Goal: Task Accomplishment & Management: Manage account settings

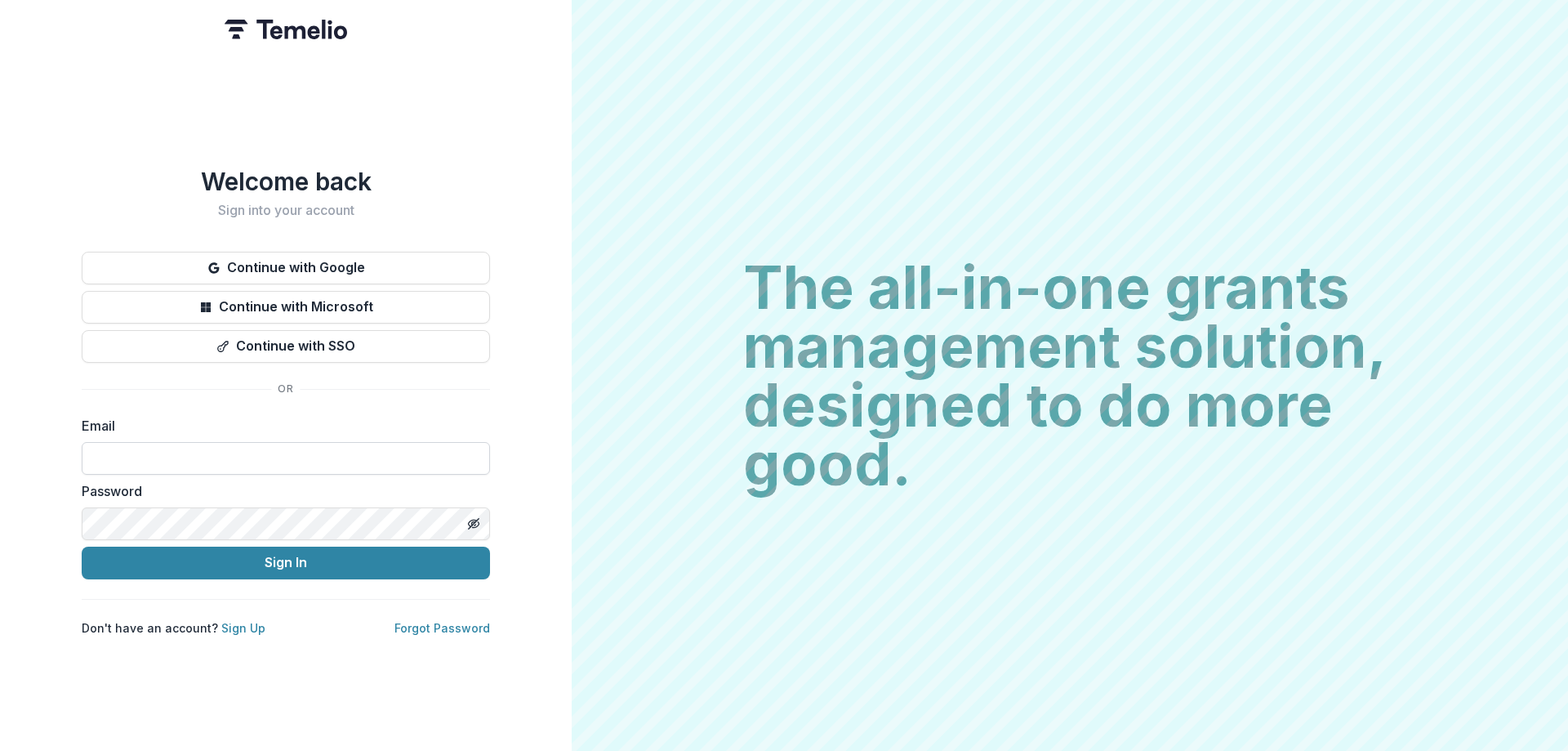
click at [309, 446] on input at bounding box center [286, 458] width 409 height 32
type input "**********"
click at [461, 516] on button "Toggle password visibility" at bounding box center [474, 524] width 27 height 27
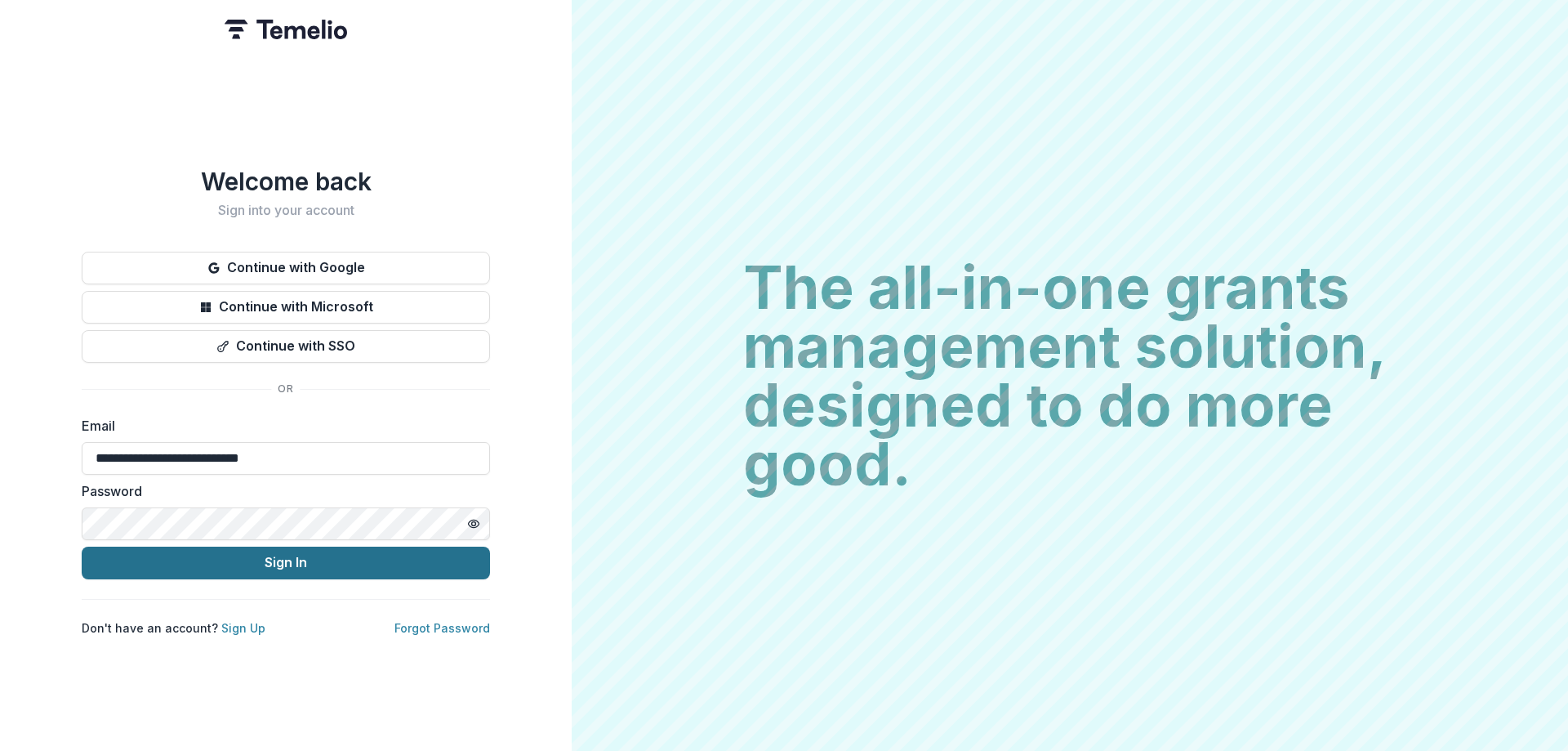
click at [426, 547] on button "Sign In" at bounding box center [286, 562] width 409 height 32
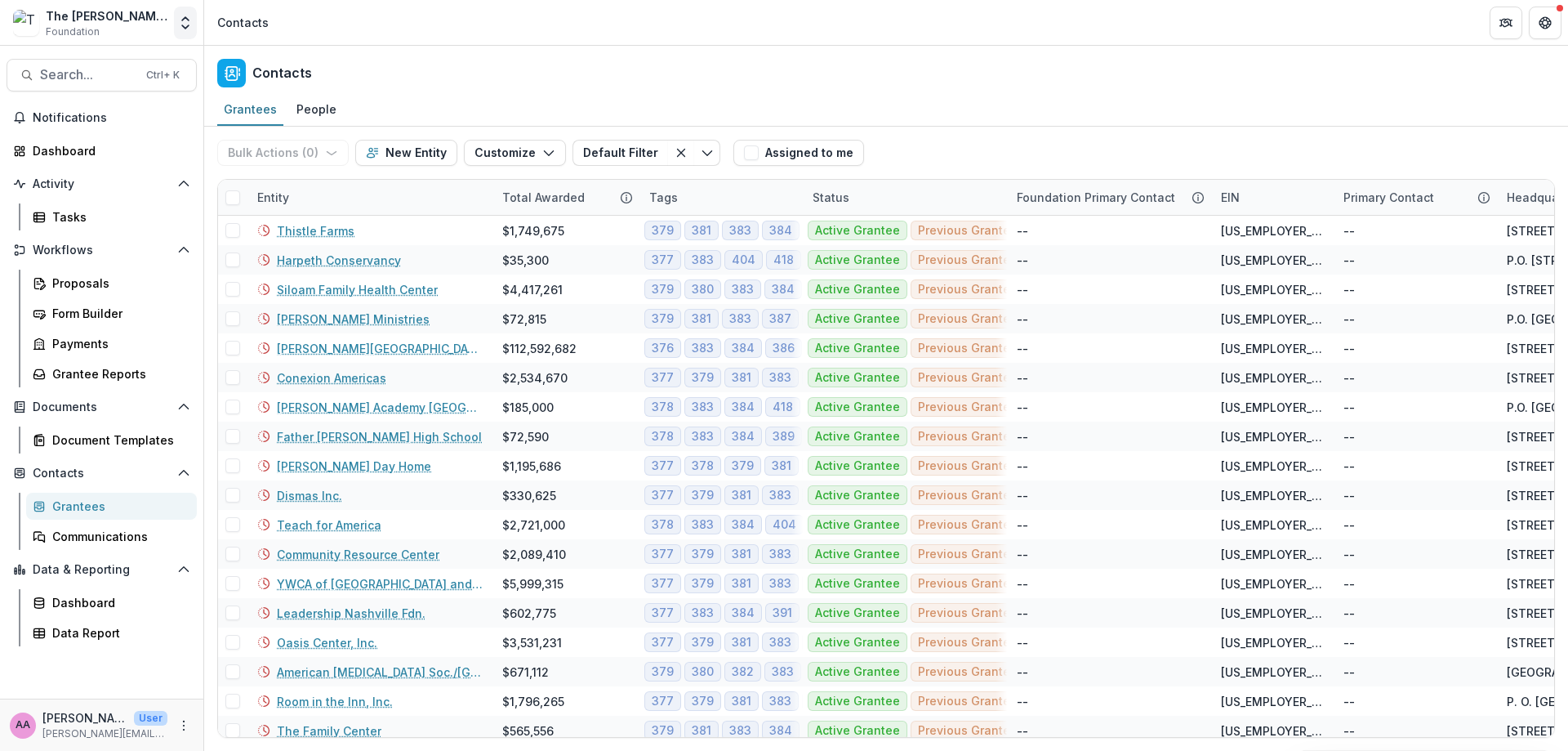
click at [187, 25] on icon "Open entity switcher" at bounding box center [185, 23] width 17 height 17
click at [127, 147] on div "The [PERSON_NAME] Foundation Data Sandbox" at bounding box center [122, 151] width 163 height 17
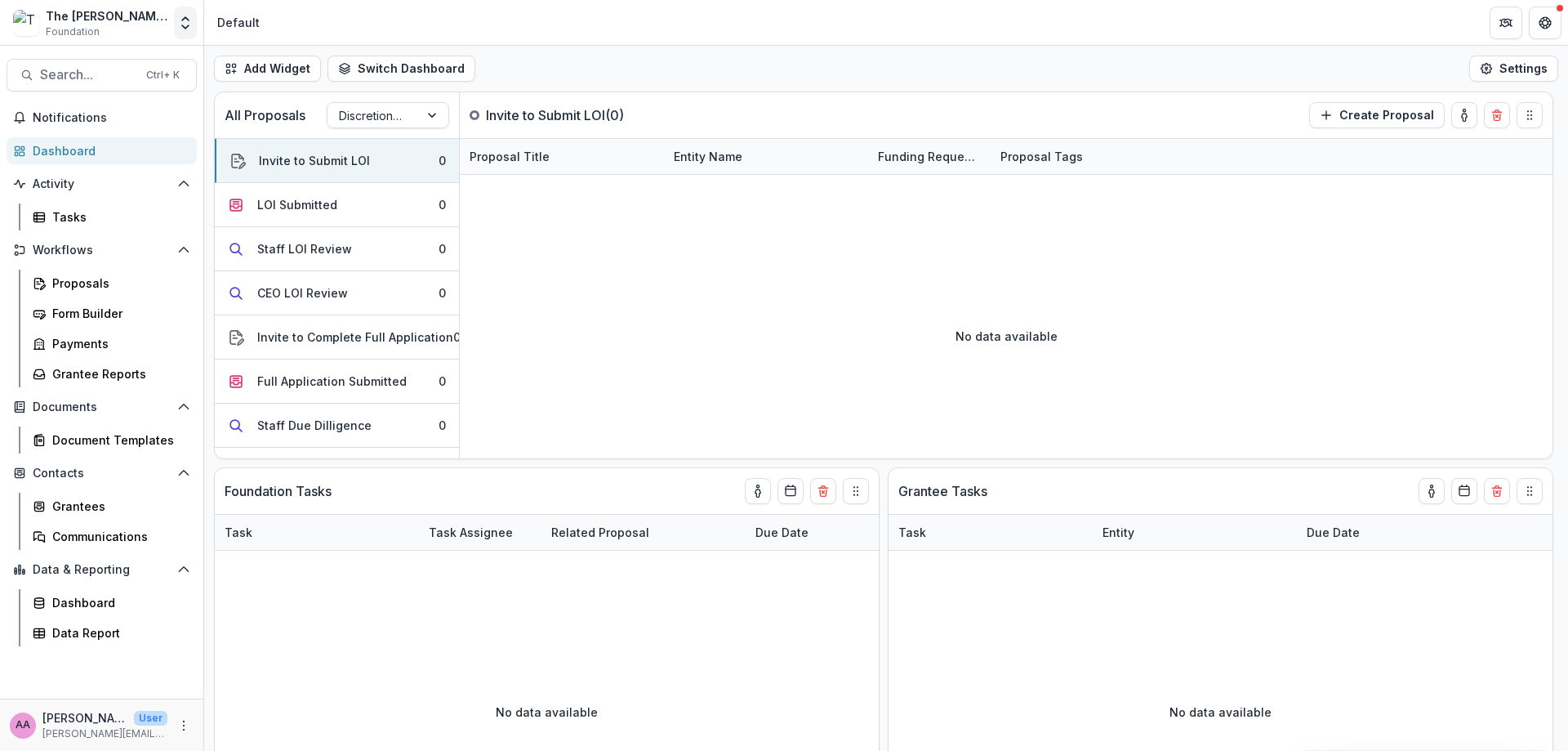
click at [181, 25] on icon "Open entity switcher" at bounding box center [185, 23] width 17 height 17
click at [147, 109] on link "The [PERSON_NAME] Foundation Workflow Sandbox" at bounding box center [118, 123] width 229 height 29
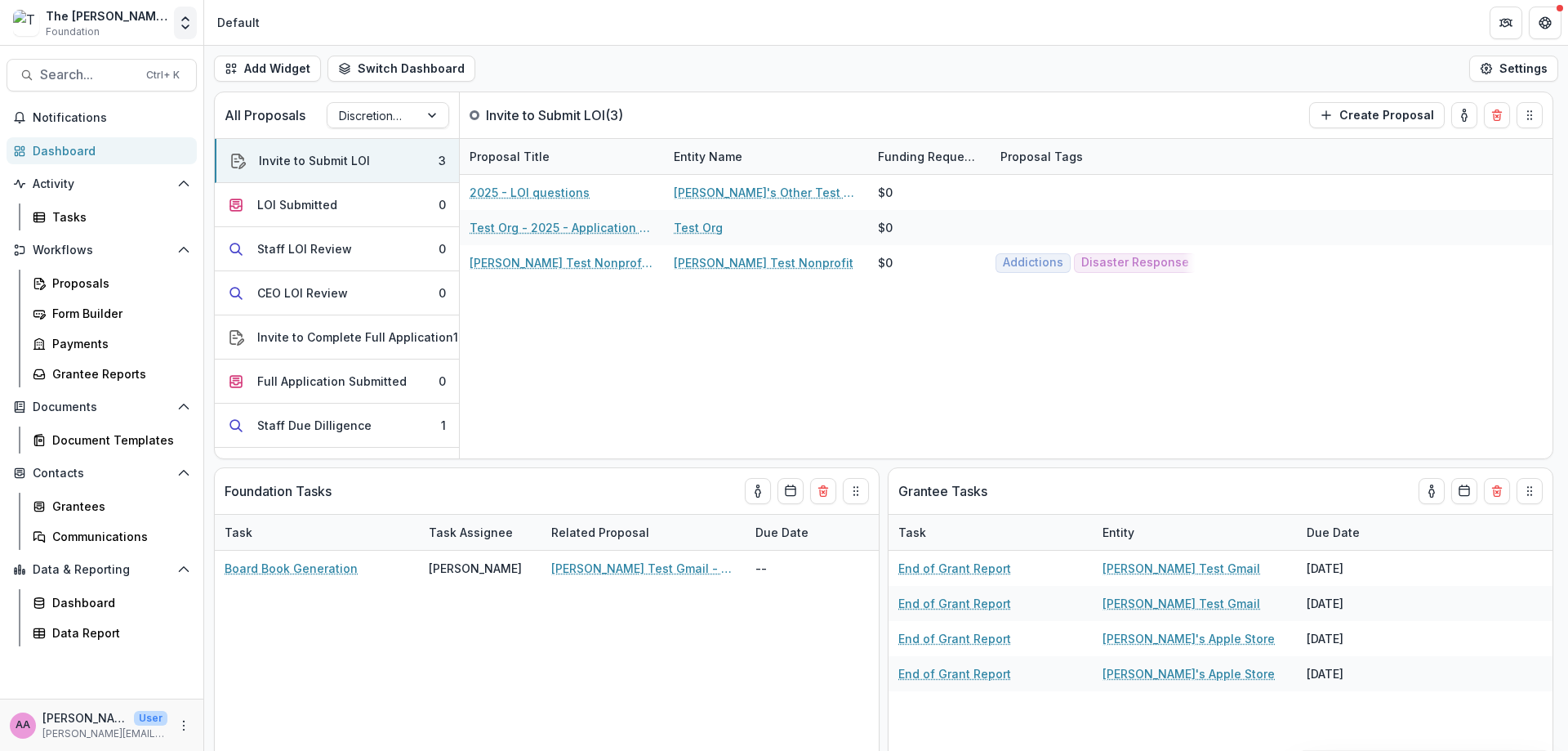
click at [176, 28] on button "Open entity switcher" at bounding box center [185, 23] width 23 height 32
click at [124, 145] on div "The [PERSON_NAME] Foundation Data Sandbox" at bounding box center [122, 151] width 163 height 17
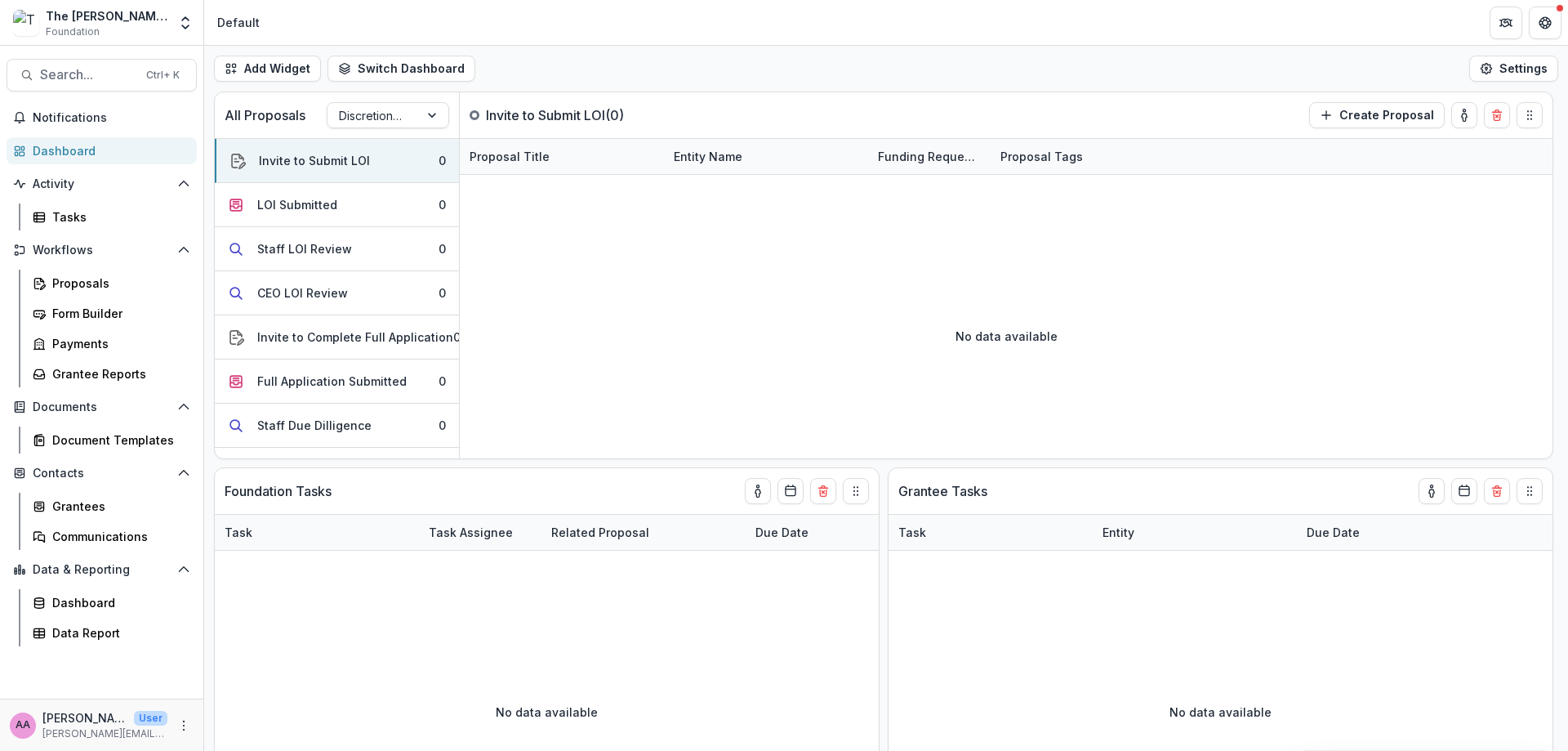
click at [169, 22] on div "The Frist Foundation Data Sandbox Foundation Aggregate Analysis Foundations The…" at bounding box center [102, 23] width 191 height 32
click at [119, 225] on link "Tasks" at bounding box center [112, 216] width 171 height 27
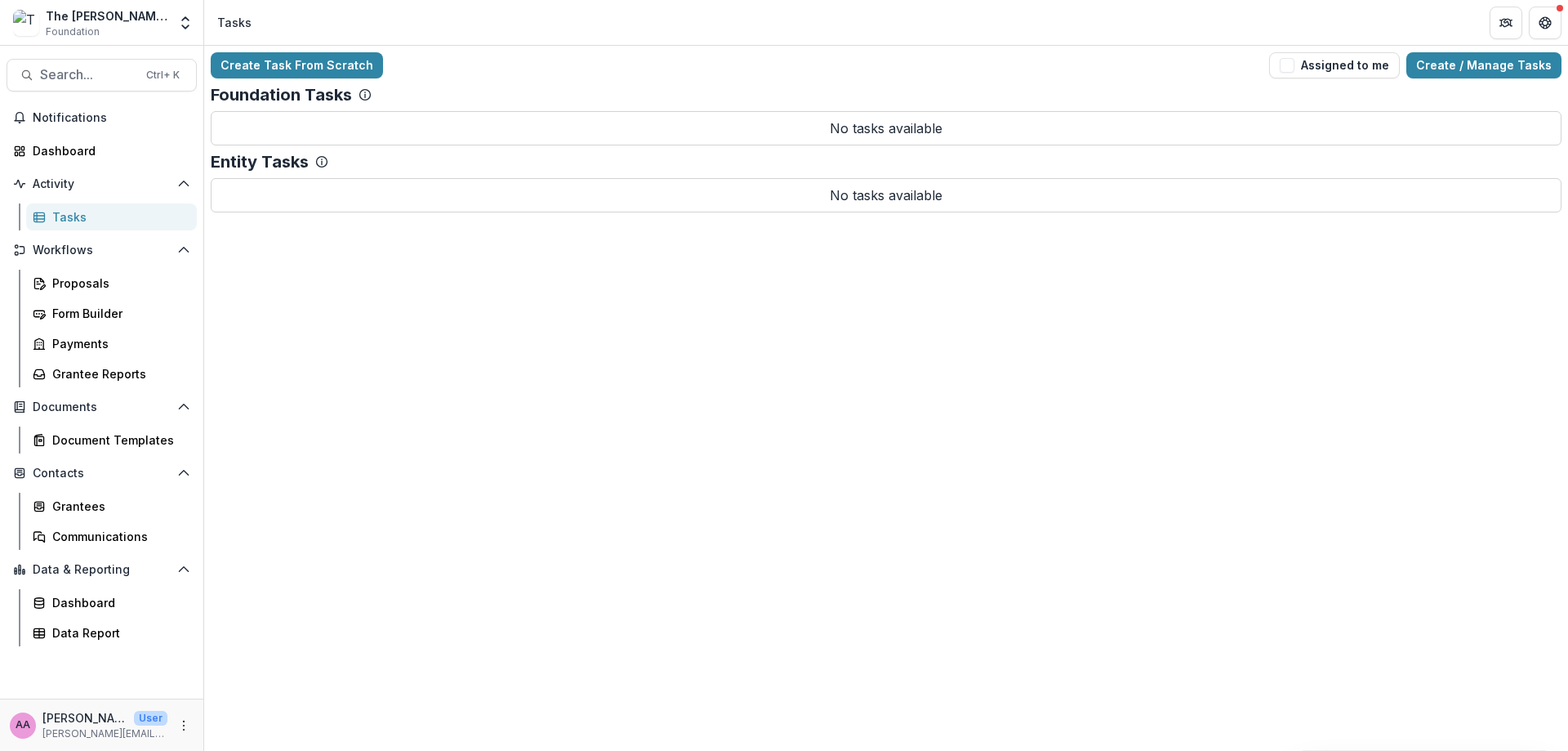
click at [100, 263] on div "Workflows Proposals Form Builder Payments Grantee Reports" at bounding box center [101, 312] width 203 height 150
drag, startPoint x: 98, startPoint y: 283, endPoint x: 73, endPoint y: 299, distance: 29.7
click at [97, 284] on div "Proposals" at bounding box center [118, 282] width 132 height 17
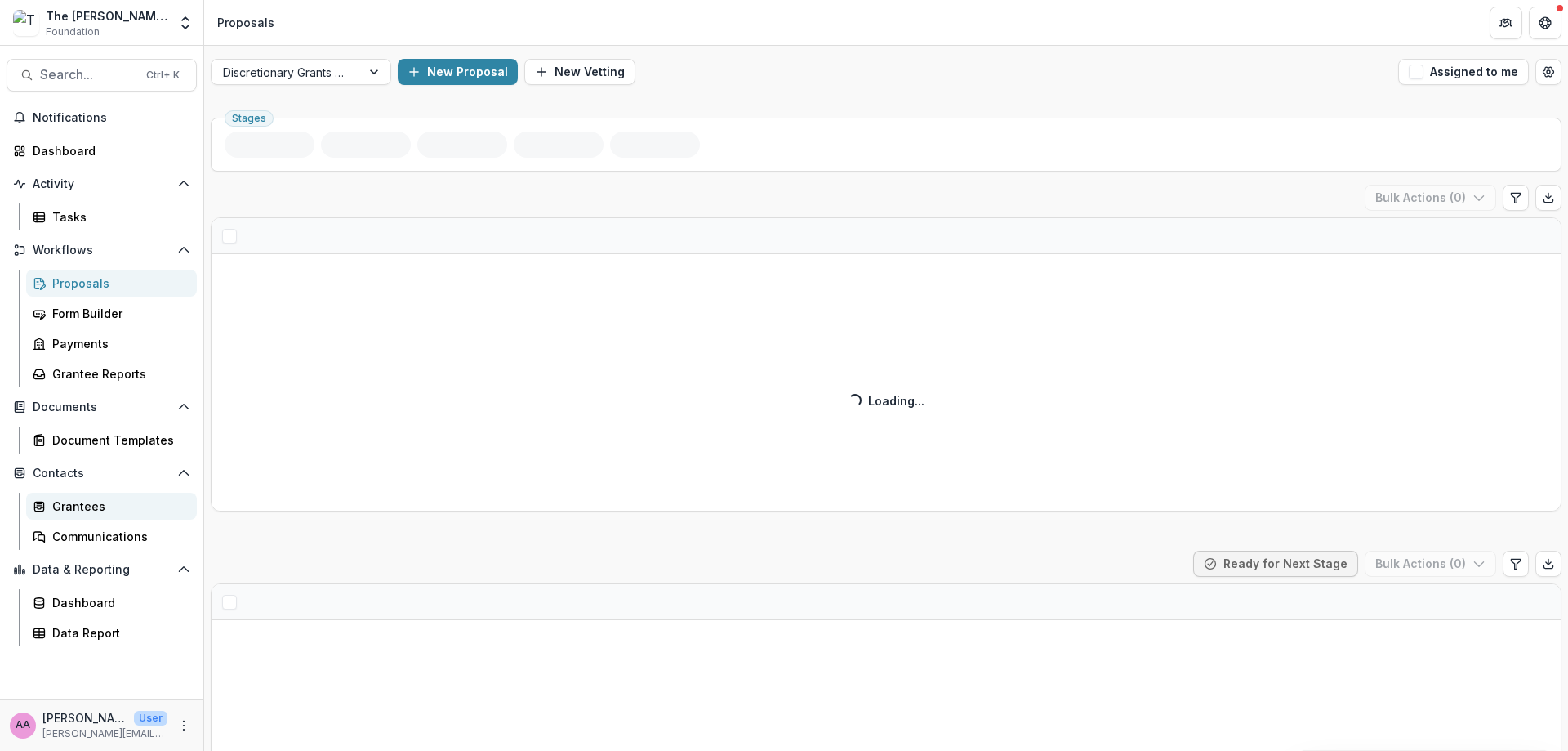
click at [104, 516] on link "Grantees" at bounding box center [112, 505] width 171 height 27
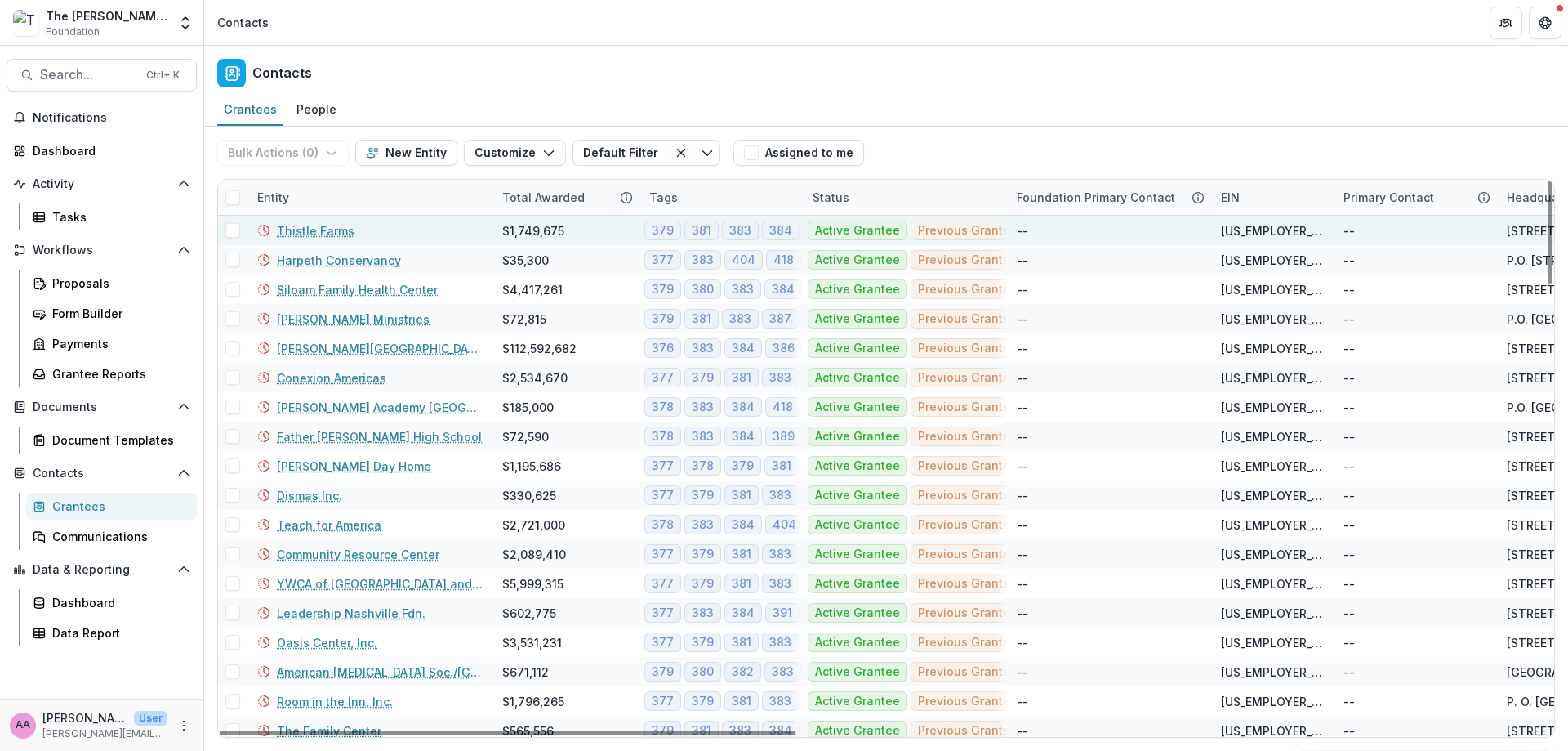
click at [343, 240] on div "Thistle Farms" at bounding box center [369, 230] width 225 height 29
click at [328, 235] on link "Thistle Farms" at bounding box center [315, 230] width 78 height 17
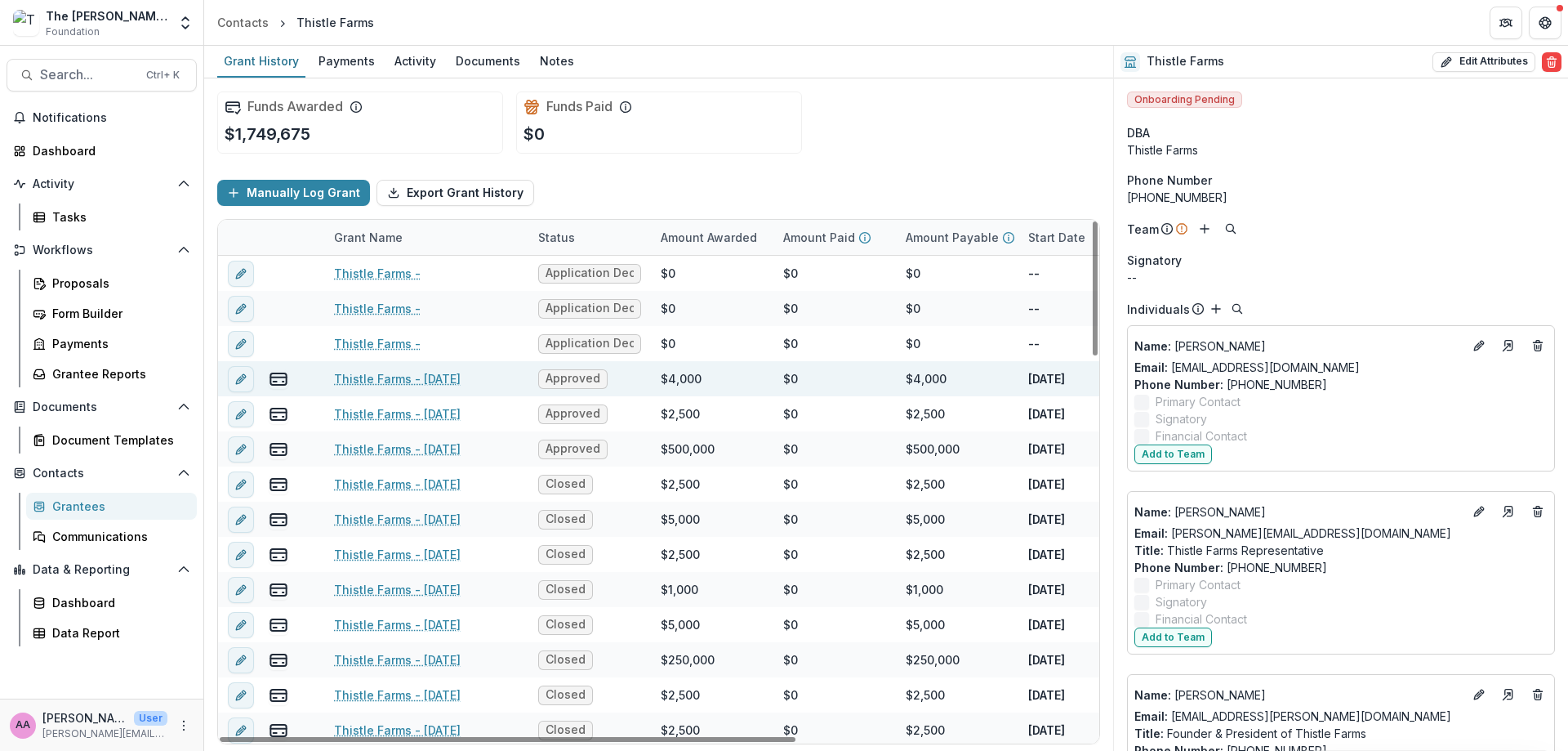
click at [670, 380] on div "$4,000" at bounding box center [682, 378] width 41 height 17
click at [364, 382] on link "Thistle Farms - 2024-12-30" at bounding box center [397, 378] width 127 height 17
click at [273, 378] on icon "view-payments" at bounding box center [279, 379] width 20 height 20
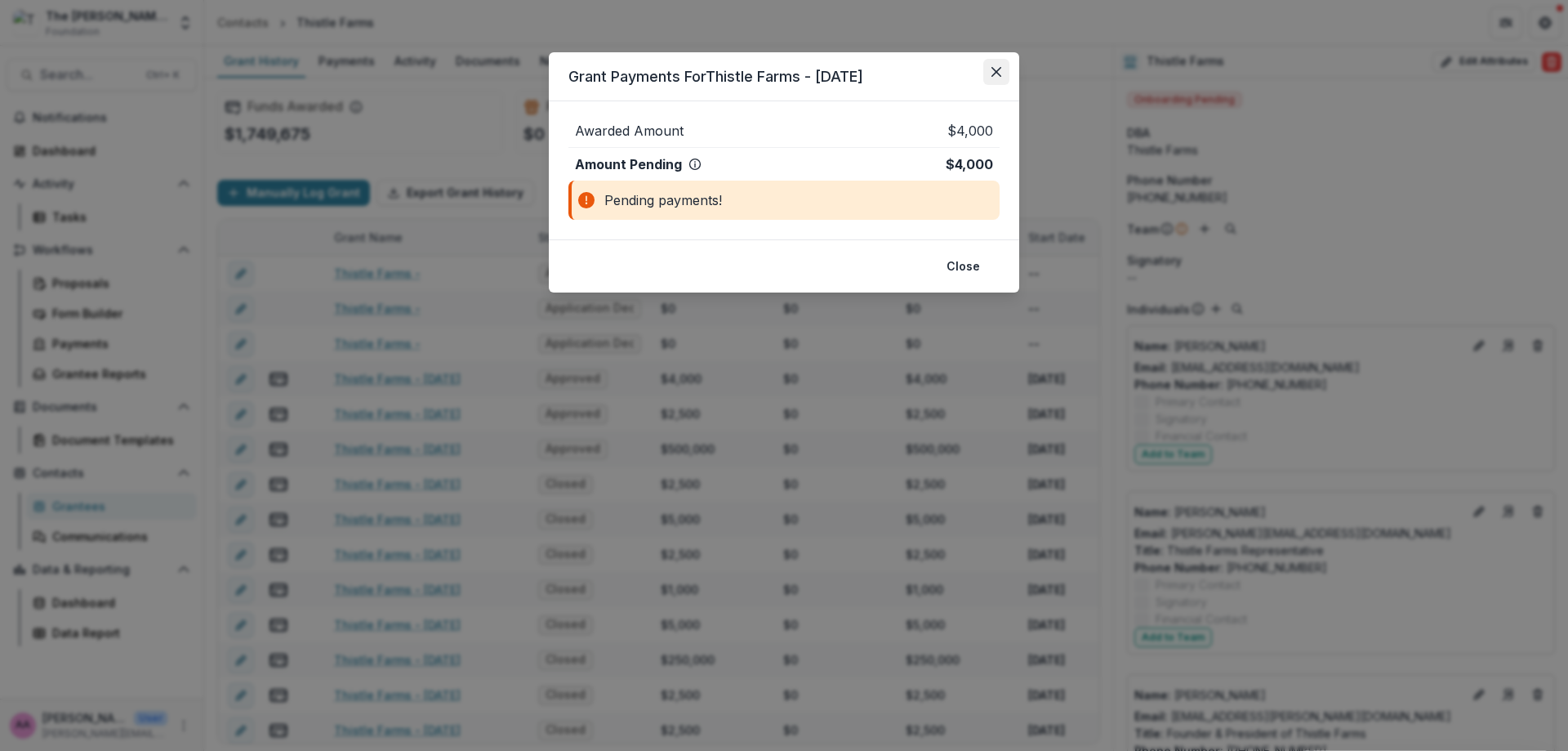
click at [986, 59] on button "Close" at bounding box center [996, 72] width 27 height 27
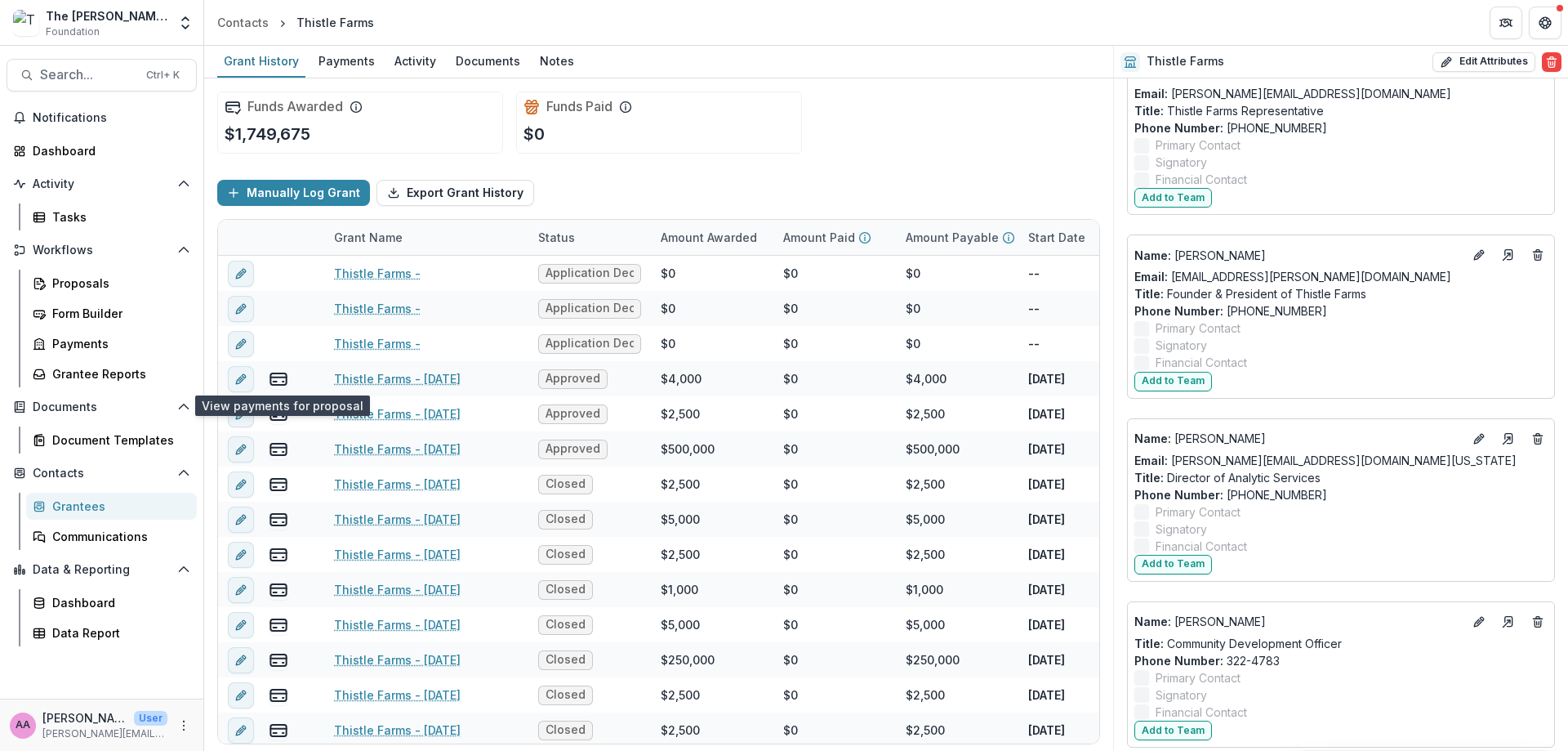
scroll to position [440, 0]
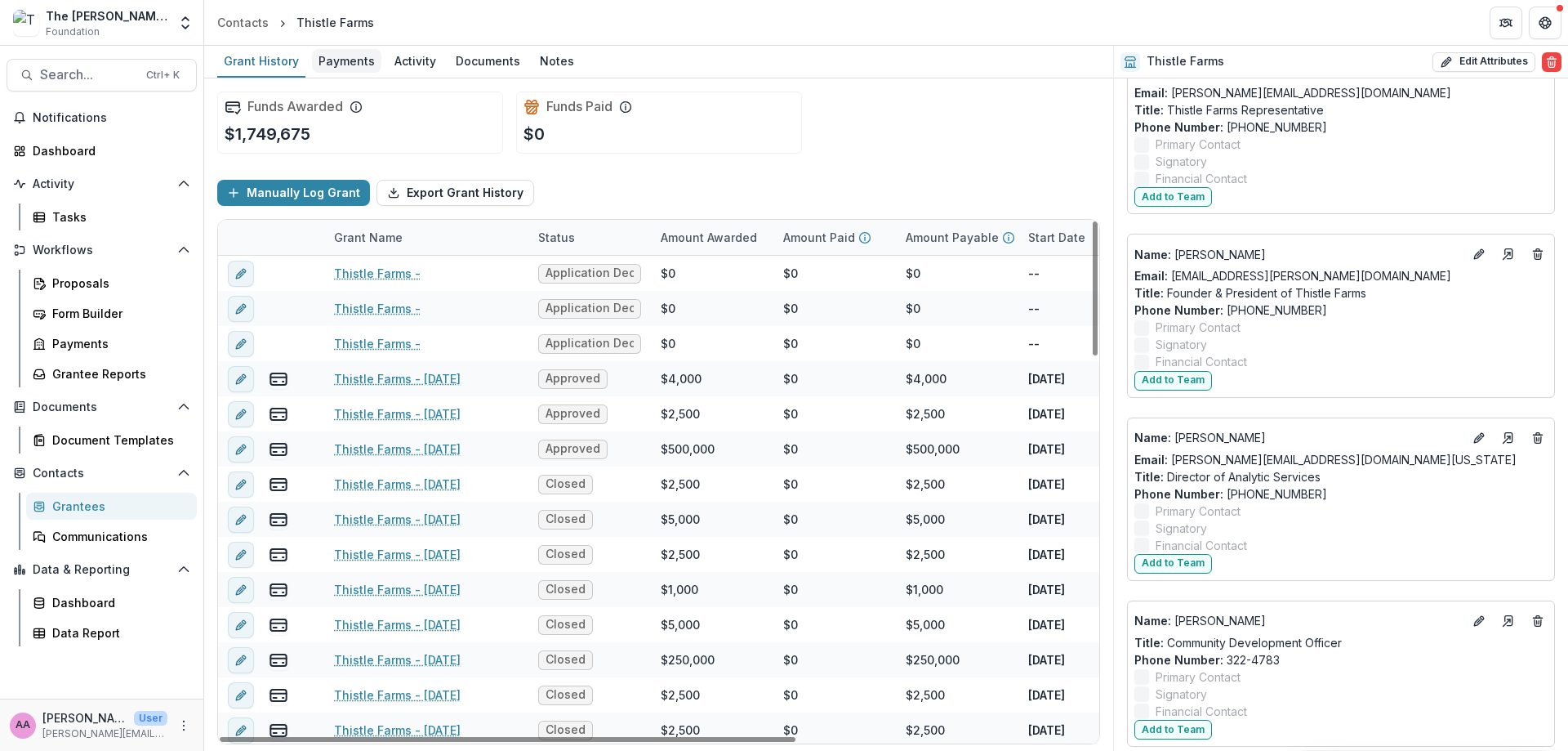
click at [349, 67] on div "Payments" at bounding box center [347, 61] width 70 height 24
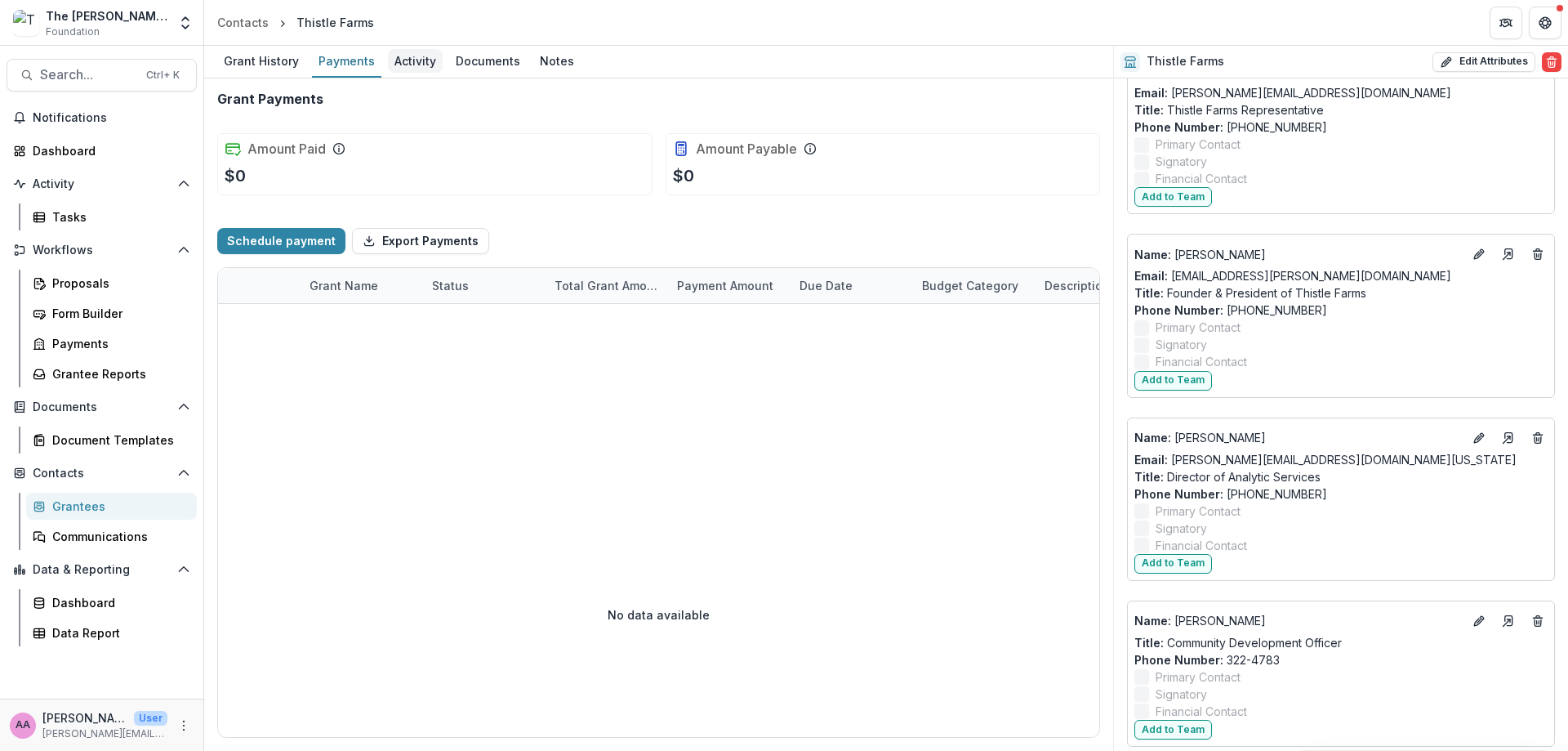
click at [412, 67] on div "Activity" at bounding box center [416, 61] width 55 height 24
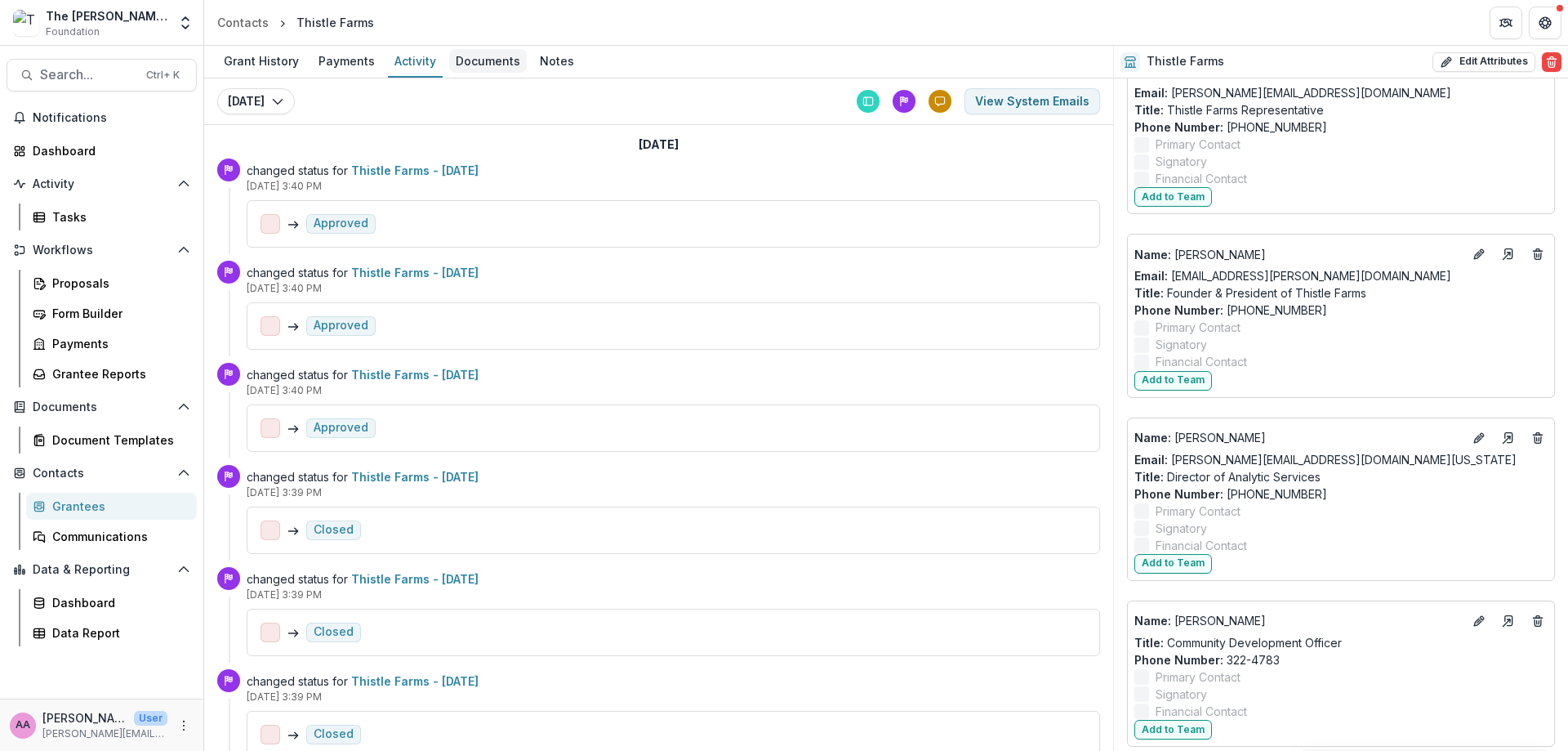
click at [466, 54] on div "Documents" at bounding box center [487, 61] width 78 height 24
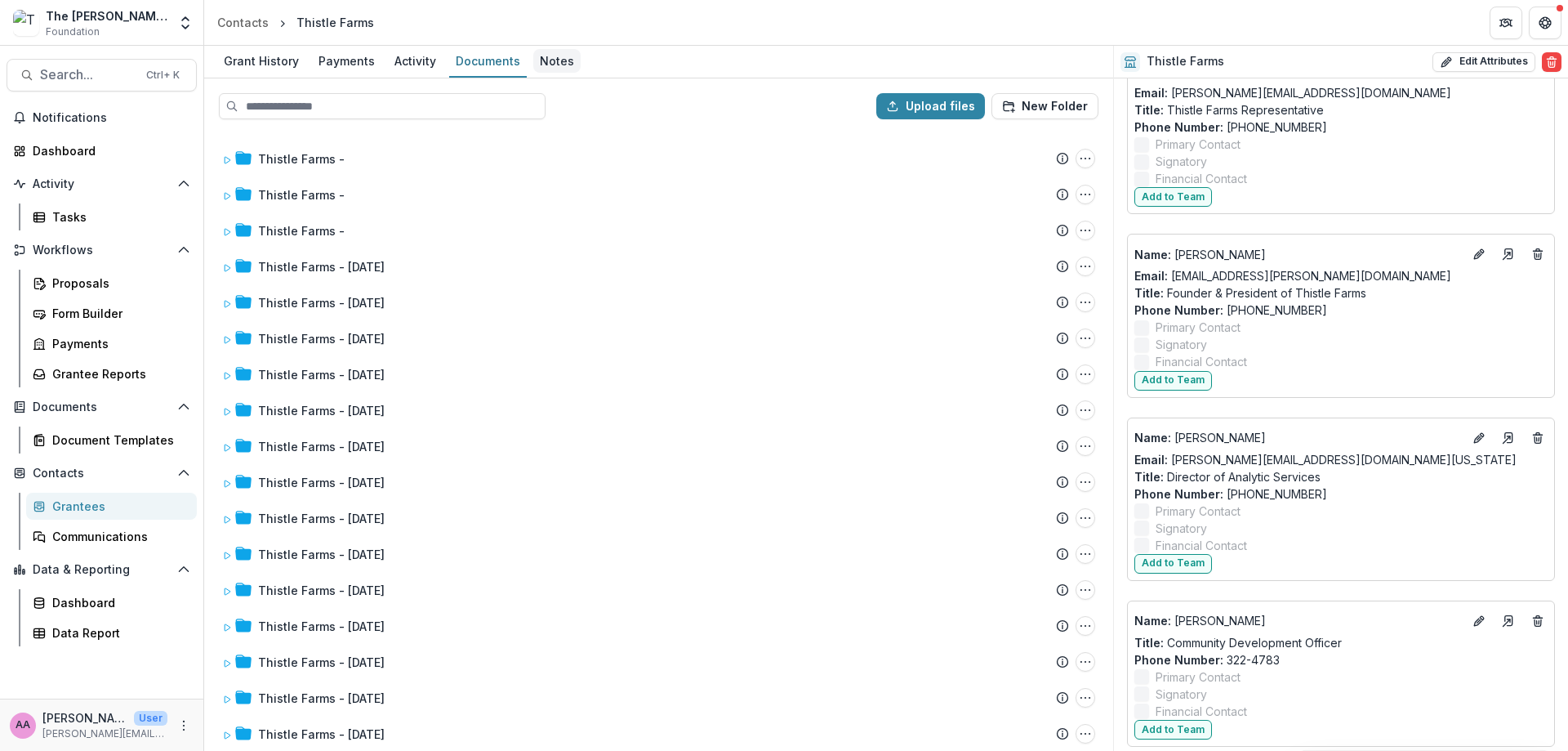
click at [555, 64] on div "Notes" at bounding box center [557, 61] width 47 height 24
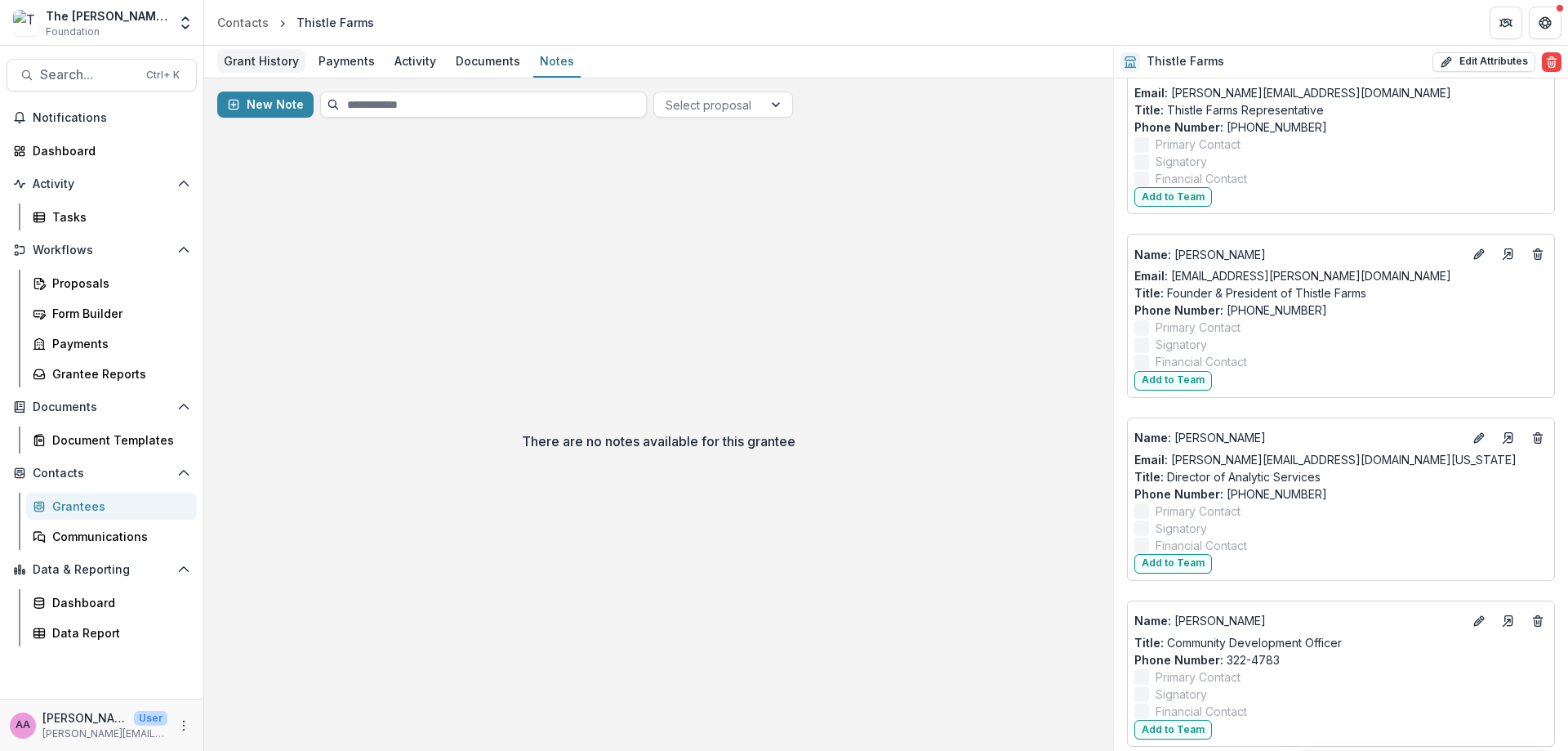
click at [278, 62] on div "Grant History" at bounding box center [261, 61] width 88 height 24
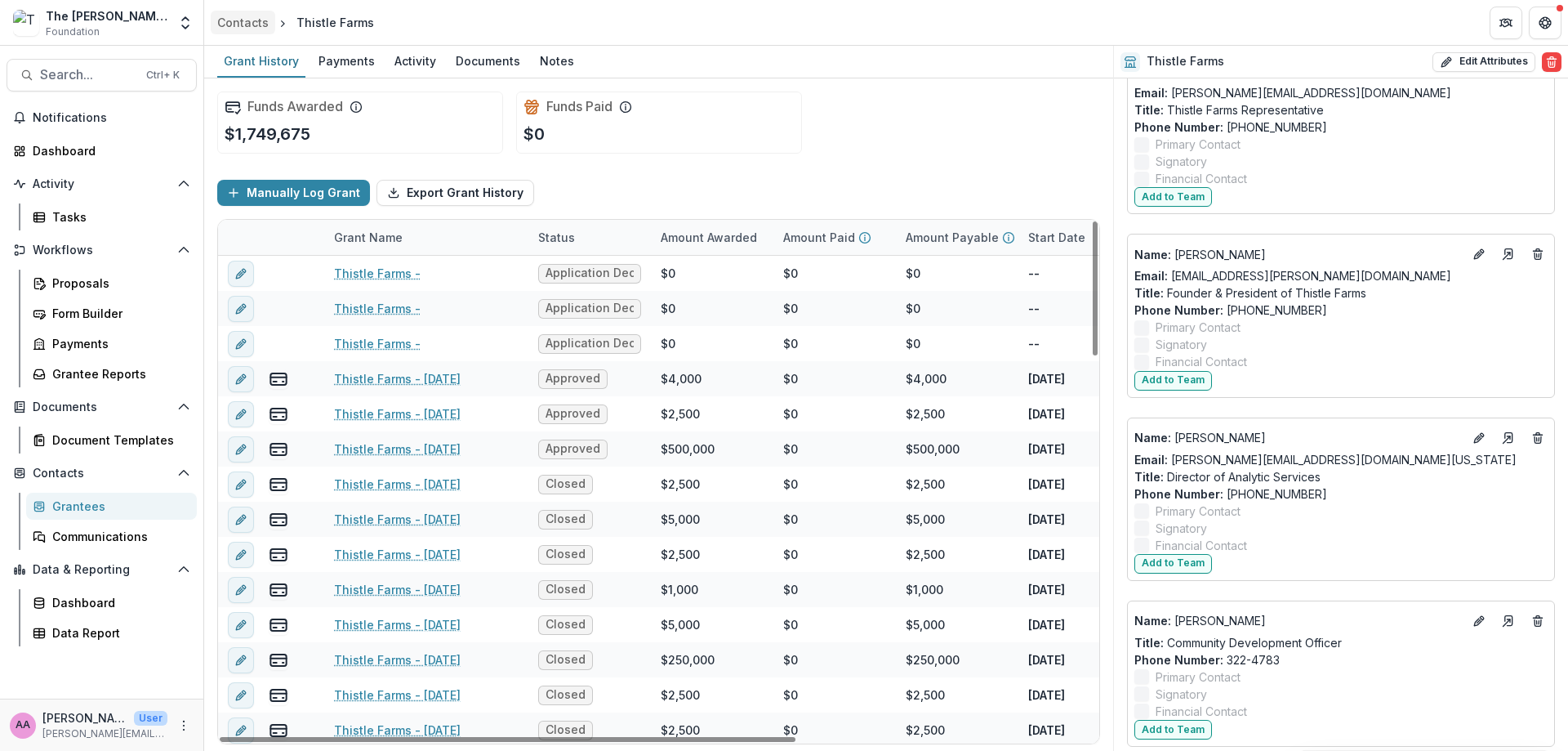
click at [268, 17] on link "Contacts" at bounding box center [244, 23] width 65 height 24
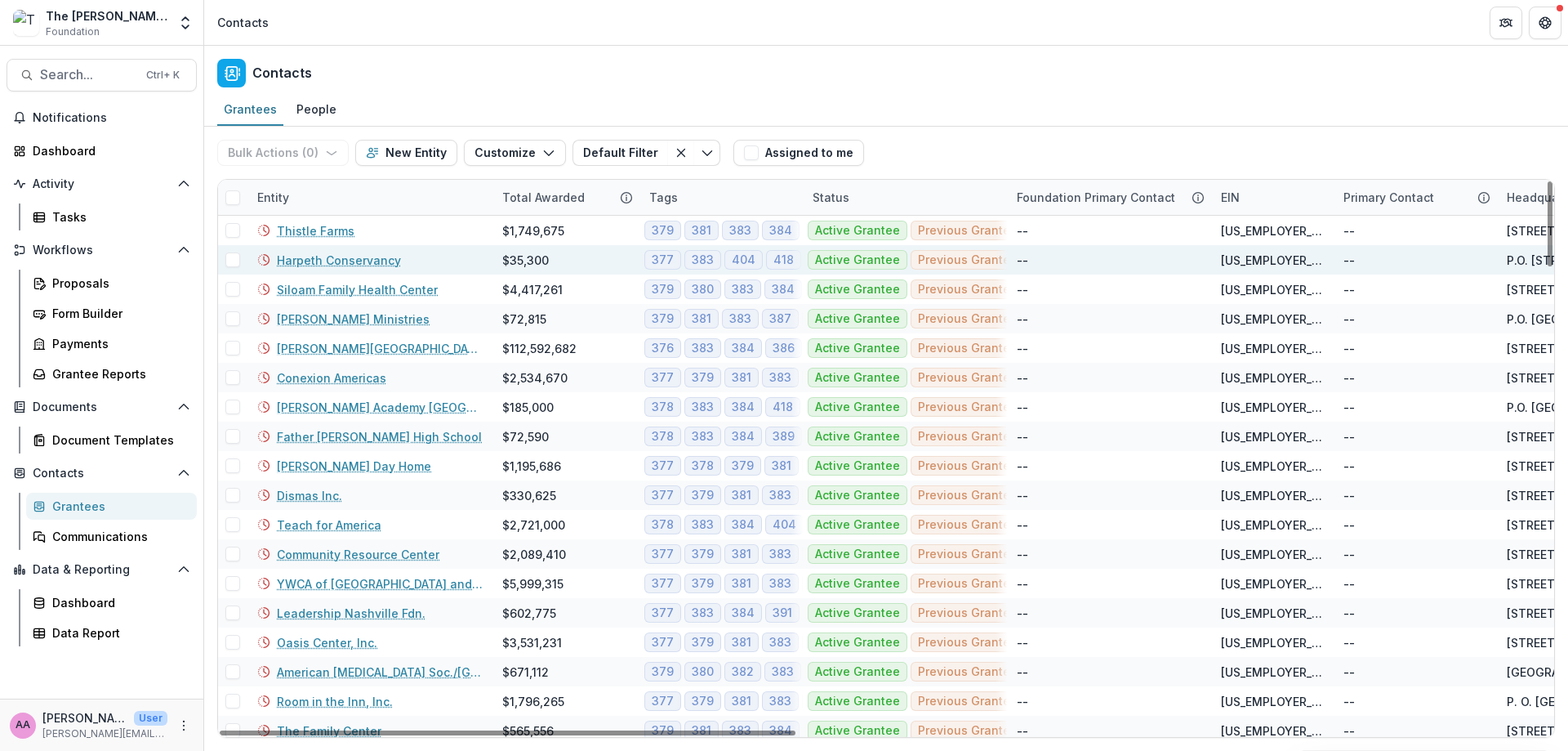
click at [322, 260] on link "Harpeth Conservancy" at bounding box center [339, 260] width 124 height 17
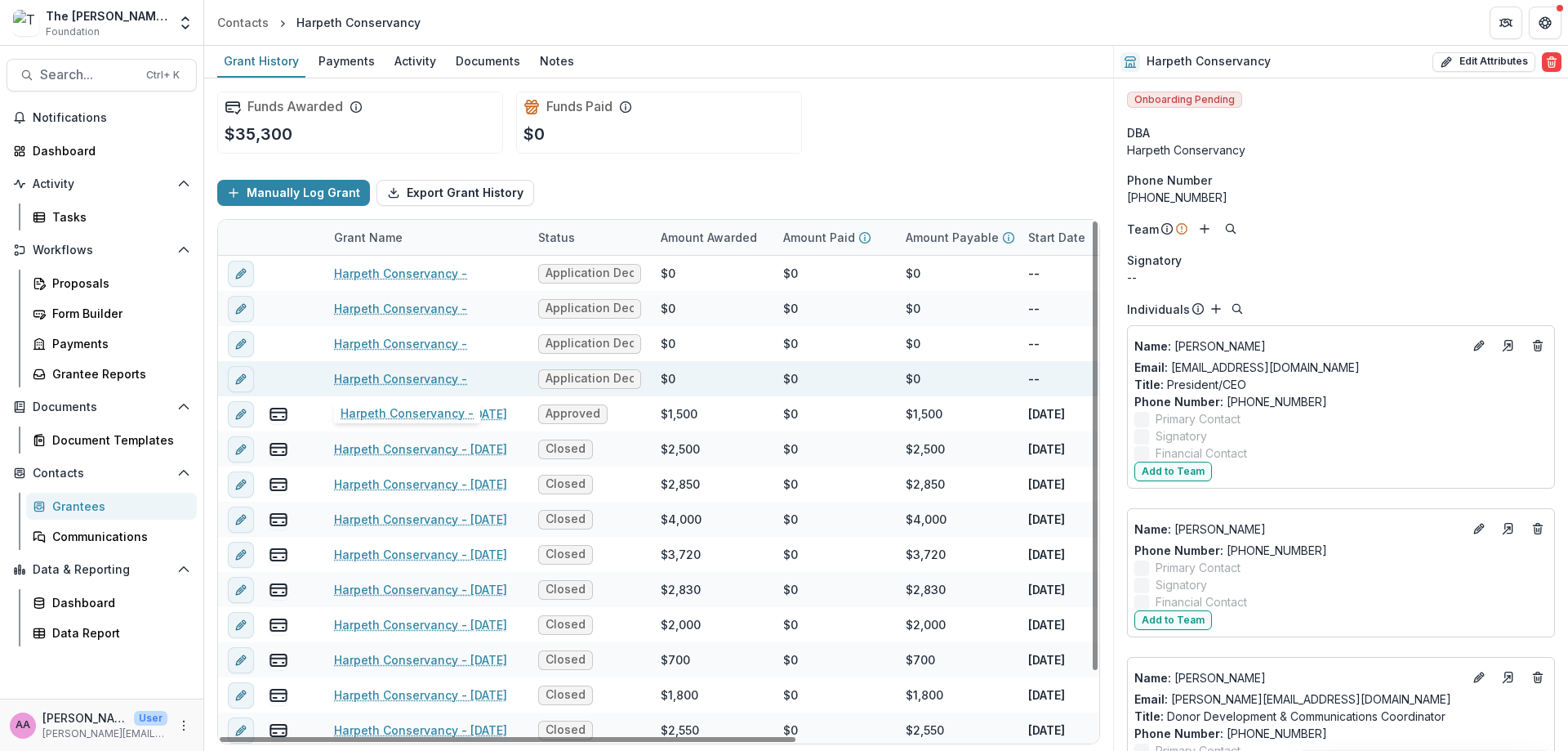
click at [401, 371] on link "Harpeth Conservancy -" at bounding box center [401, 378] width 134 height 17
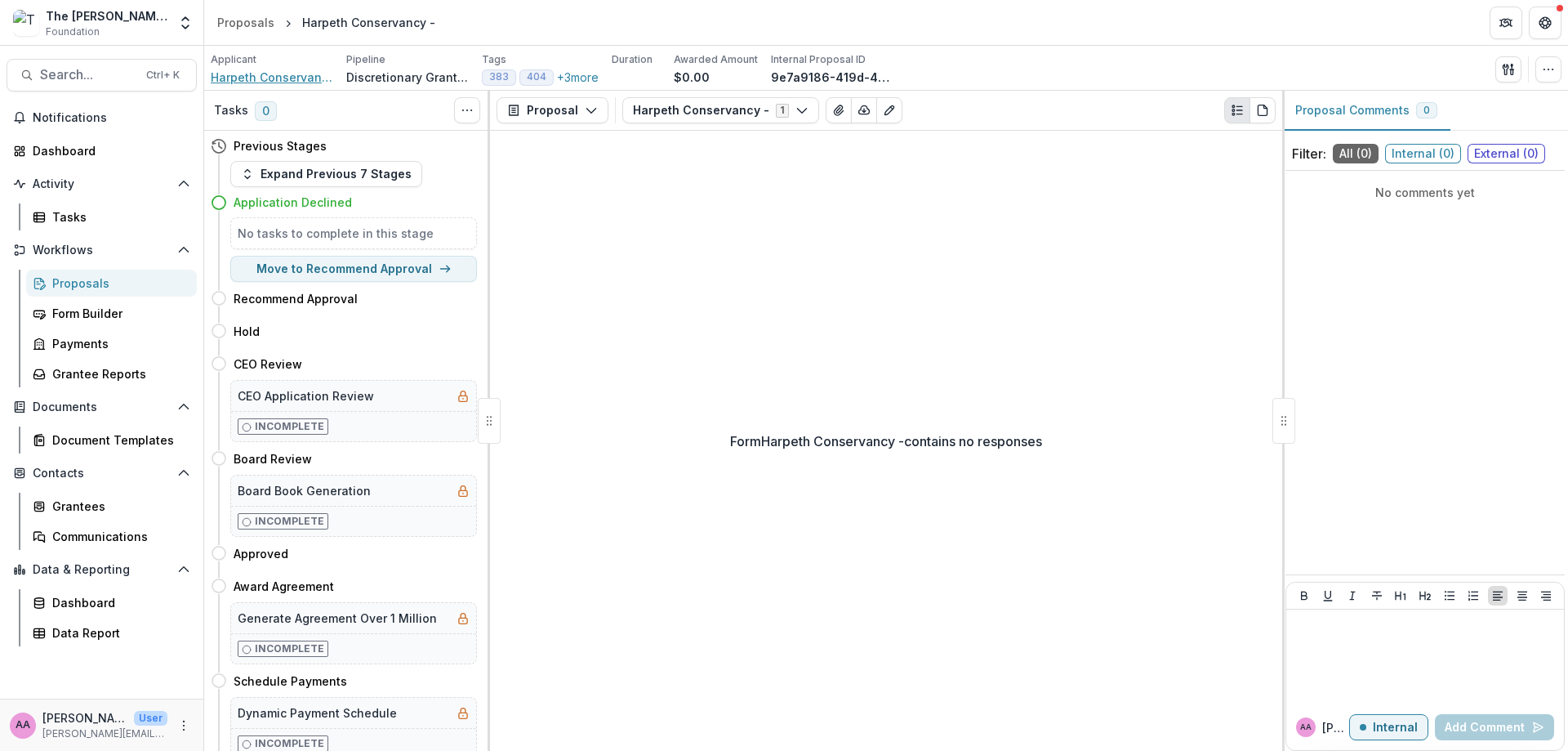
click at [317, 77] on span "Harpeth Conservancy" at bounding box center [272, 77] width 123 height 17
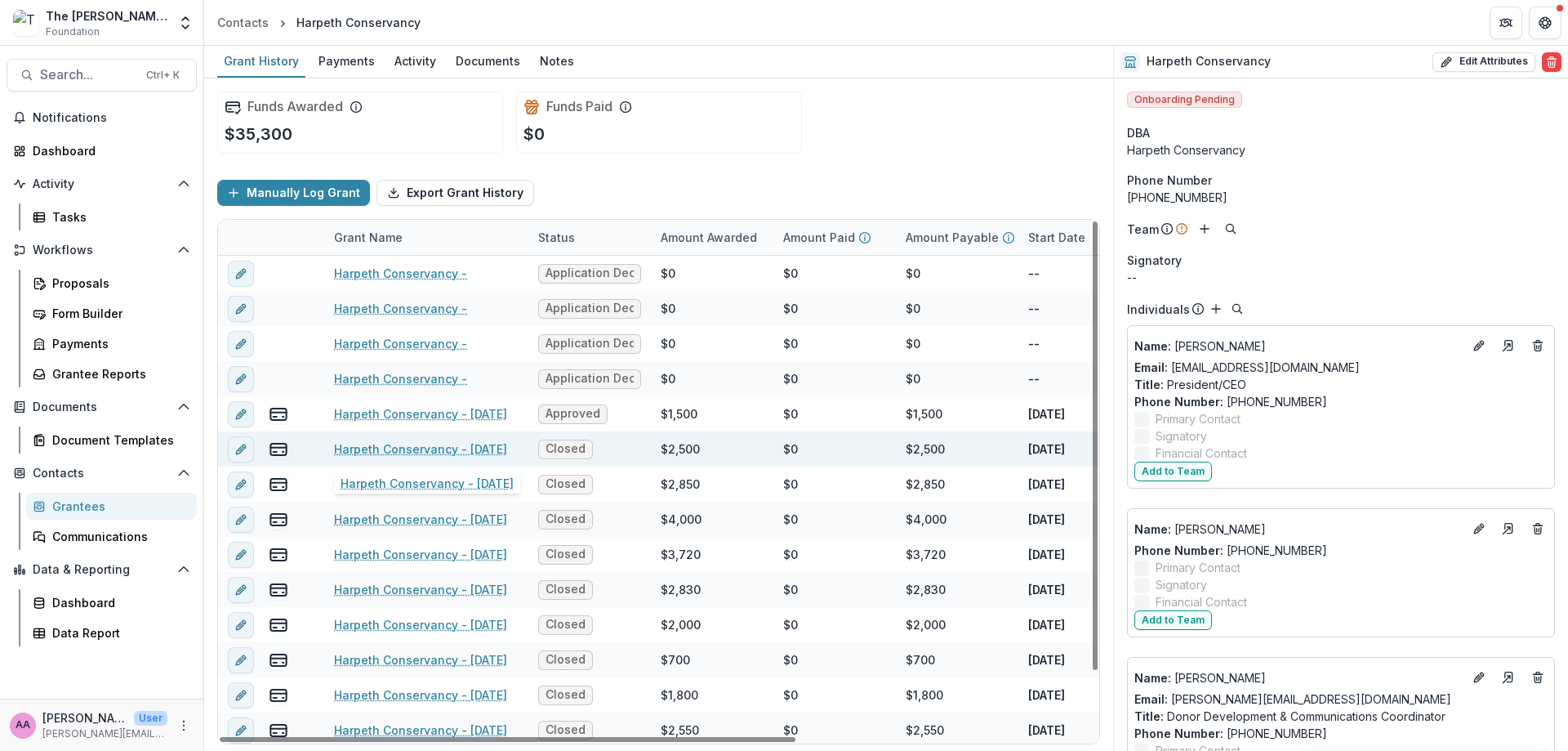
click at [433, 453] on link "Harpeth Conservancy - 2023-12-18" at bounding box center [420, 448] width 173 height 17
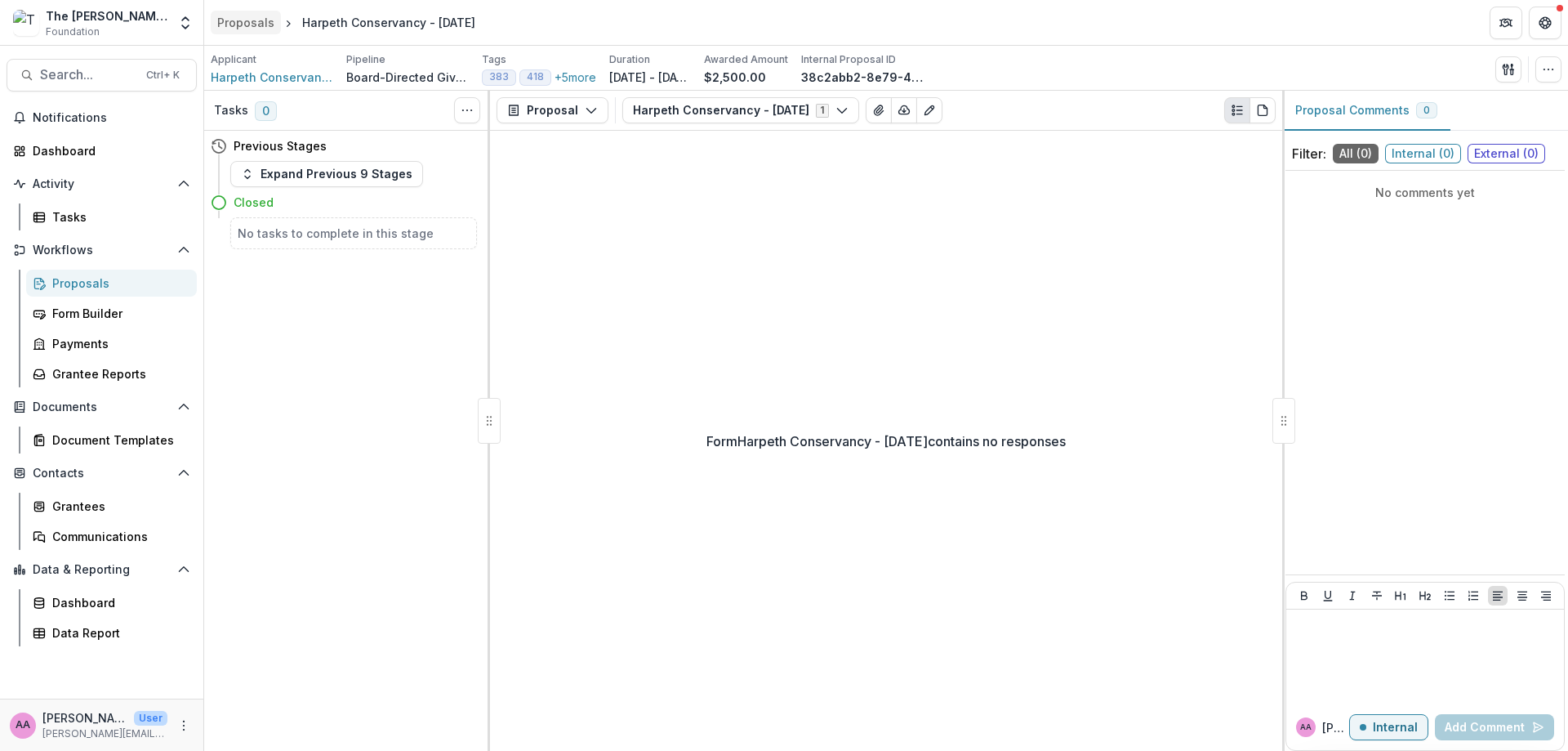
click at [238, 21] on div "Proposals" at bounding box center [246, 22] width 57 height 17
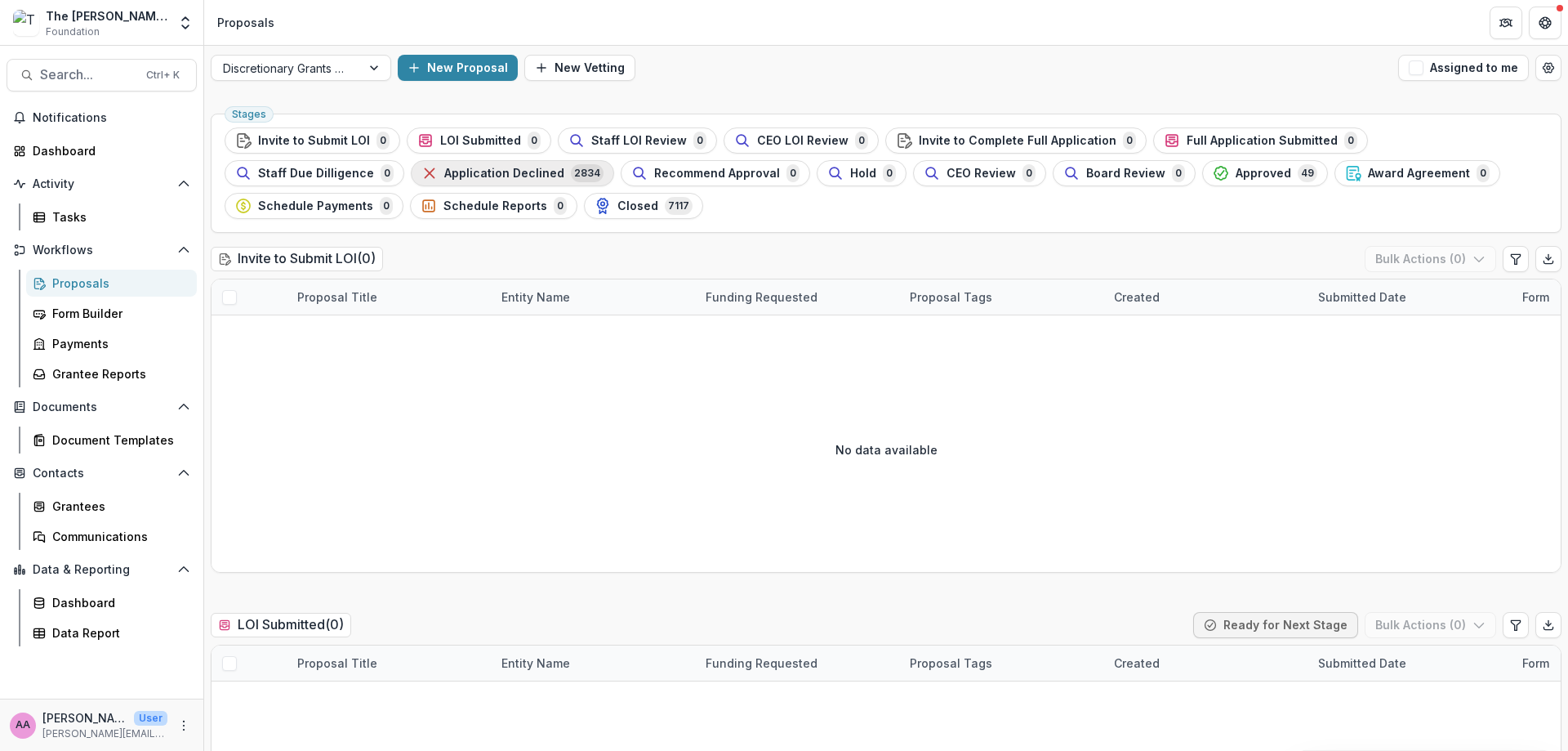
scroll to position [5, 0]
click at [444, 174] on span "Application Declined" at bounding box center [504, 173] width 120 height 14
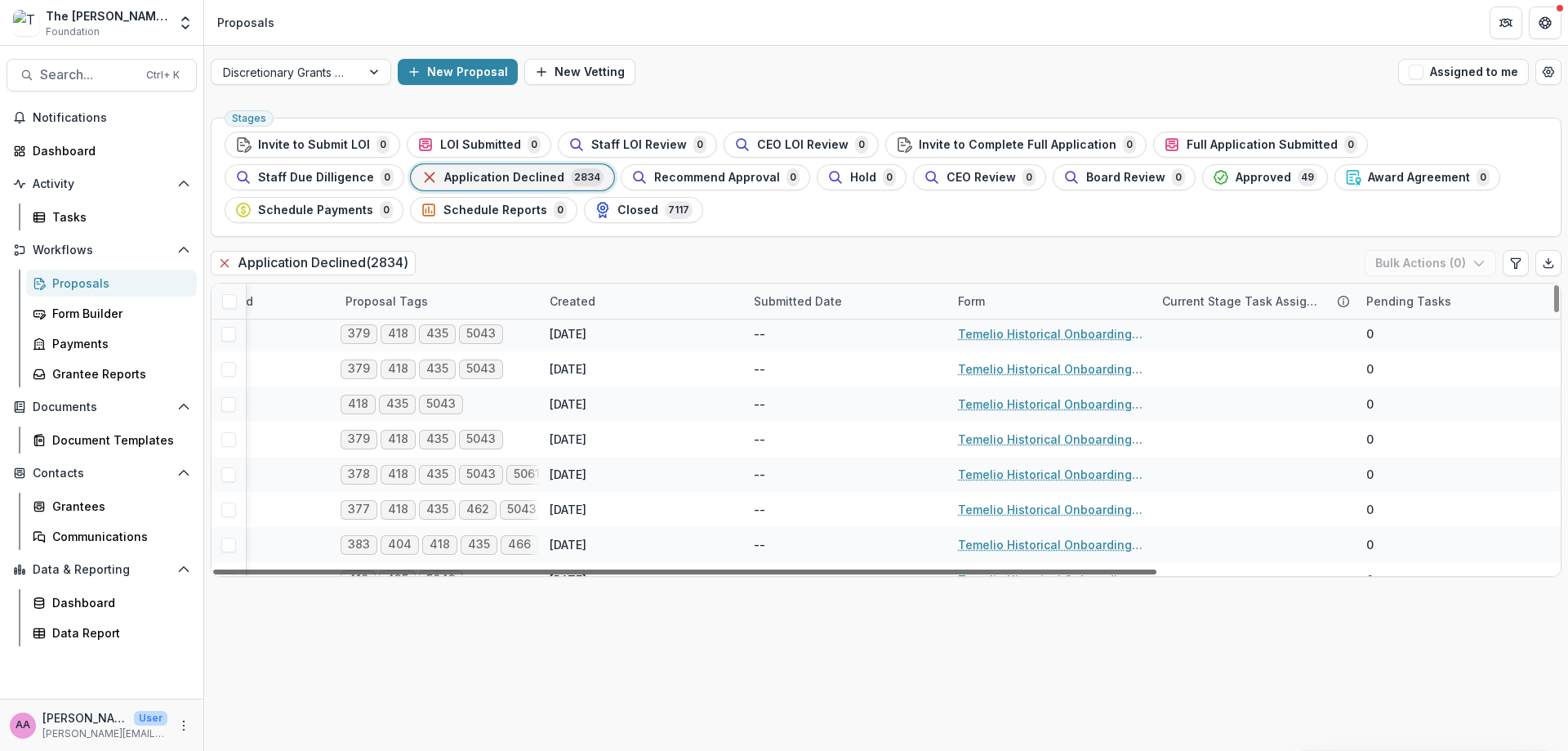
scroll to position [109, 0]
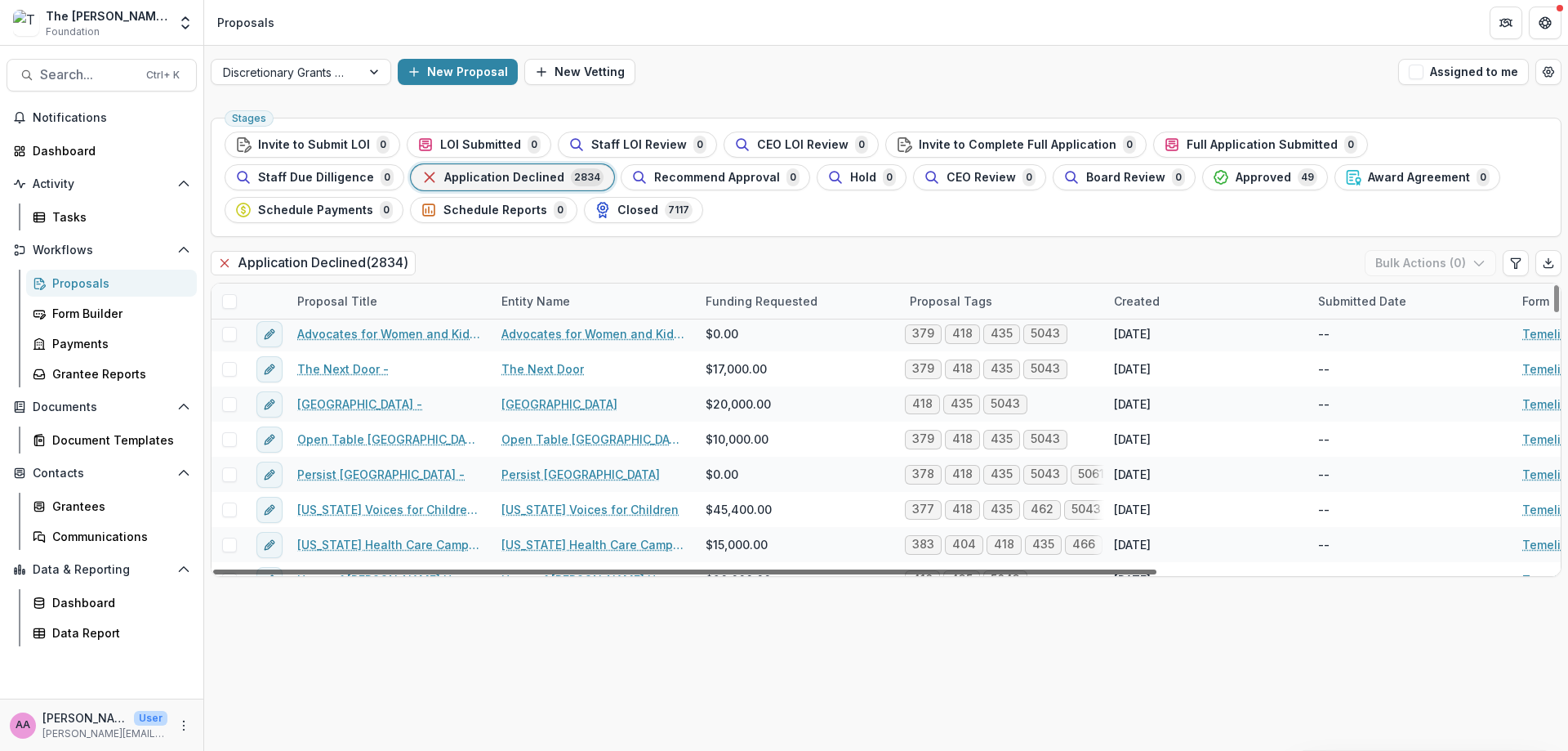
drag, startPoint x: 962, startPoint y: 568, endPoint x: 445, endPoint y: 565, distance: 517.0
click at [445, 569] on div at bounding box center [685, 571] width 943 height 5
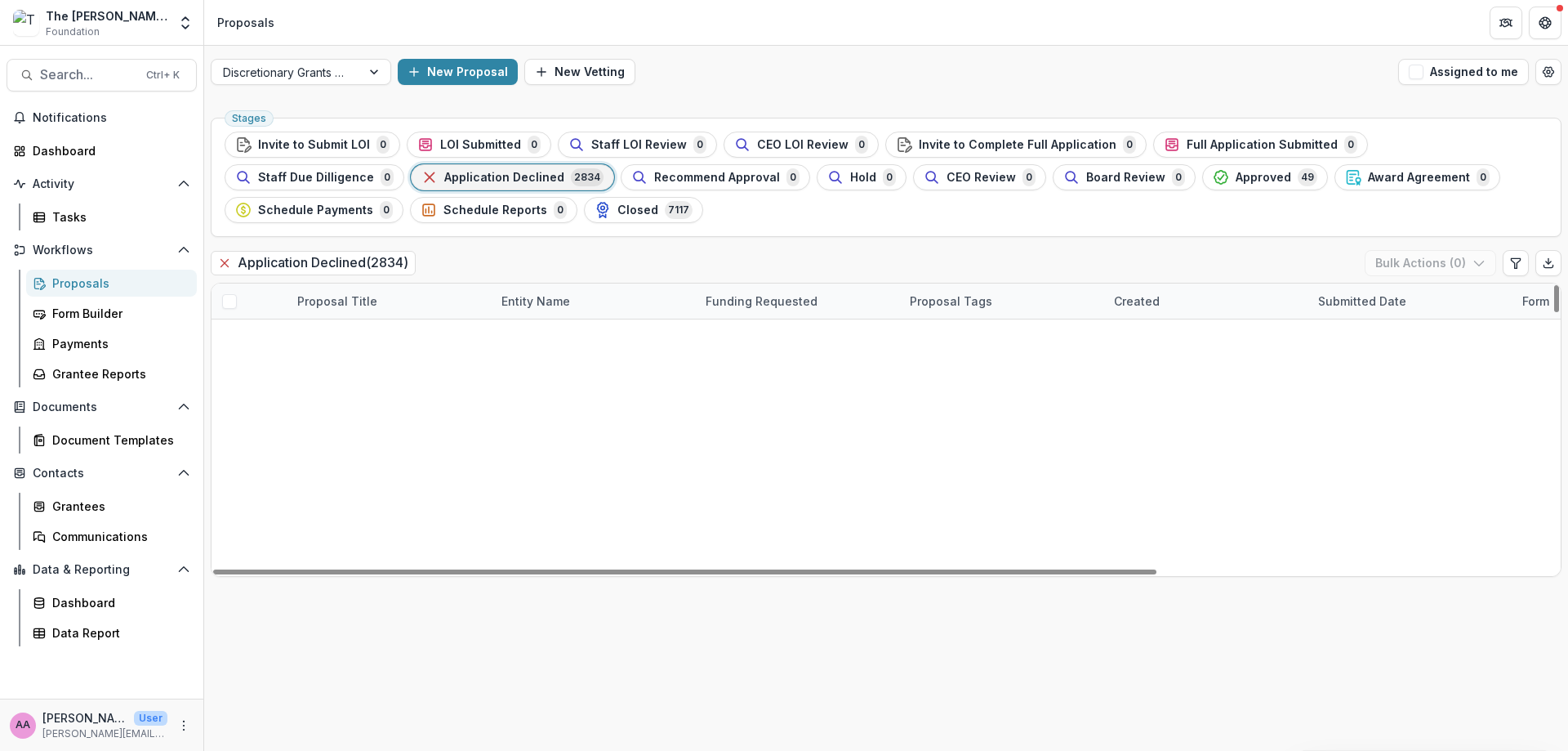
scroll to position [1667, 0]
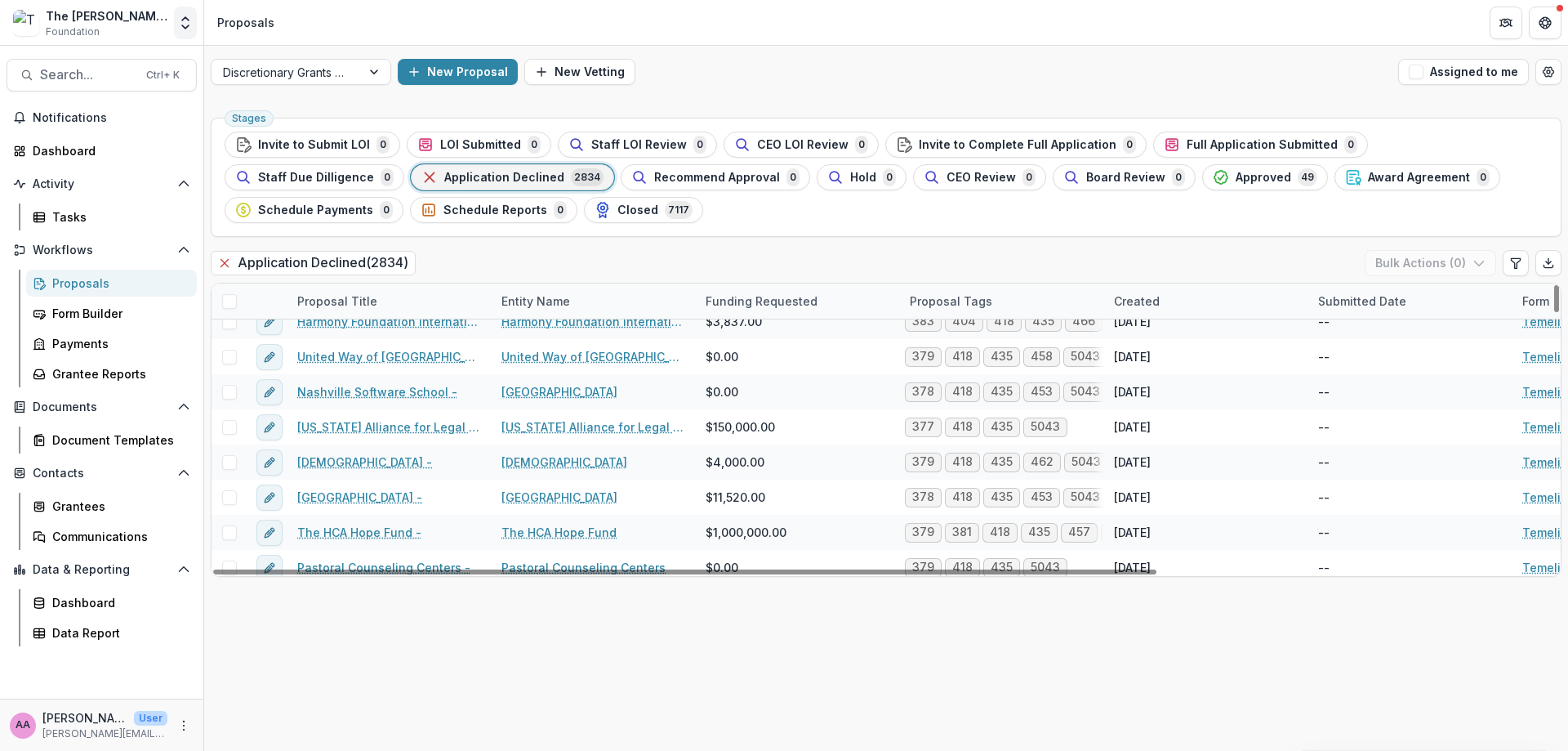
click at [176, 27] on button "Open entity switcher" at bounding box center [185, 23] width 23 height 32
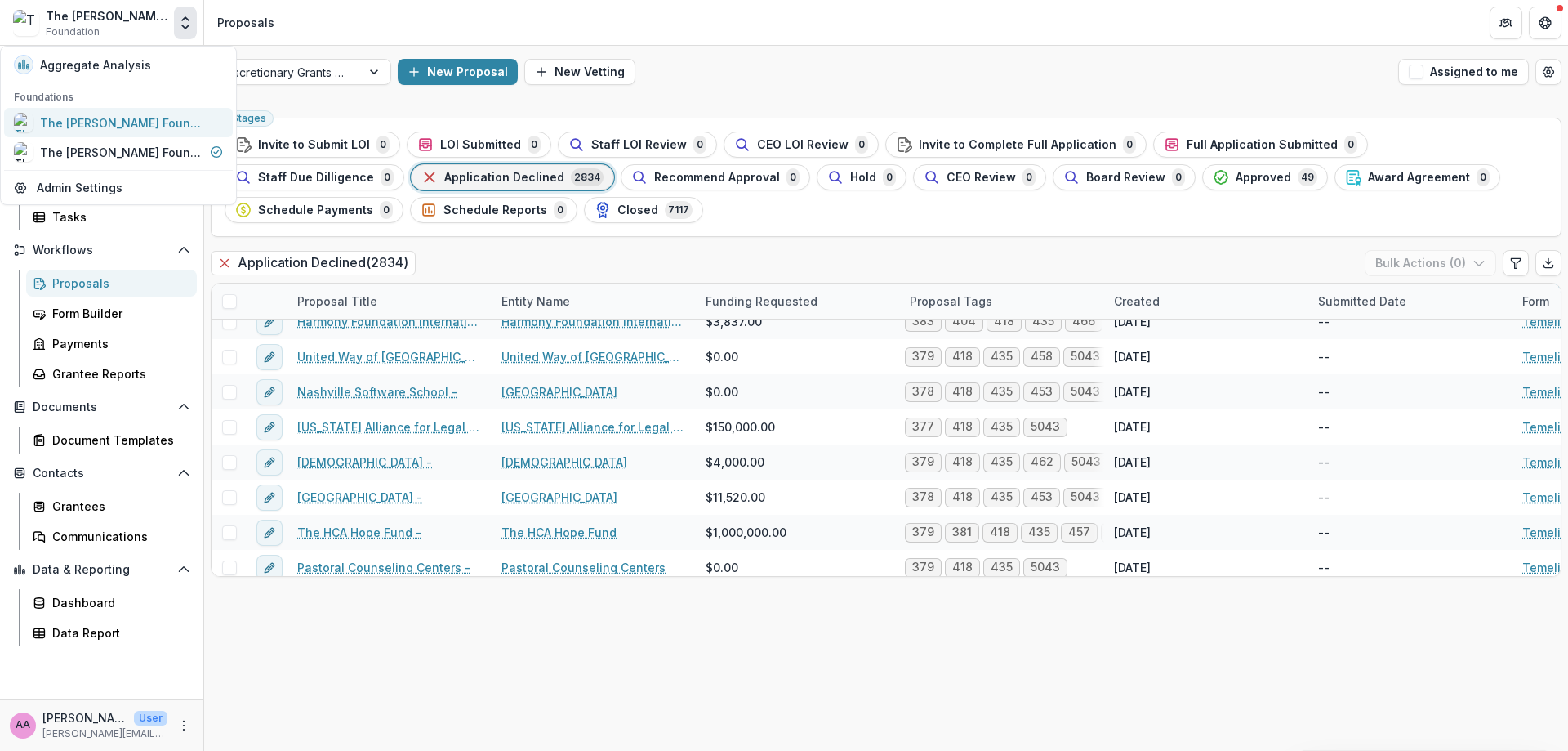
click at [114, 126] on div "The [PERSON_NAME] Foundation Workflow Sandbox" at bounding box center [122, 122] width 163 height 17
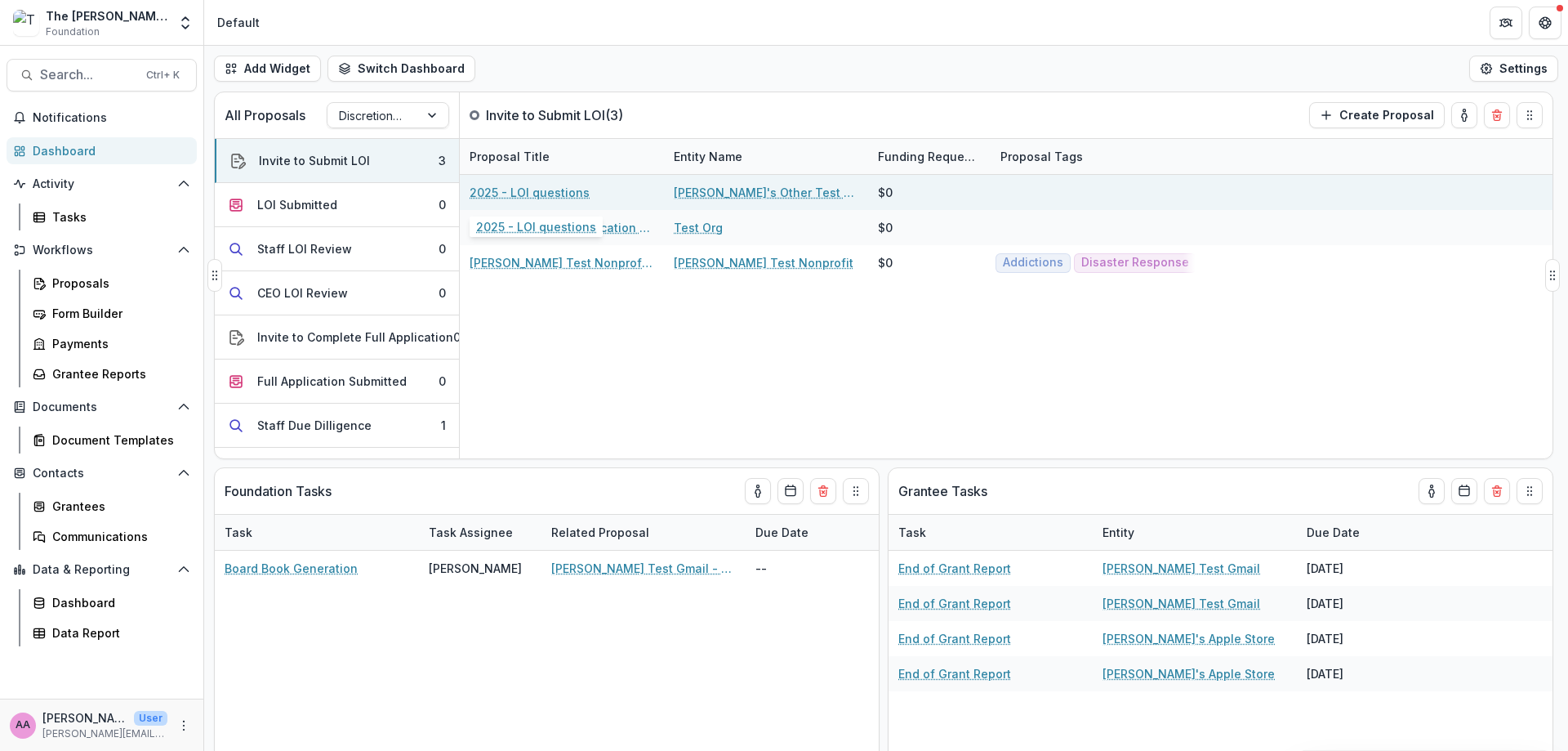
click at [550, 189] on link "2025 - LOI questions" at bounding box center [530, 192] width 120 height 17
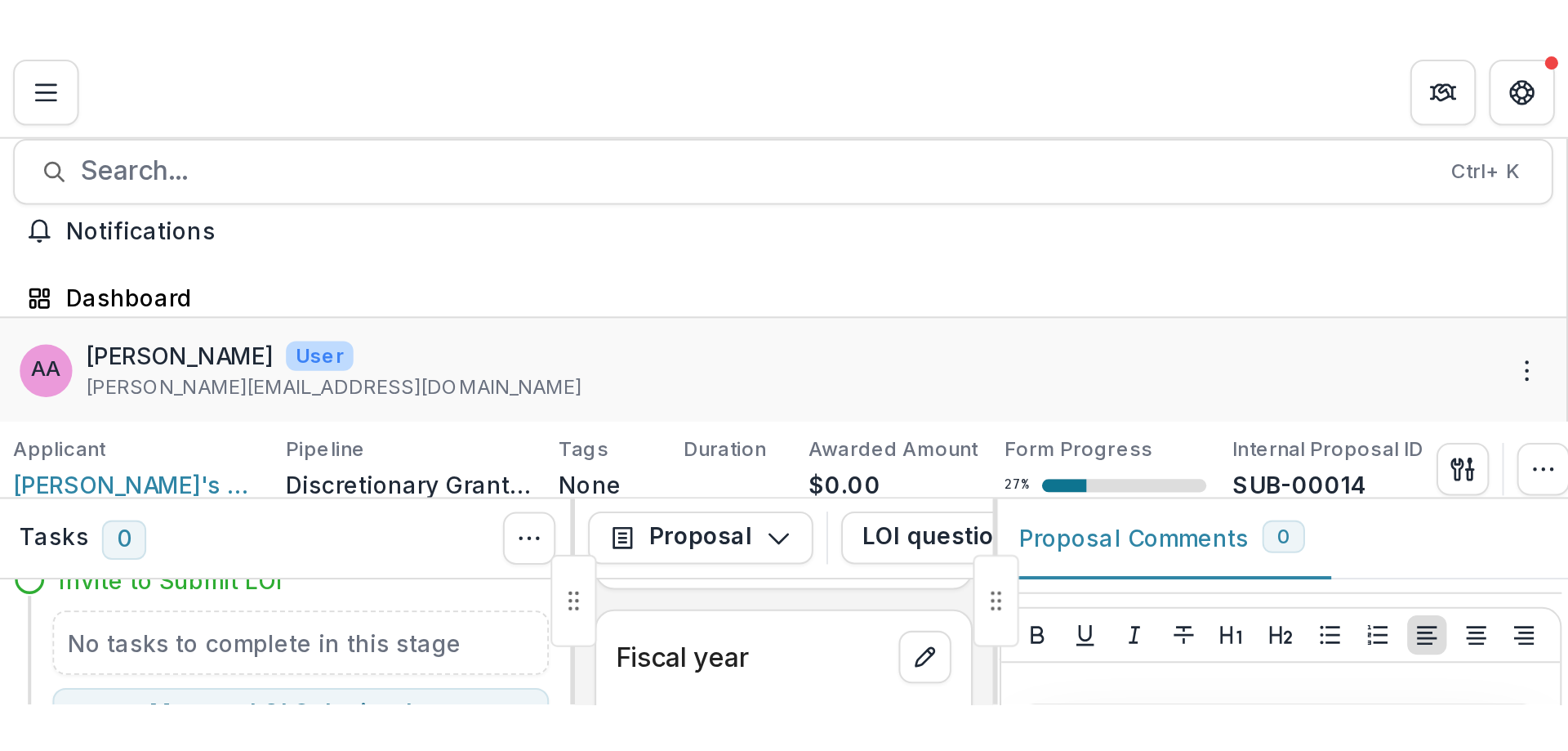
scroll to position [366, 0]
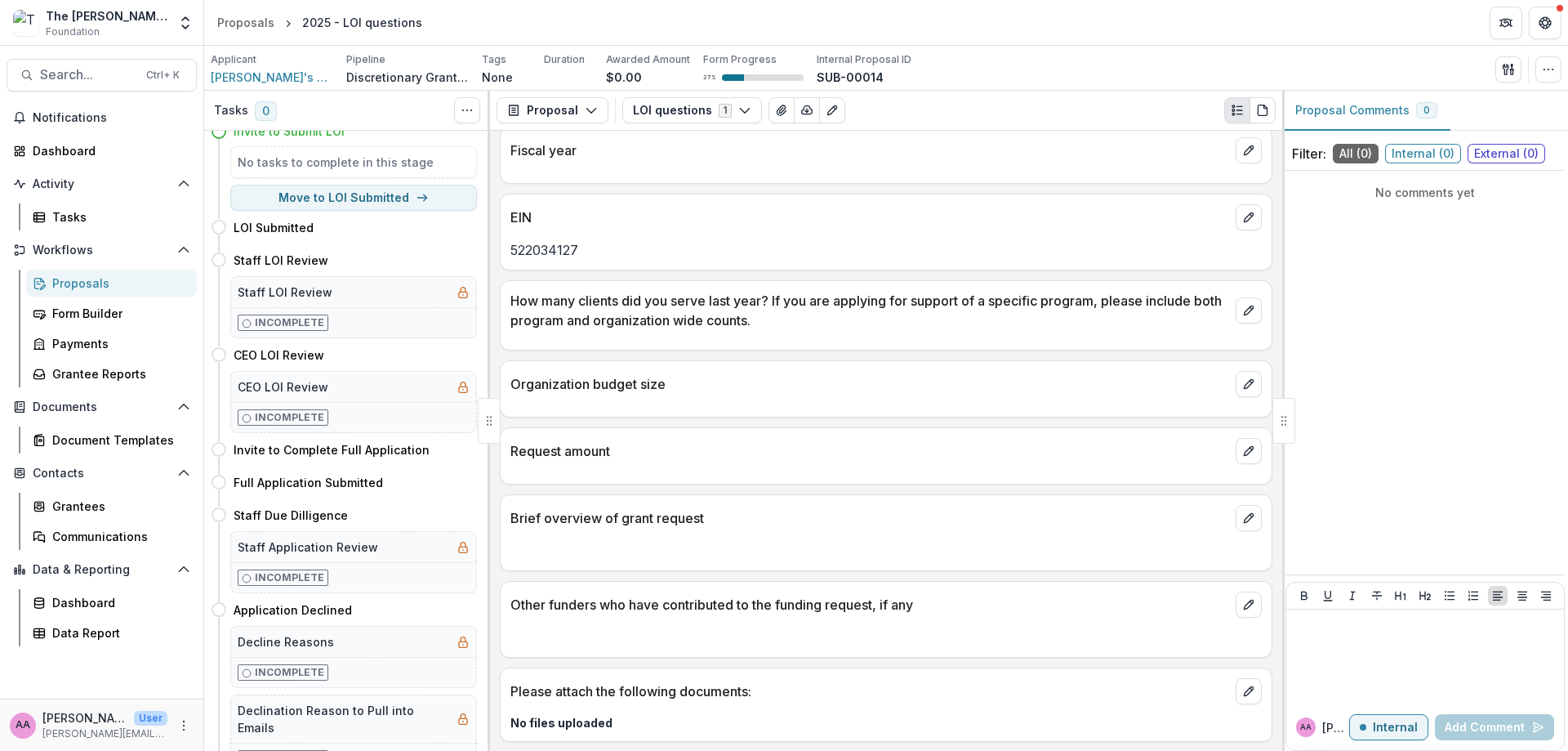
click at [212, 29] on link "Proposals" at bounding box center [247, 23] width 71 height 24
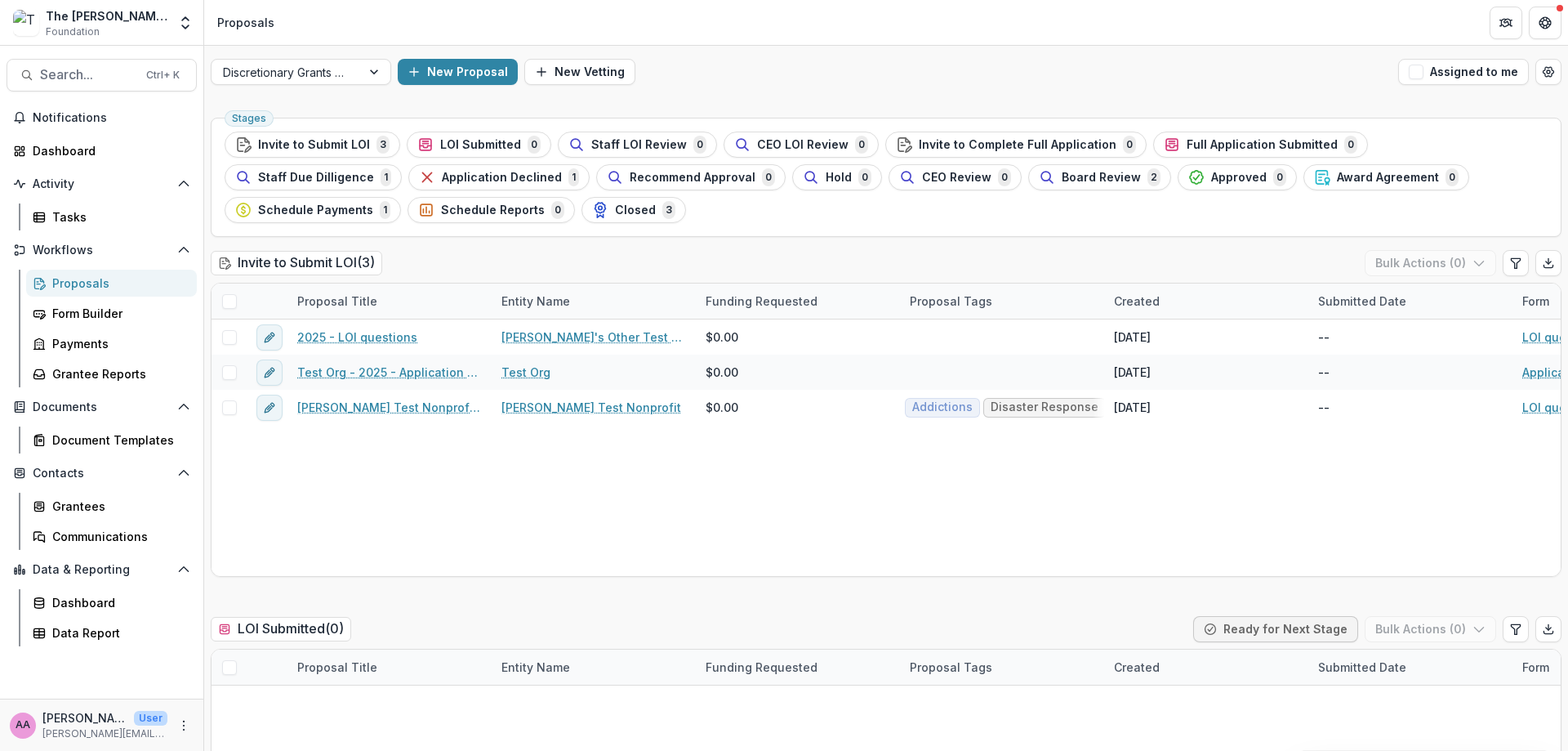
click at [1189, 185] on div "Approved 0" at bounding box center [1238, 177] width 98 height 18
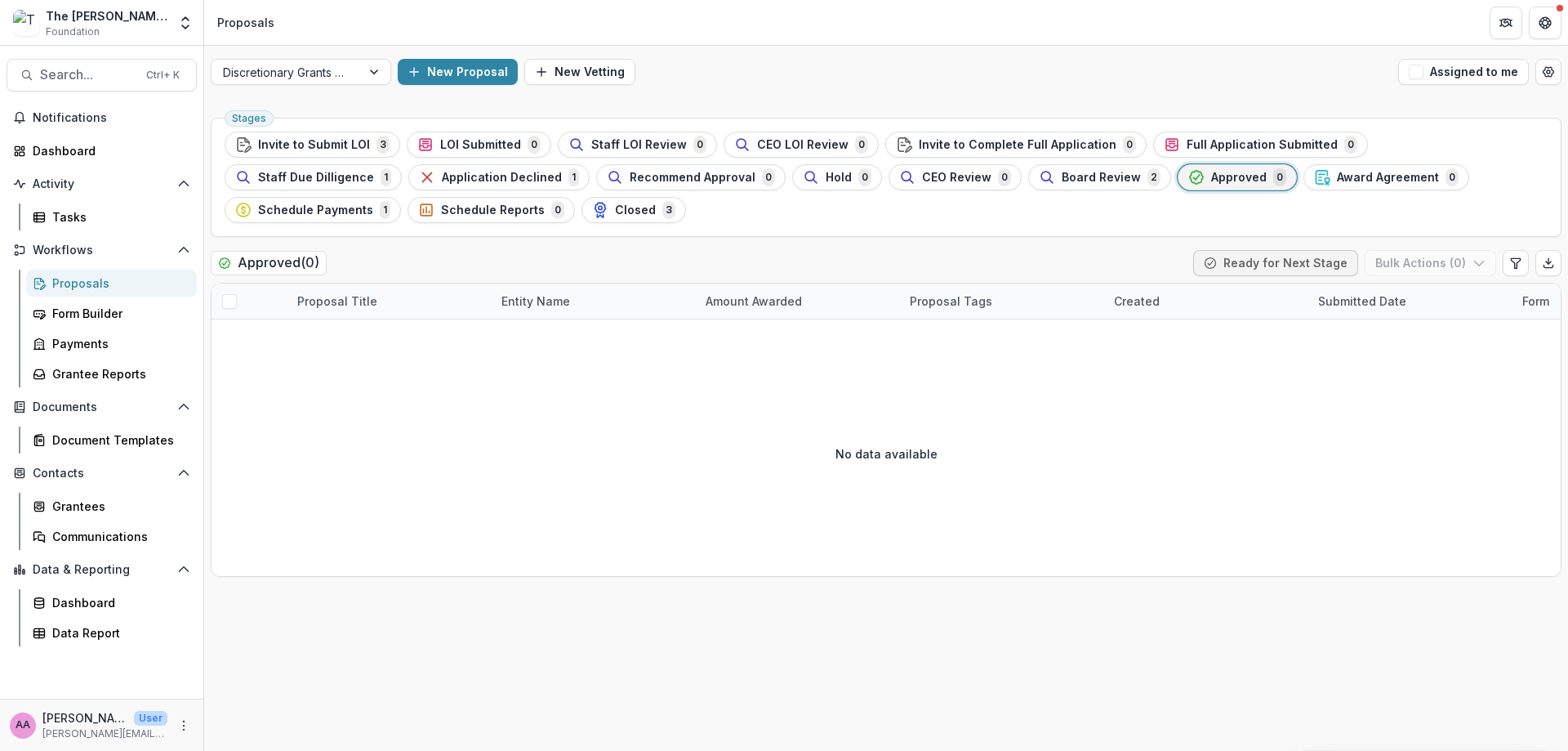
click at [323, 45] on div "The Frist Foundation Workflow Sandbox Foundation Aggregate Analysis Foundations…" at bounding box center [784, 23] width 1568 height 46
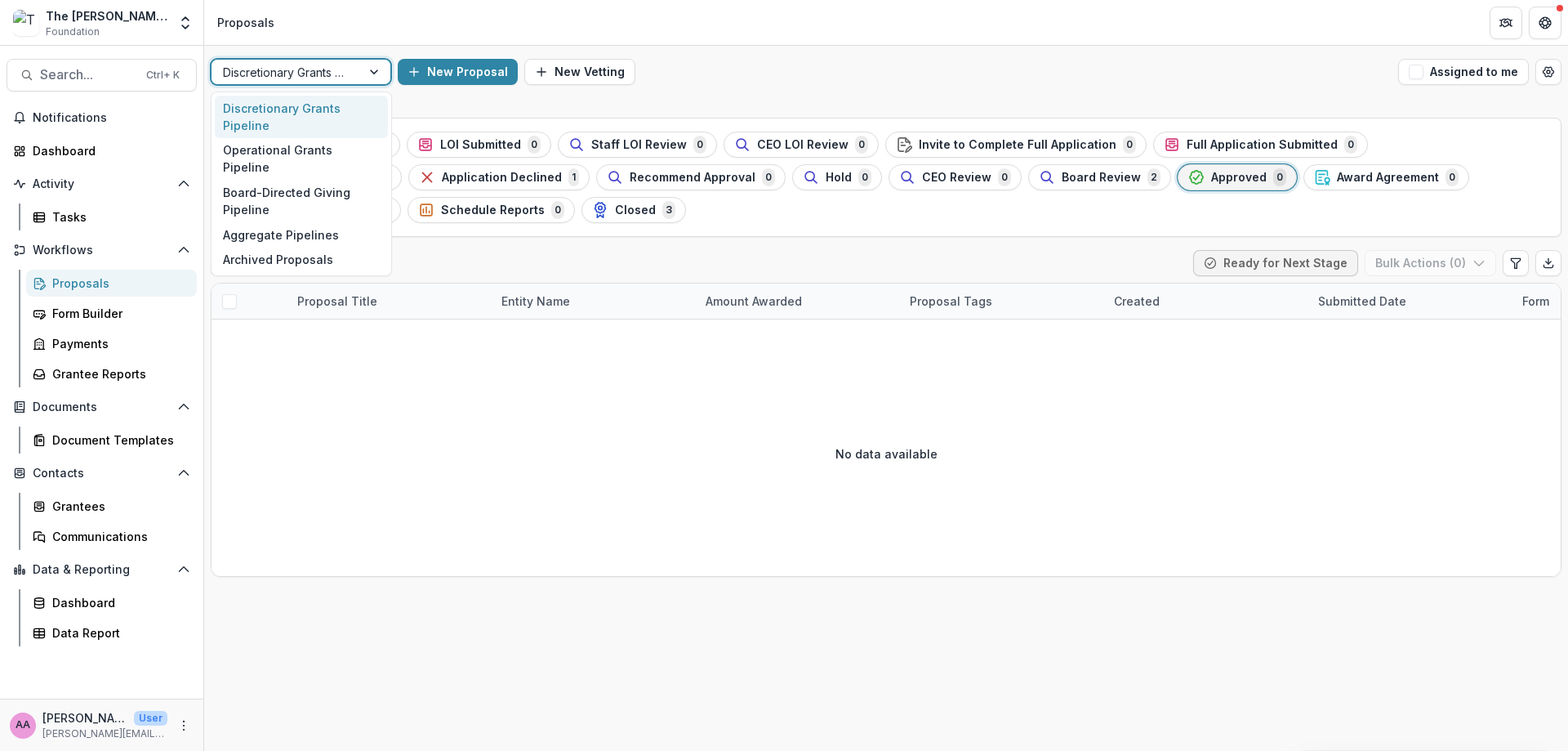
click at [320, 64] on div at bounding box center [286, 72] width 127 height 21
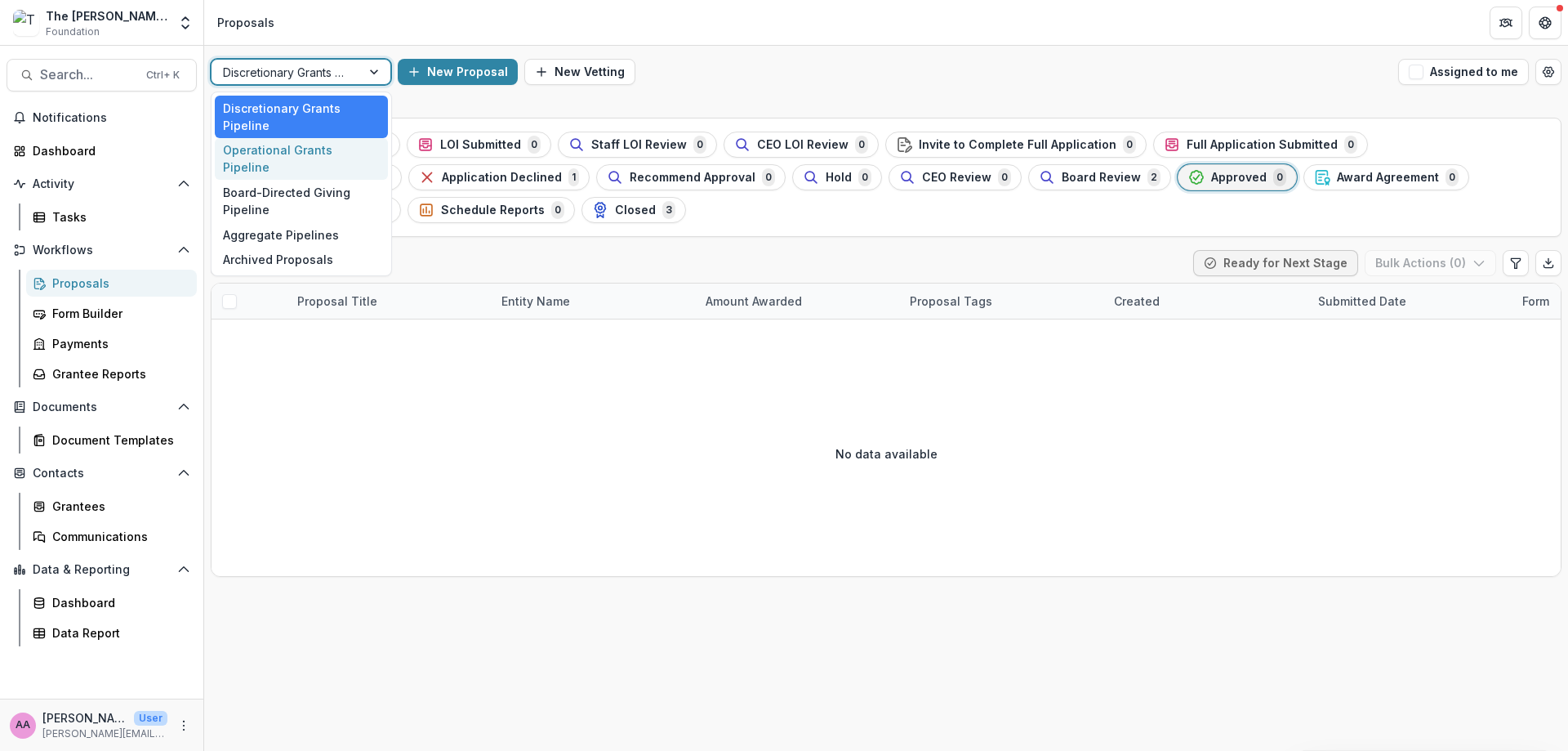
click at [313, 156] on div "Operational Grants Pipeline" at bounding box center [302, 159] width 173 height 42
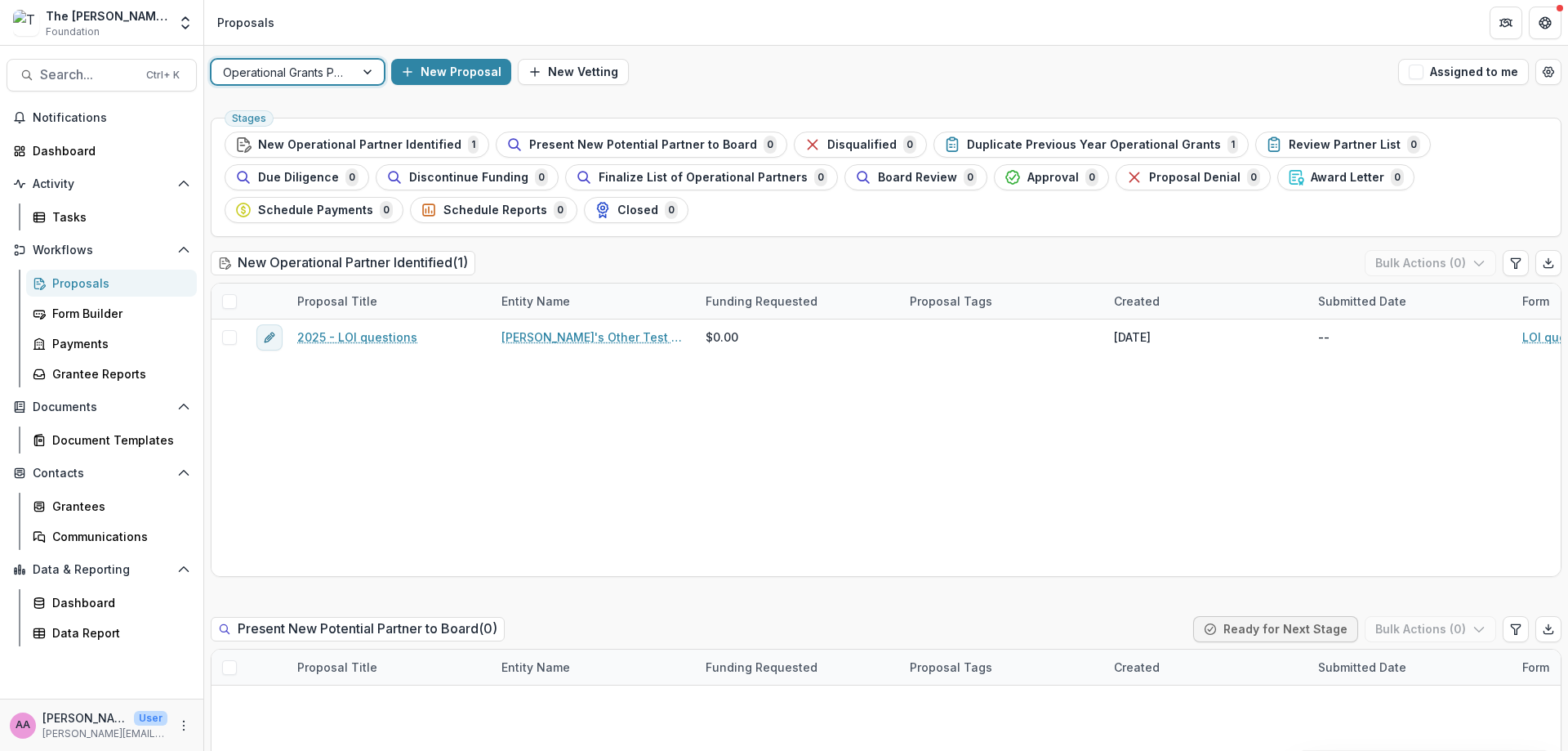
click at [320, 72] on div at bounding box center [283, 72] width 120 height 21
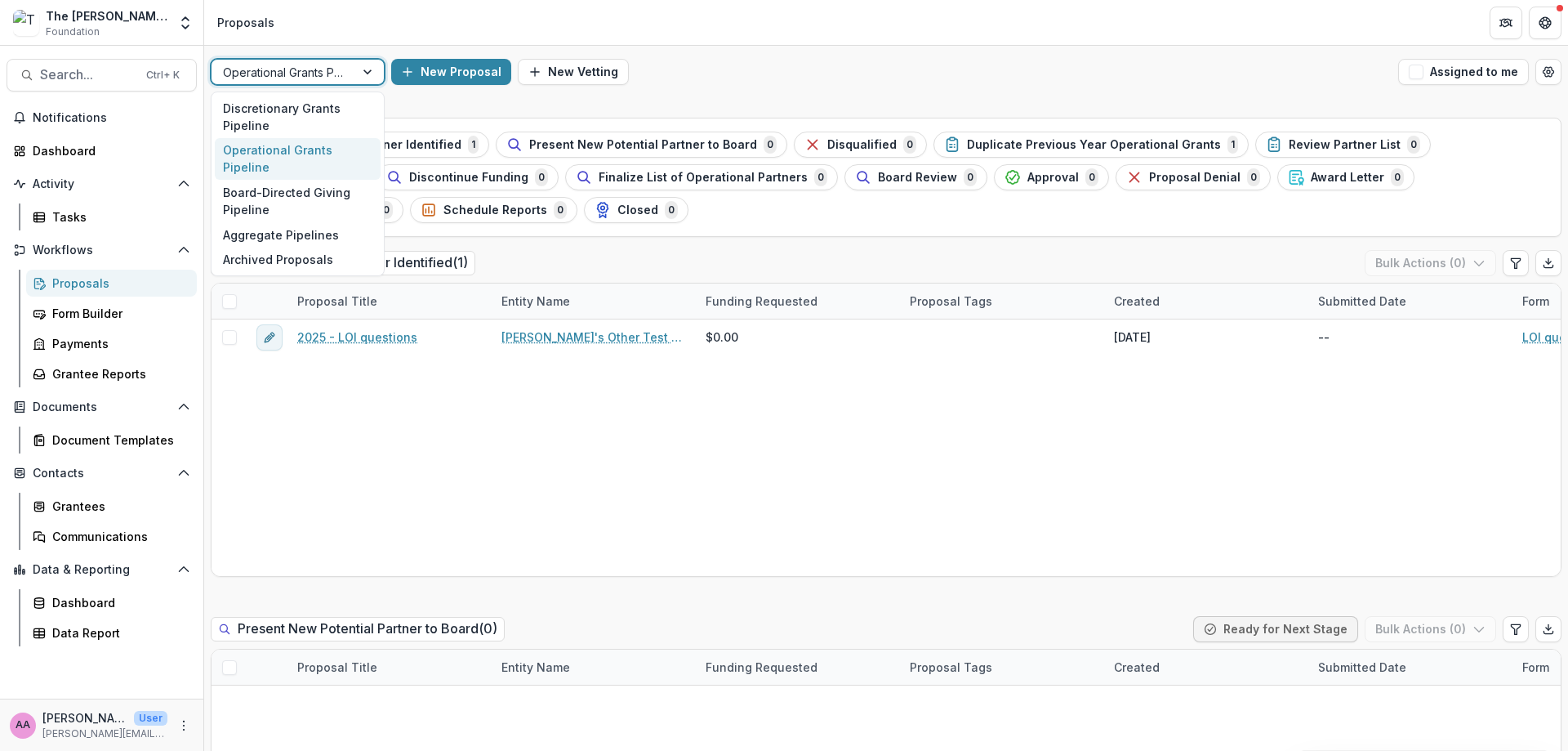
click at [320, 72] on div at bounding box center [283, 72] width 120 height 21
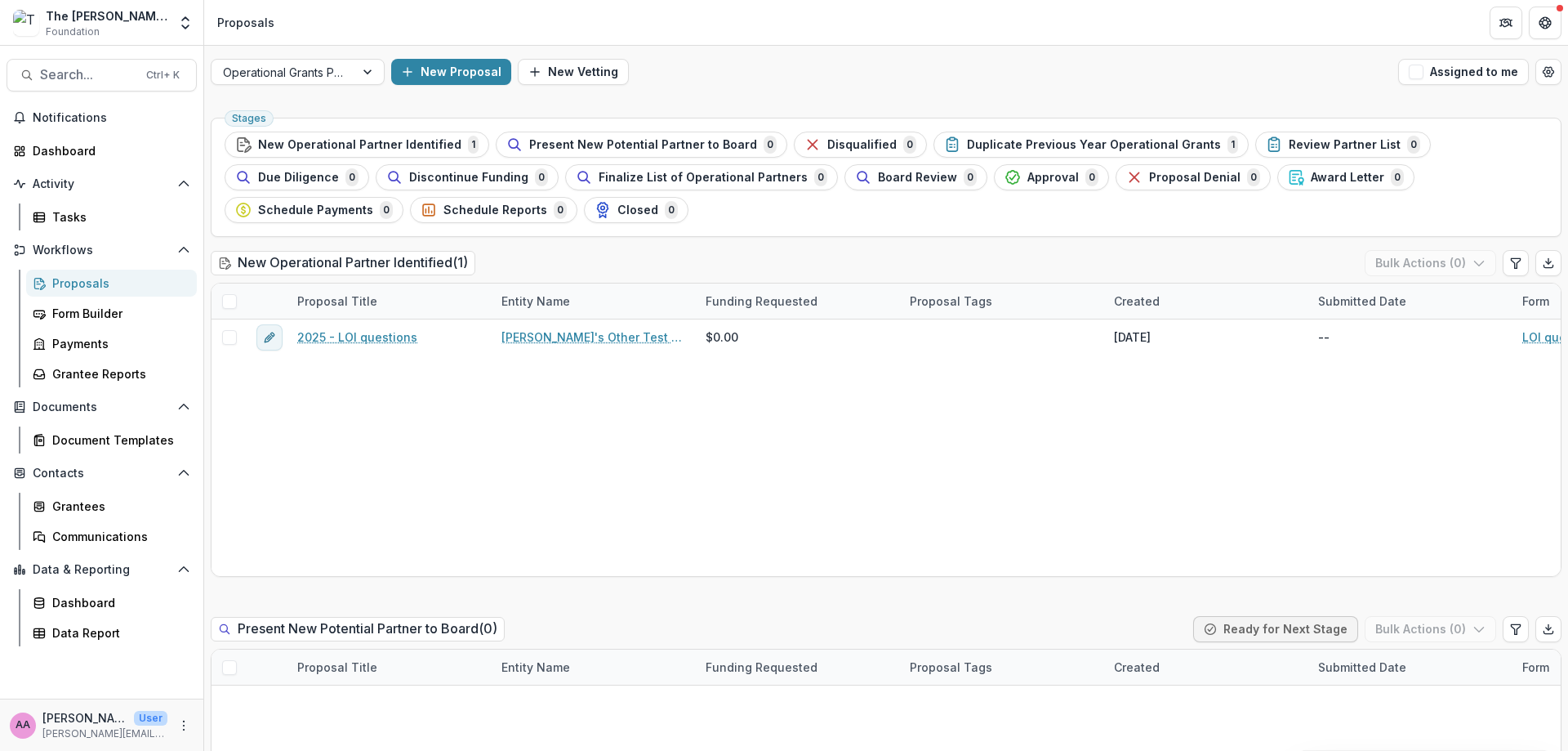
click at [196, 36] on div "The Frist Foundation Workflow Sandbox Foundation Aggregate Analysis Foundations…" at bounding box center [101, 26] width 203 height 38
click at [192, 27] on icon "Open entity switcher" at bounding box center [185, 23] width 17 height 17
click at [154, 145] on div "The [PERSON_NAME] Foundation Data Sandbox" at bounding box center [122, 151] width 163 height 17
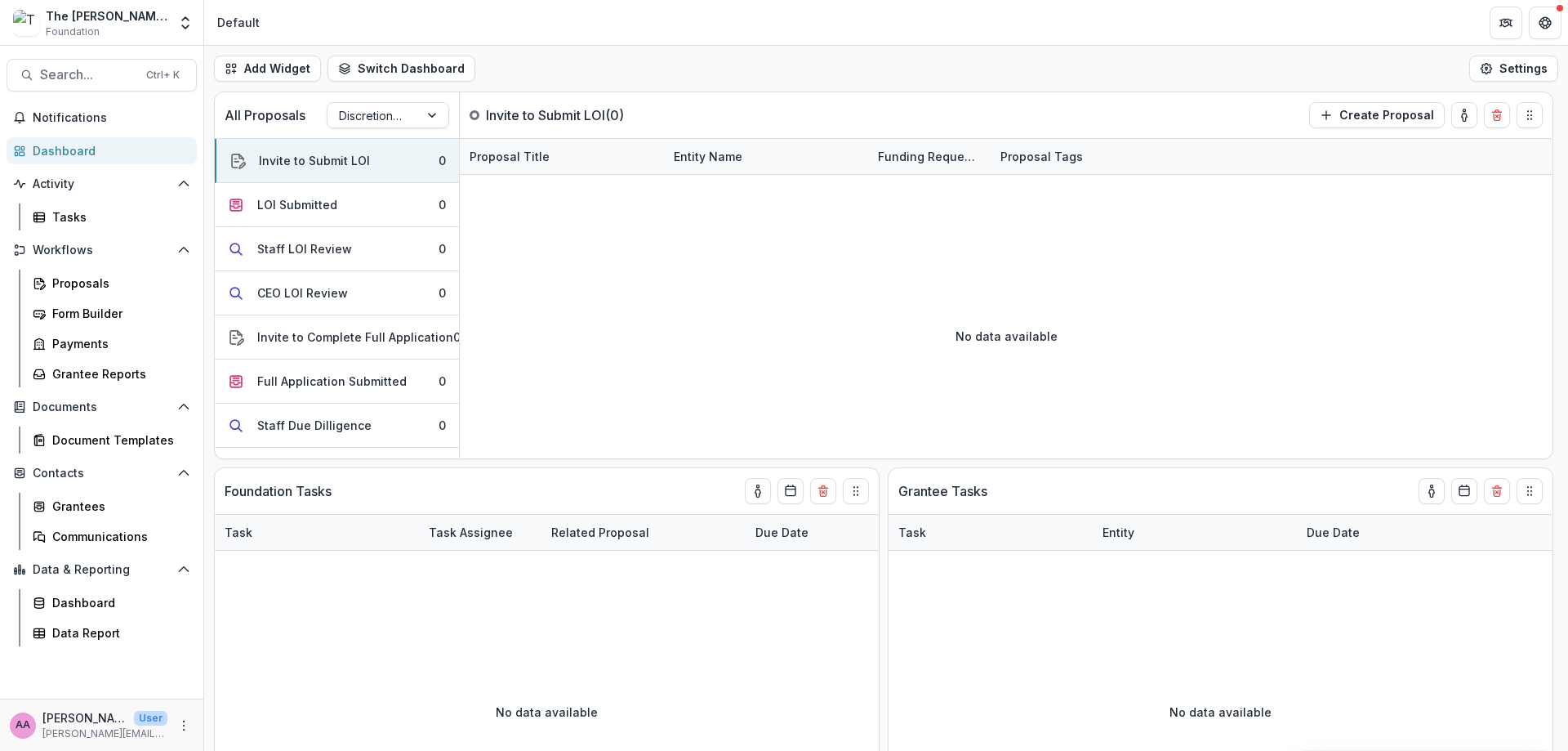
click at [57, 269] on div "Workflows Proposals Form Builder Payments Grantee Reports" at bounding box center [101, 312] width 203 height 150
click at [51, 282] on link "Proposals" at bounding box center [112, 282] width 171 height 27
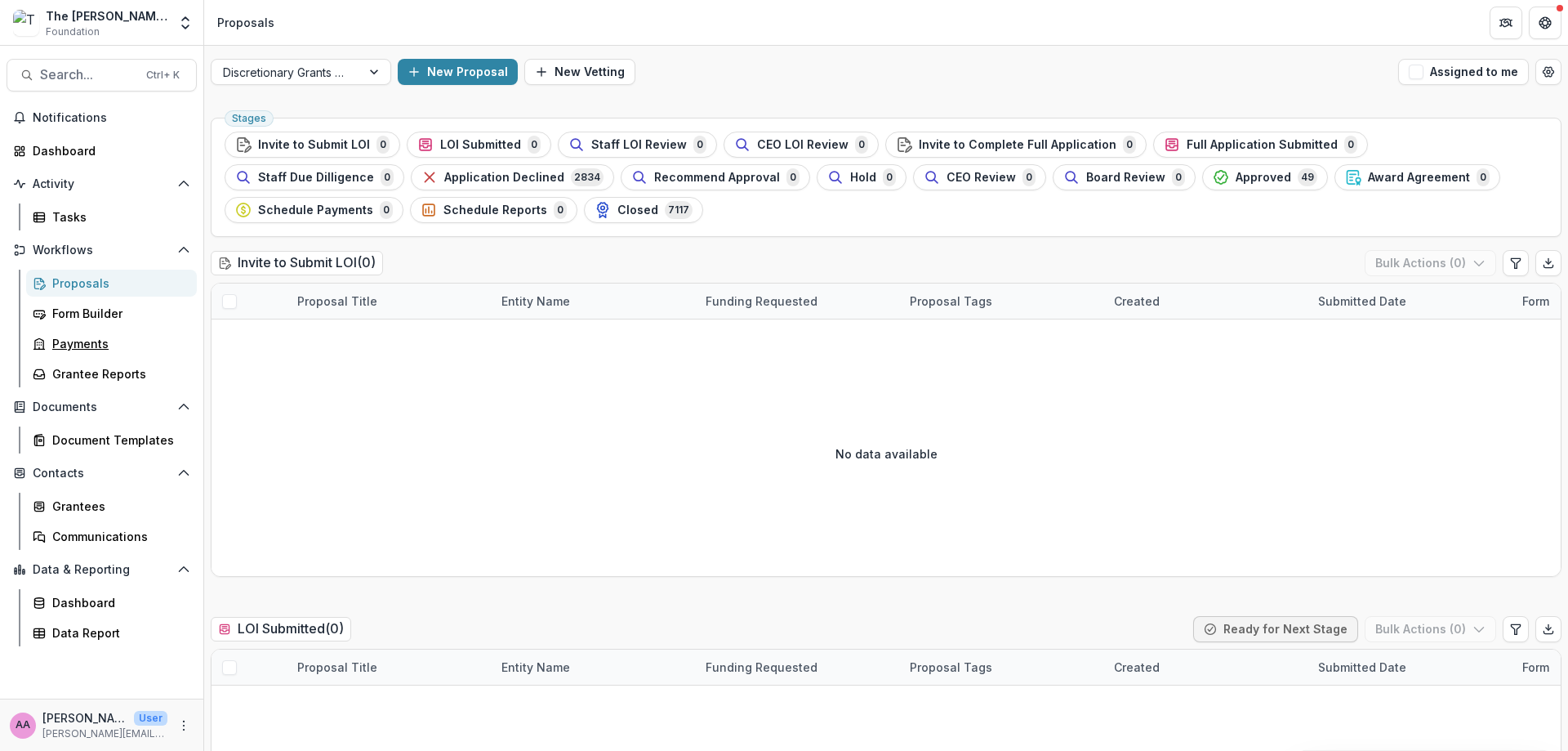
click at [75, 350] on div "Payments" at bounding box center [118, 343] width 132 height 17
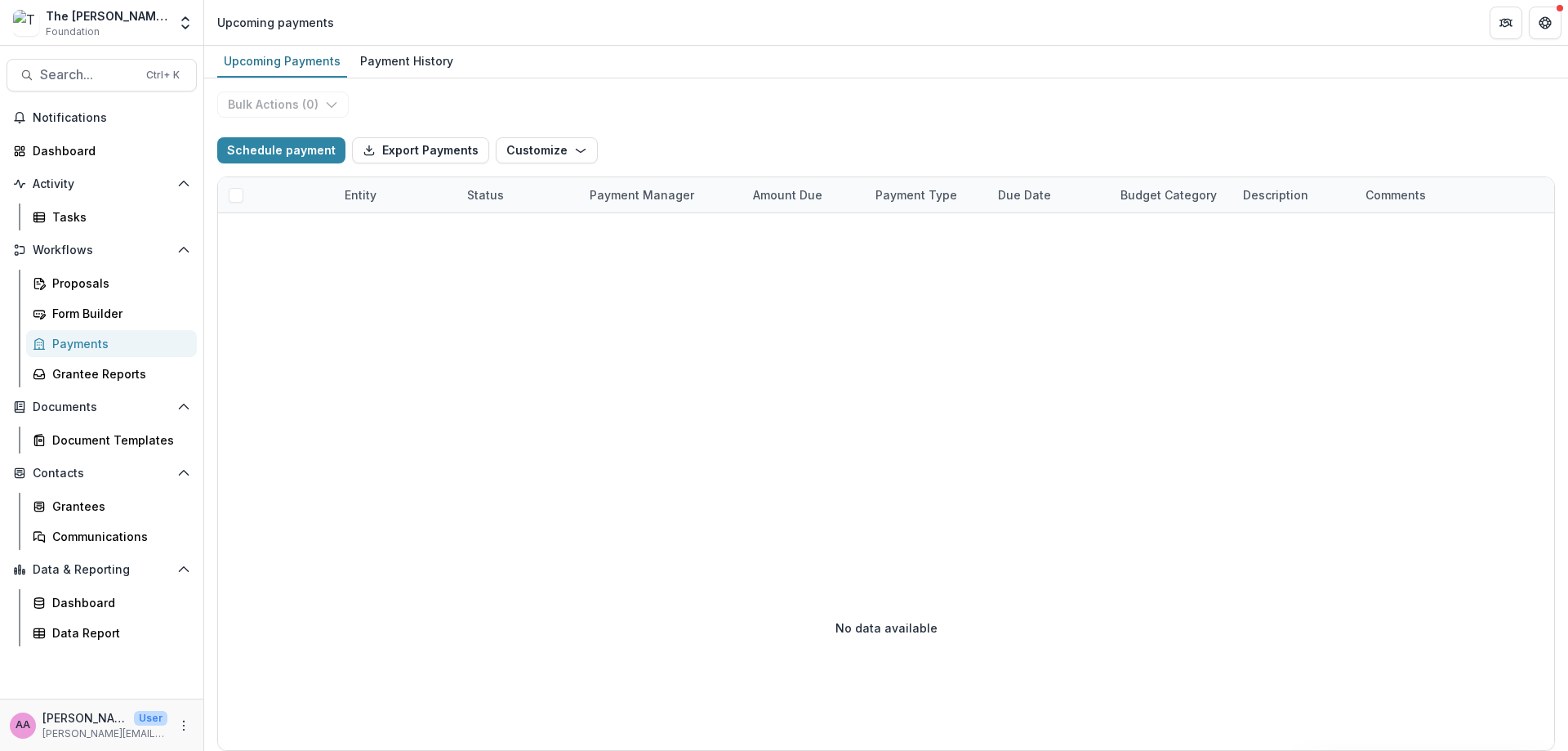
click at [395, 57] on div "Payment History" at bounding box center [407, 61] width 106 height 24
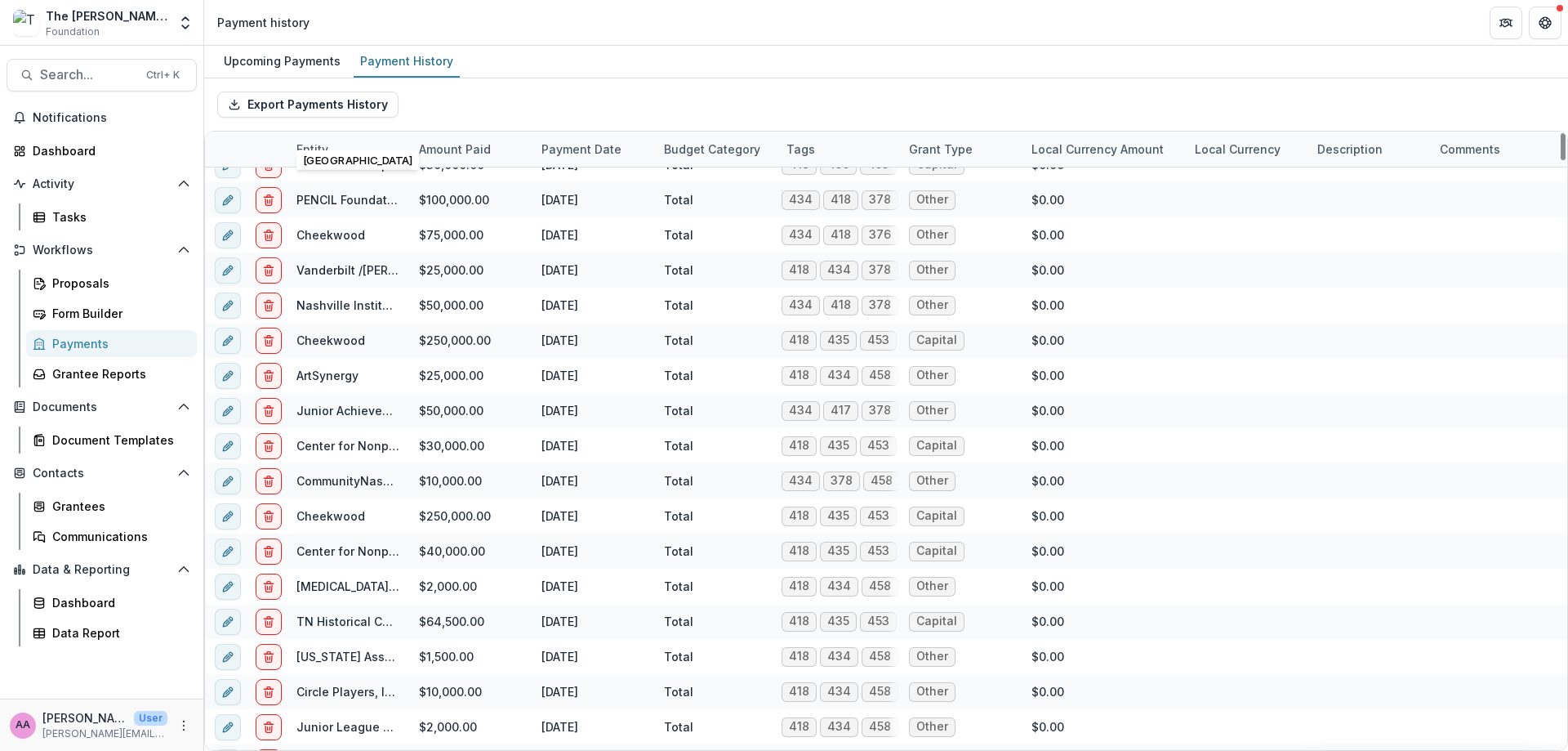
scroll to position [96, 0]
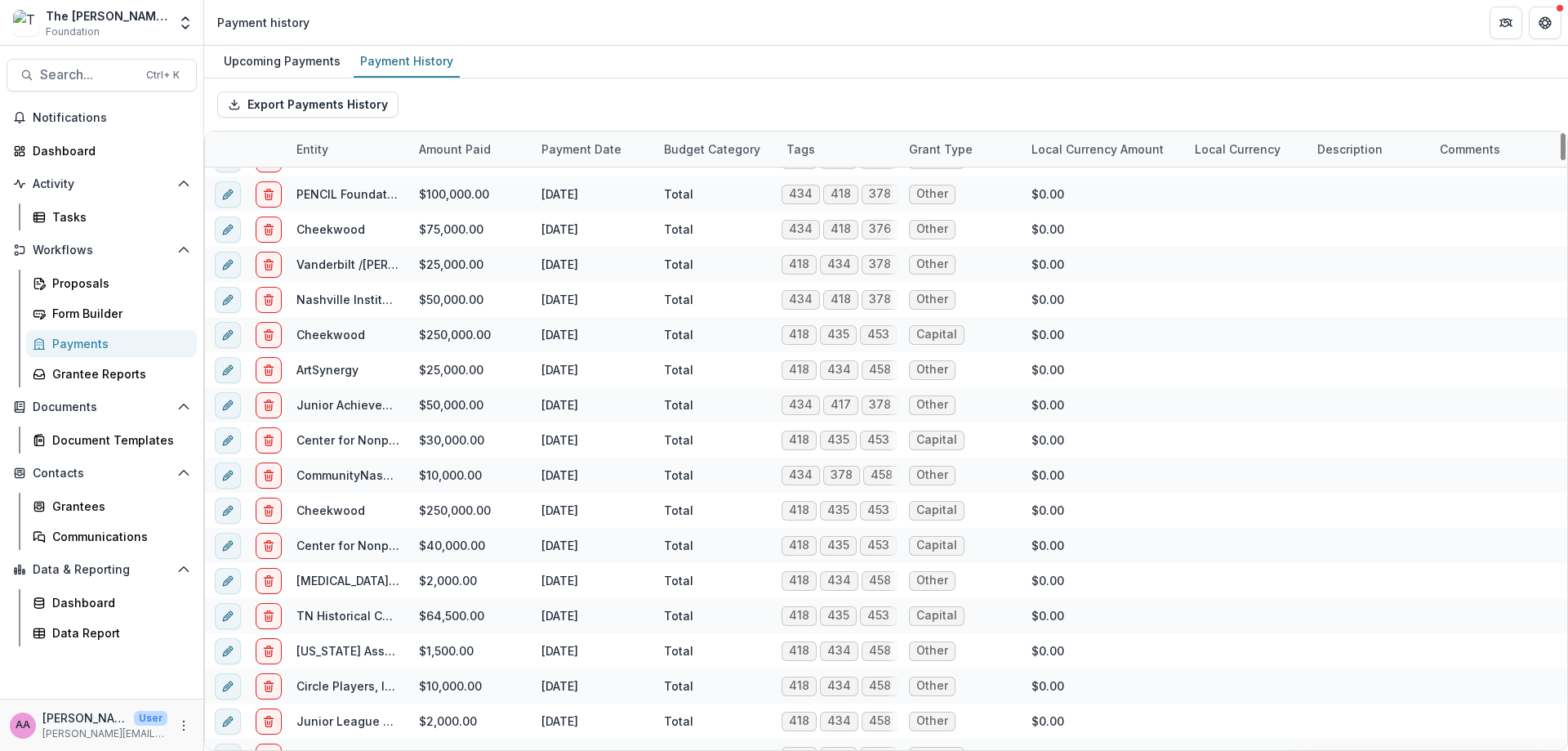
click at [617, 154] on div "Payment Date" at bounding box center [581, 148] width 99 height 17
click at [606, 214] on span "Sort Ascending" at bounding box center [608, 220] width 86 height 14
click at [651, 86] on div "Export Payments History" at bounding box center [886, 104] width 1364 height 52
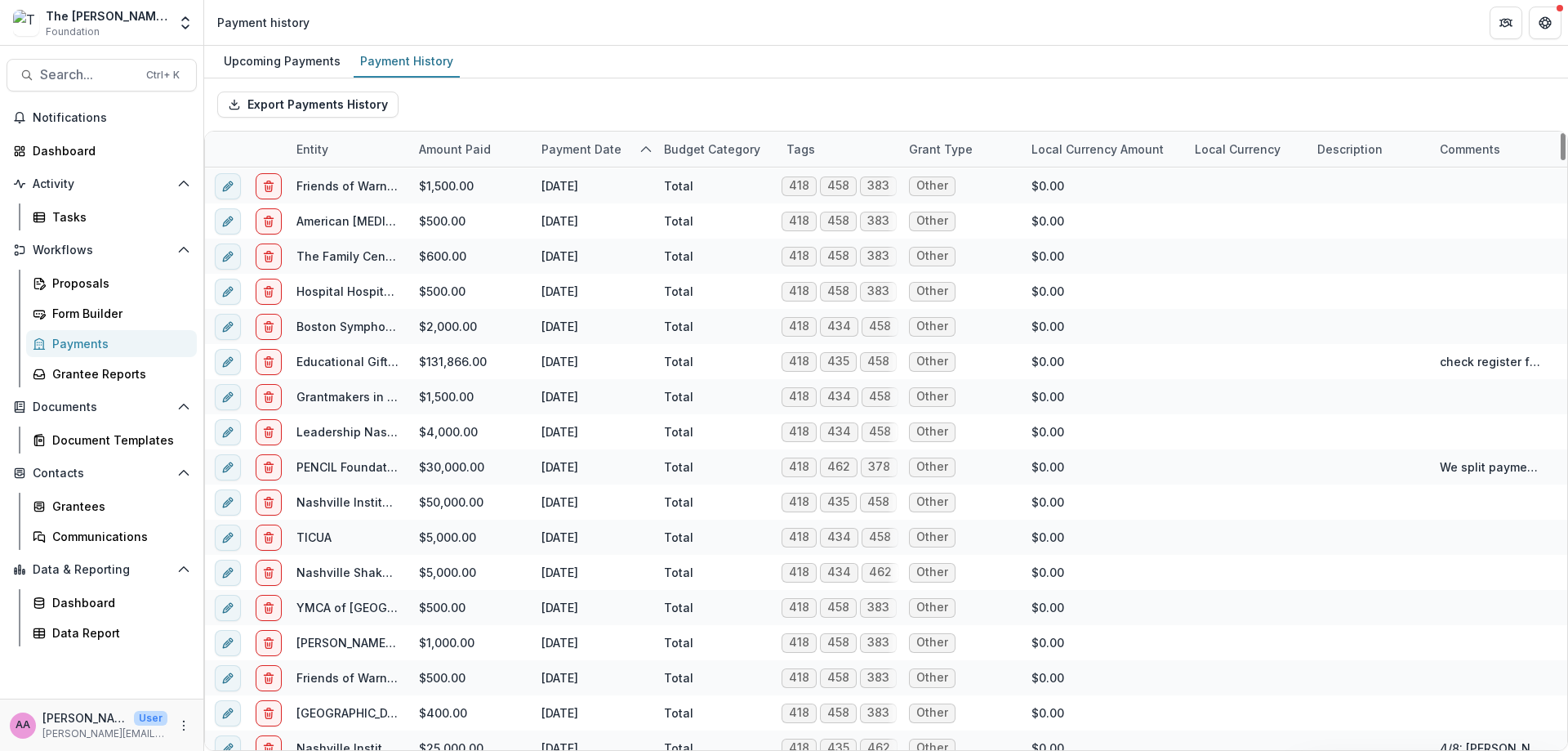
scroll to position [0, 0]
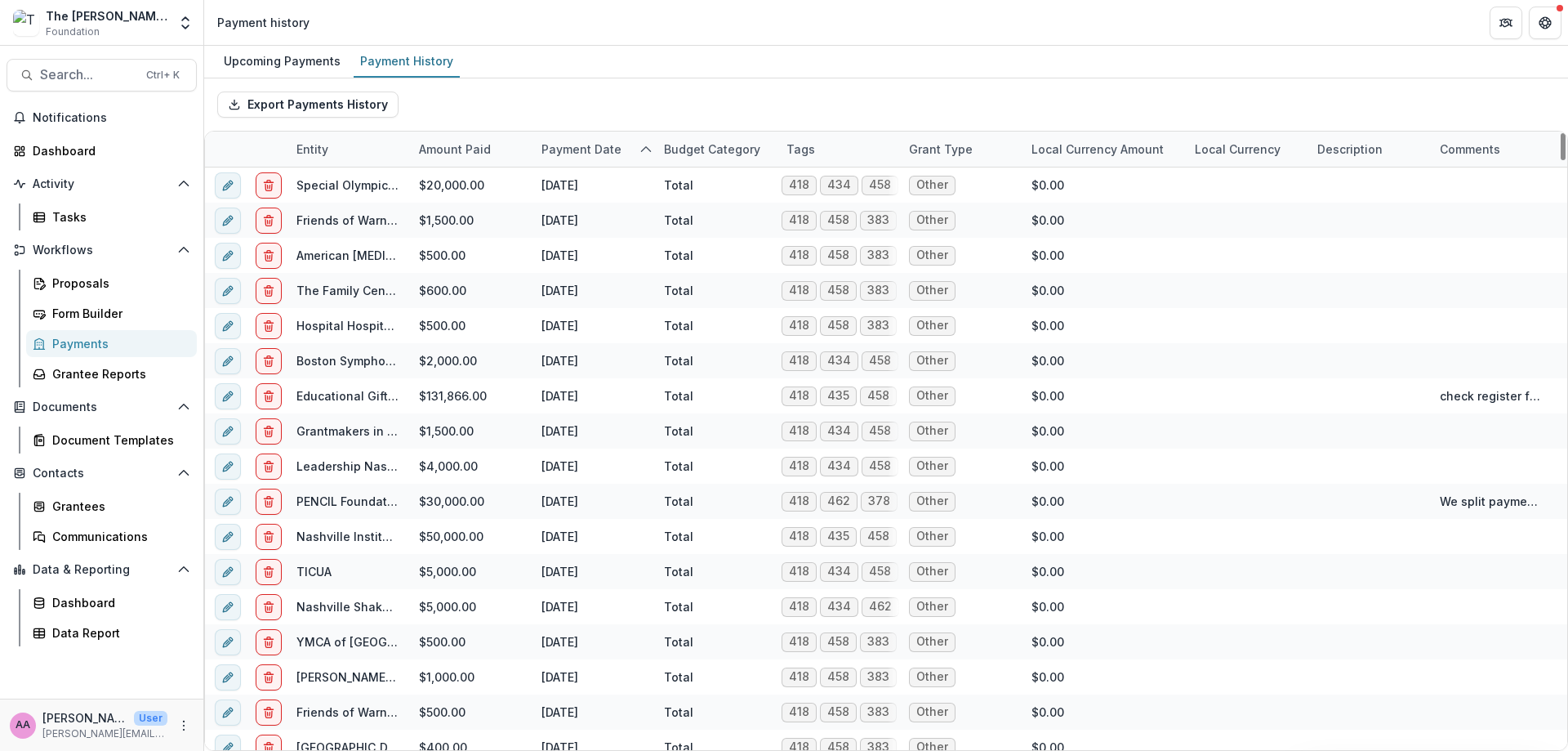
click at [579, 129] on div "Export Payments History" at bounding box center [886, 104] width 1364 height 52
click at [575, 139] on div "Payment Date" at bounding box center [592, 149] width 123 height 35
click at [588, 250] on span "Sort Descending" at bounding box center [612, 250] width 94 height 14
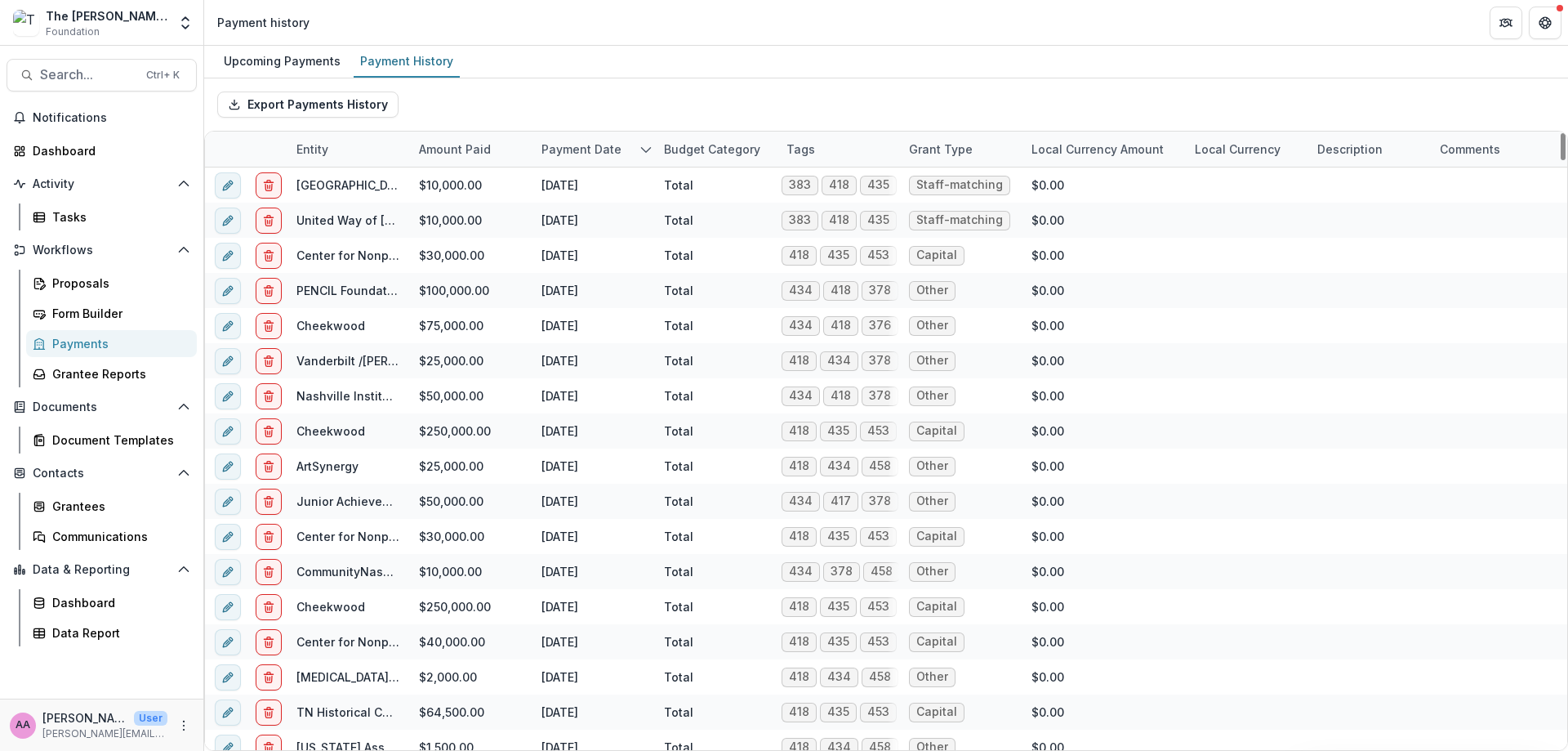
click at [650, 54] on div "Upcoming Payments Payment History" at bounding box center [886, 62] width 1364 height 32
click at [362, 257] on link "Center for Nonprofit Mgt." at bounding box center [368, 256] width 144 height 14
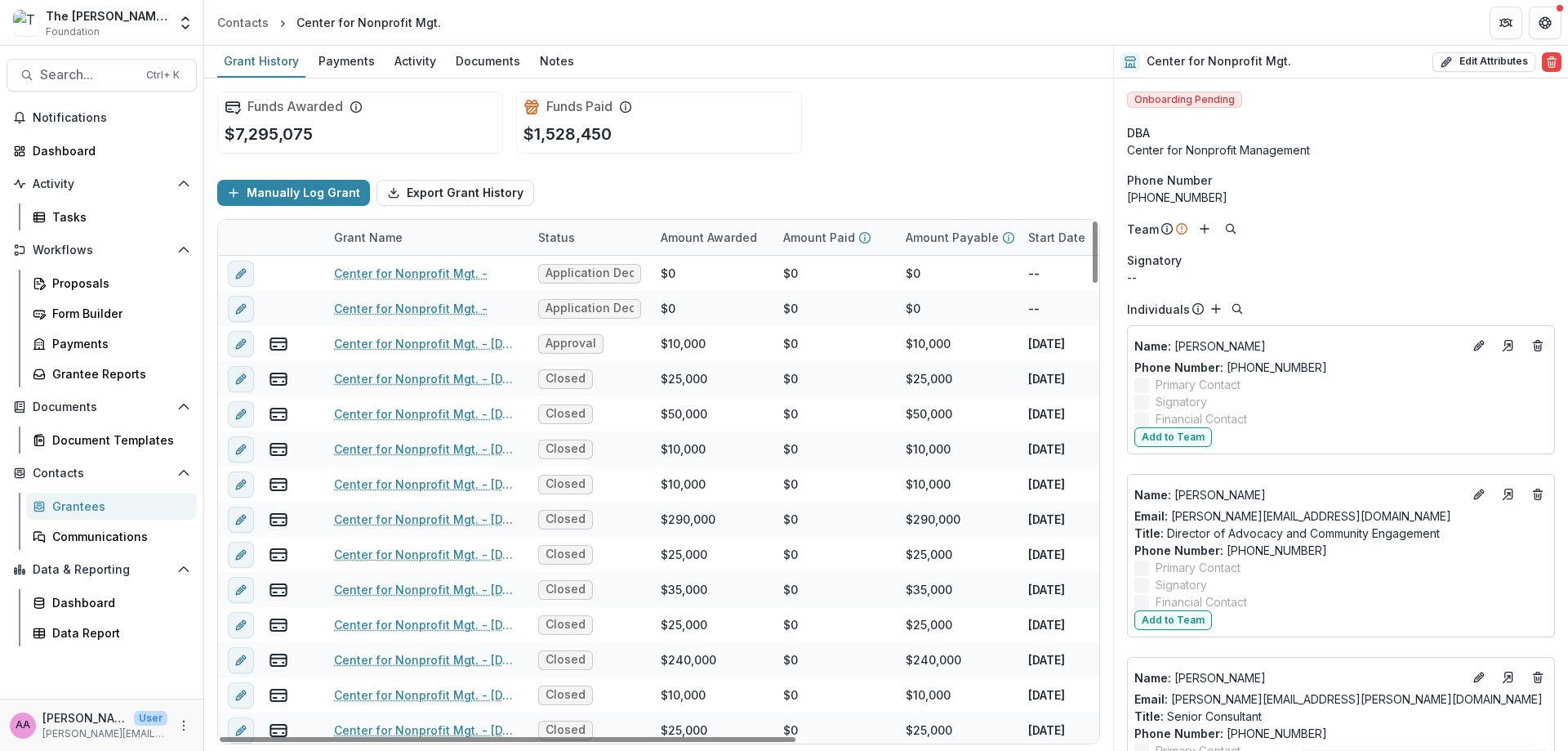
click at [359, 61] on div "Payments" at bounding box center [347, 61] width 70 height 24
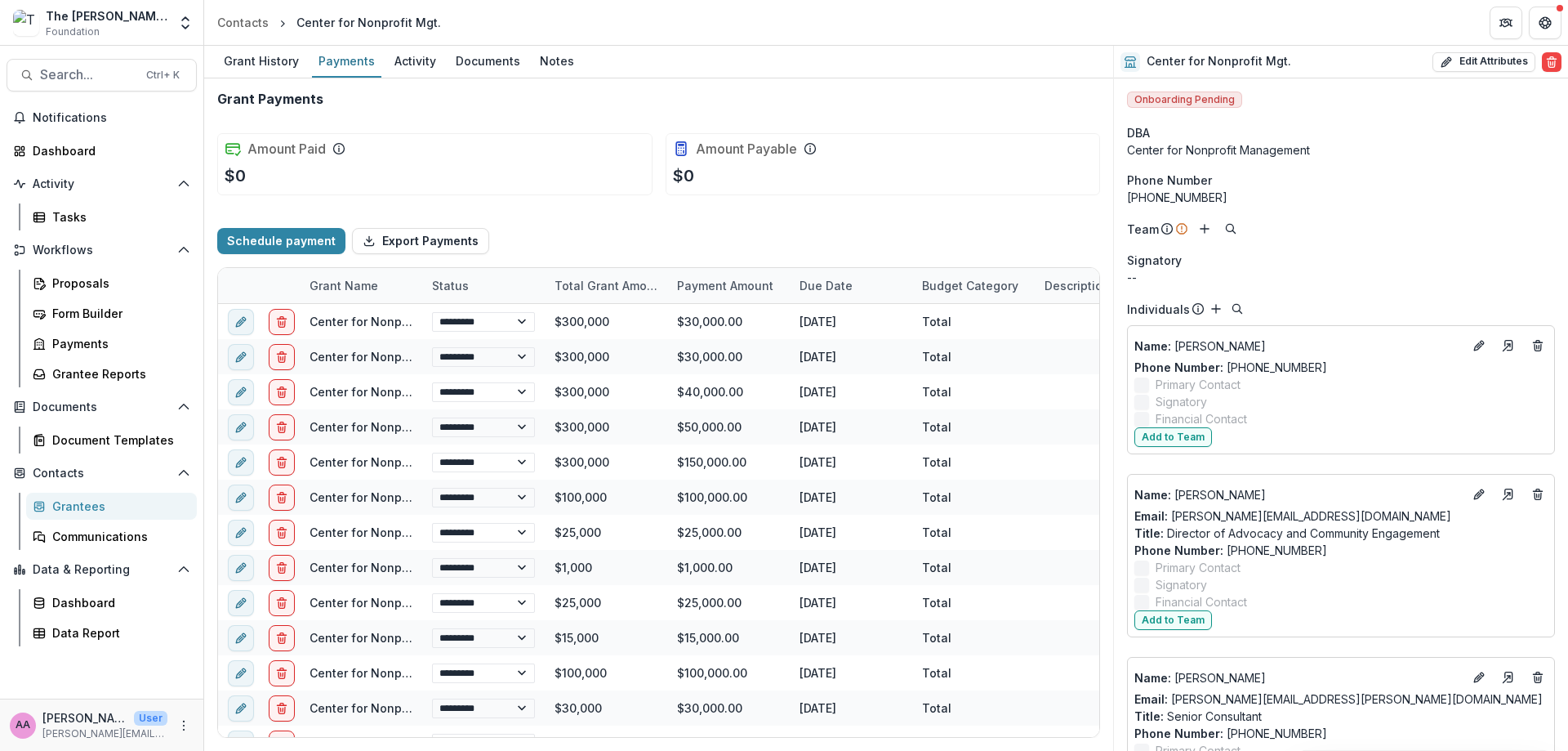
select select "****"
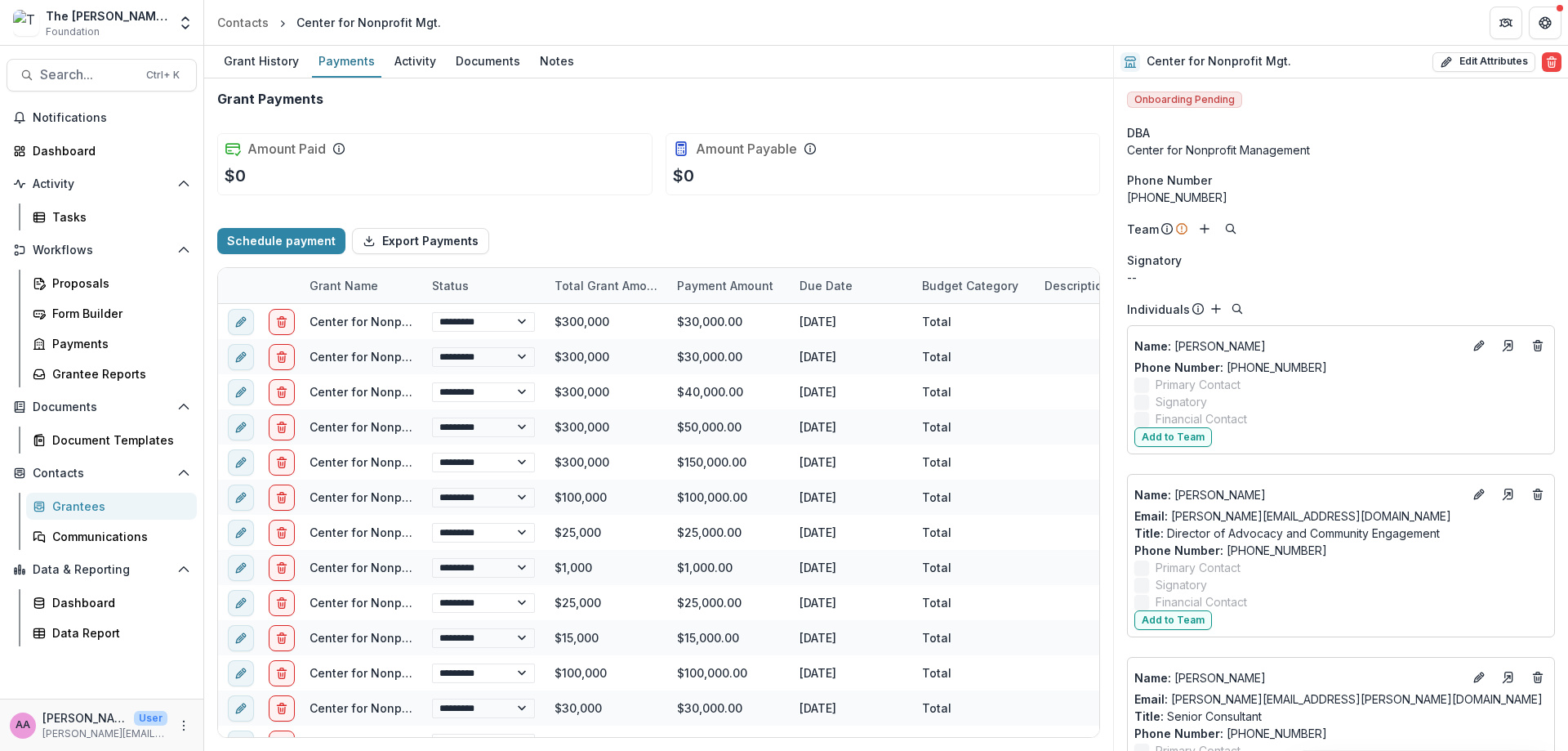
select select "****"
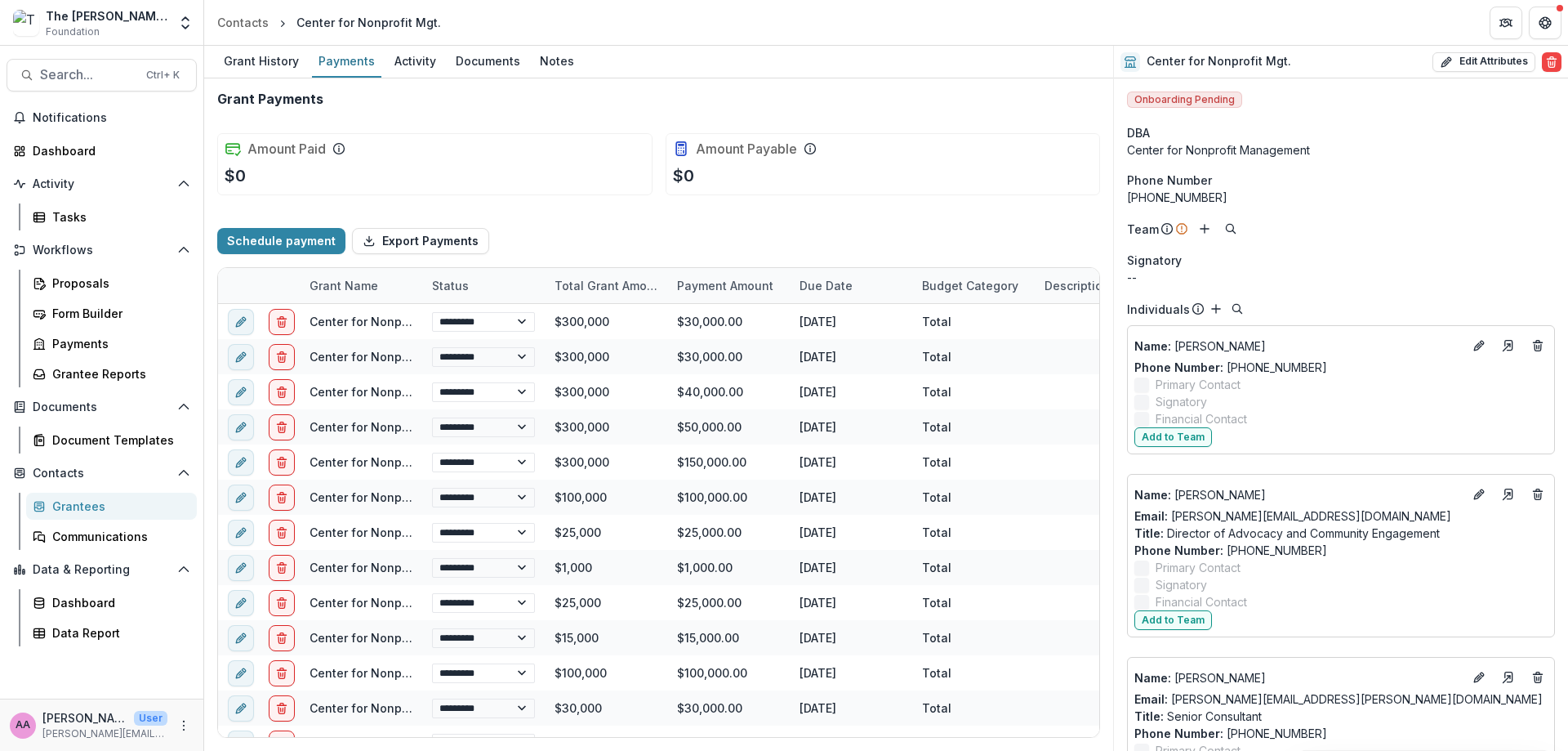
select select "****"
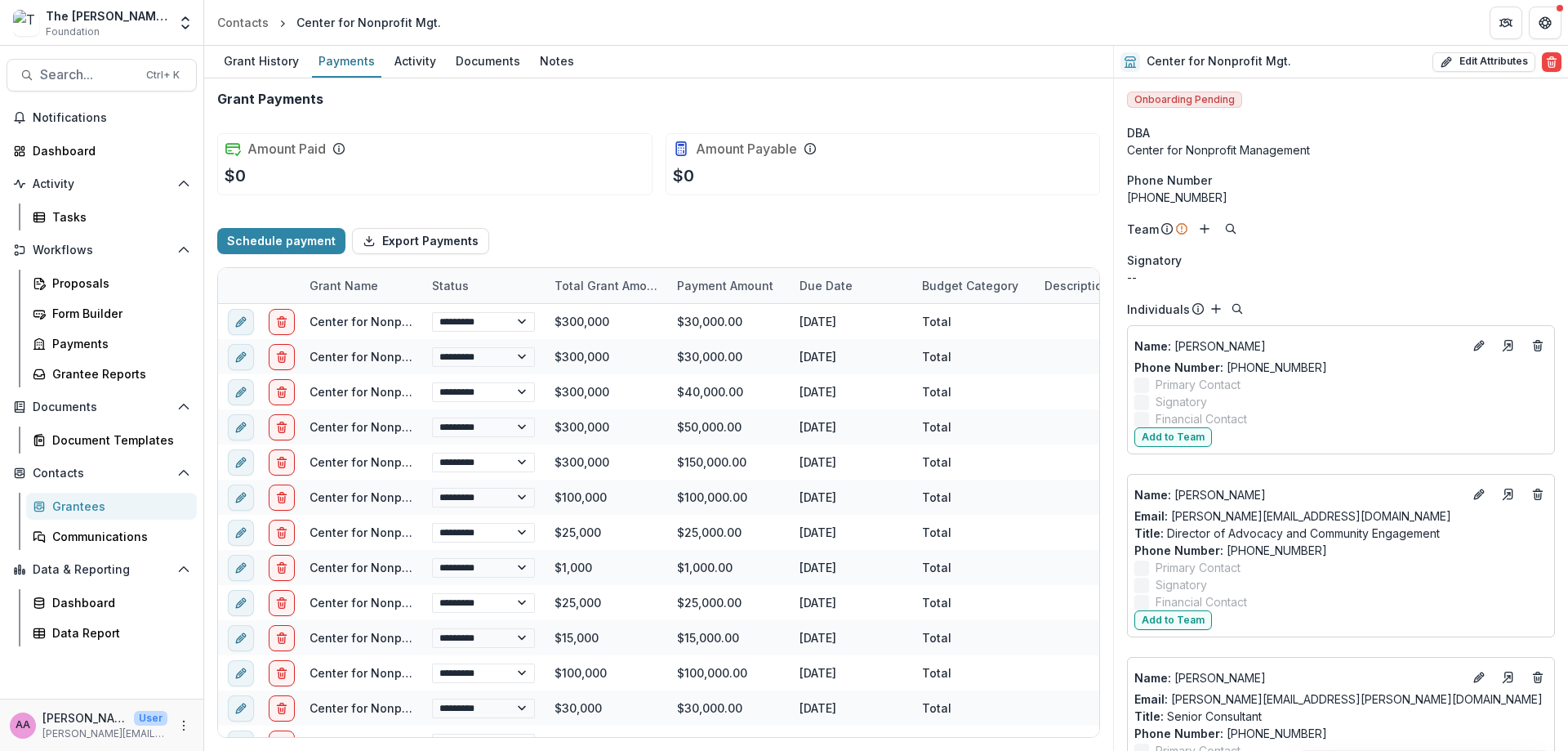
select select "****"
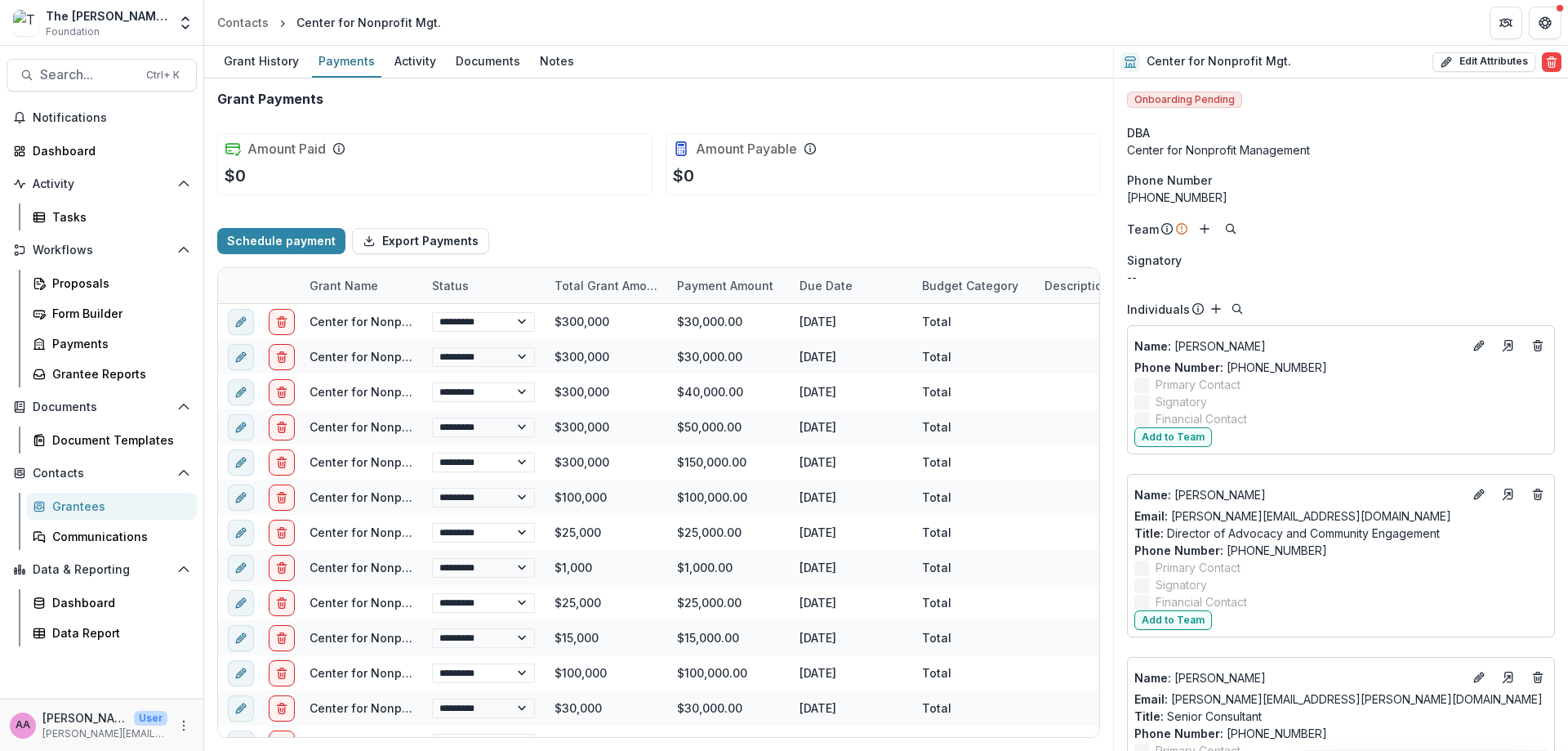
select select "****"
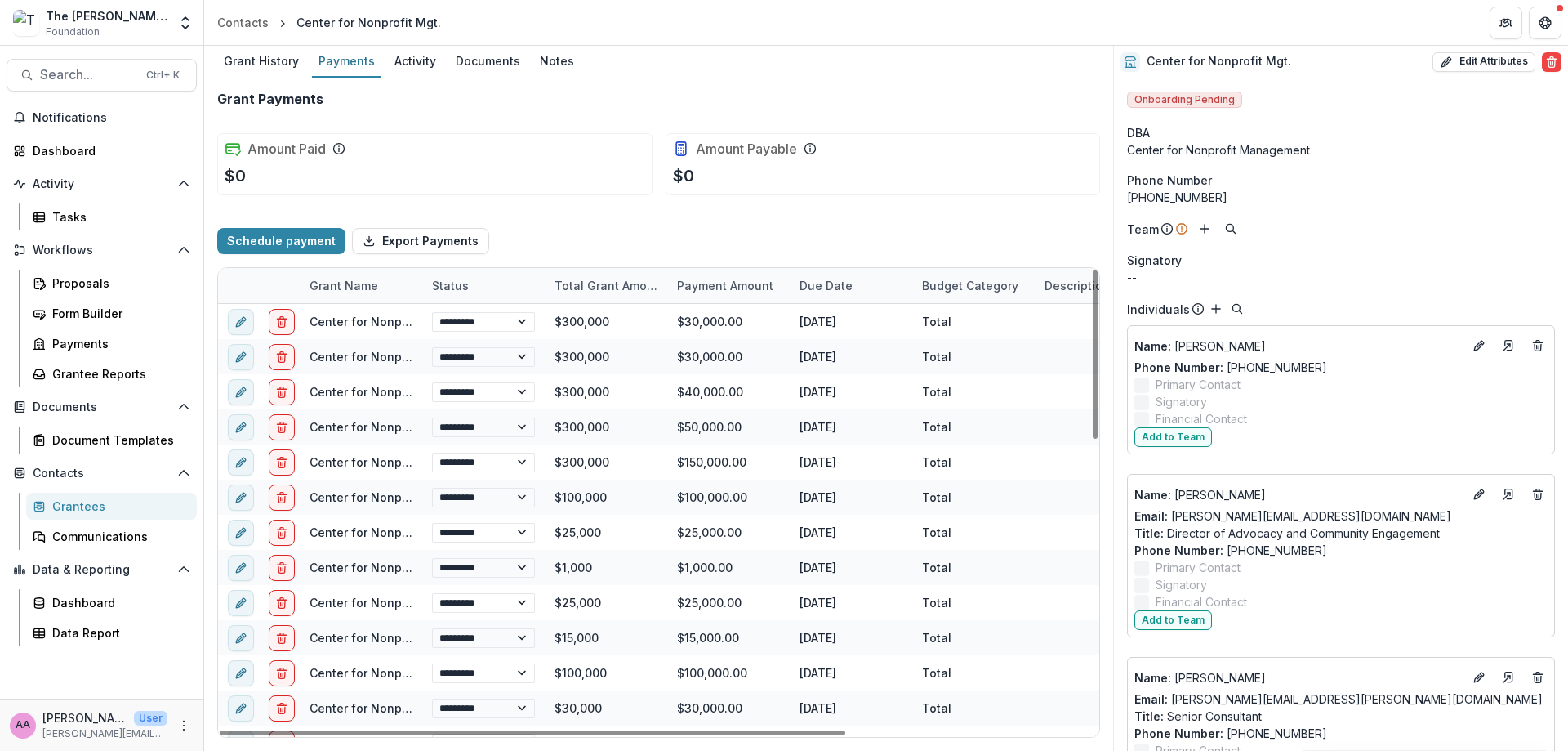
select select "****"
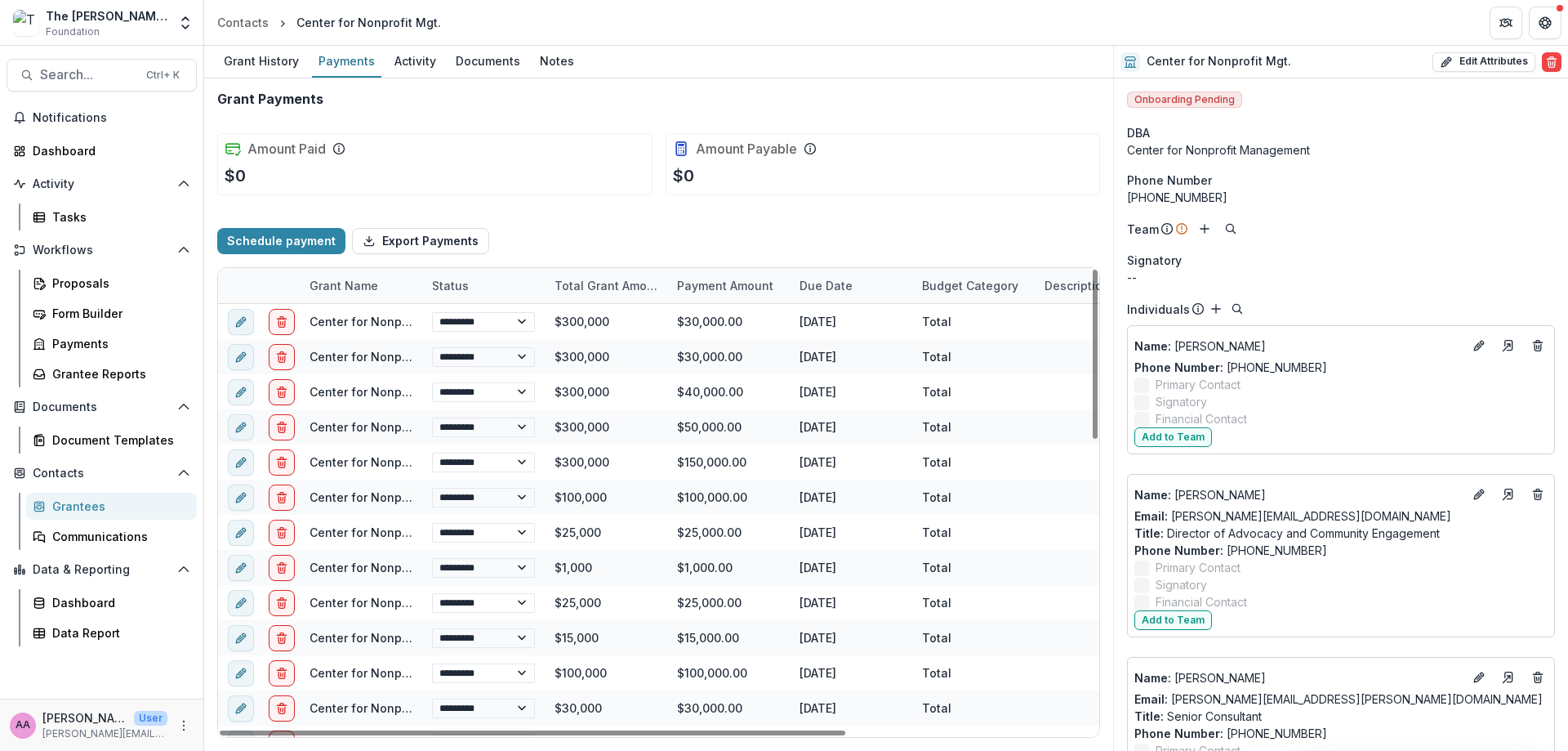
select select "****"
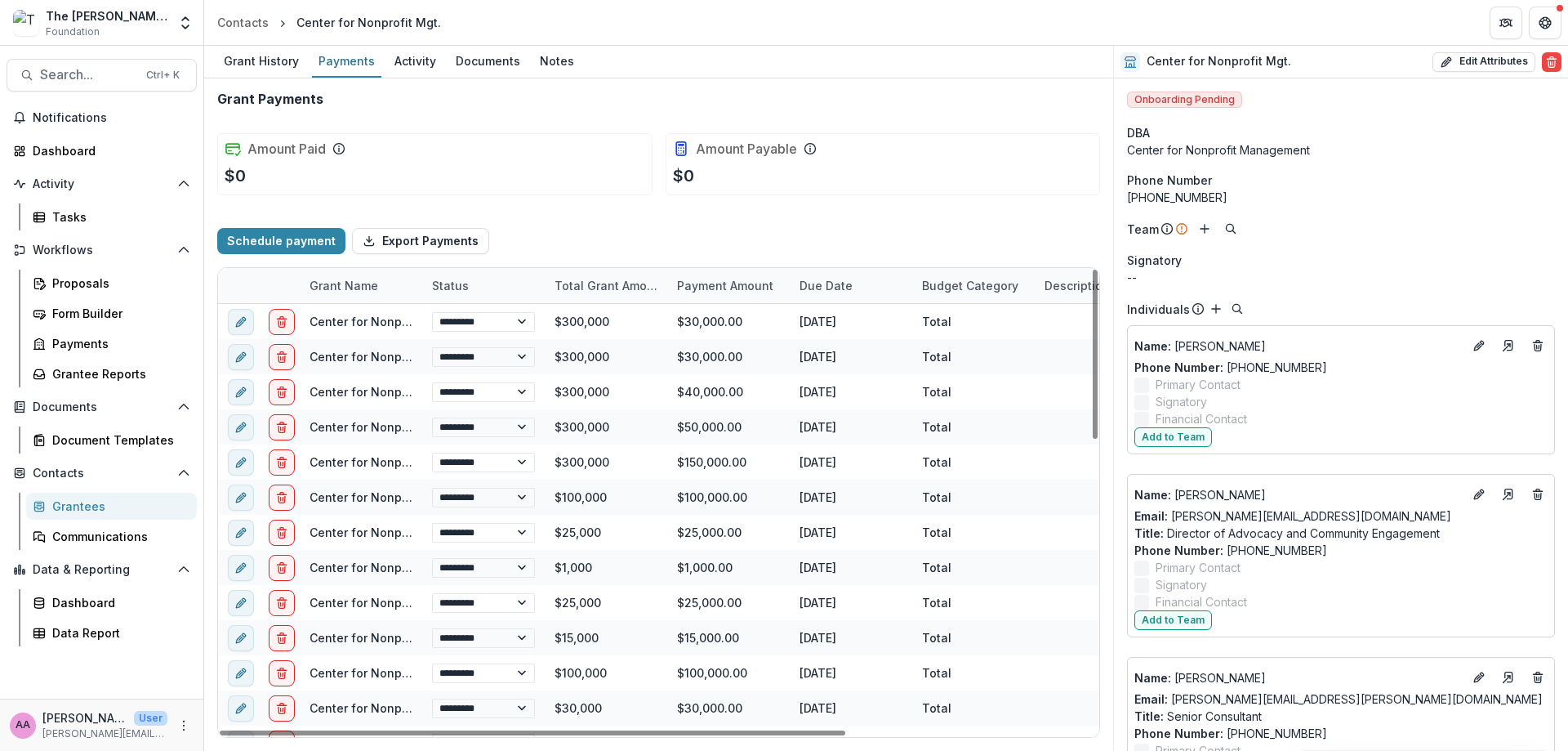
select select "****"
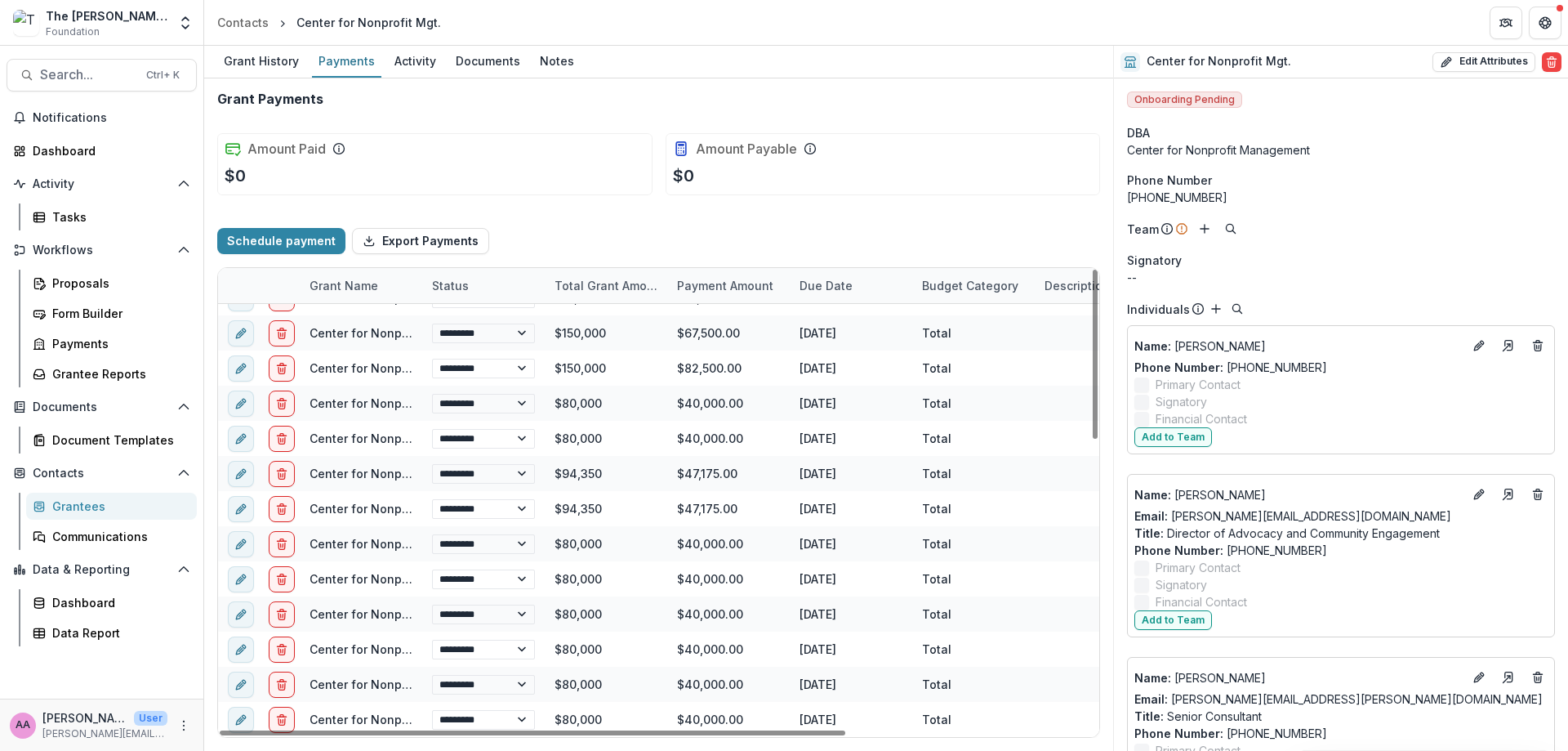
select select "****"
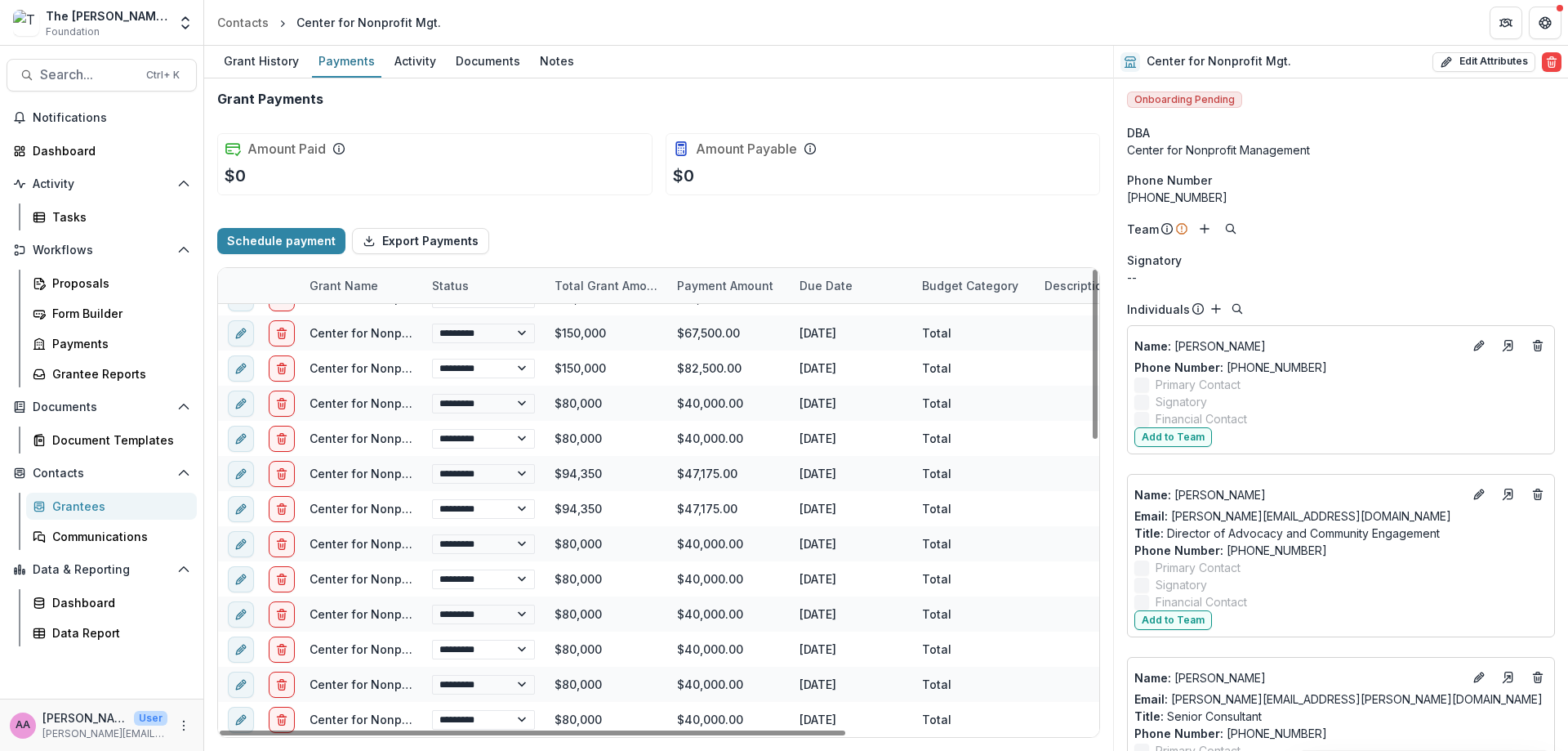
select select "****"
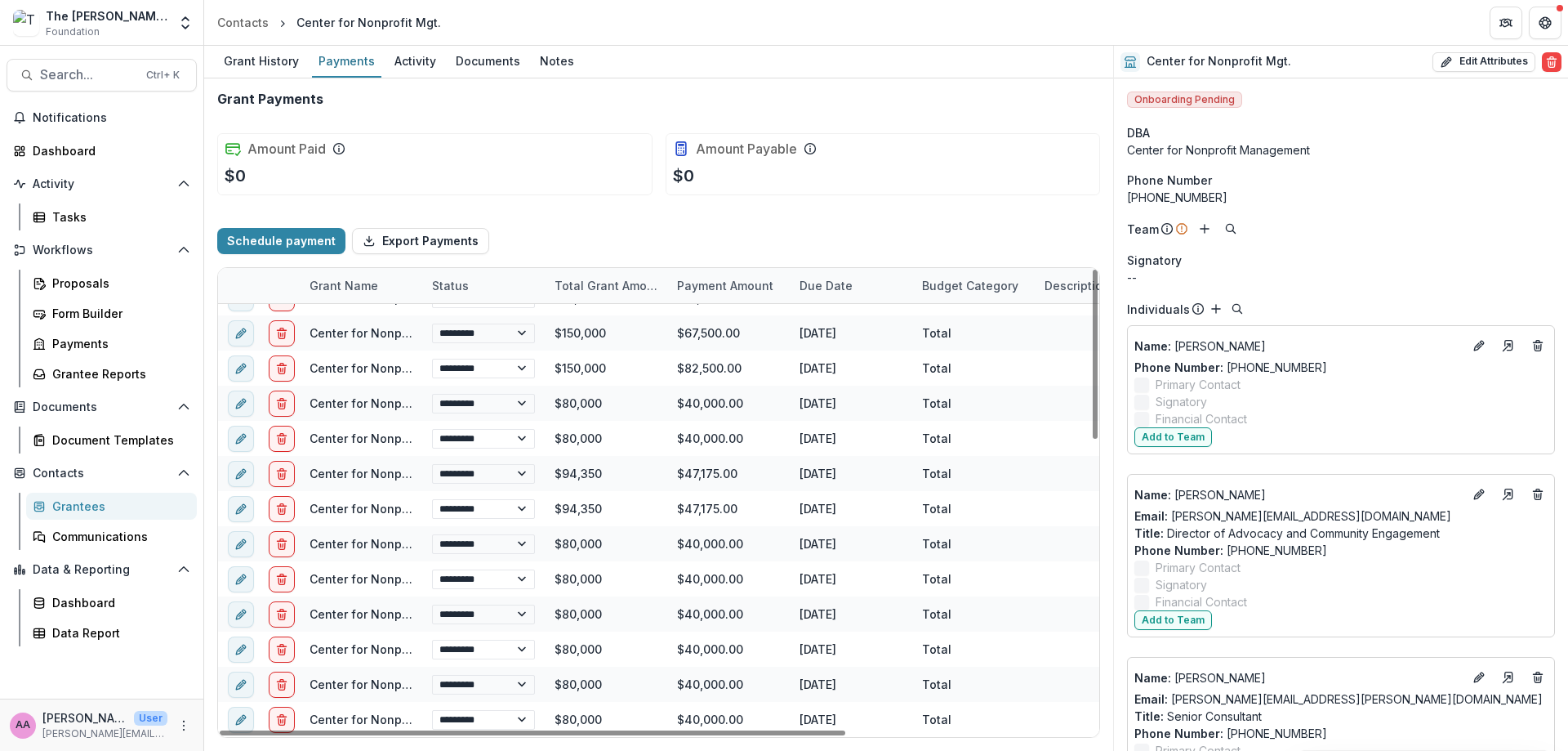
select select "****"
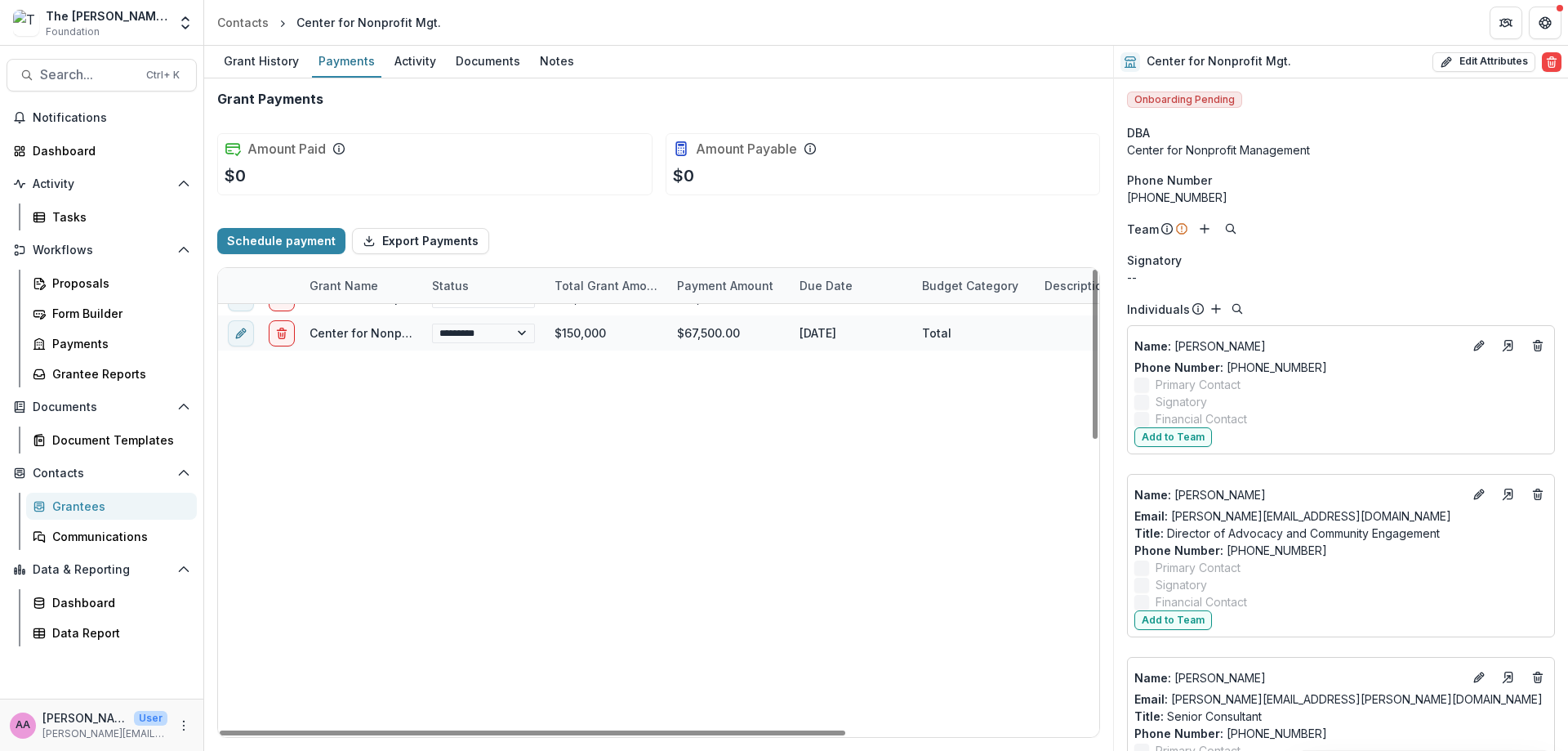
scroll to position [0, 0]
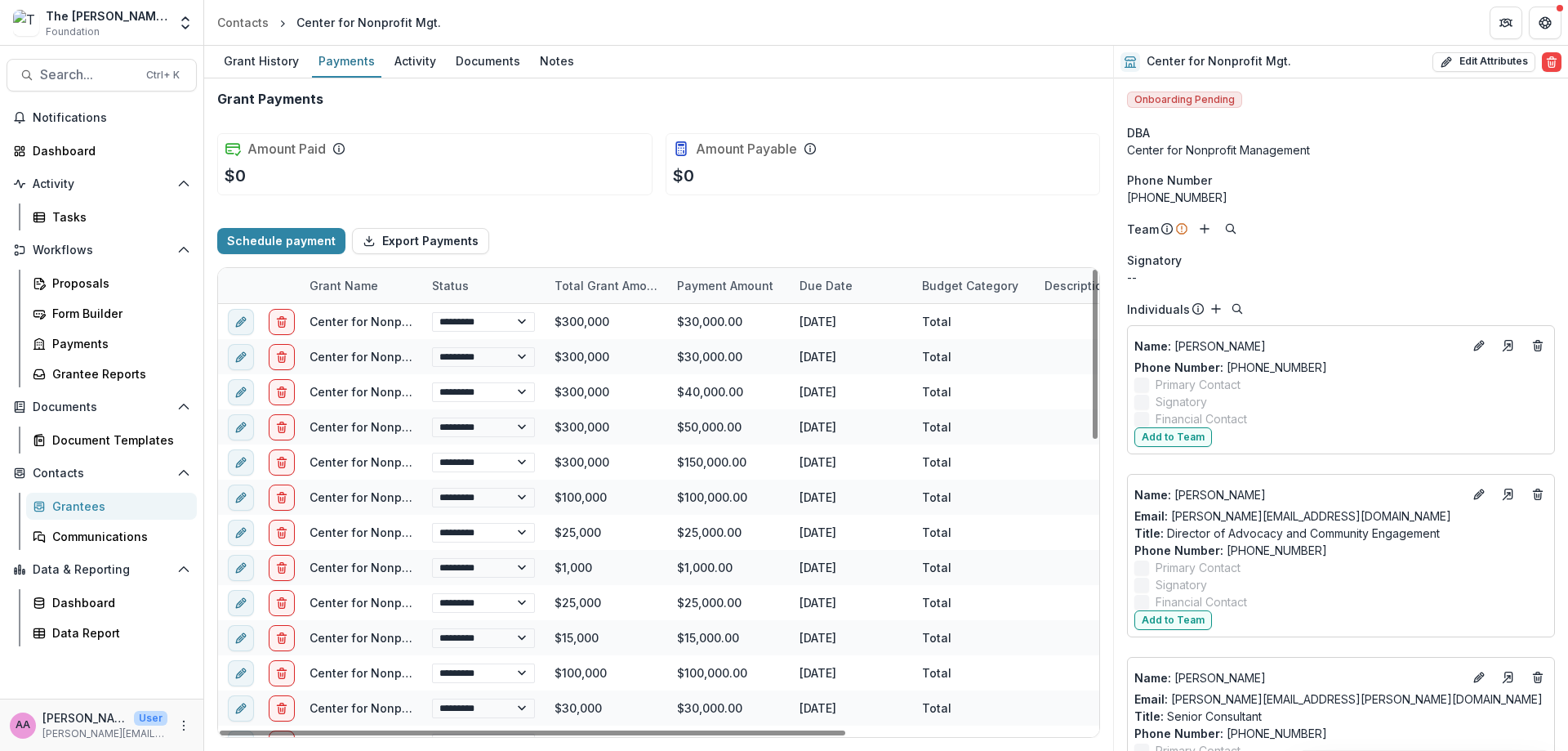
click at [279, 65] on div "Grant History" at bounding box center [261, 61] width 88 height 24
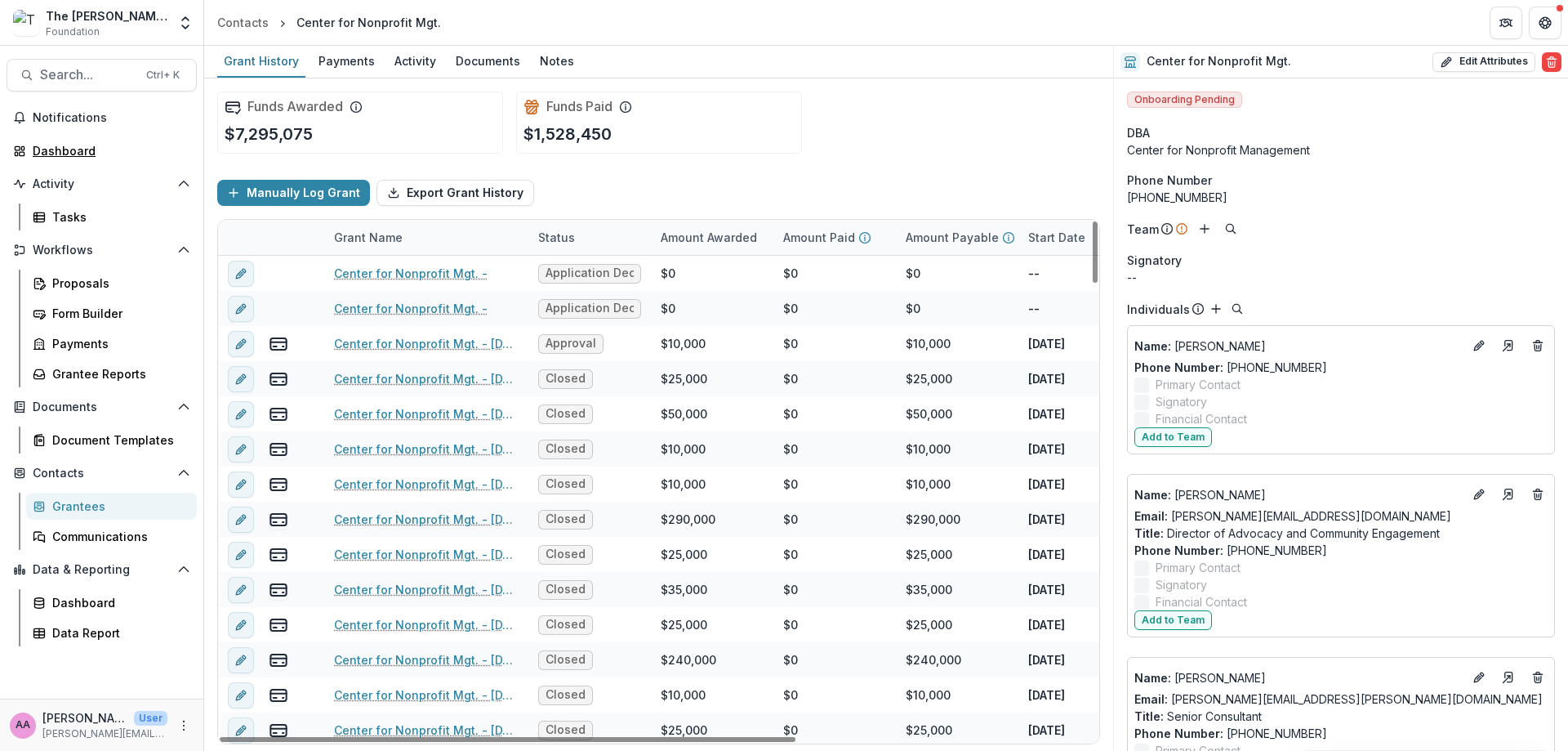
click at [132, 145] on div "Dashboard" at bounding box center [108, 150] width 151 height 17
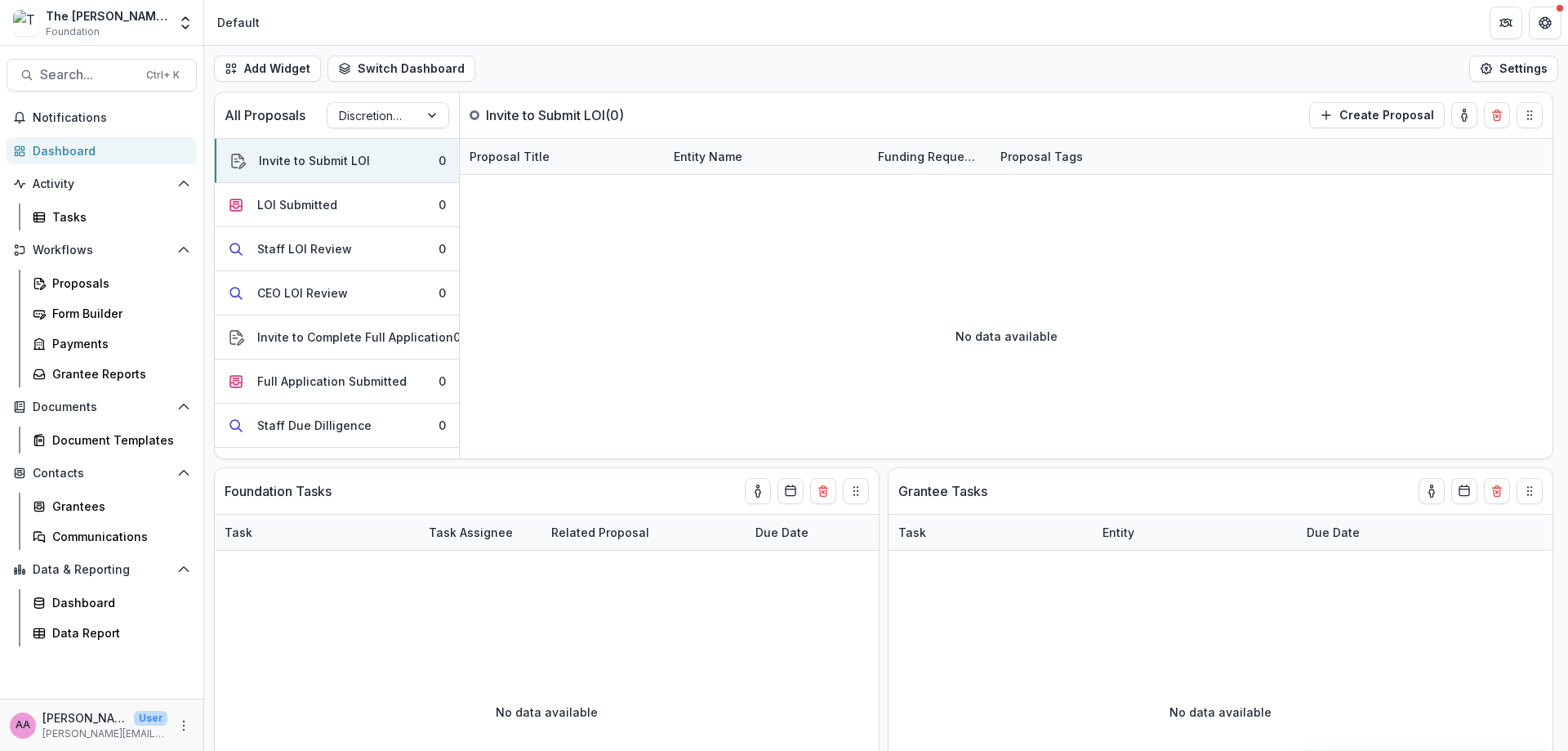
click at [260, 202] on div "LOI Submitted" at bounding box center [297, 204] width 80 height 17
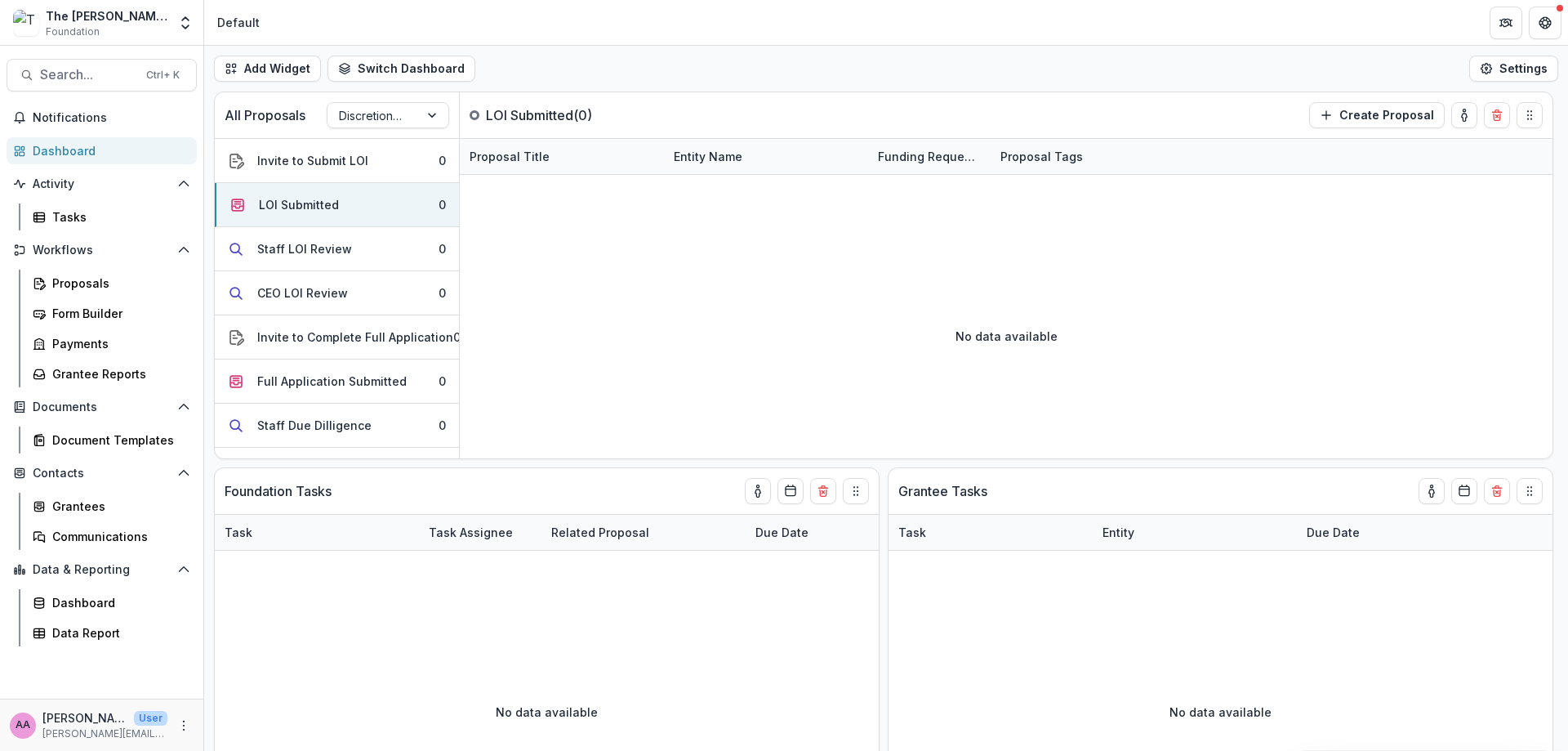
click at [281, 249] on div "Staff LOI Review" at bounding box center [305, 248] width 94 height 17
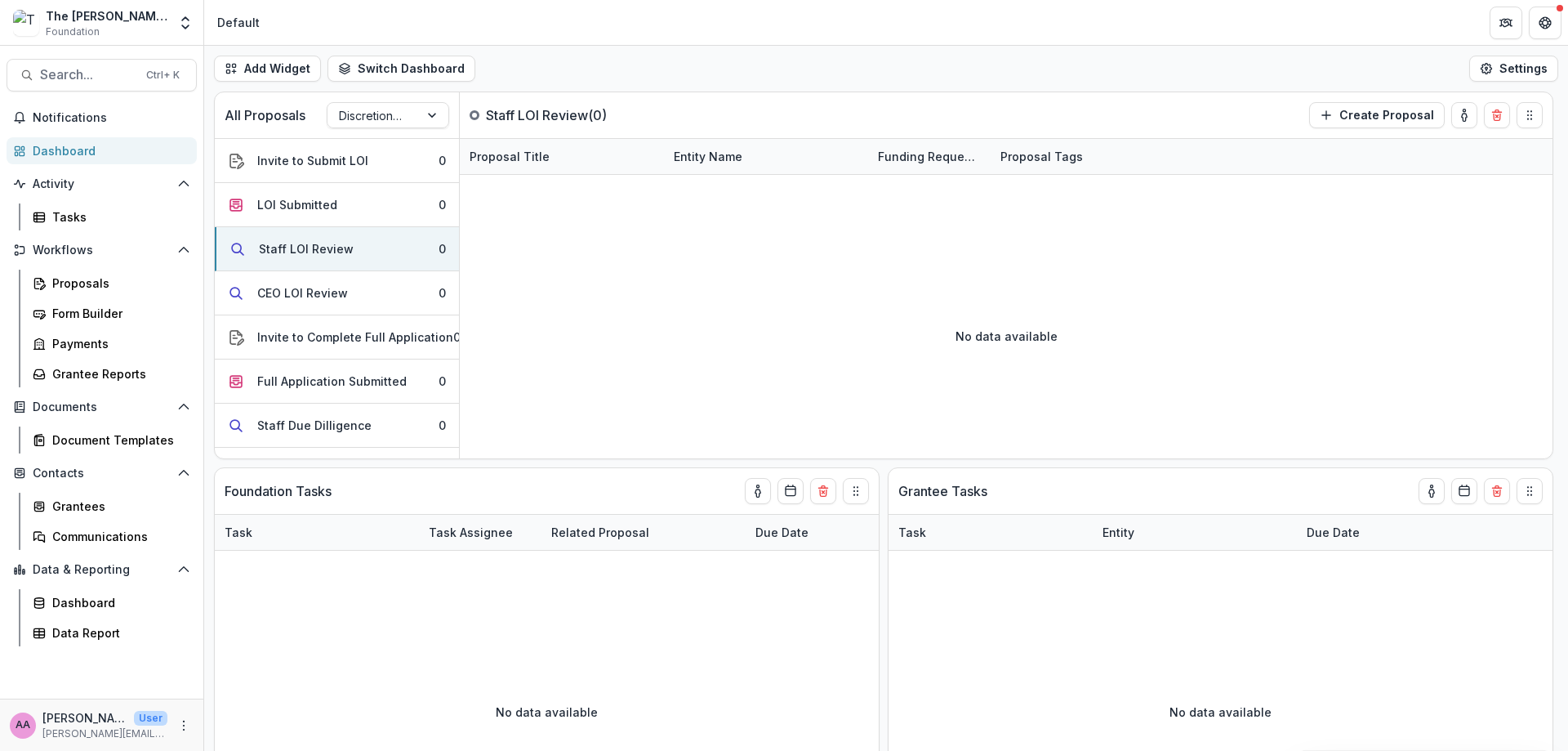
click at [295, 298] on div "CEO LOI Review" at bounding box center [303, 292] width 90 height 17
click at [297, 330] on div "Invite to Complete Full Application" at bounding box center [356, 336] width 196 height 17
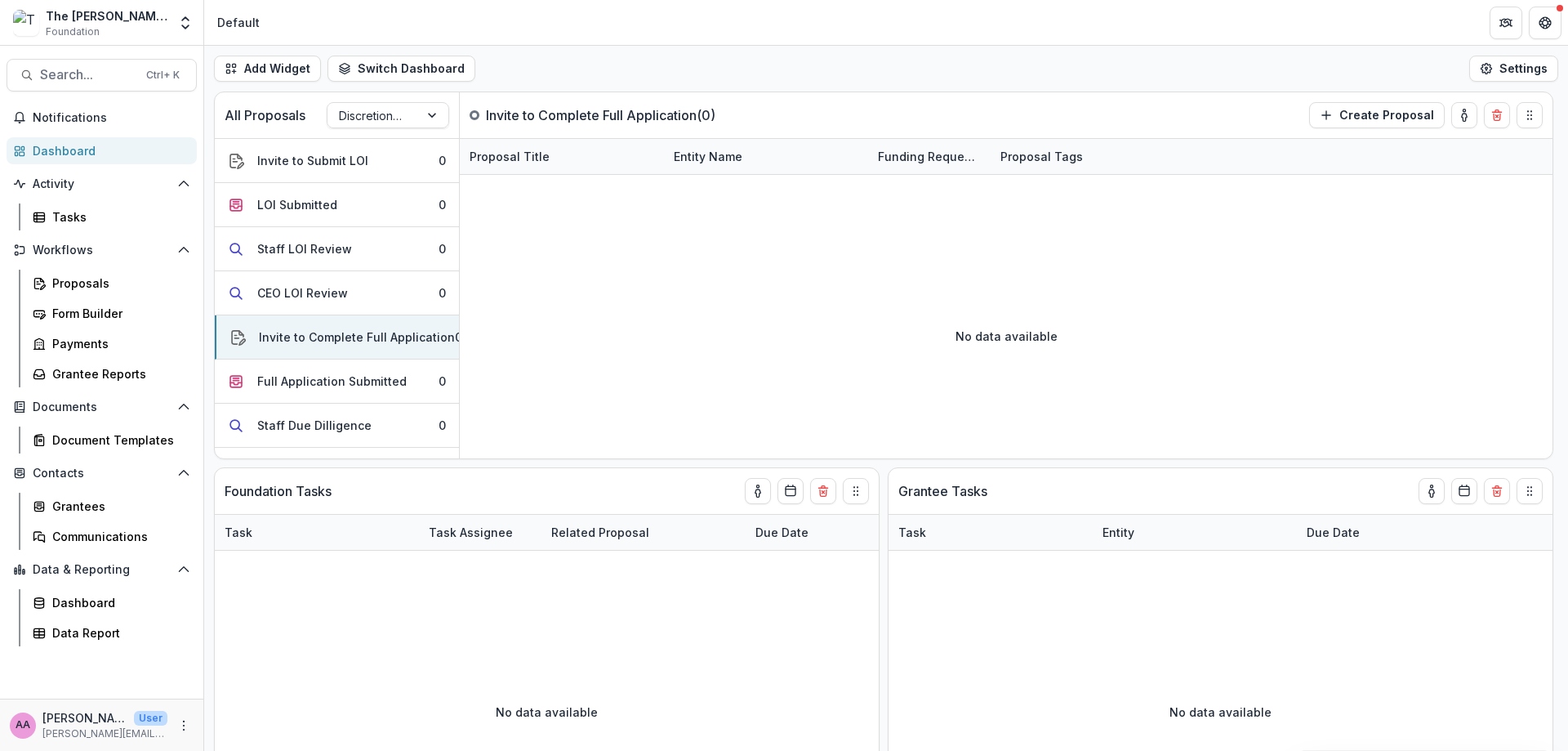
click at [301, 375] on div "Full Application Submitted" at bounding box center [332, 380] width 149 height 17
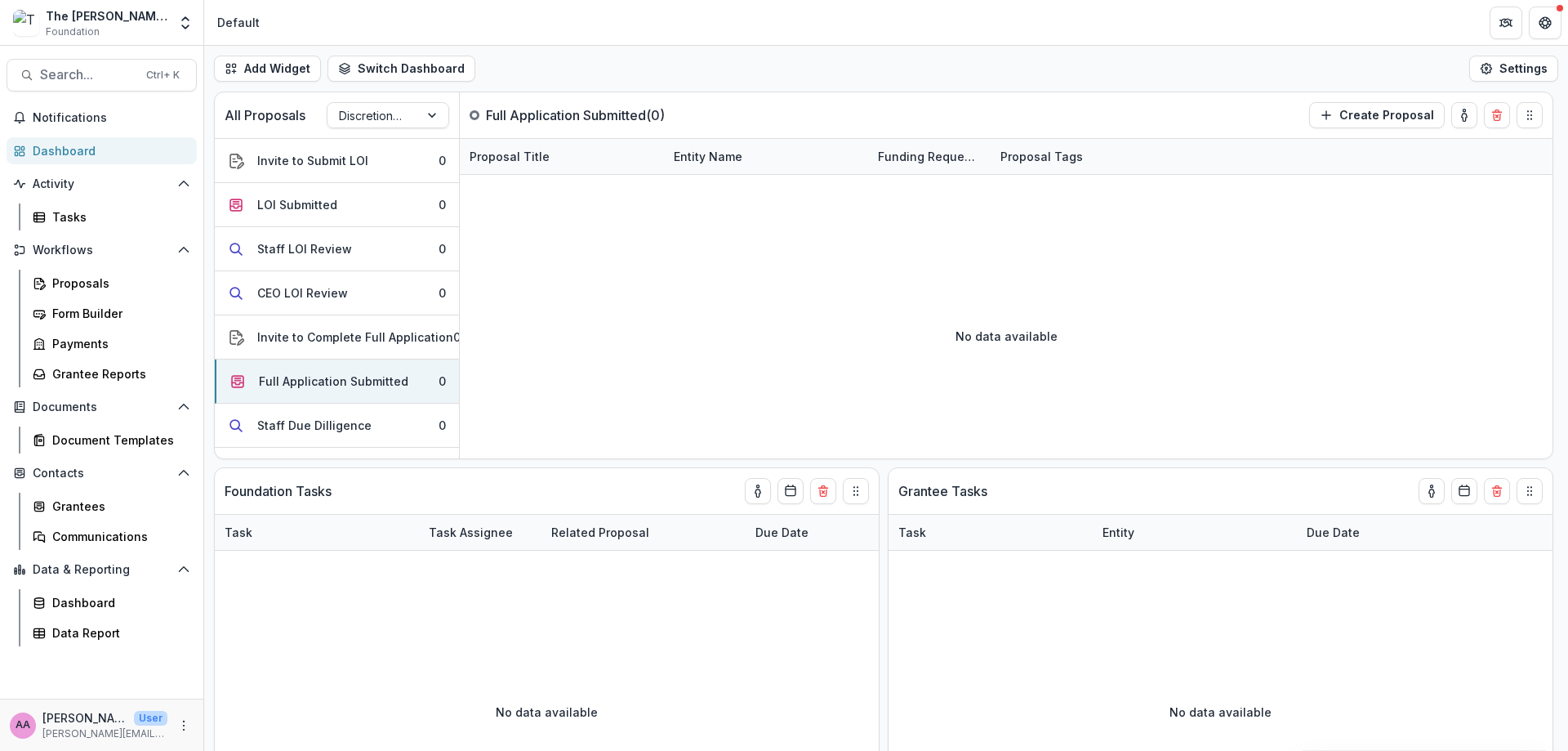
click at [305, 414] on button "Staff Due Dilligence 0" at bounding box center [337, 426] width 245 height 44
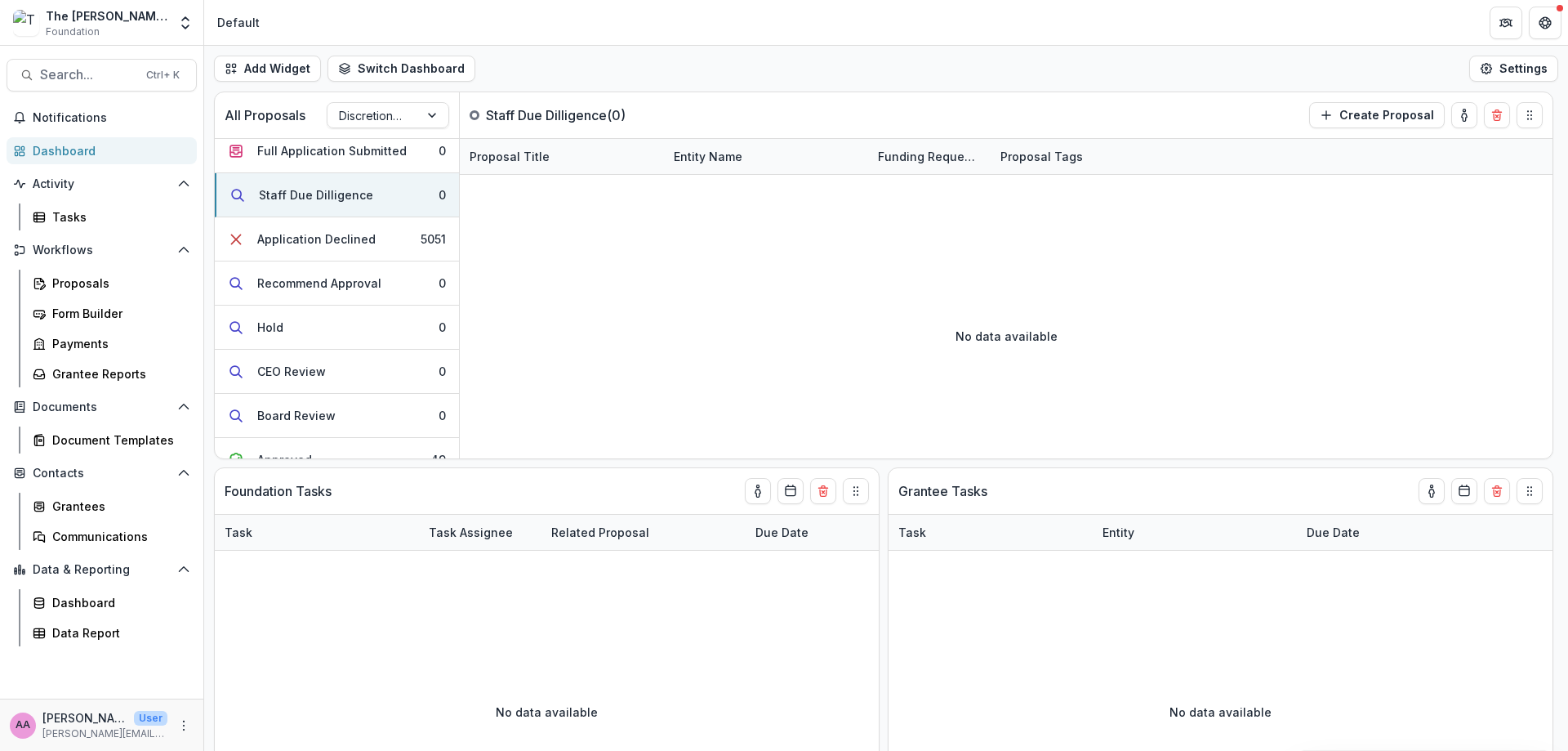
scroll to position [291, 0]
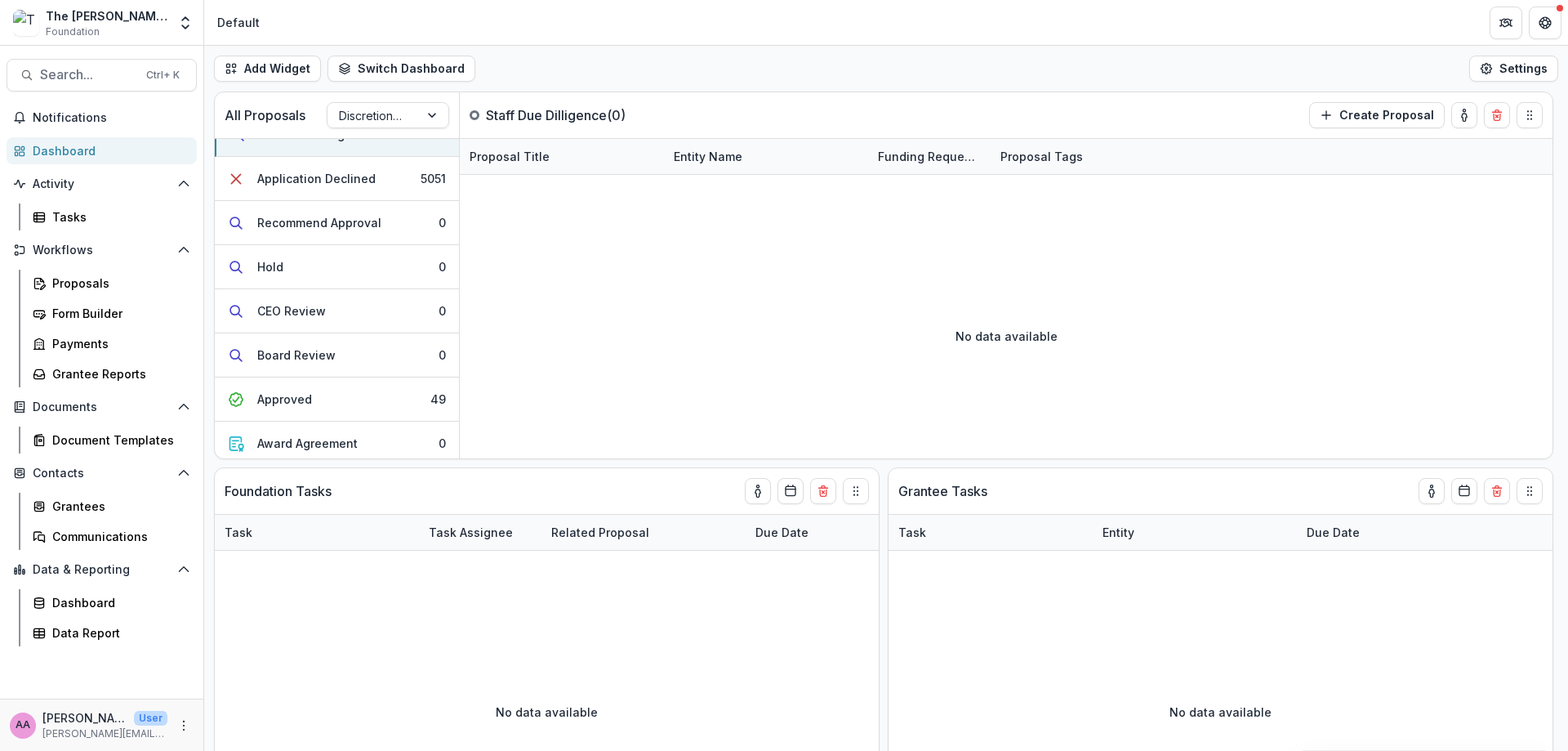
click at [69, 69] on span "Search..." at bounding box center [88, 75] width 96 height 16
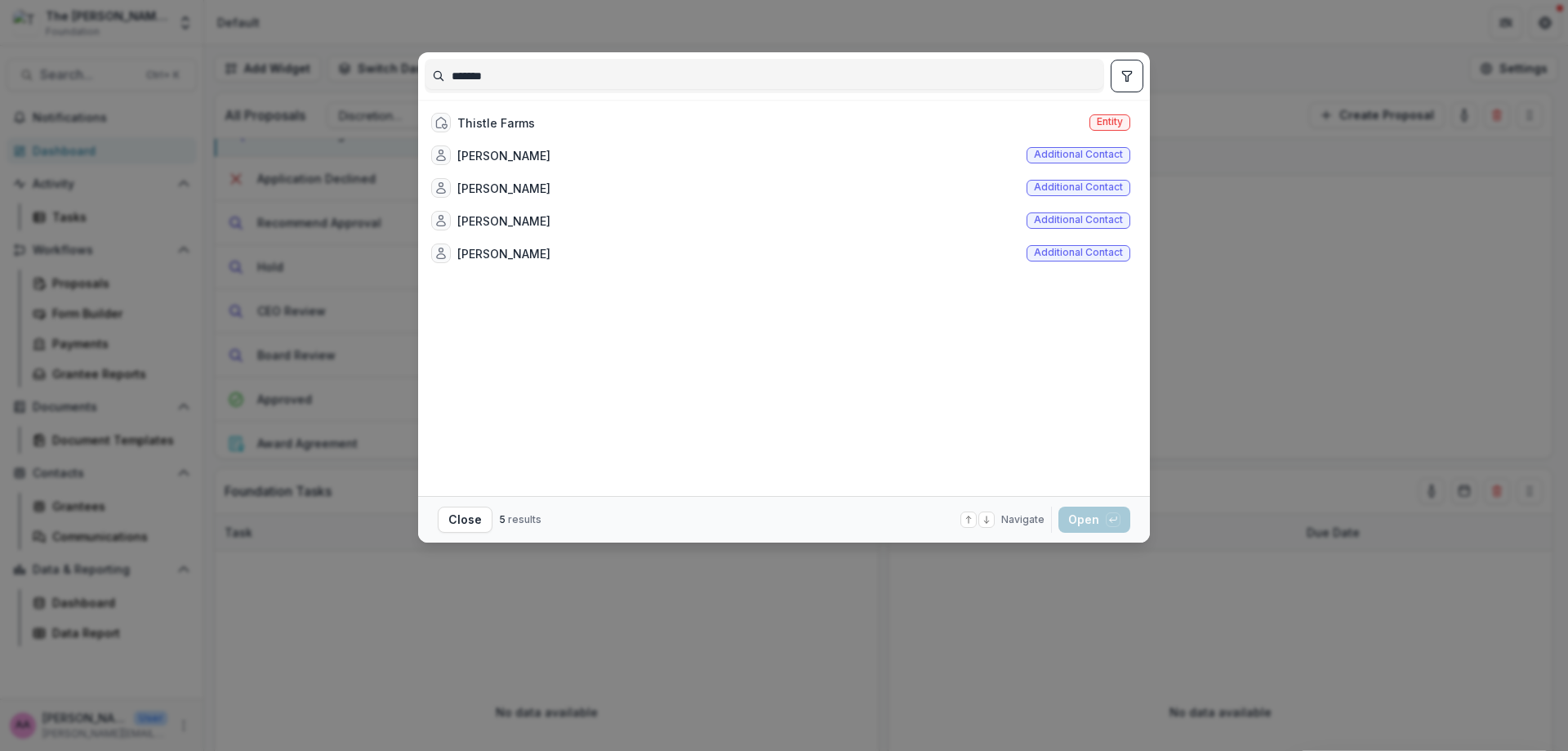
type input "*******"
click at [494, 138] on div "Thistle Farms Entity" at bounding box center [780, 122] width 712 height 32
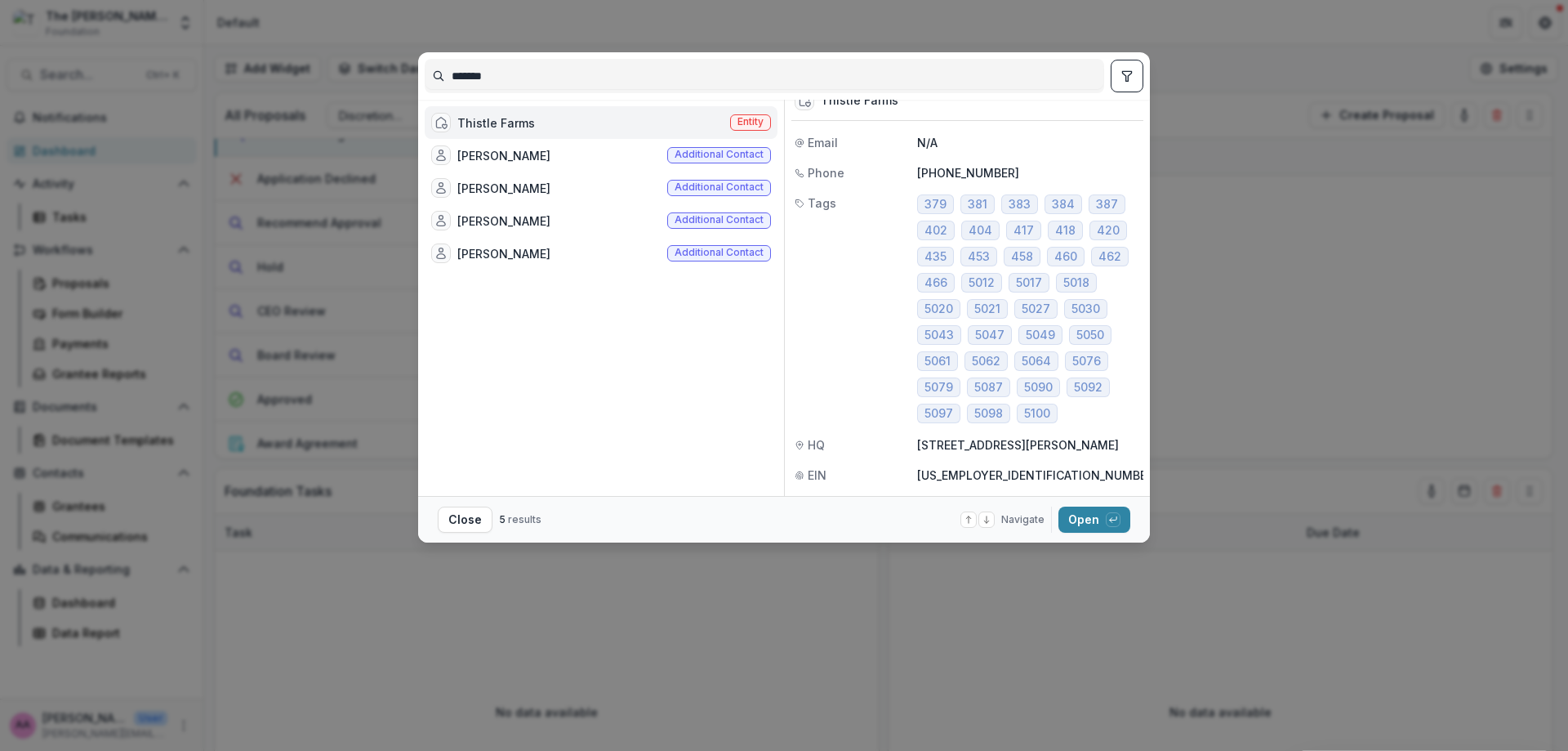
scroll to position [30, 0]
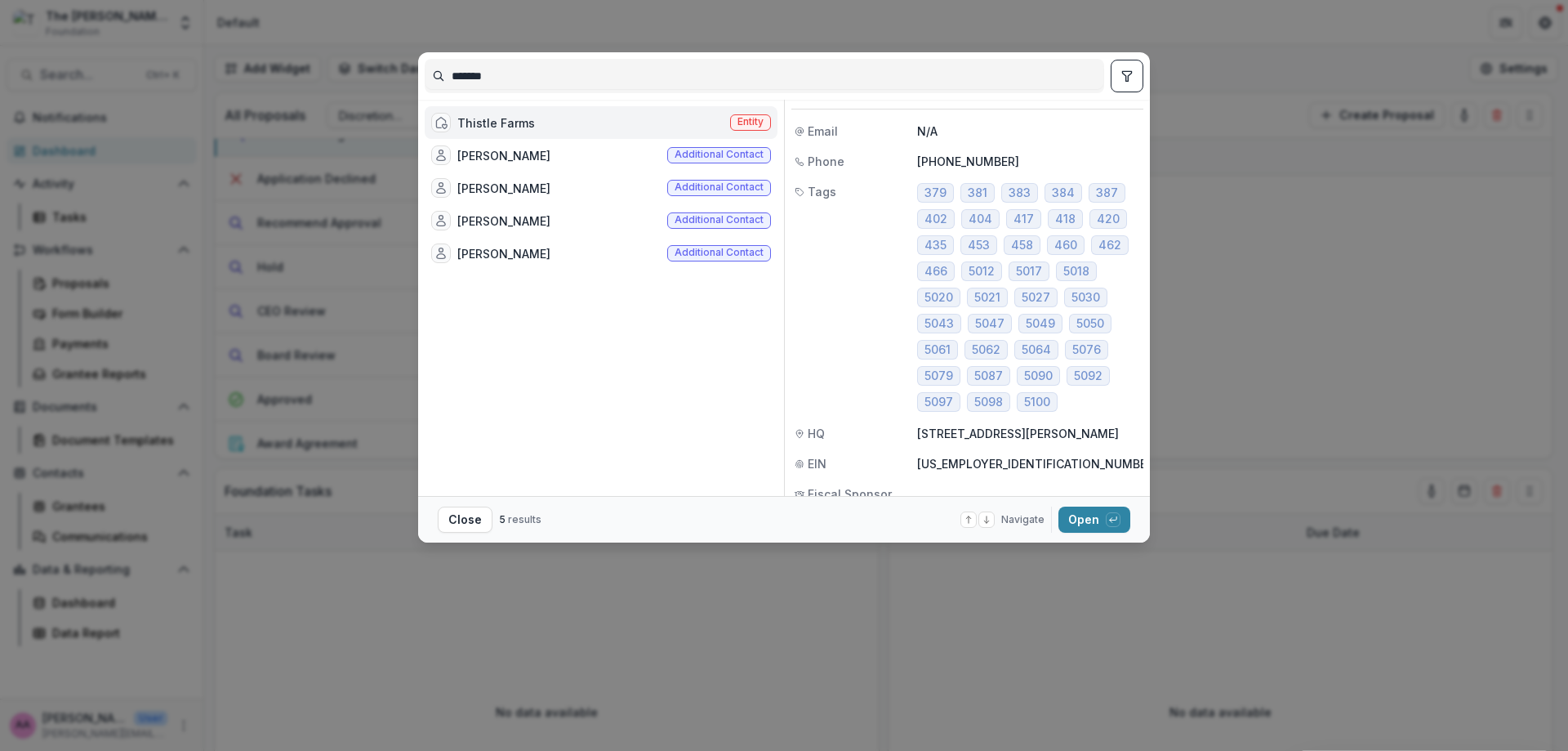
click at [1082, 520] on button "Open with enter key" at bounding box center [1094, 519] width 72 height 27
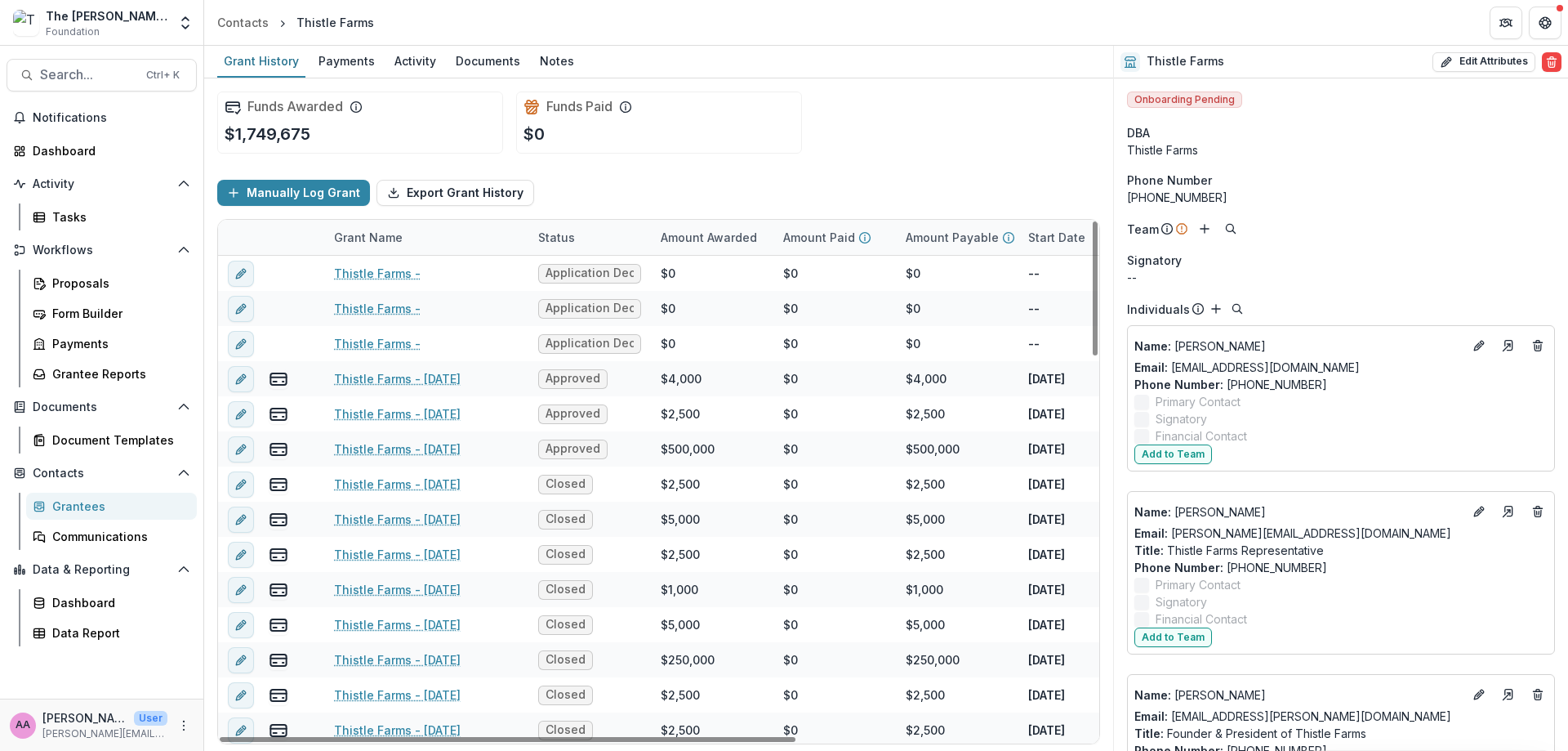
click at [705, 232] on div "Amount Awarded" at bounding box center [709, 237] width 116 height 17
click at [702, 322] on div "Sort Ascending Sort Descending Hide Column" at bounding box center [753, 322] width 202 height 129
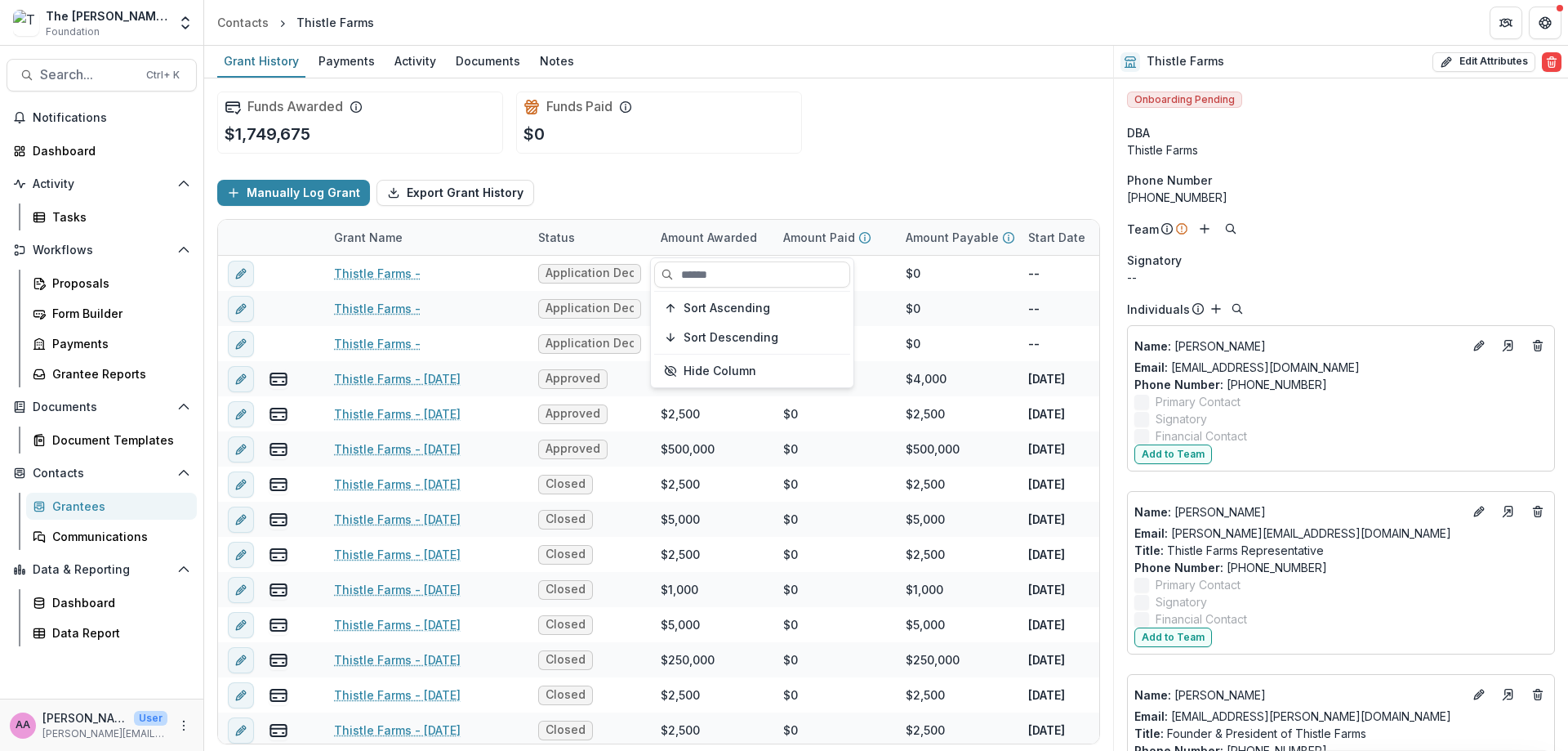
click at [696, 308] on span "Sort Ascending" at bounding box center [727, 309] width 86 height 14
click at [701, 225] on div "Amount Awarded" at bounding box center [712, 238] width 123 height 35
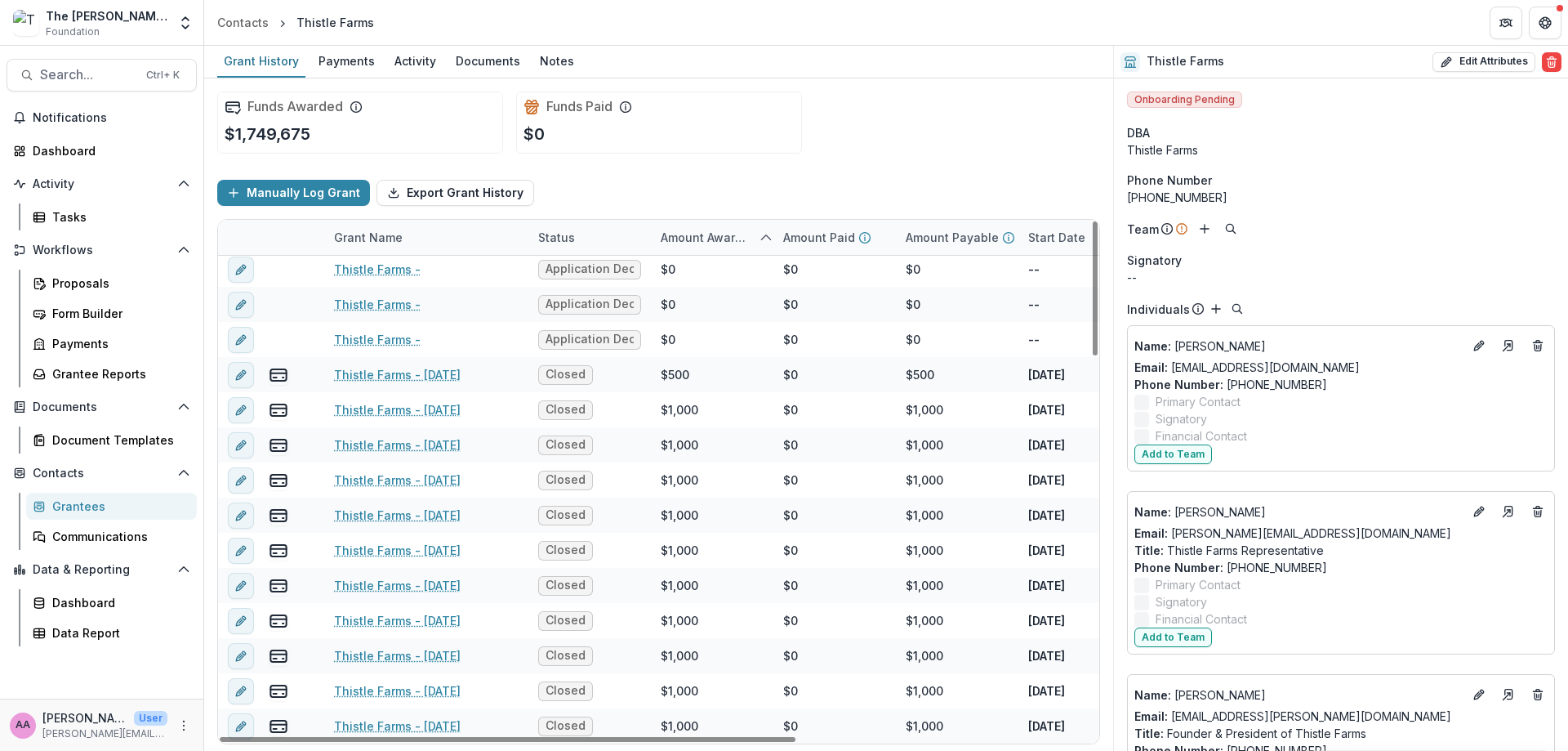
scroll to position [5, 0]
click at [701, 225] on div "Amount Awarded" at bounding box center [712, 238] width 123 height 35
click at [695, 340] on span "Sort Descending" at bounding box center [731, 338] width 94 height 14
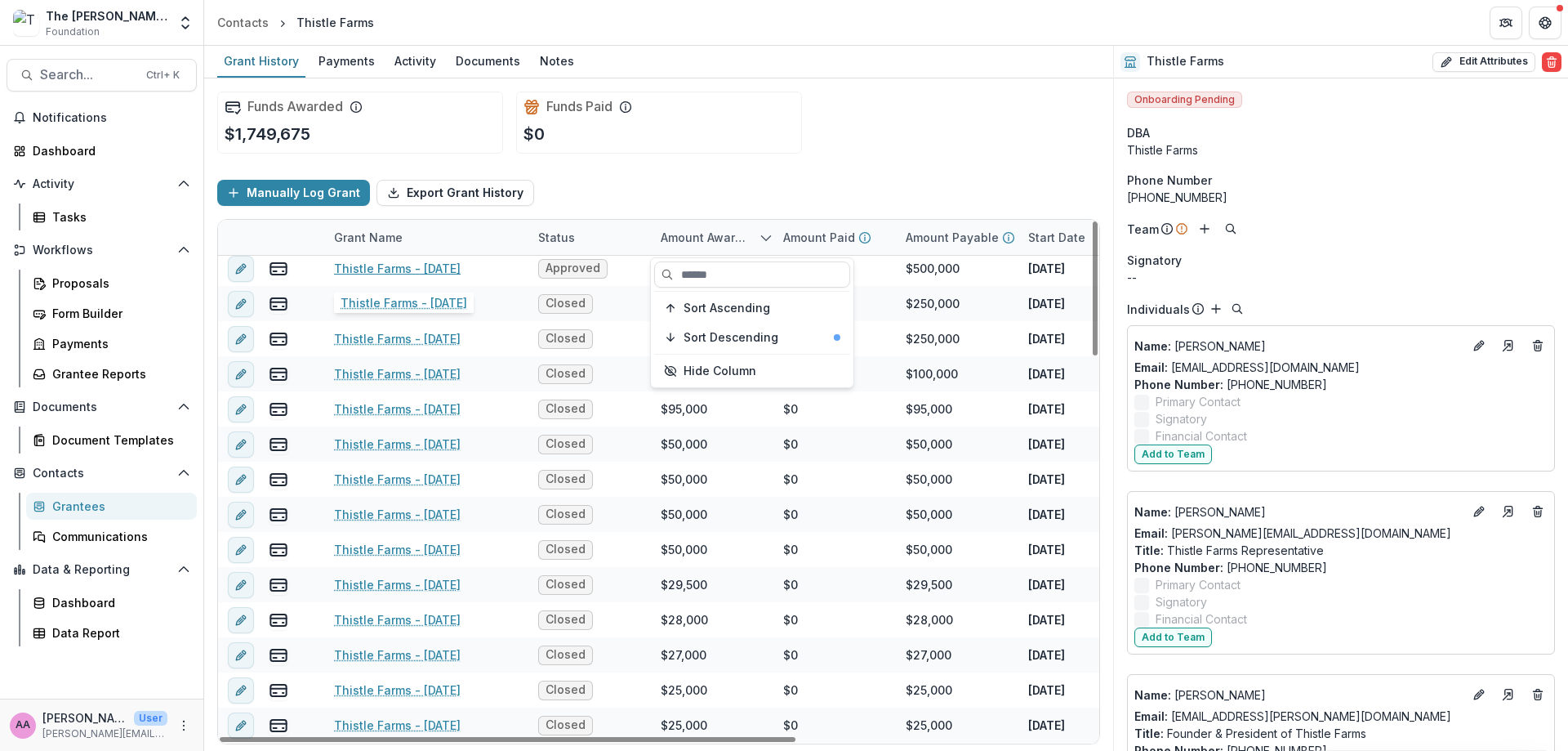
click at [440, 269] on link "Thistle Farms - 2024-10-03" at bounding box center [397, 267] width 127 height 17
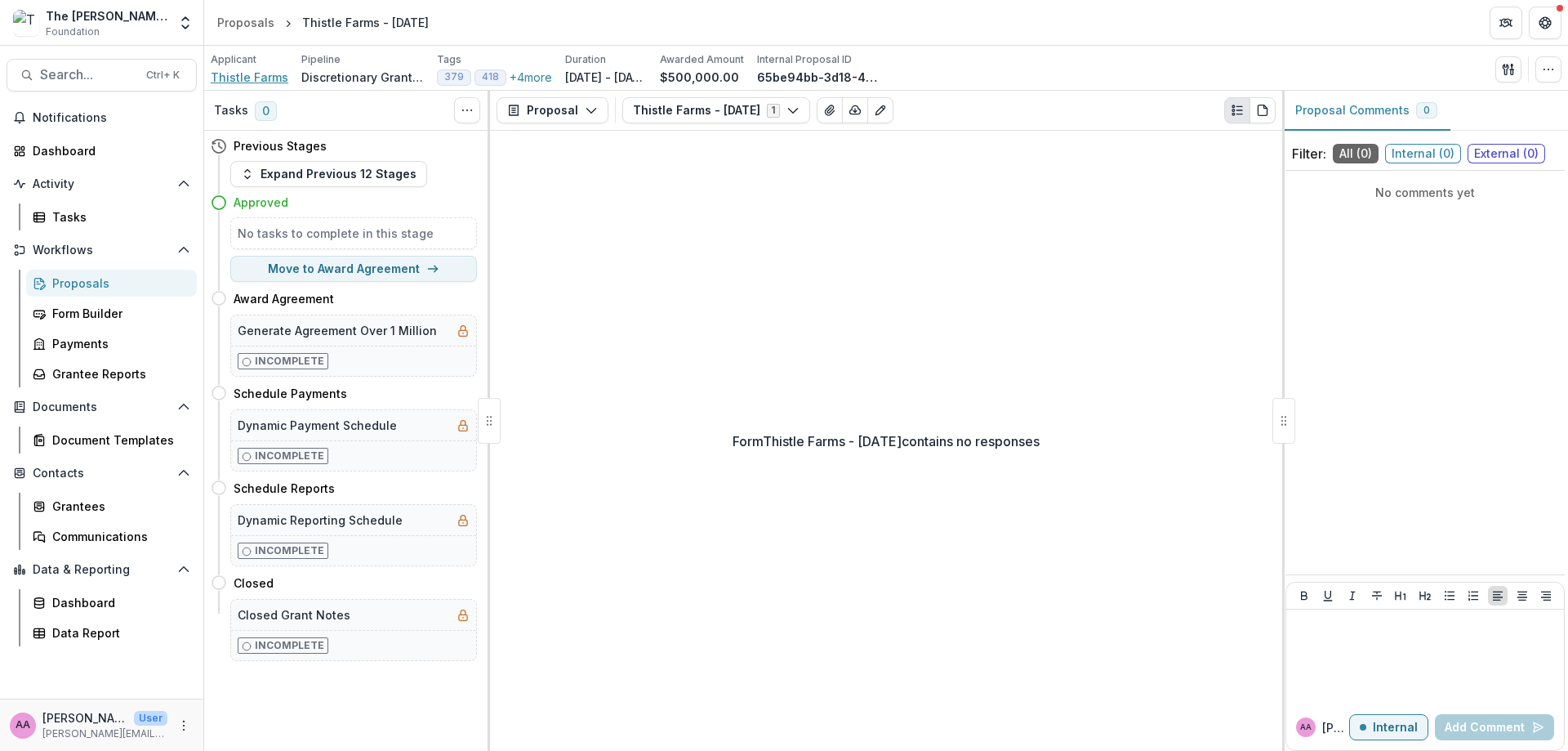
click at [239, 78] on span "Thistle Farms" at bounding box center [250, 77] width 78 height 17
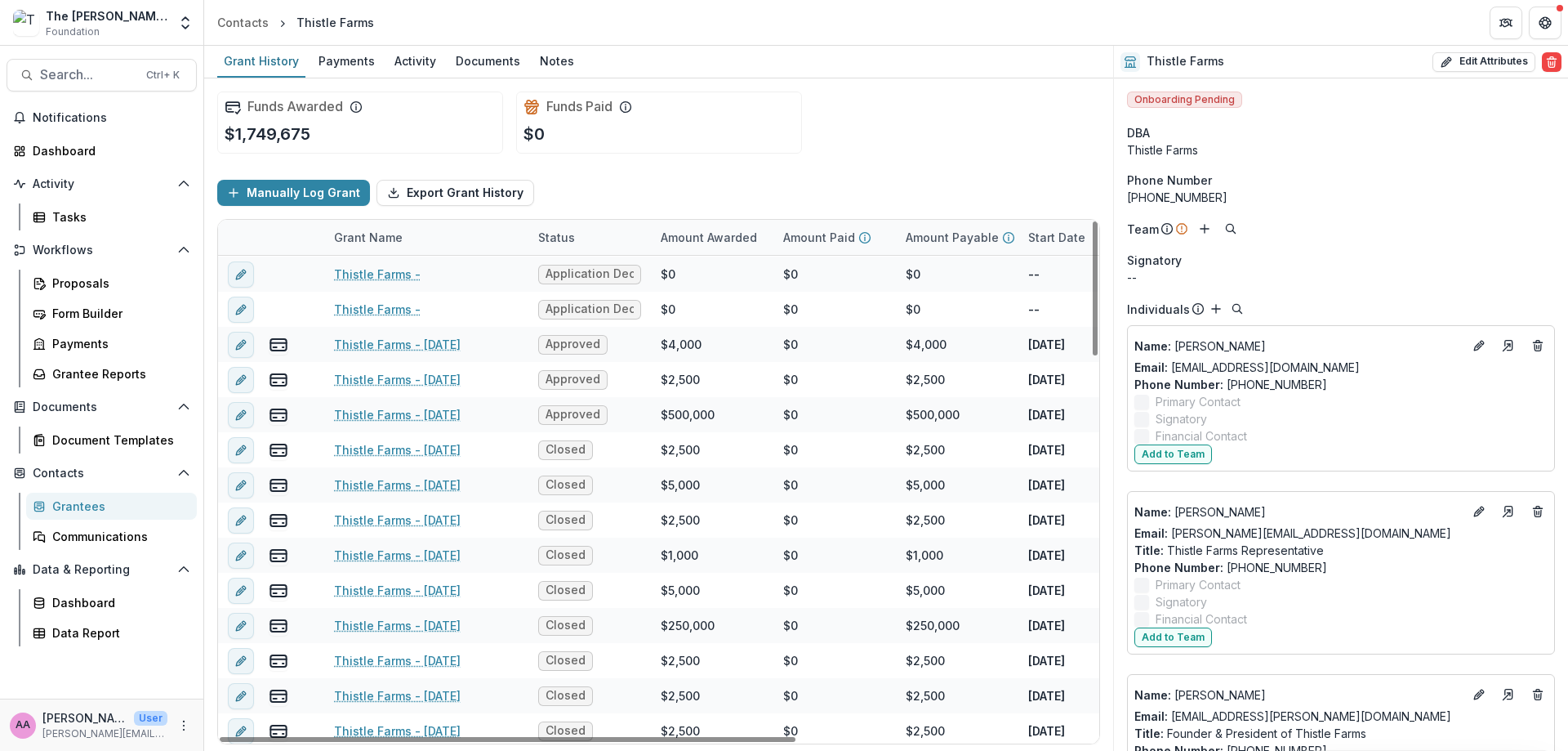
scroll to position [35, 0]
click at [56, 275] on div "Proposals" at bounding box center [118, 282] width 132 height 17
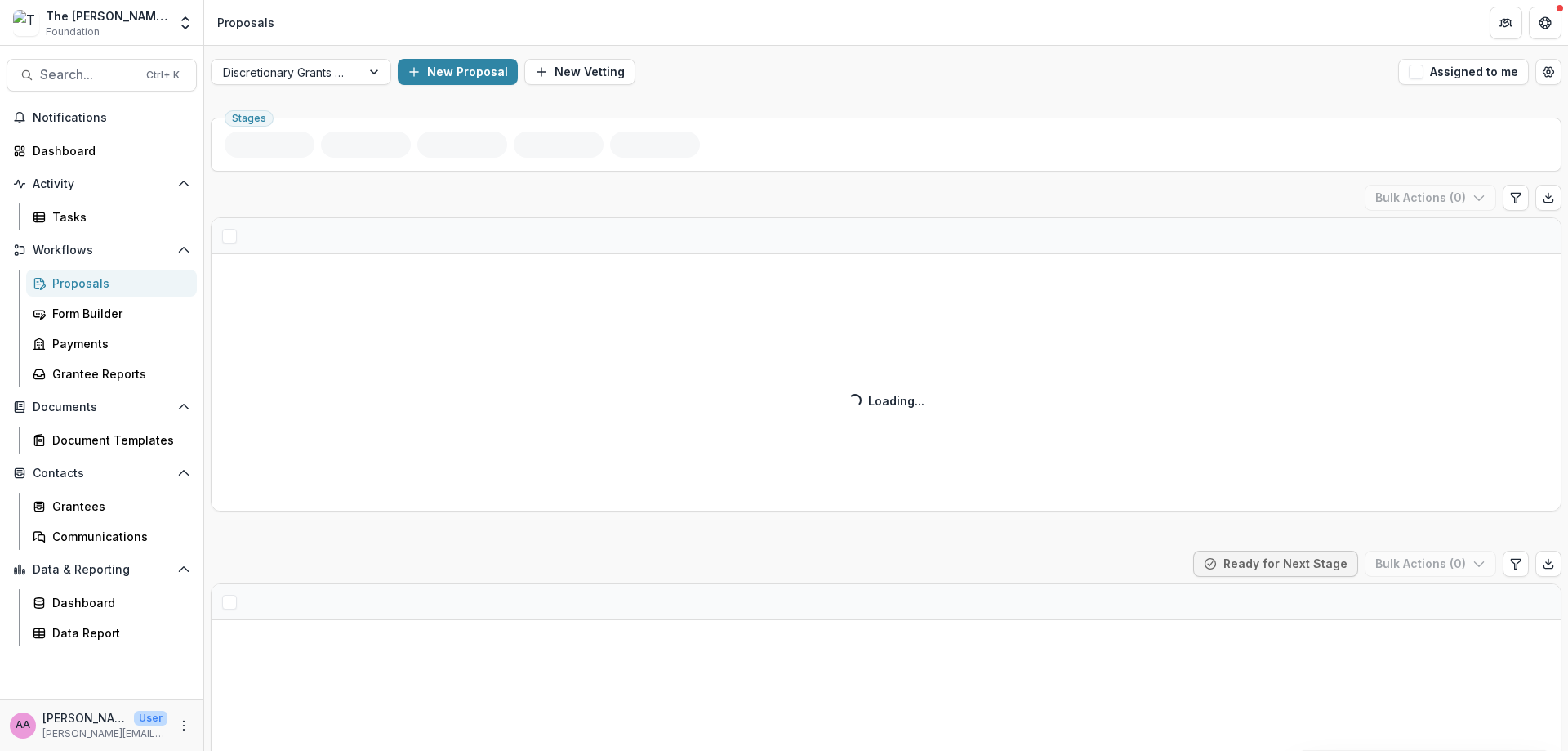
click at [339, 80] on div at bounding box center [286, 72] width 127 height 21
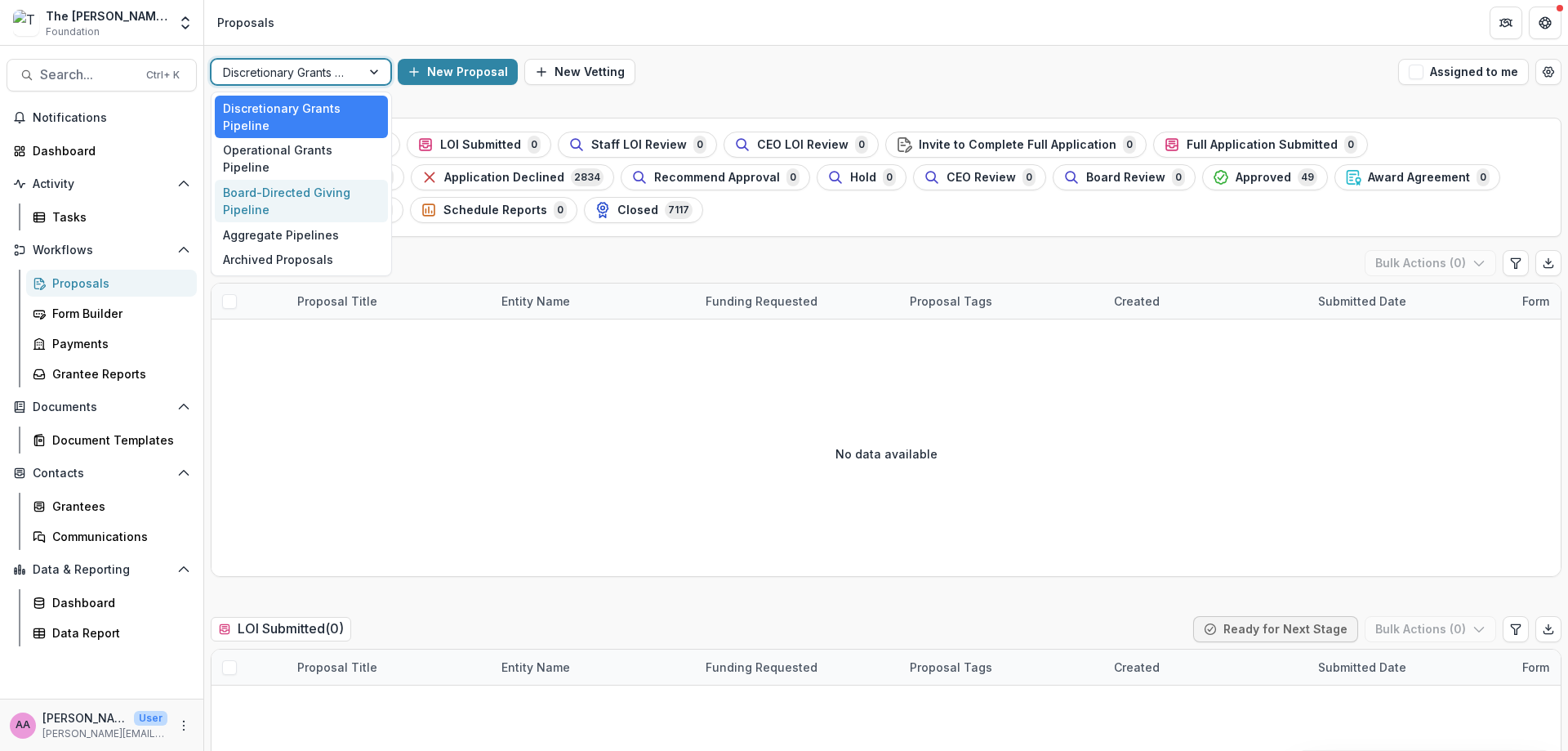
click at [323, 180] on div "Board-Directed Giving Pipeline" at bounding box center [302, 201] width 173 height 42
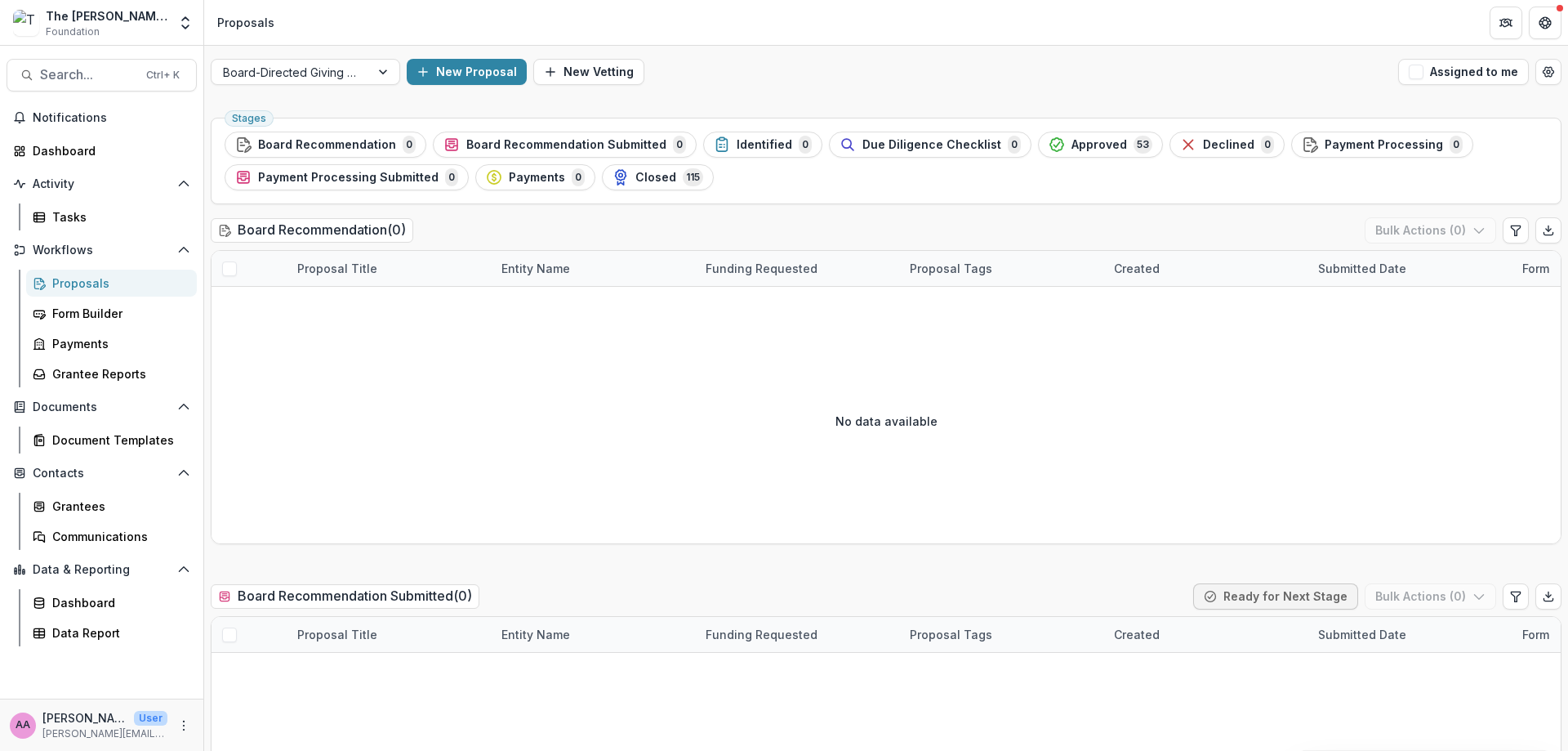
click at [258, 56] on div "Board-Directed Giving Pipeline New Proposal New Vetting Assigned to me" at bounding box center [886, 72] width 1364 height 52
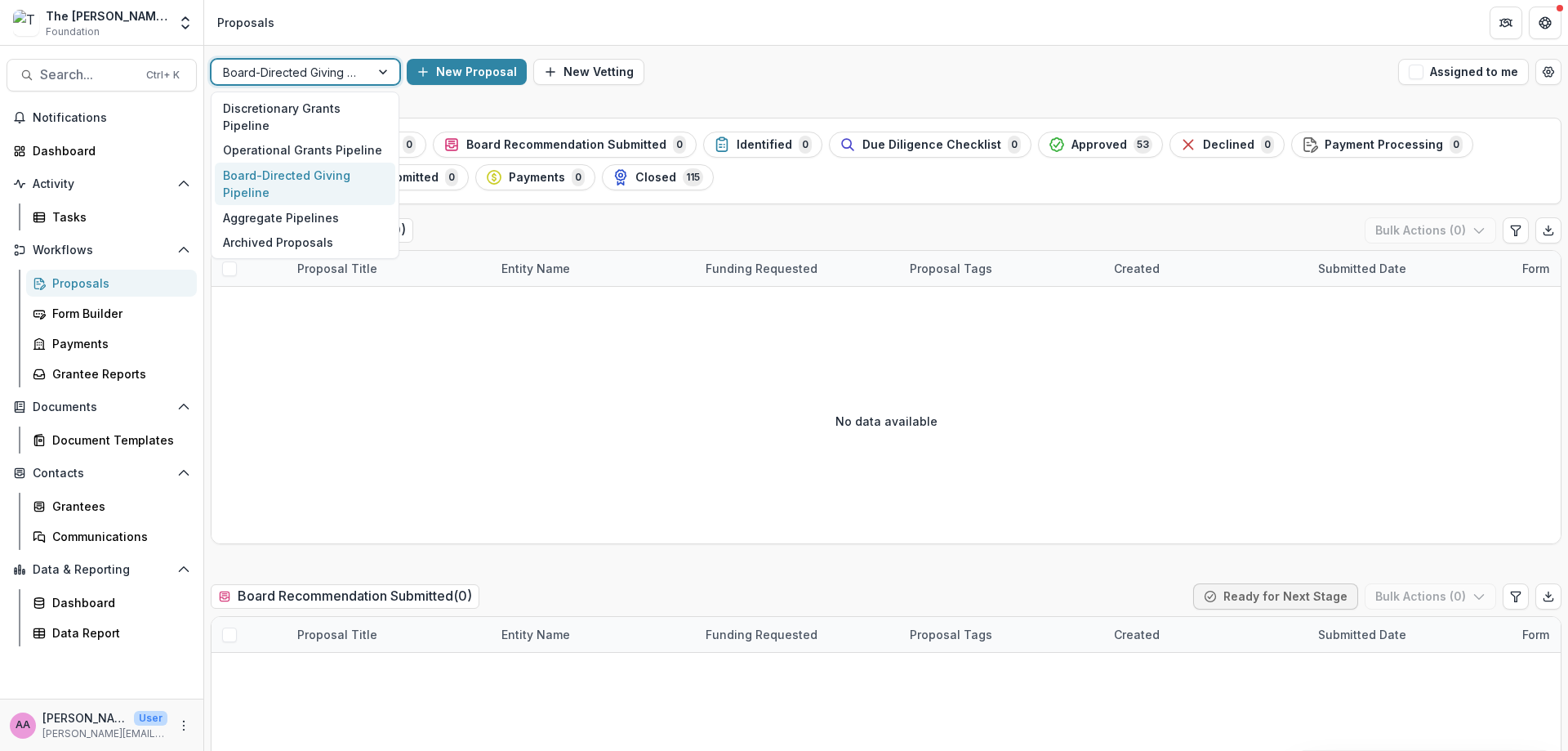
click at [260, 78] on div at bounding box center [291, 72] width 136 height 21
click at [624, 12] on header "Proposals" at bounding box center [886, 23] width 1364 height 45
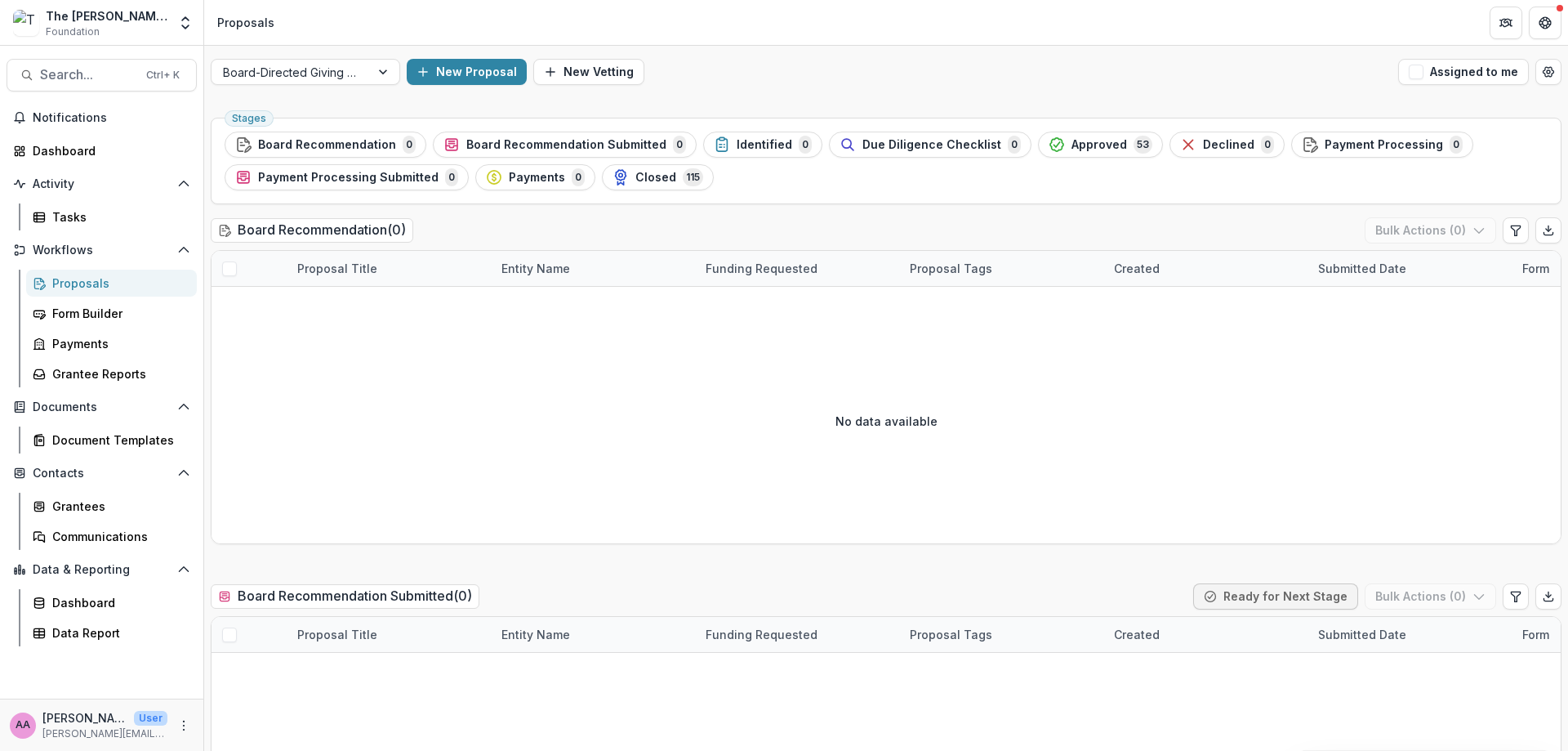
click at [368, 81] on div "Board-Directed Giving Pipeline" at bounding box center [290, 73] width 158 height 24
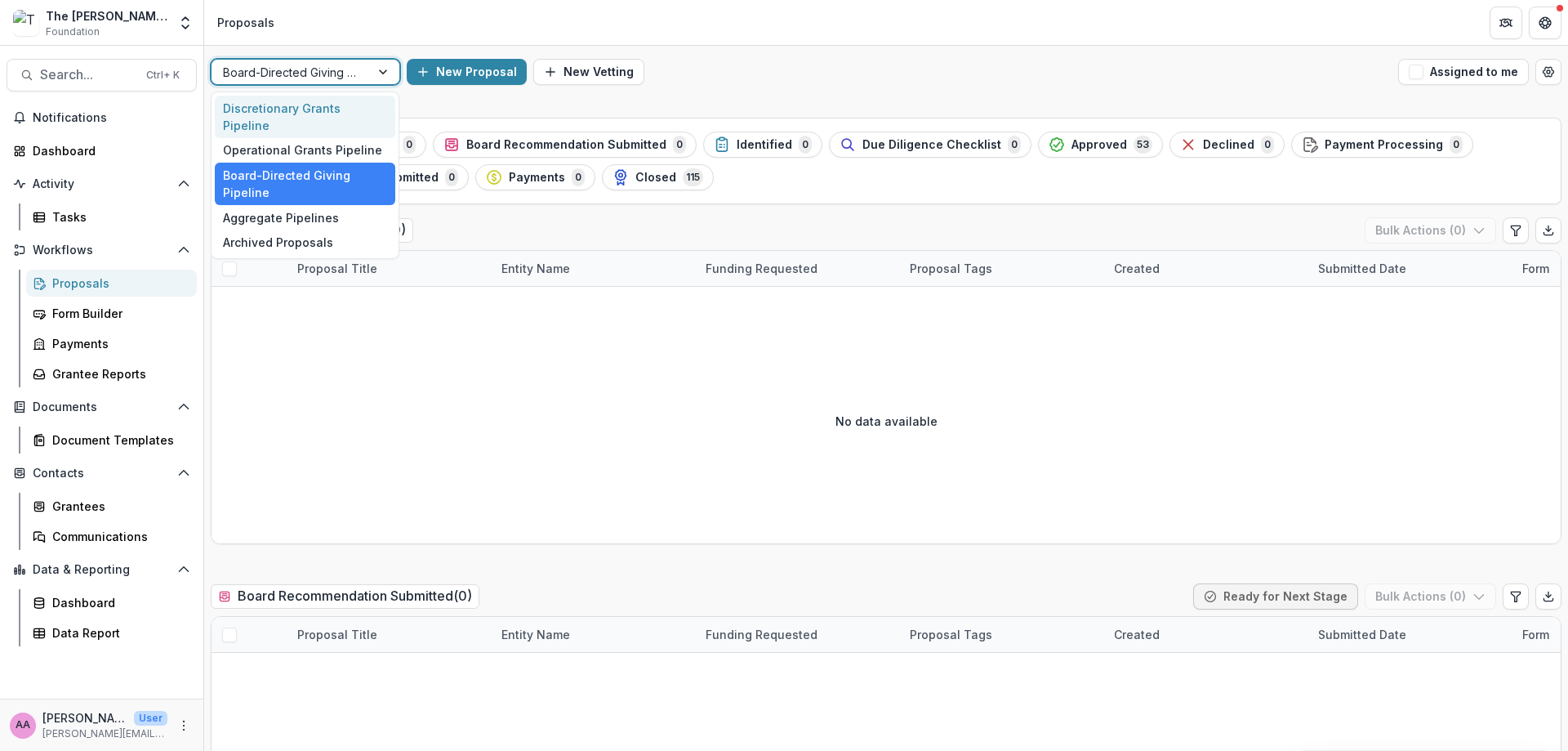
click at [351, 99] on div "Discretionary Grants Pipeline" at bounding box center [306, 116] width 181 height 42
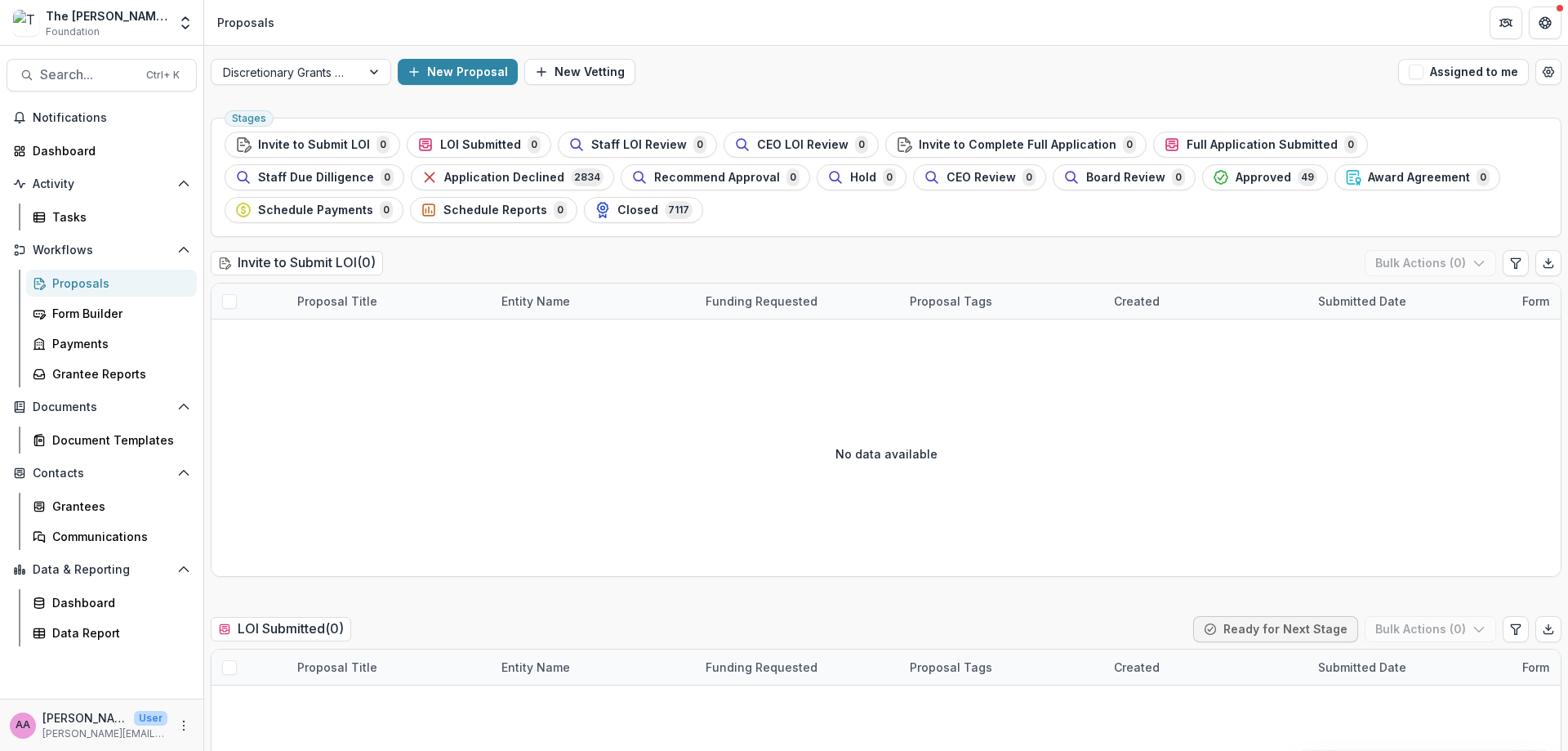
click at [444, 179] on span "Application Declined" at bounding box center [504, 178] width 120 height 14
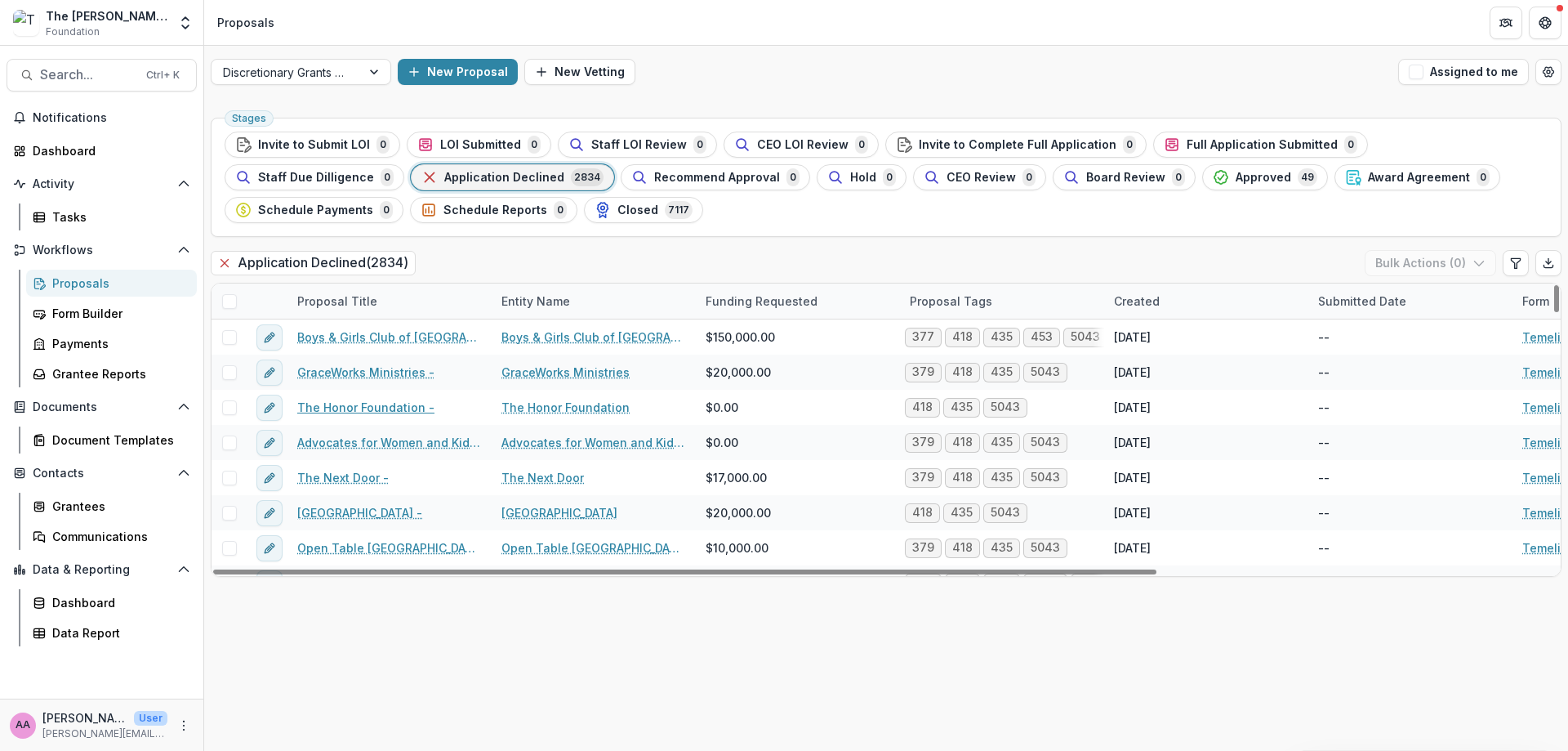
click at [394, 409] on link "The Honor Foundation -" at bounding box center [366, 407] width 138 height 17
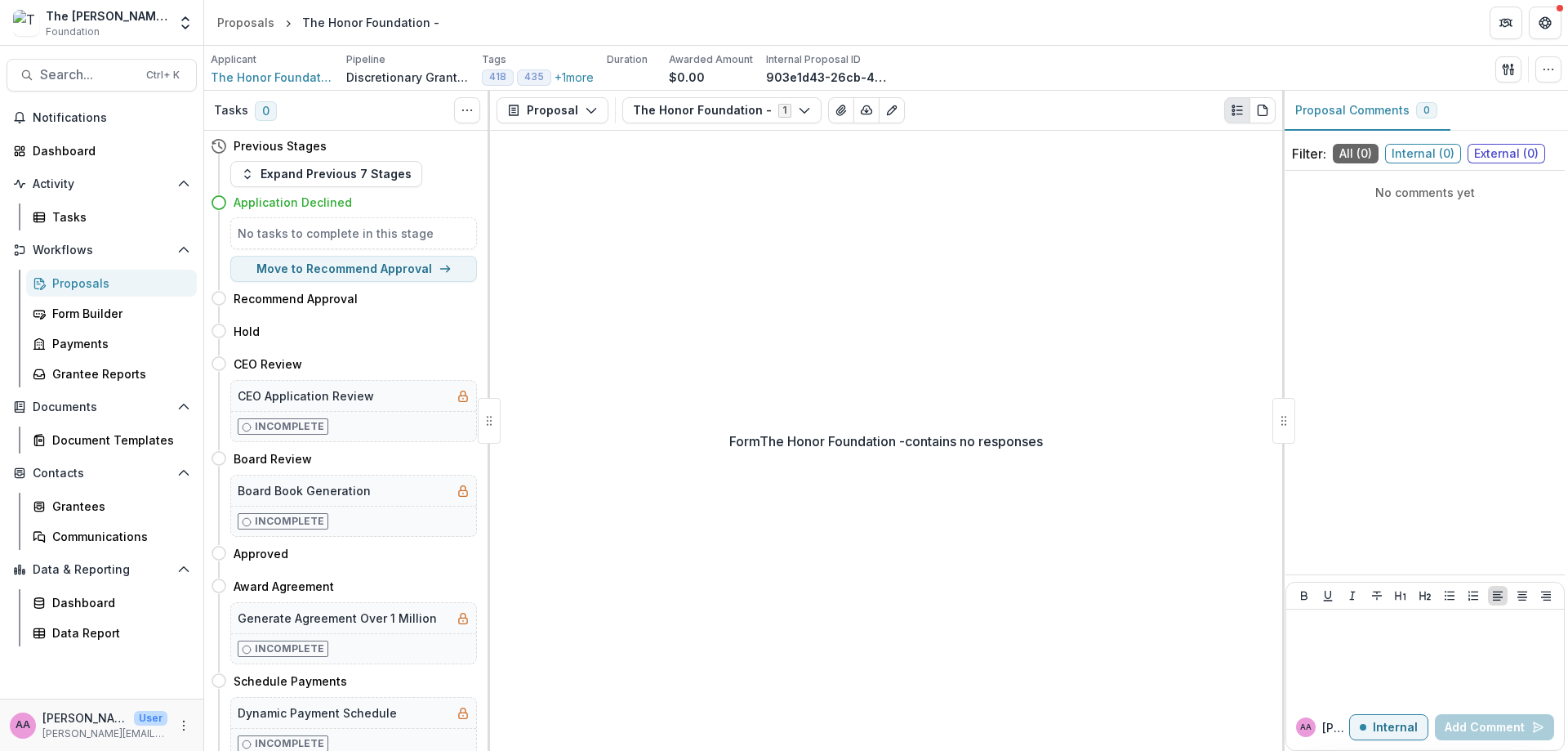
click at [264, 27] on div "Proposals" at bounding box center [246, 22] width 57 height 17
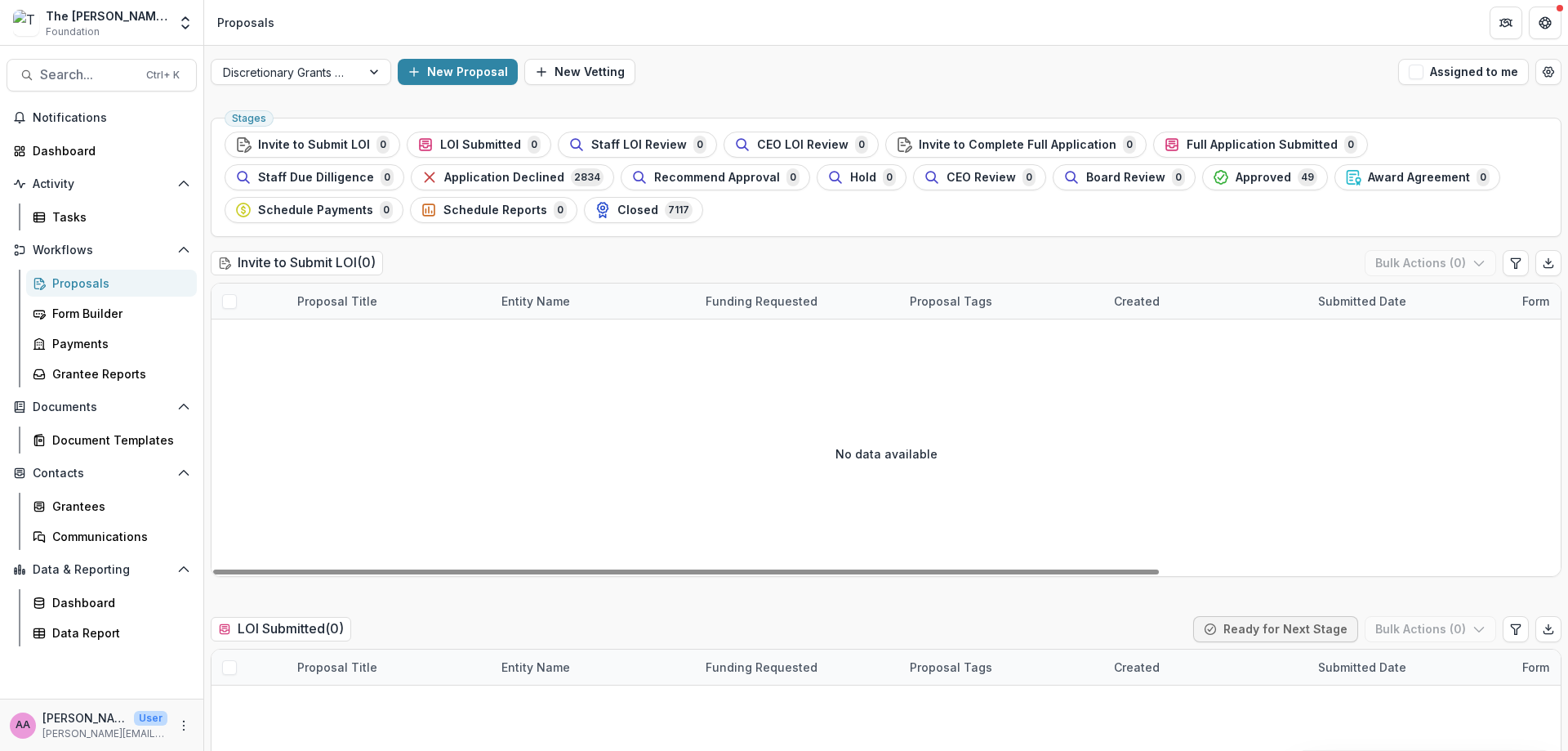
click at [571, 172] on span "2834" at bounding box center [587, 177] width 32 height 18
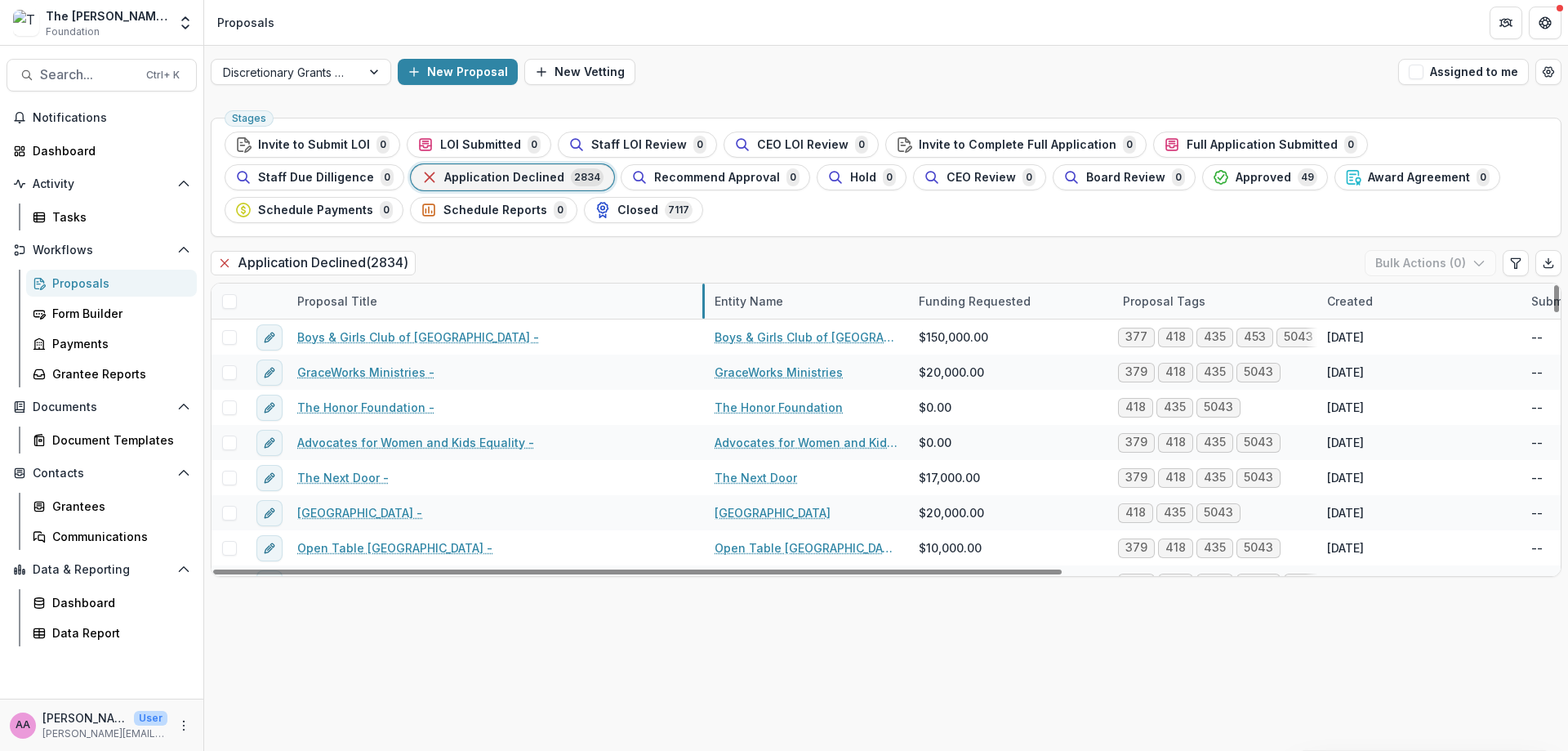
drag, startPoint x: 490, startPoint y: 299, endPoint x: 703, endPoint y: 288, distance: 213.3
click at [56, 599] on div "Dashboard" at bounding box center [118, 602] width 132 height 17
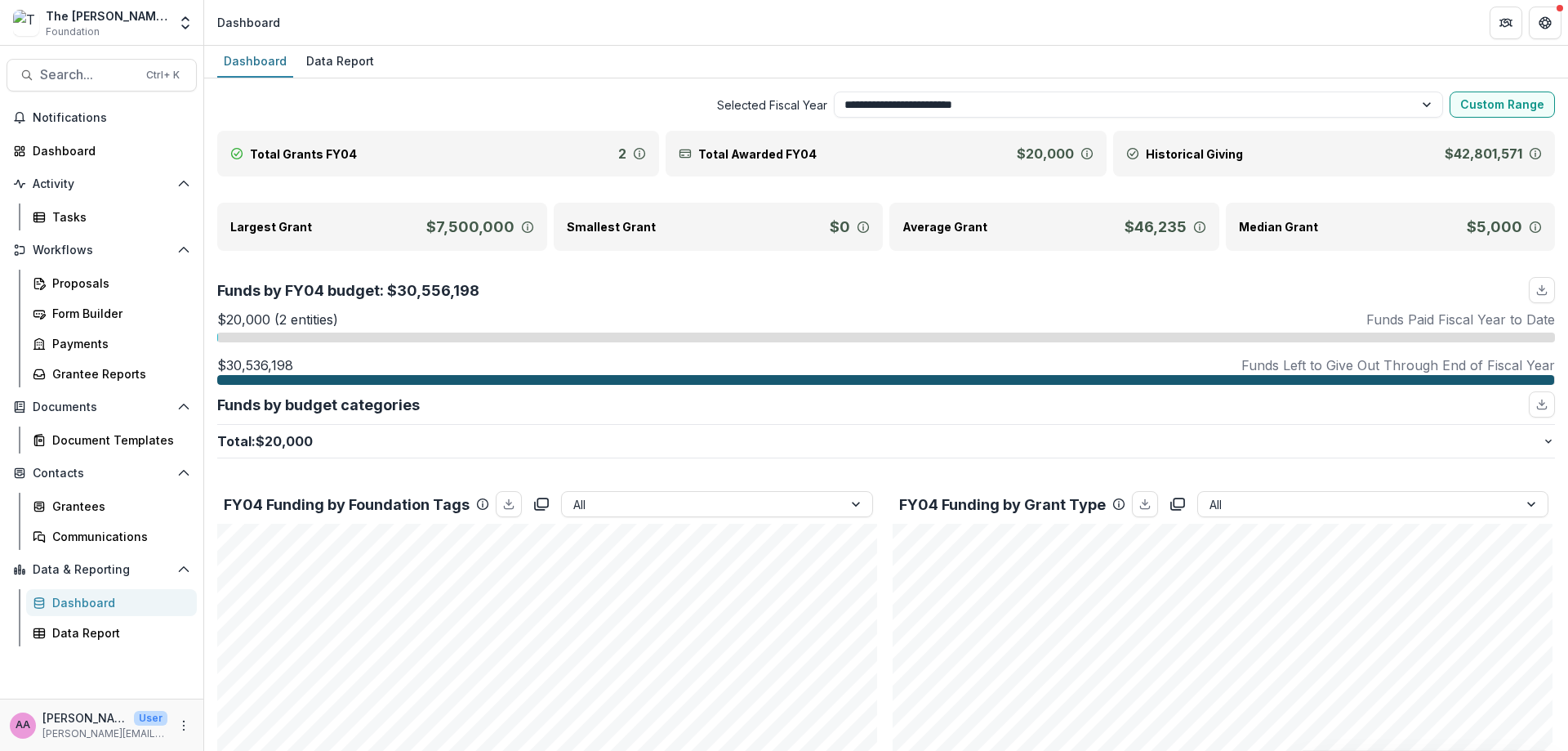
click at [306, 51] on div "Data Report" at bounding box center [340, 61] width 81 height 24
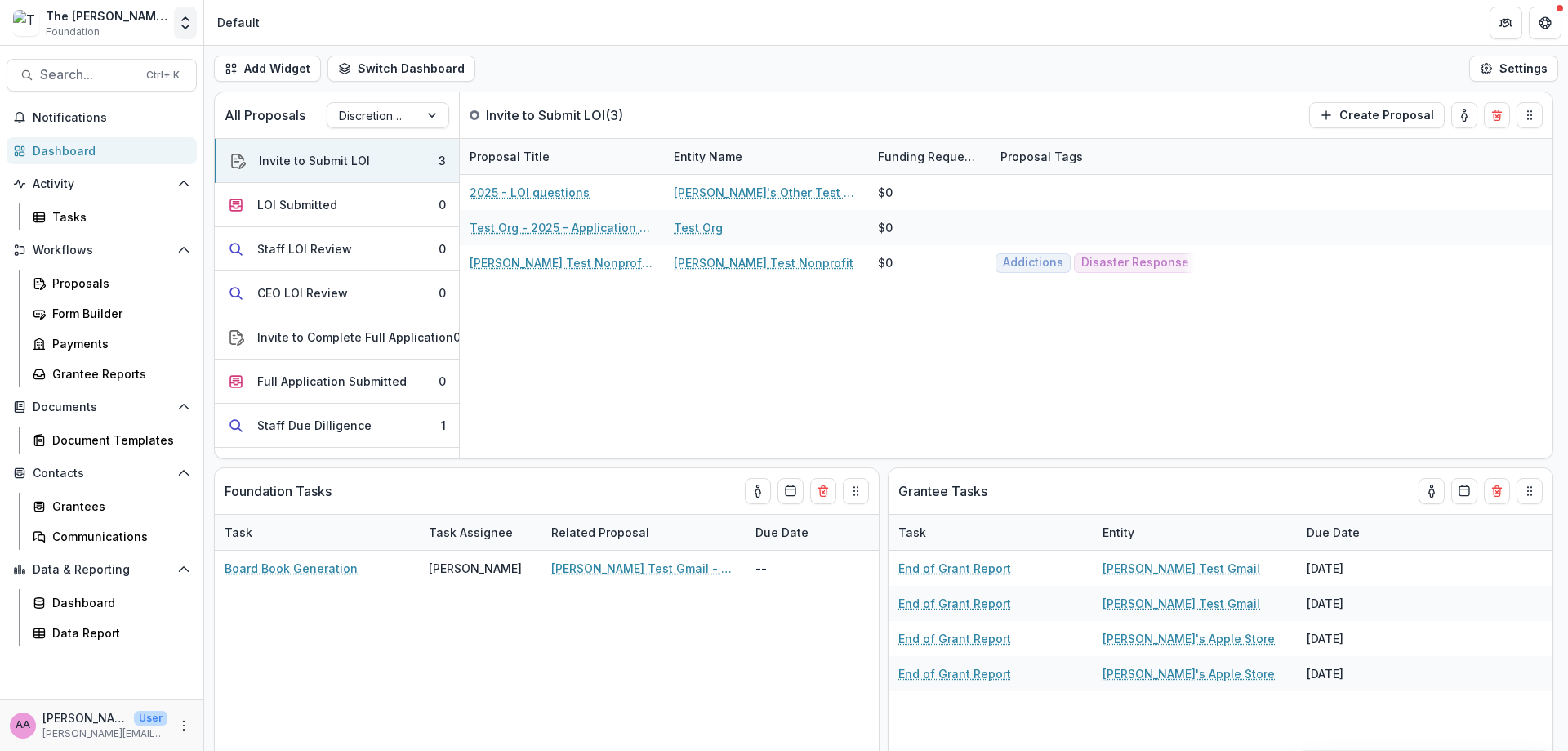
click at [196, 23] on button "Open entity switcher" at bounding box center [185, 23] width 23 height 32
click at [753, 54] on div "Add Widget Switch Dashboard Default New Dashboard Settings" at bounding box center [886, 69] width 1364 height 46
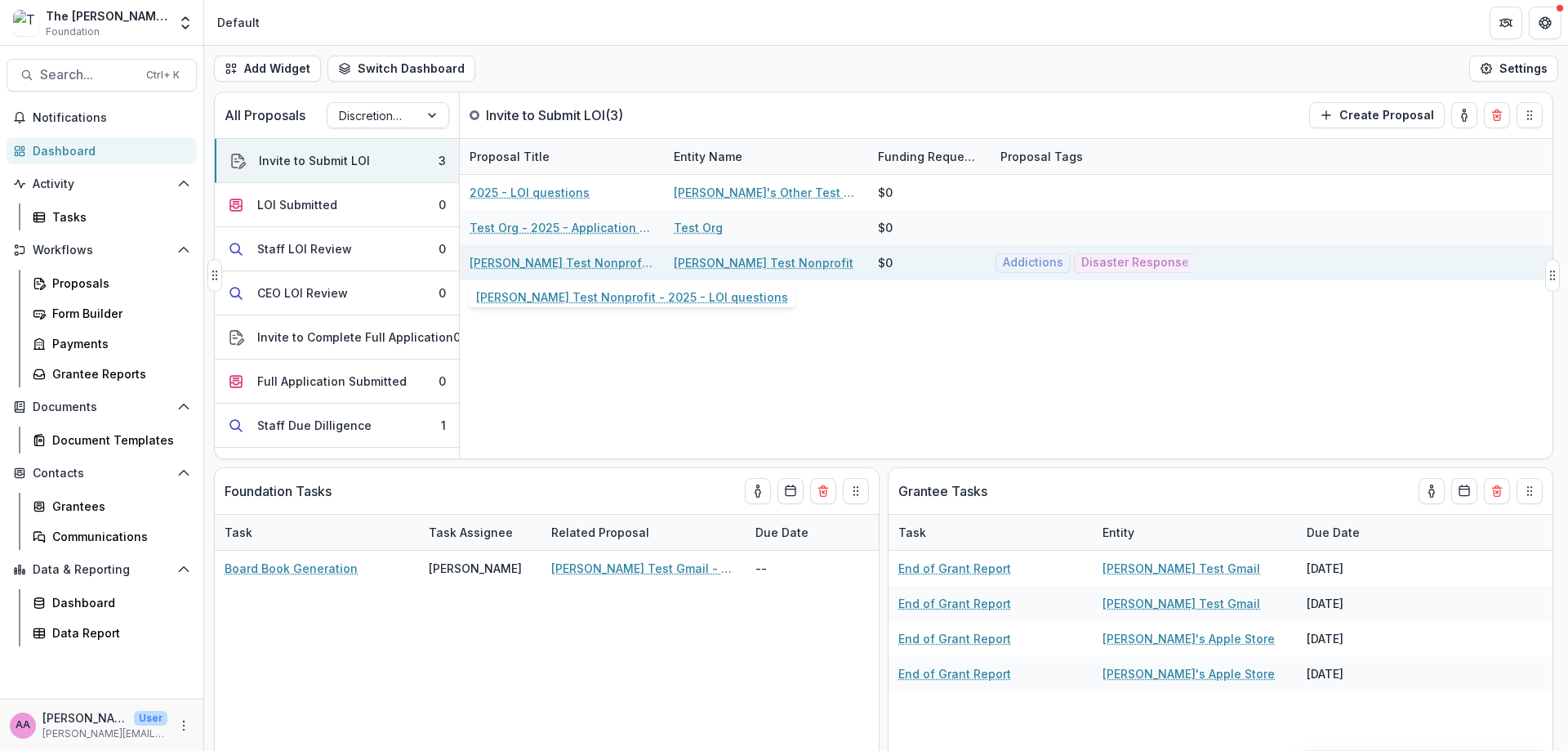
click at [553, 260] on link "[PERSON_NAME] Test Nonprofit - 2025 - LOI questions" at bounding box center [562, 262] width 185 height 17
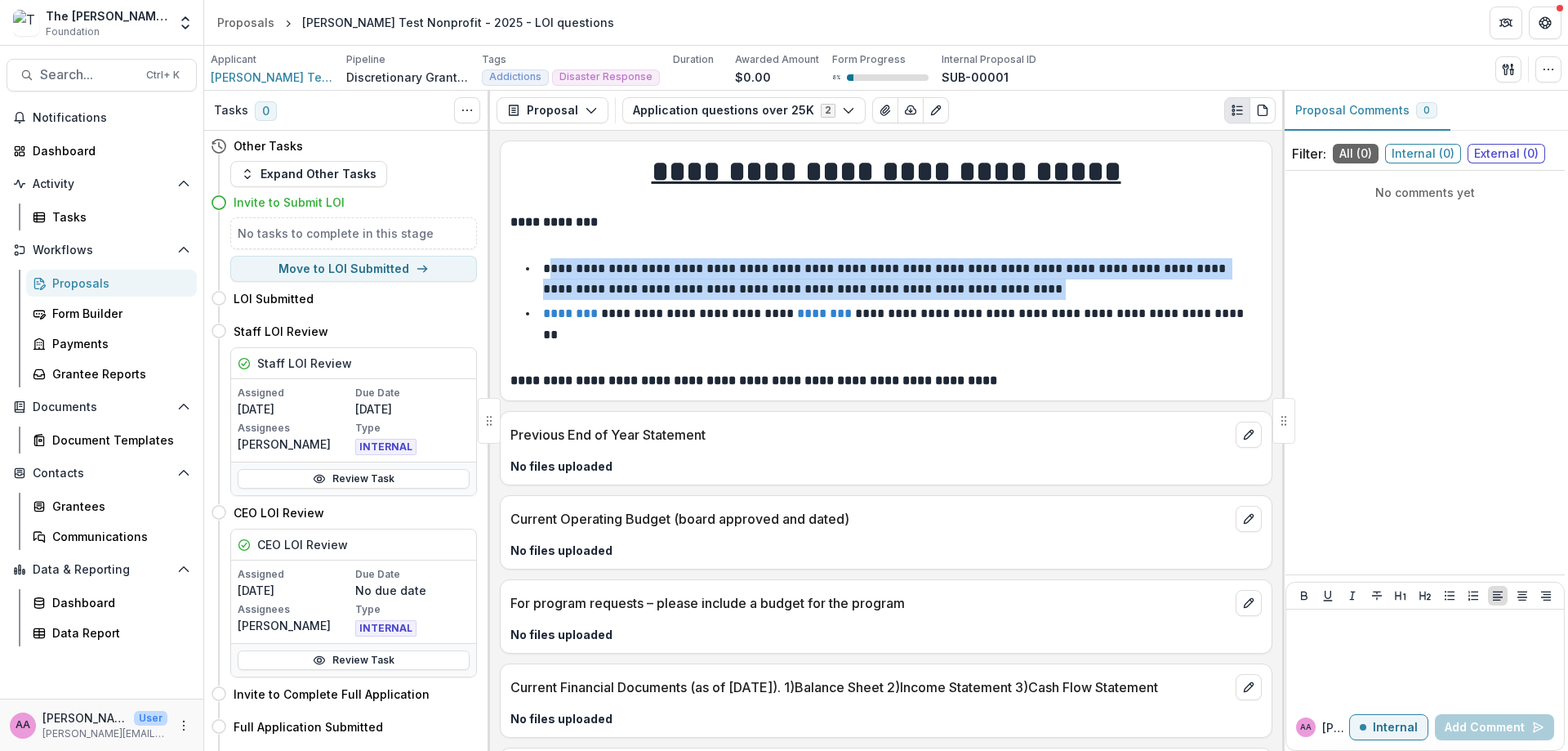
drag, startPoint x: 555, startPoint y: 260, endPoint x: 1013, endPoint y: 294, distance: 459.3
click at [1007, 294] on li "**********" at bounding box center [896, 279] width 732 height 41
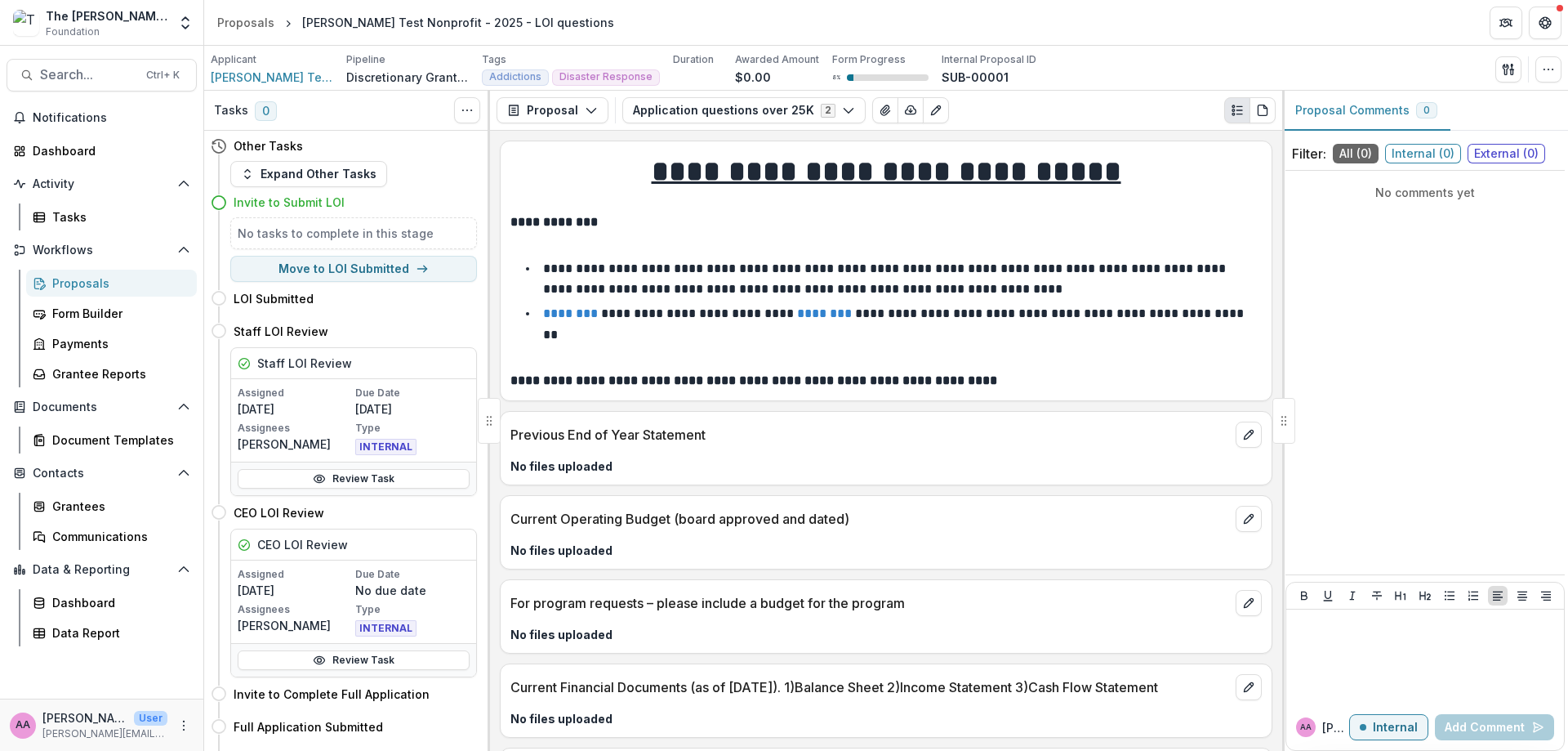
click at [1007, 316] on p "**********" at bounding box center [895, 324] width 704 height 33
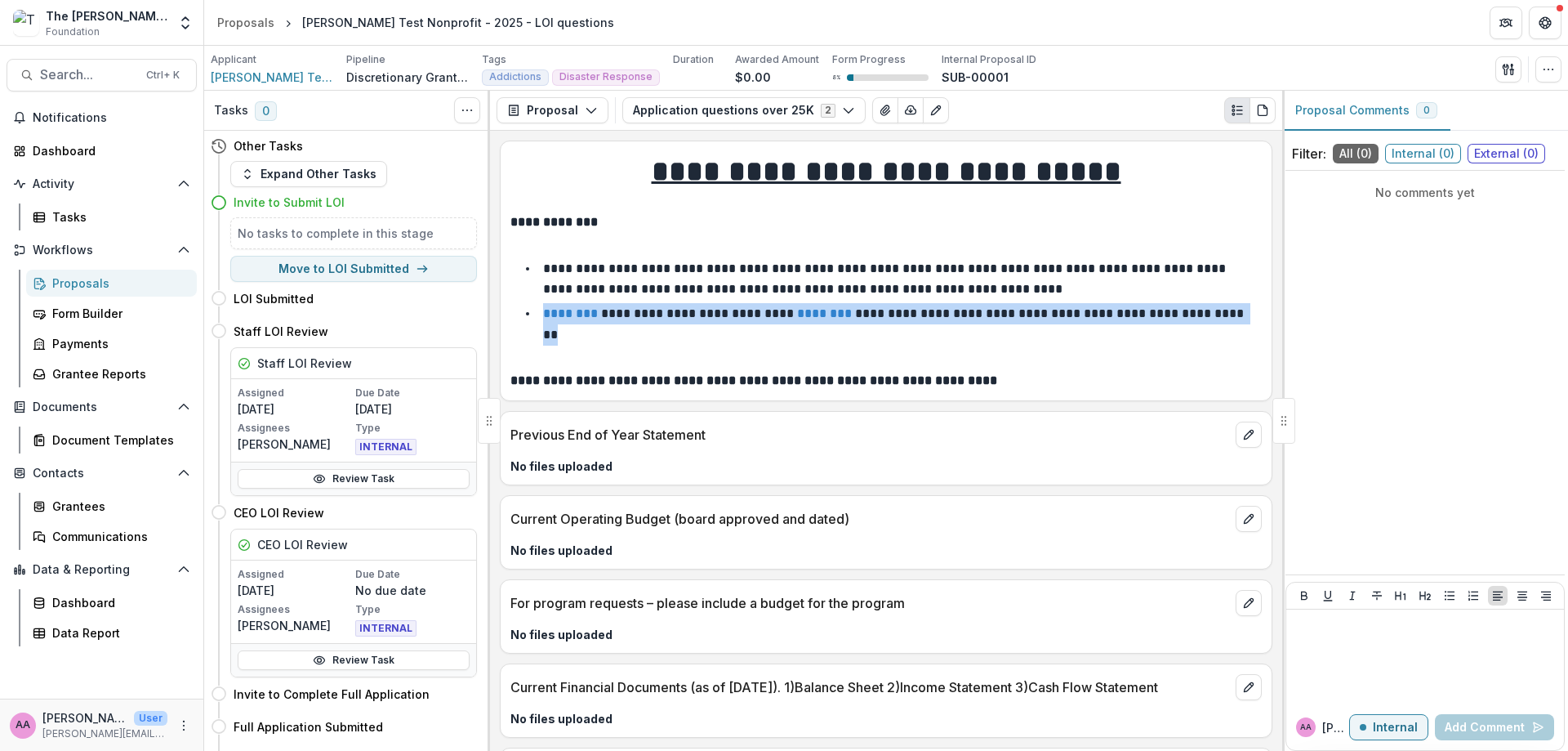
click at [1007, 316] on p "**********" at bounding box center [895, 324] width 704 height 33
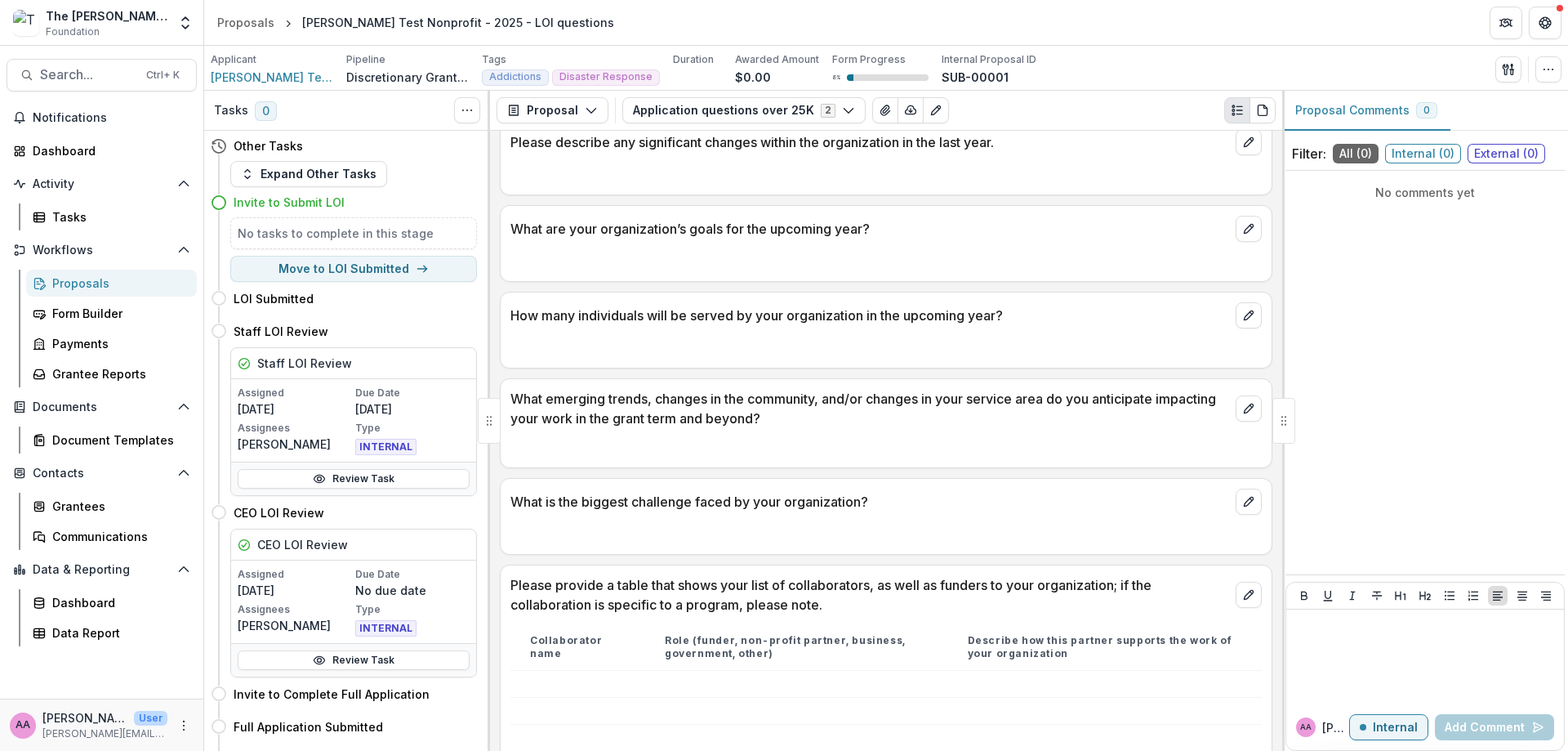
scroll to position [904, 0]
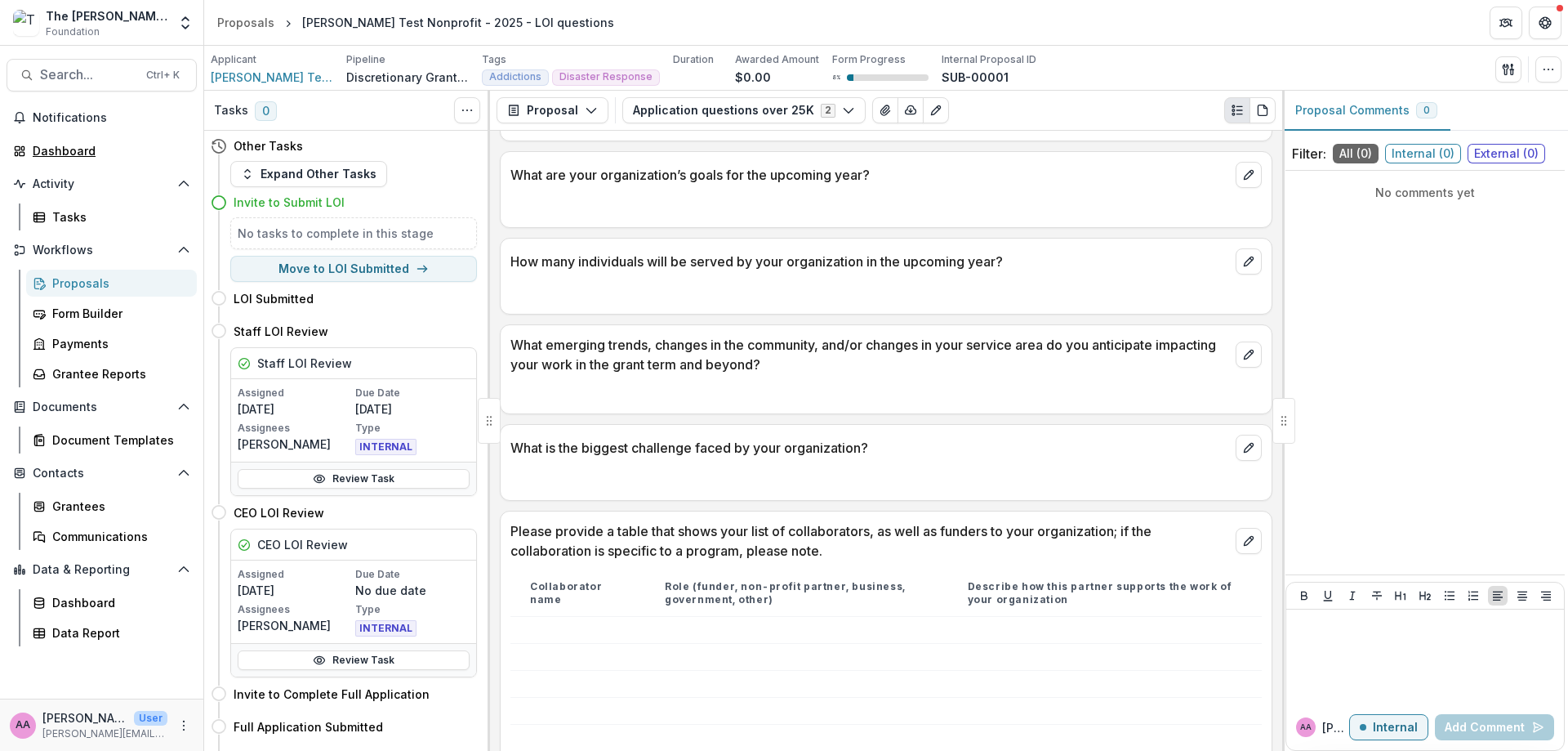
click at [79, 157] on div "Dashboard" at bounding box center [108, 150] width 151 height 17
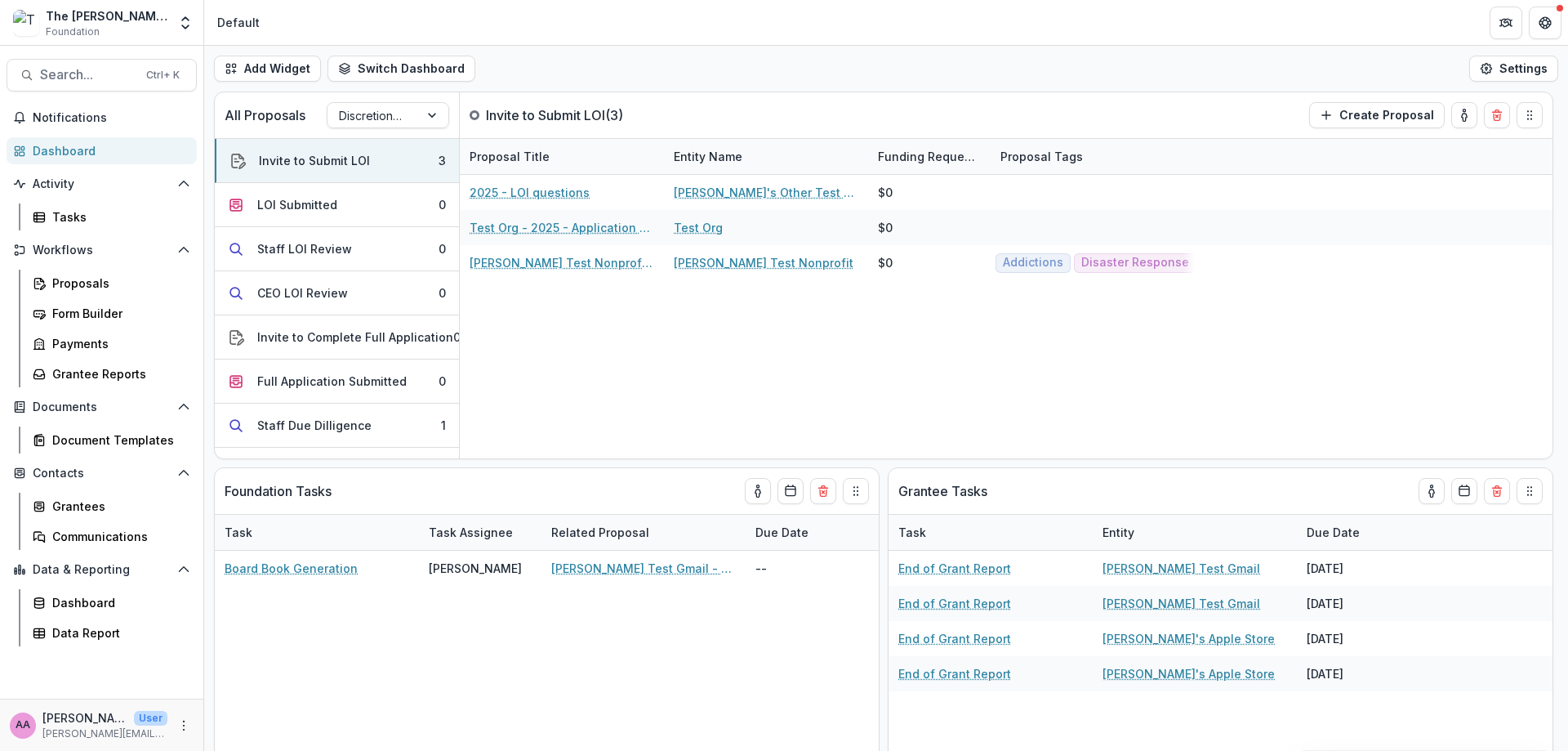
click at [338, 104] on div "Discretionary Grants Pipeline" at bounding box center [372, 116] width 91 height 24
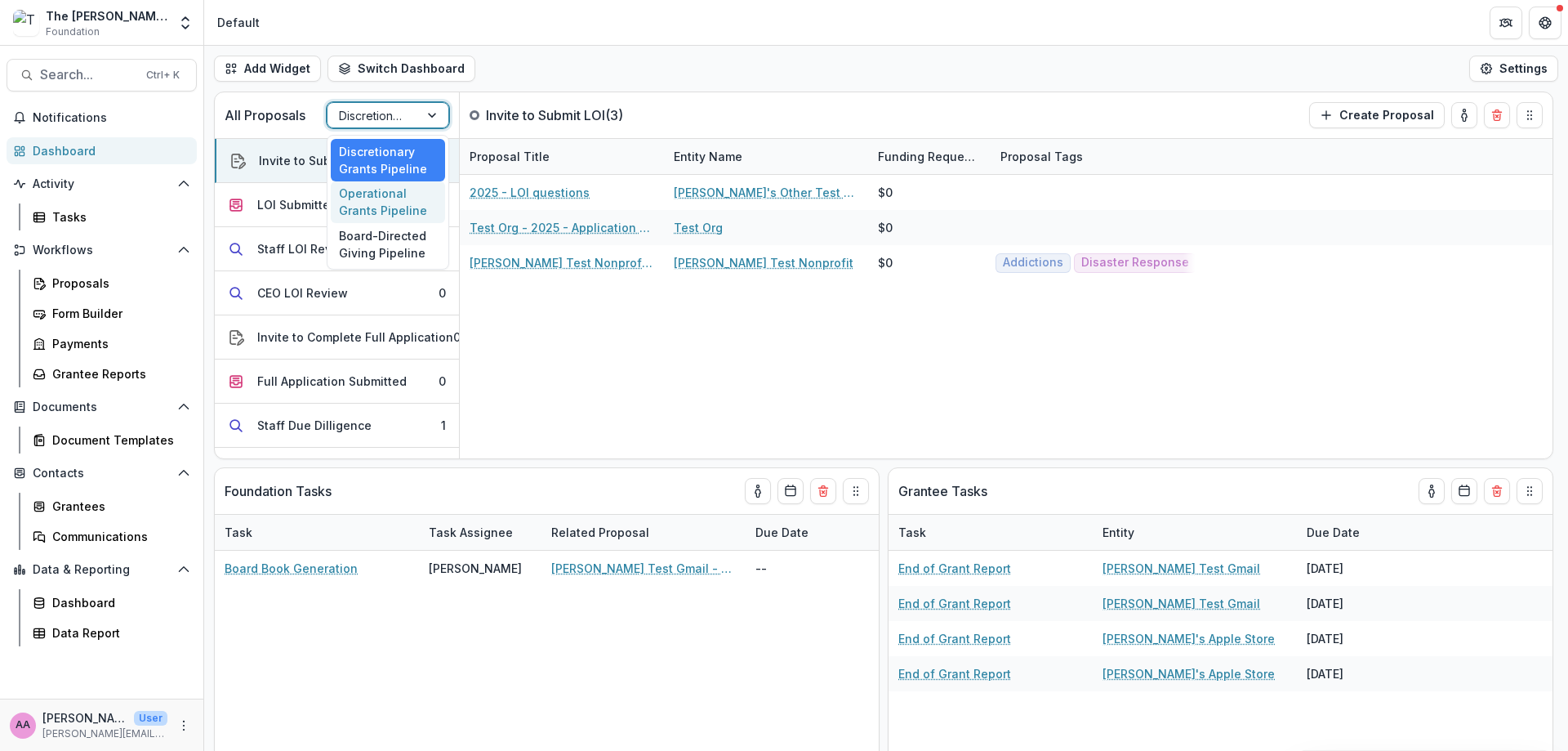
click at [358, 200] on div "Operational Grants Pipeline" at bounding box center [388, 202] width 114 height 42
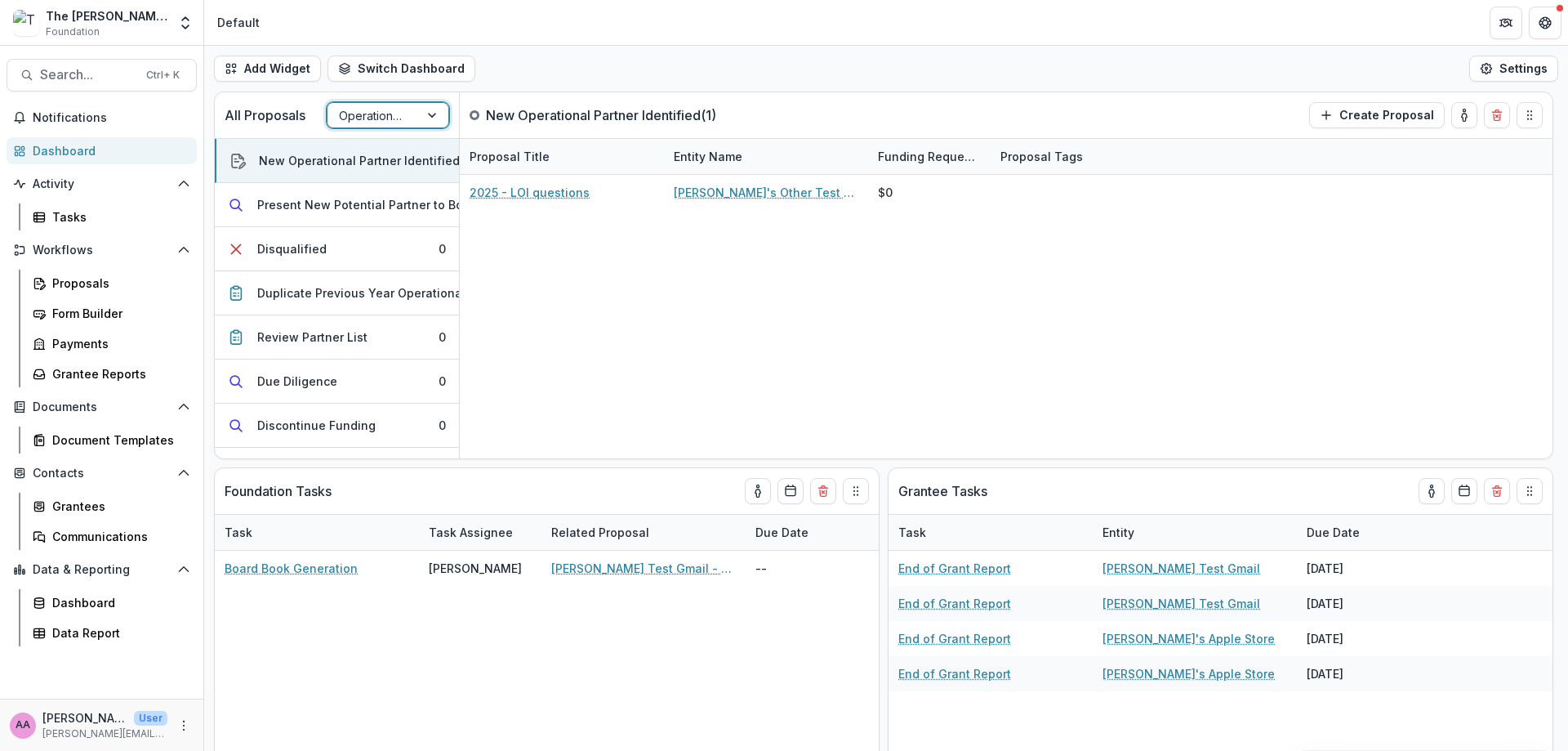
click at [376, 109] on div at bounding box center [373, 115] width 69 height 21
click at [379, 231] on div "Board-Directed Giving Pipeline" at bounding box center [388, 244] width 114 height 42
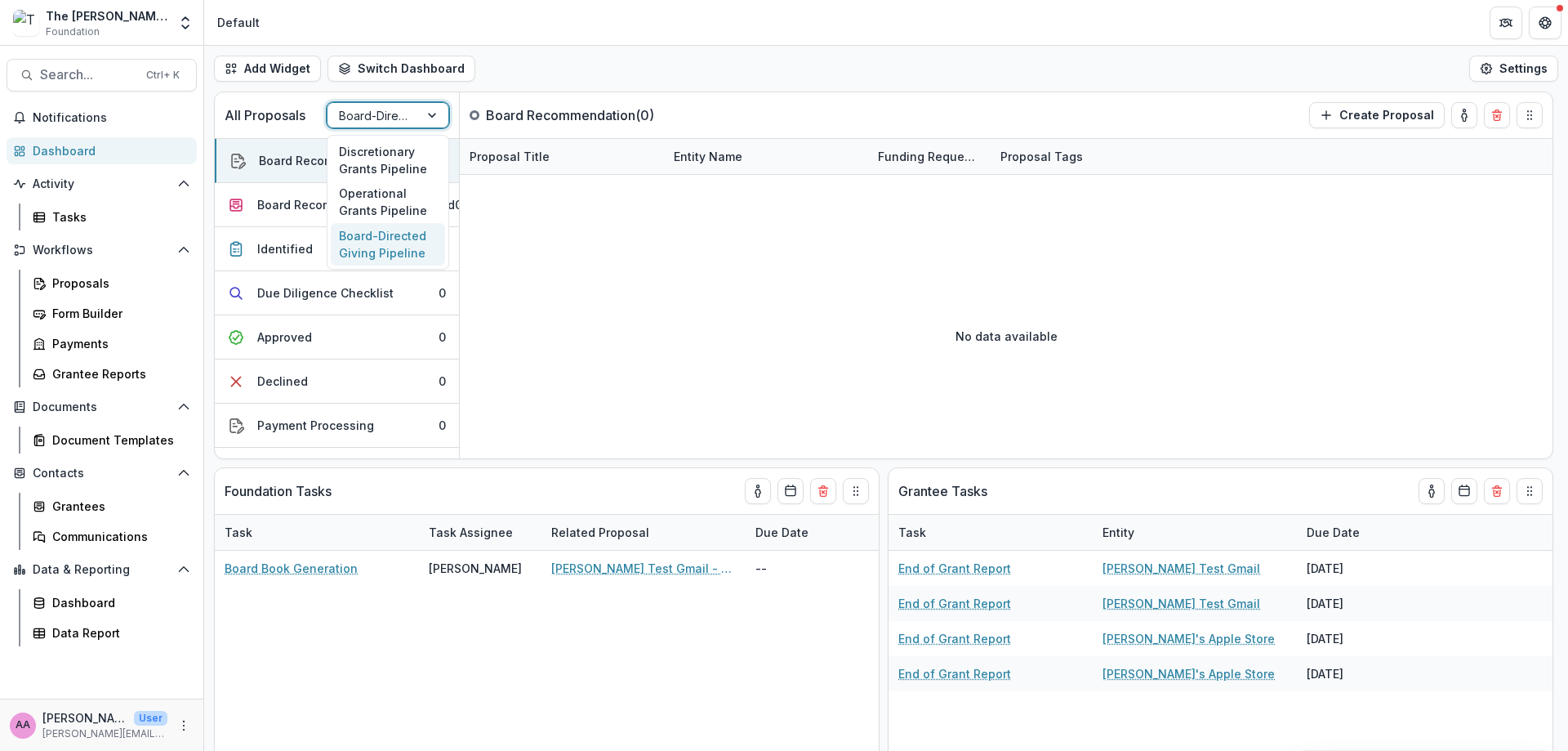
click at [364, 107] on div at bounding box center [373, 115] width 69 height 21
click at [378, 201] on div "Operational Grants Pipeline" at bounding box center [388, 202] width 114 height 42
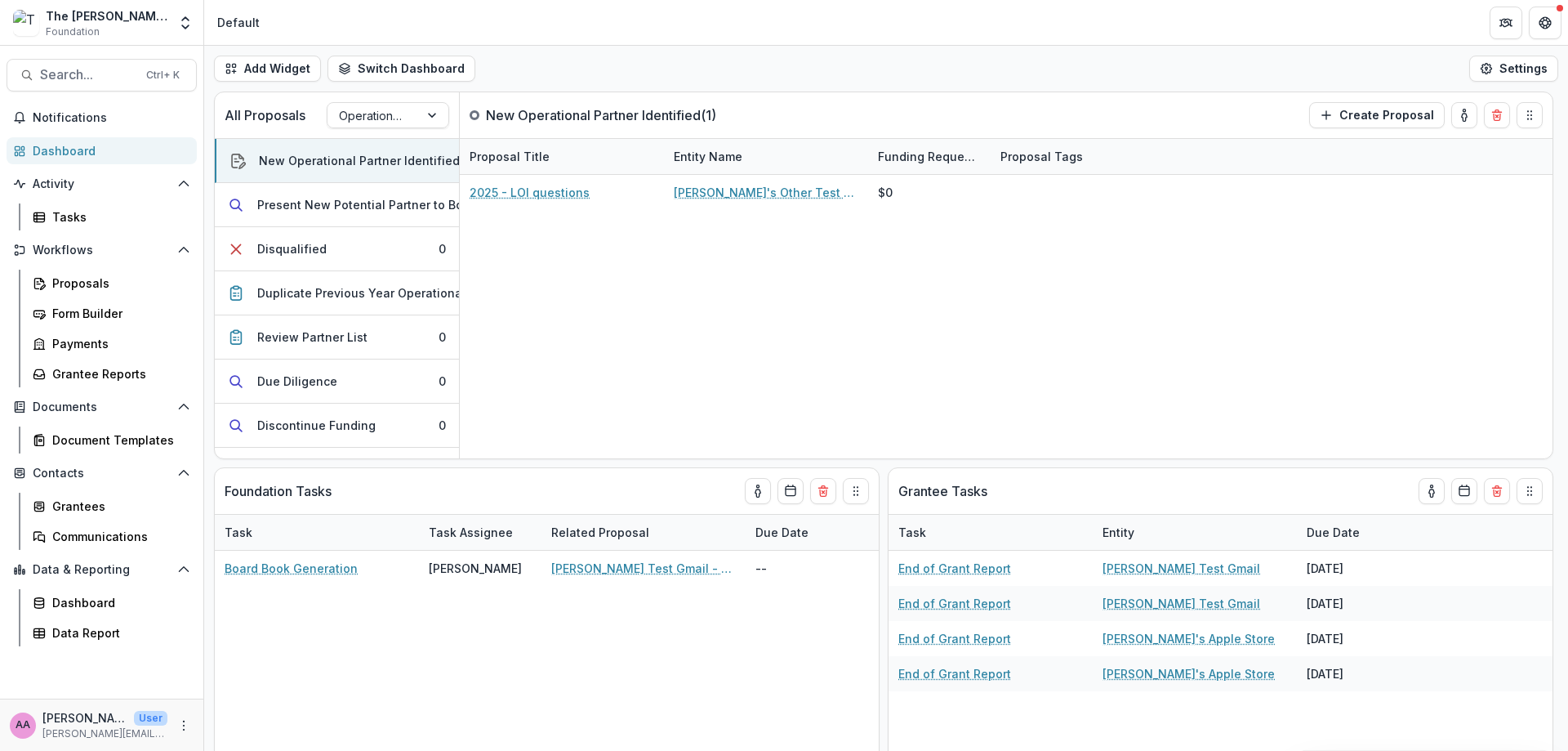
click at [330, 162] on div "New Operational Partner Identified" at bounding box center [360, 160] width 201 height 17
click at [327, 206] on div "Present New Potential Partner to Board" at bounding box center [369, 204] width 225 height 17
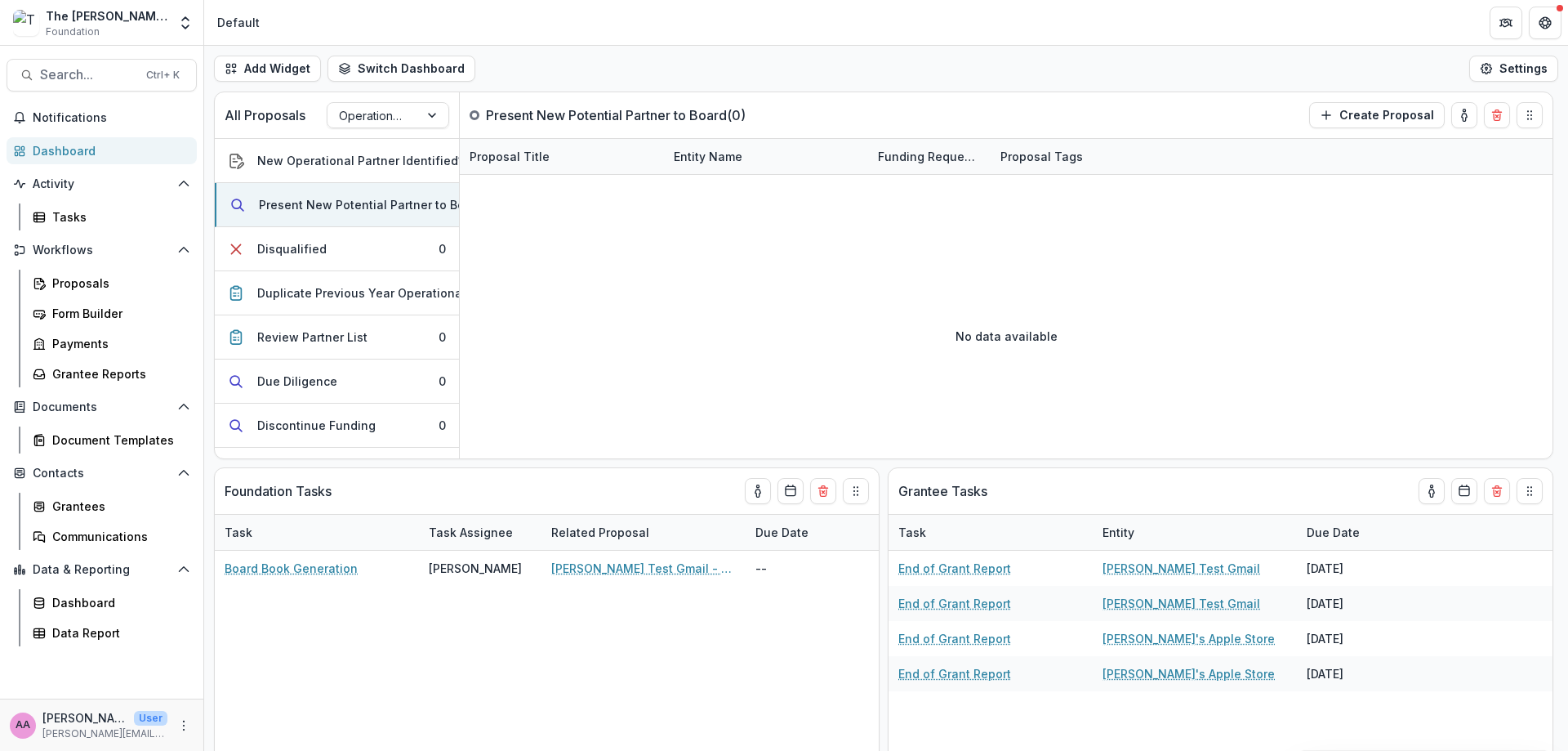
click at [327, 238] on button "Disqualified 0" at bounding box center [337, 249] width 245 height 44
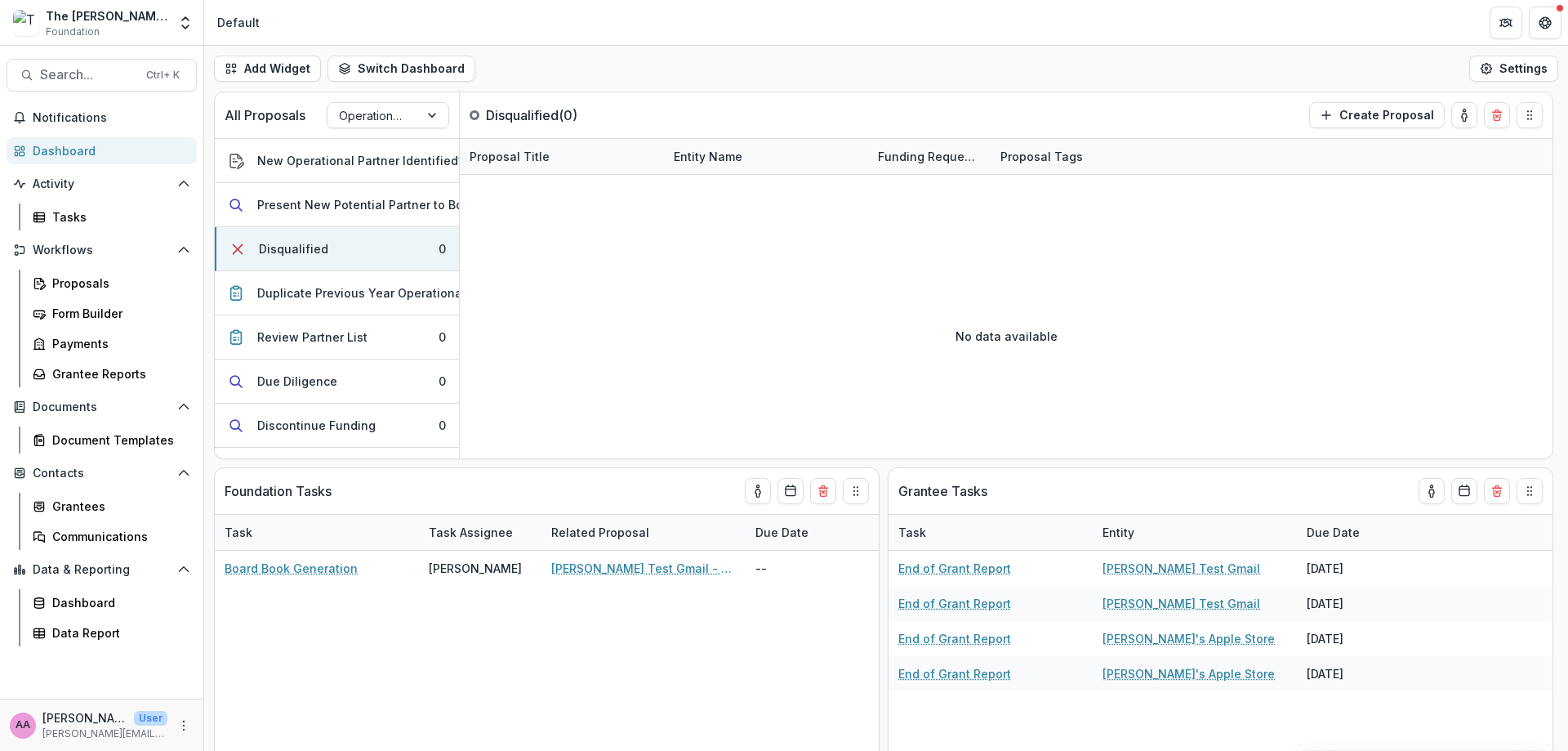
click at [328, 287] on div "Duplicate Previous Year Operational Grants" at bounding box center [382, 292] width 250 height 17
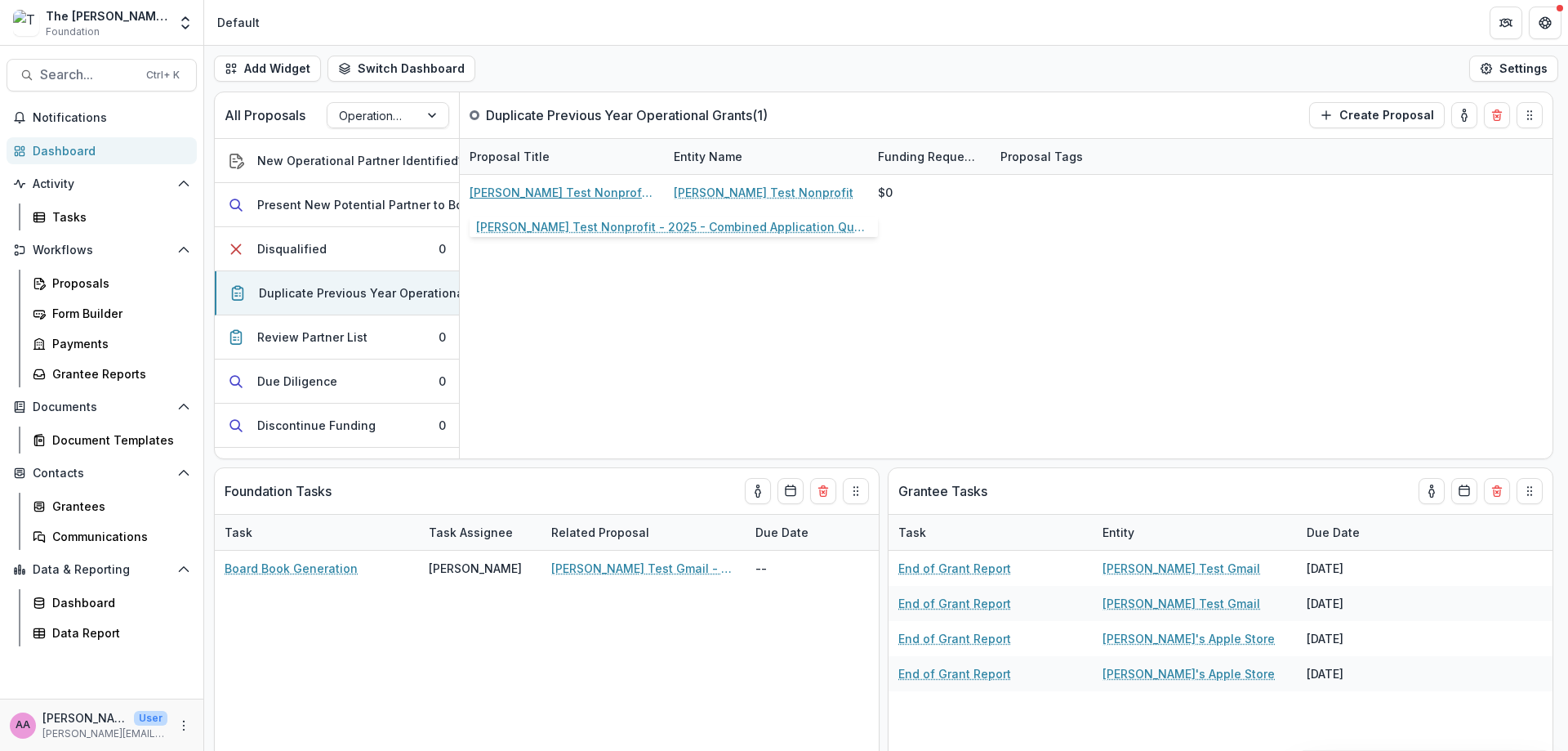
click at [534, 192] on link "Lucy Test Nonprofit - 2025 - Combined Application Questions" at bounding box center [562, 192] width 185 height 17
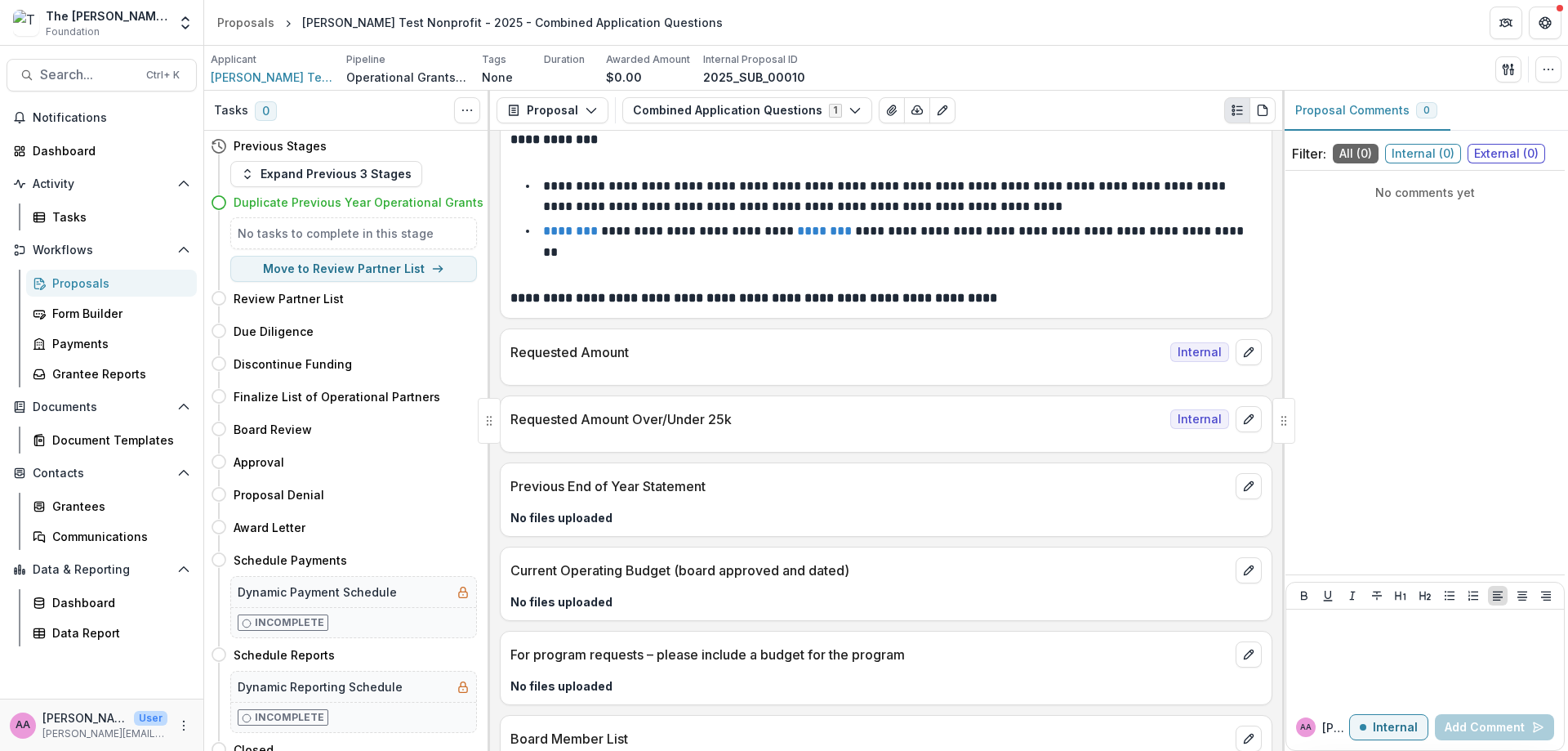
scroll to position [100, 0]
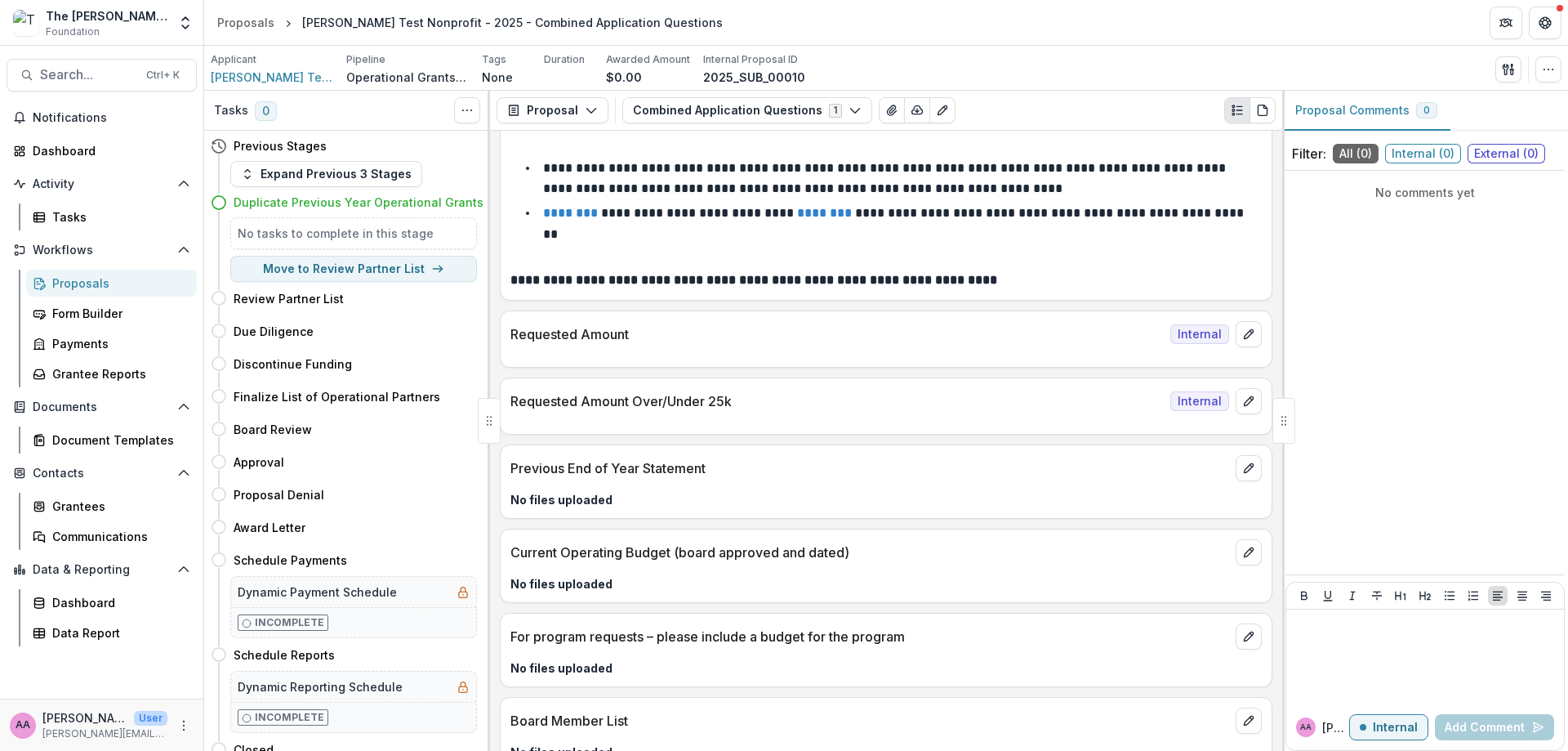
click at [330, 273] on button "Move to Review Partner List" at bounding box center [353, 268] width 247 height 27
select select "**********"
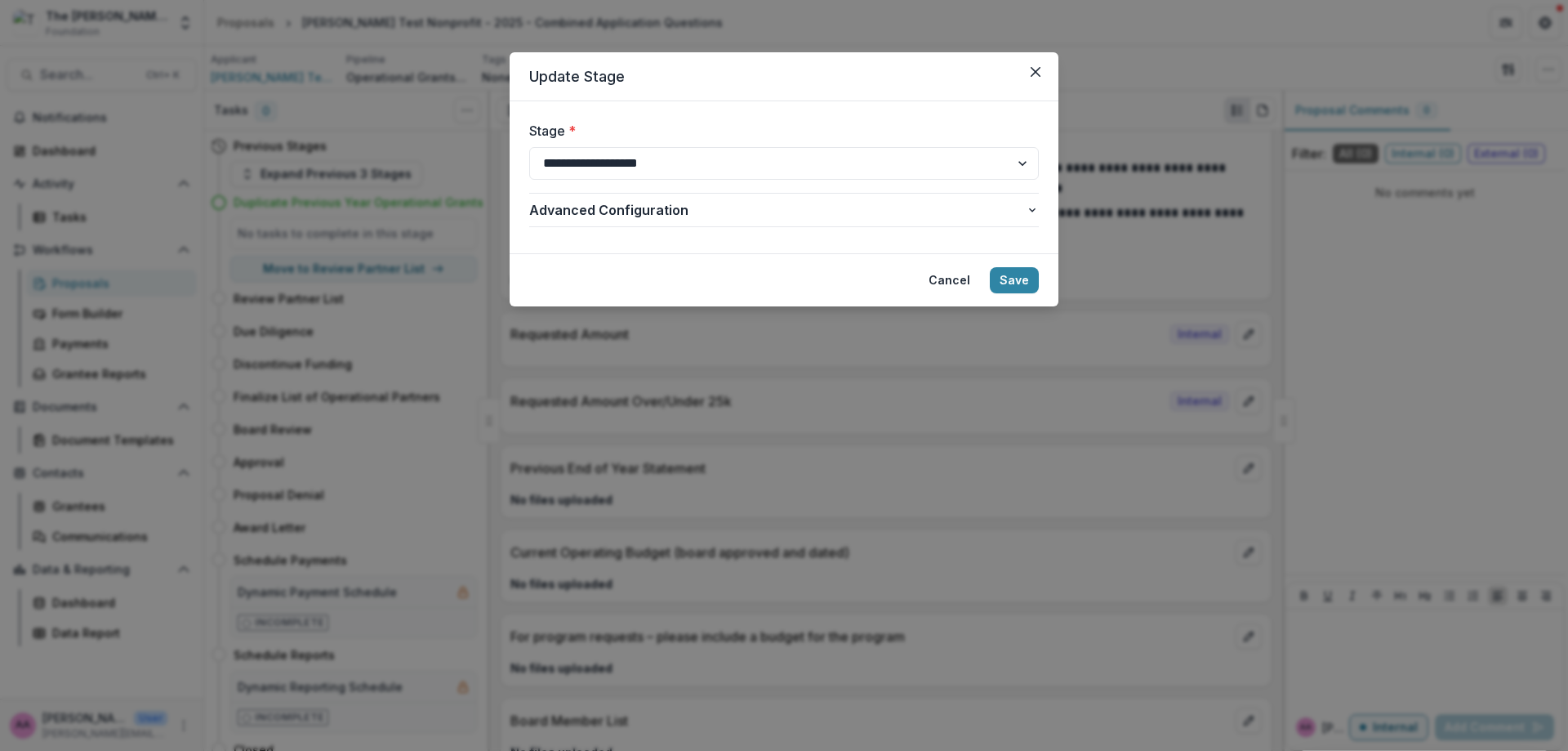
click at [1007, 72] on icon "Close" at bounding box center [1036, 72] width 10 height 10
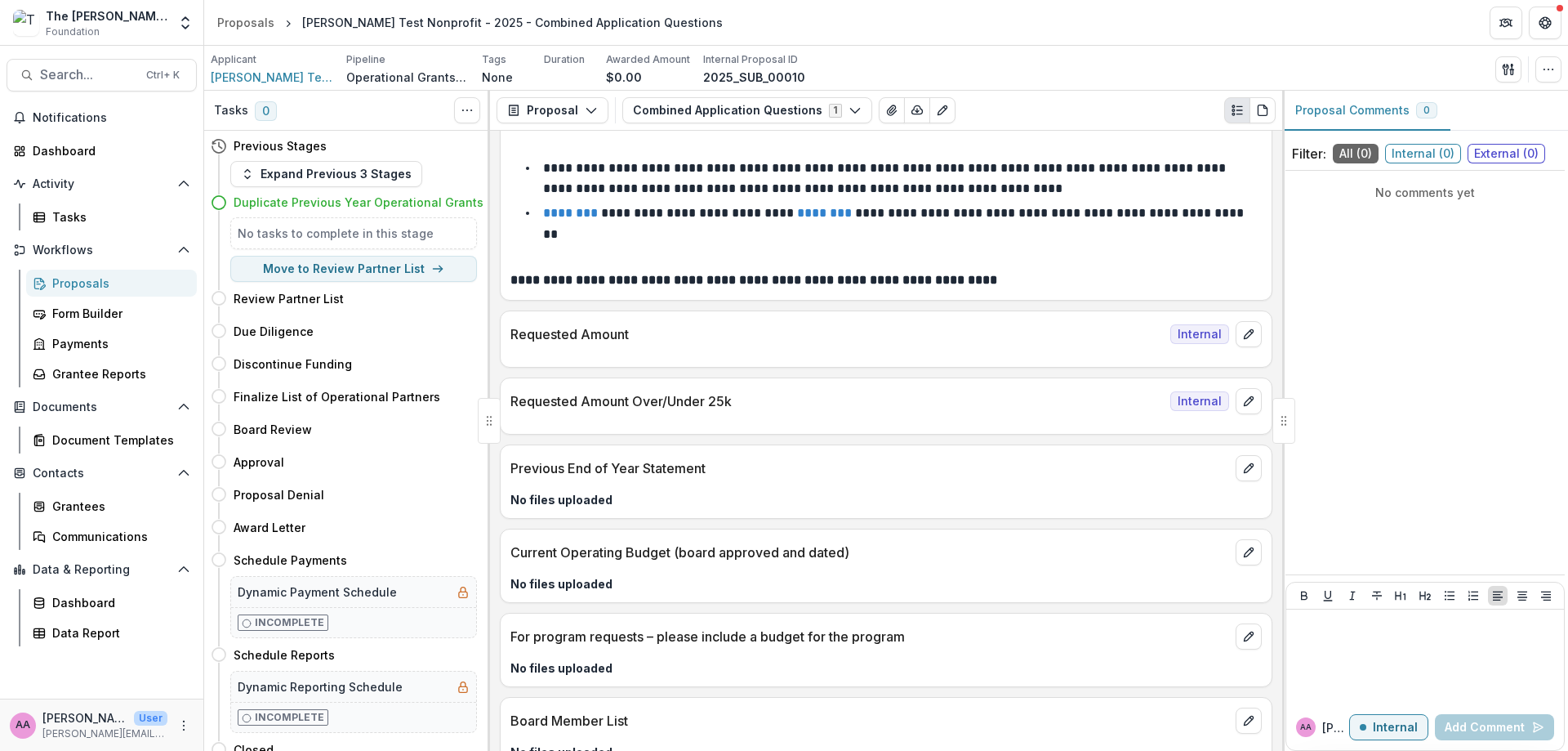
click at [313, 303] on h4 "Review Partner List" at bounding box center [289, 298] width 110 height 17
click at [308, 325] on h4 "Due Diligence" at bounding box center [273, 330] width 80 height 17
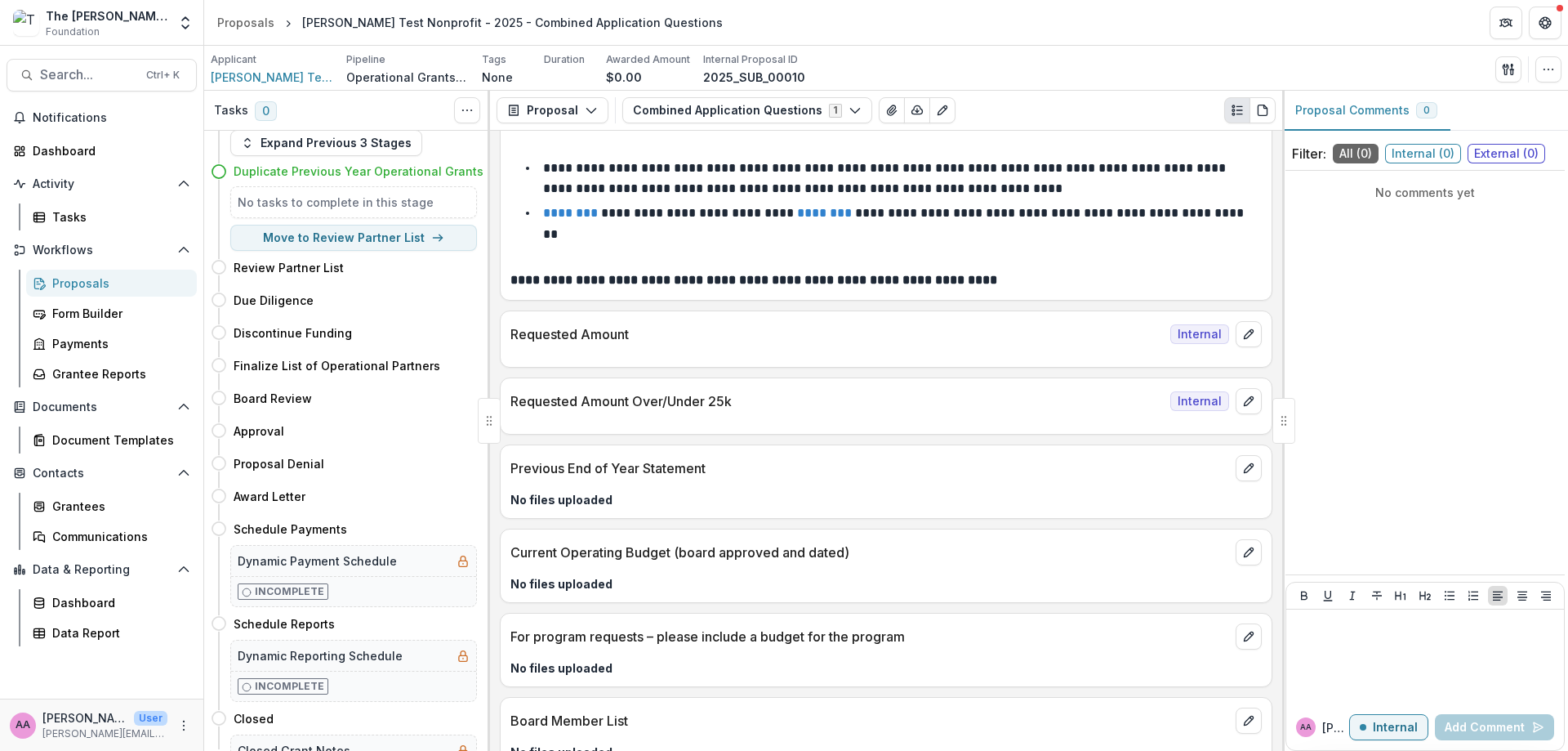
scroll to position [0, 0]
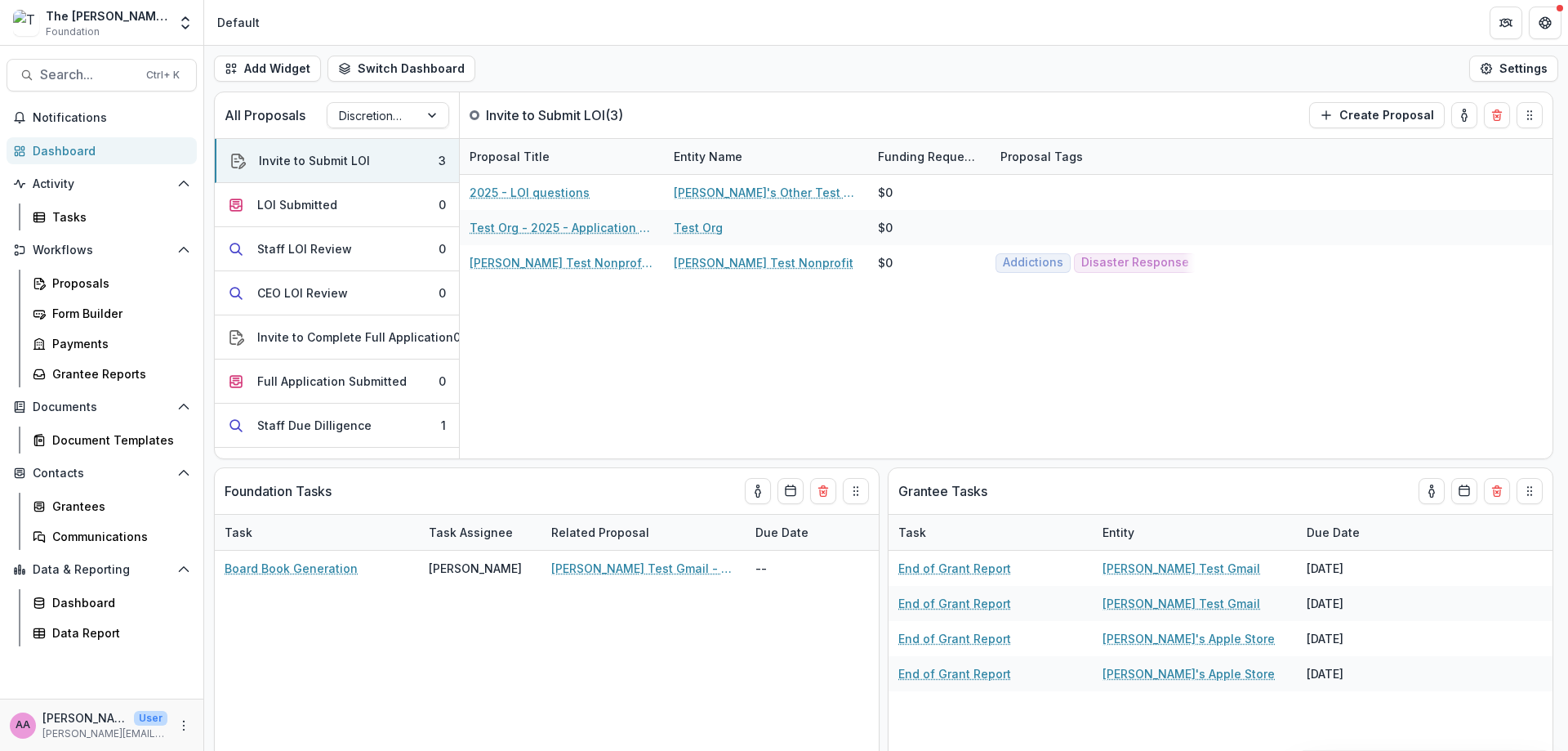
click at [351, 178] on button "Invite to Submit LOI 3" at bounding box center [337, 160] width 245 height 44
click at [521, 196] on link "2025 - LOI questions" at bounding box center [530, 192] width 120 height 17
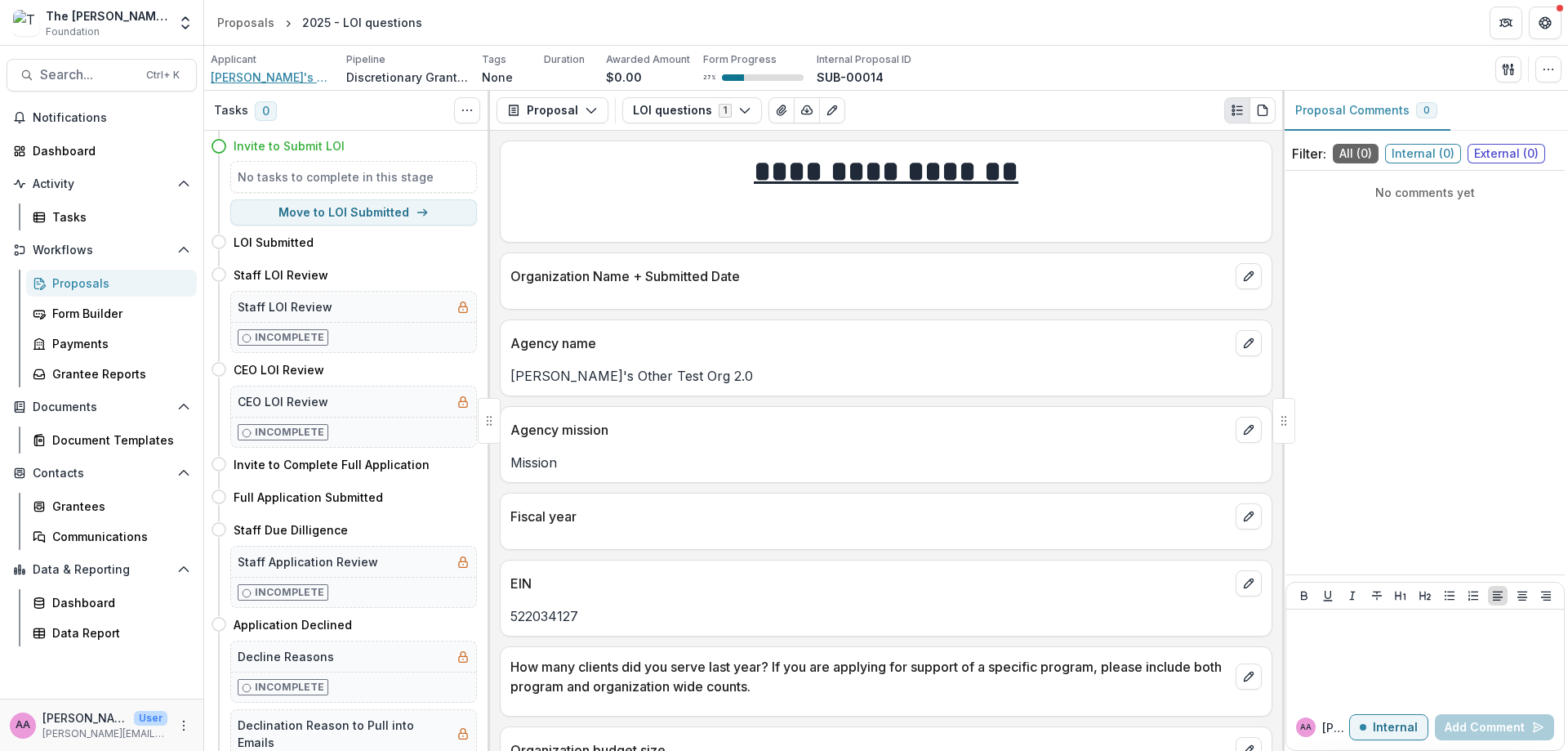
click at [259, 76] on span "Kate's Other Test Org 2.0" at bounding box center [272, 77] width 123 height 17
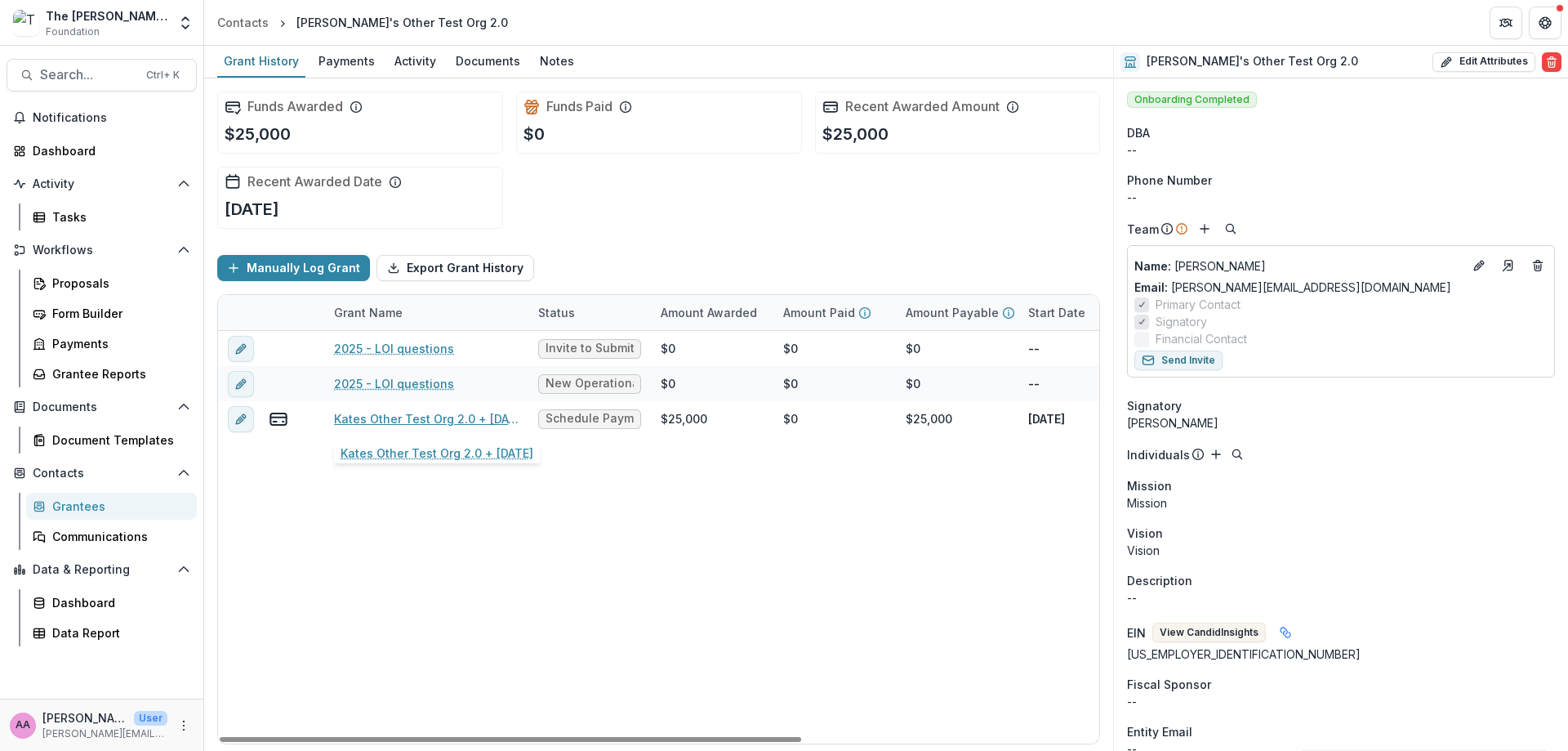
click at [401, 425] on link "Kates Other Test Org 2.0 + [DATE]" at bounding box center [426, 418] width 185 height 17
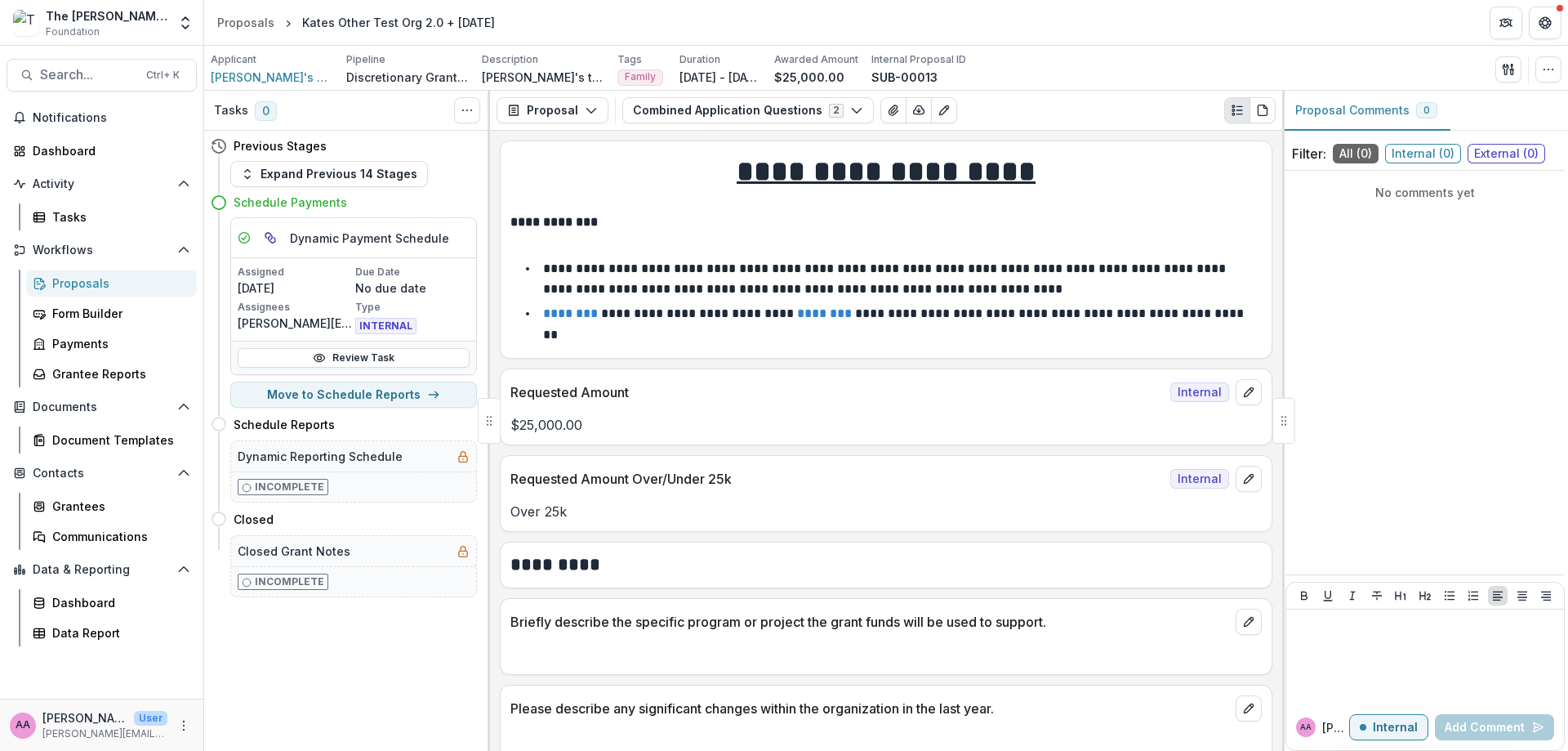
click at [346, 178] on button "Expand Previous 14 Stages" at bounding box center [328, 174] width 197 height 27
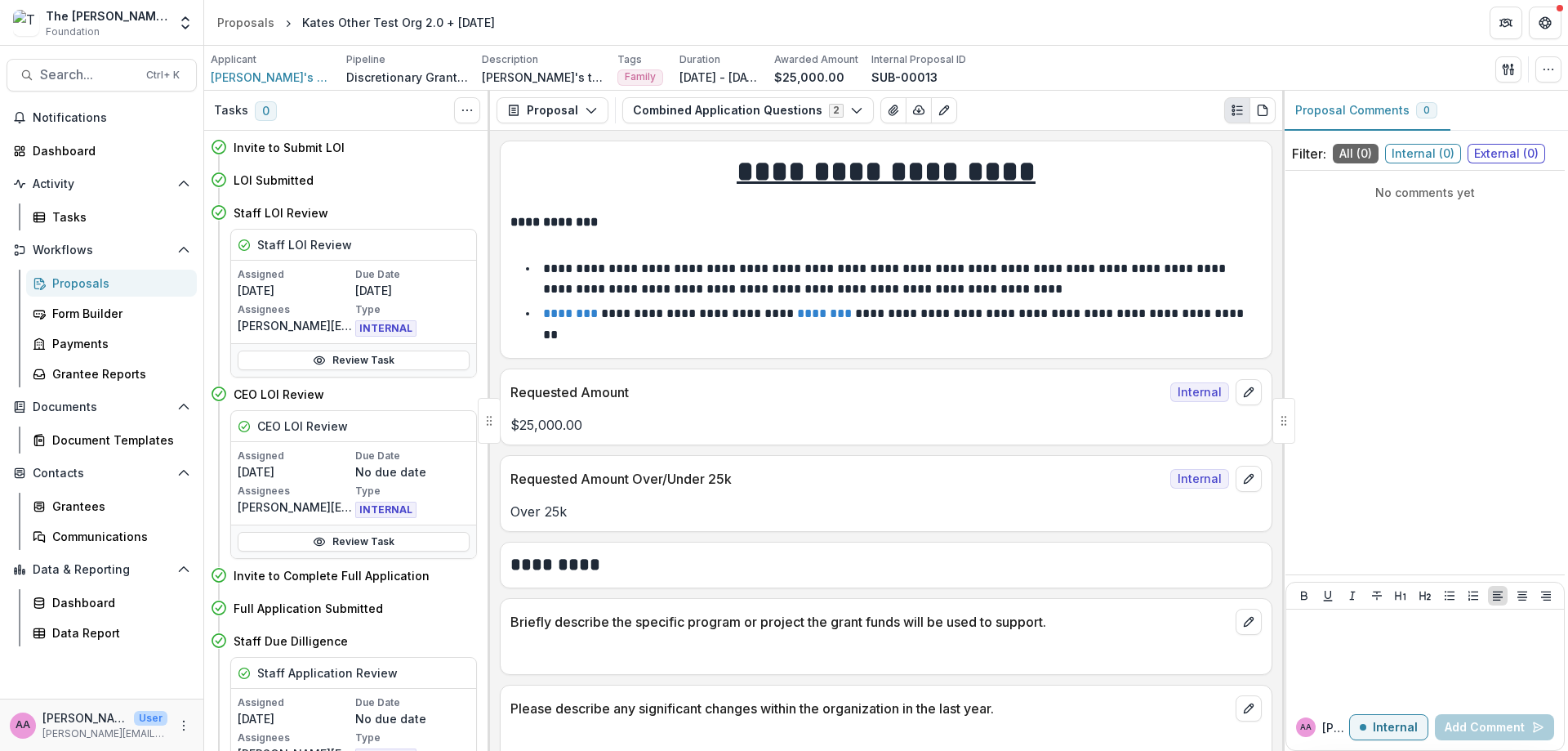
click at [284, 184] on h4 "LOI Submitted" at bounding box center [273, 180] width 80 height 17
click at [279, 215] on h4 "Staff LOI Review" at bounding box center [281, 212] width 94 height 17
click at [286, 361] on link "Review Task" at bounding box center [354, 361] width 232 height 20
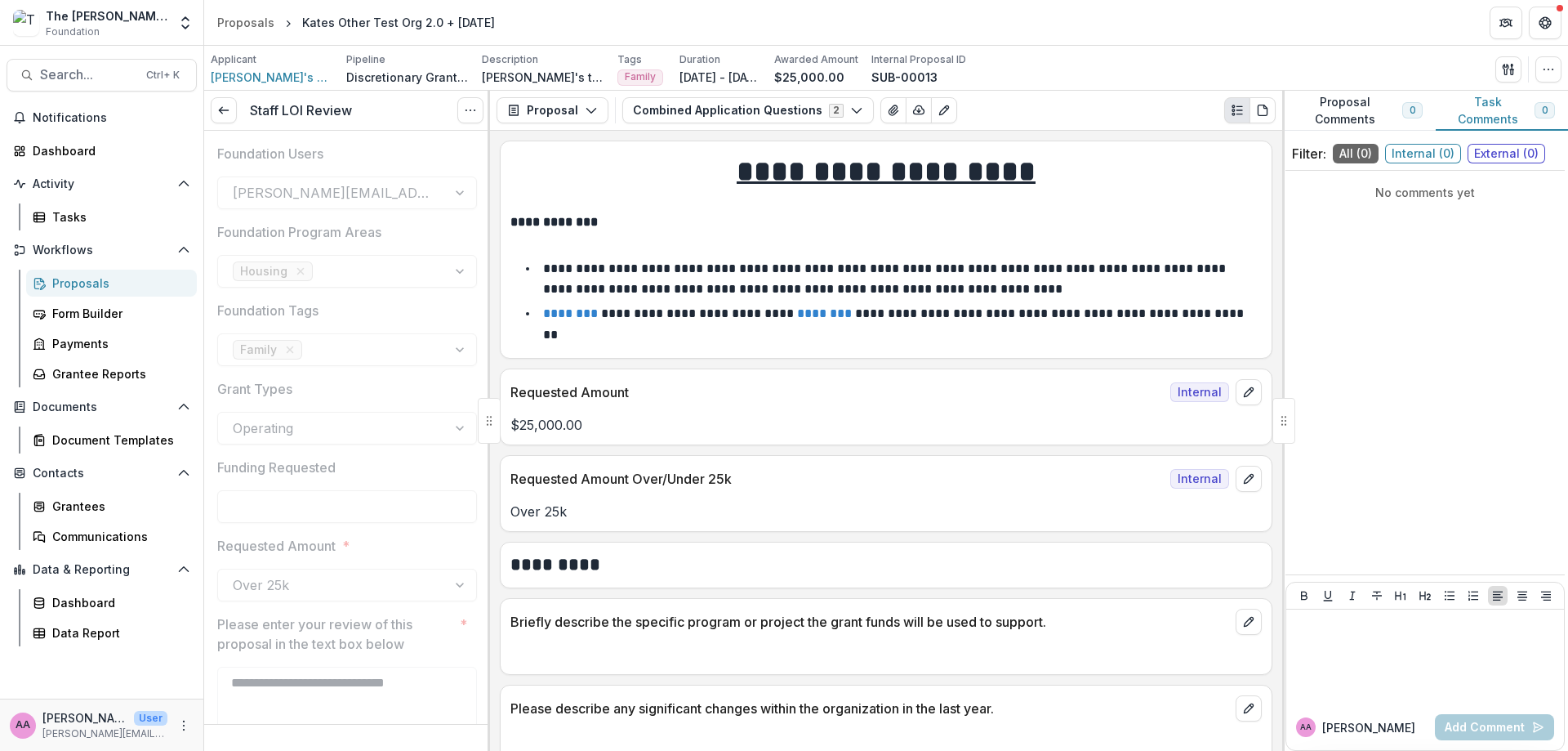
type input "*******"
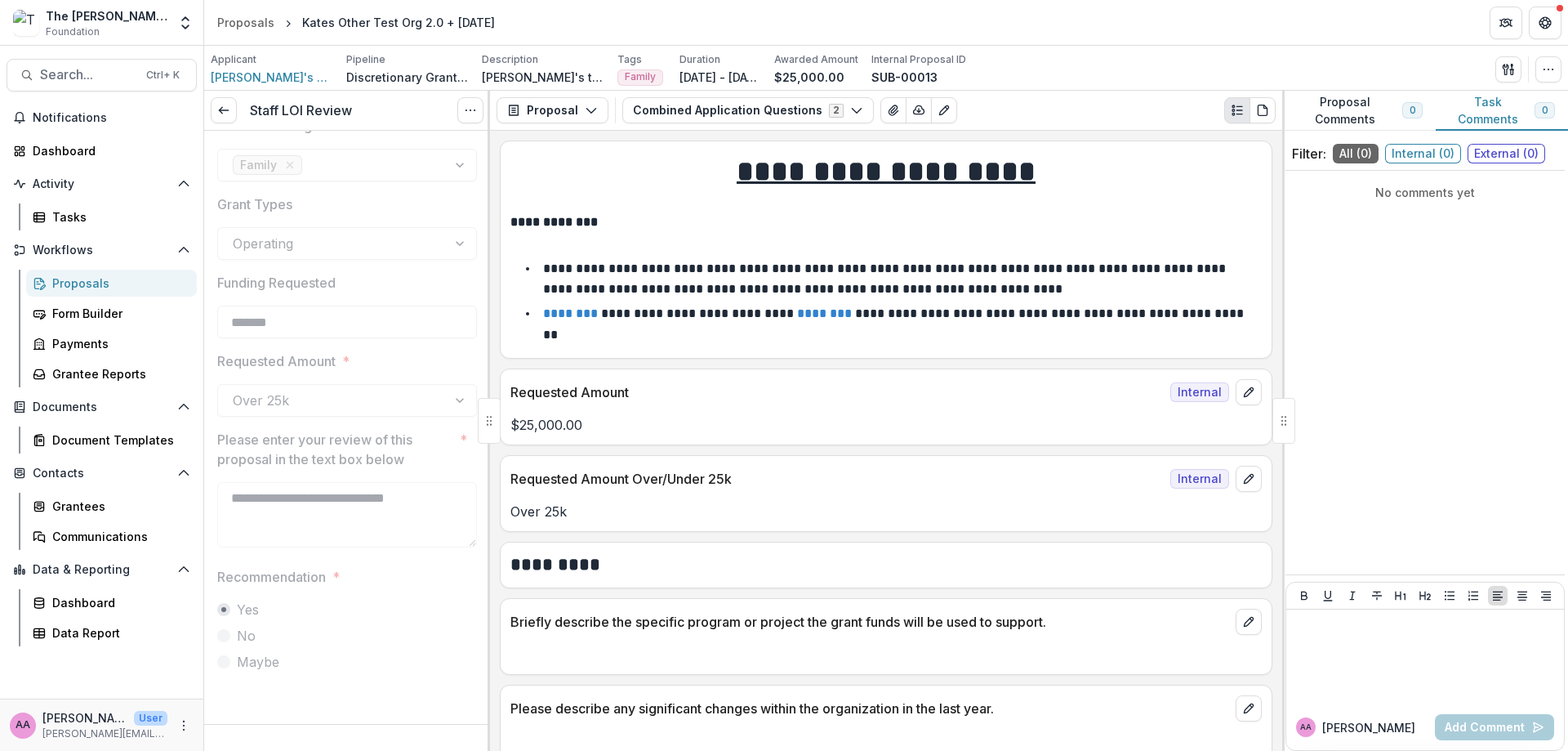
click at [225, 102] on link at bounding box center [224, 110] width 27 height 27
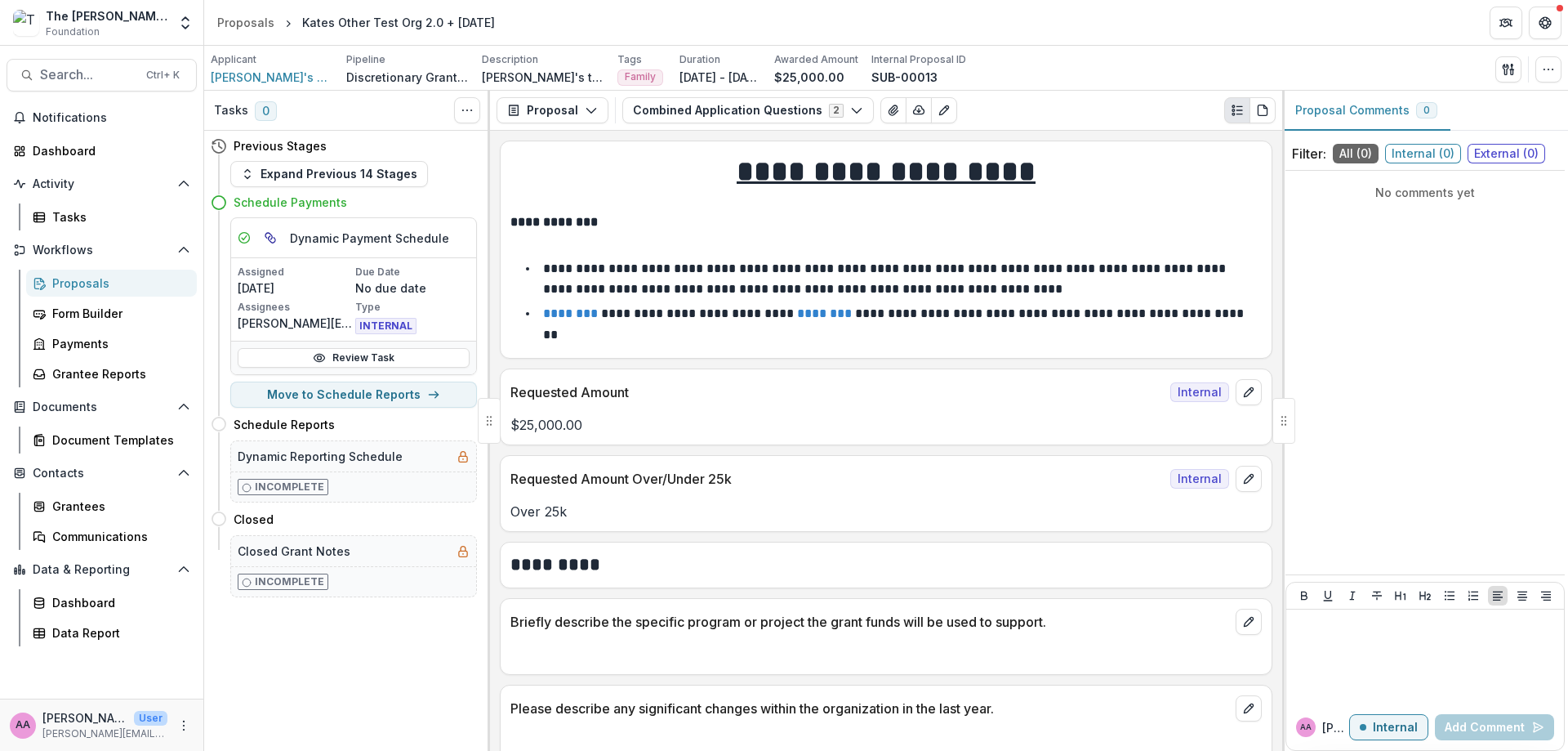
click at [250, 167] on button "Expand Previous 14 Stages" at bounding box center [328, 174] width 197 height 27
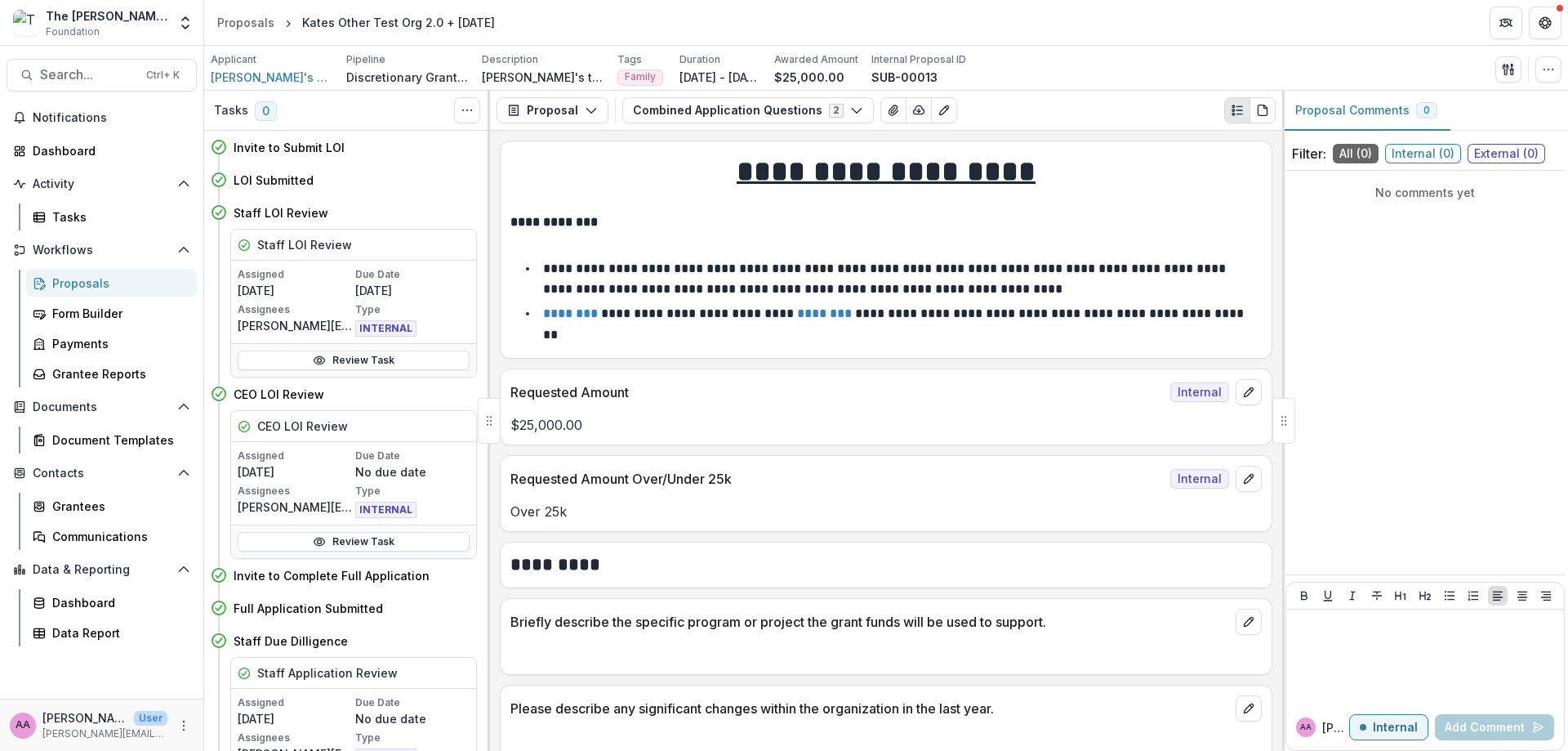
click at [323, 540] on icon at bounding box center [318, 542] width 13 height 13
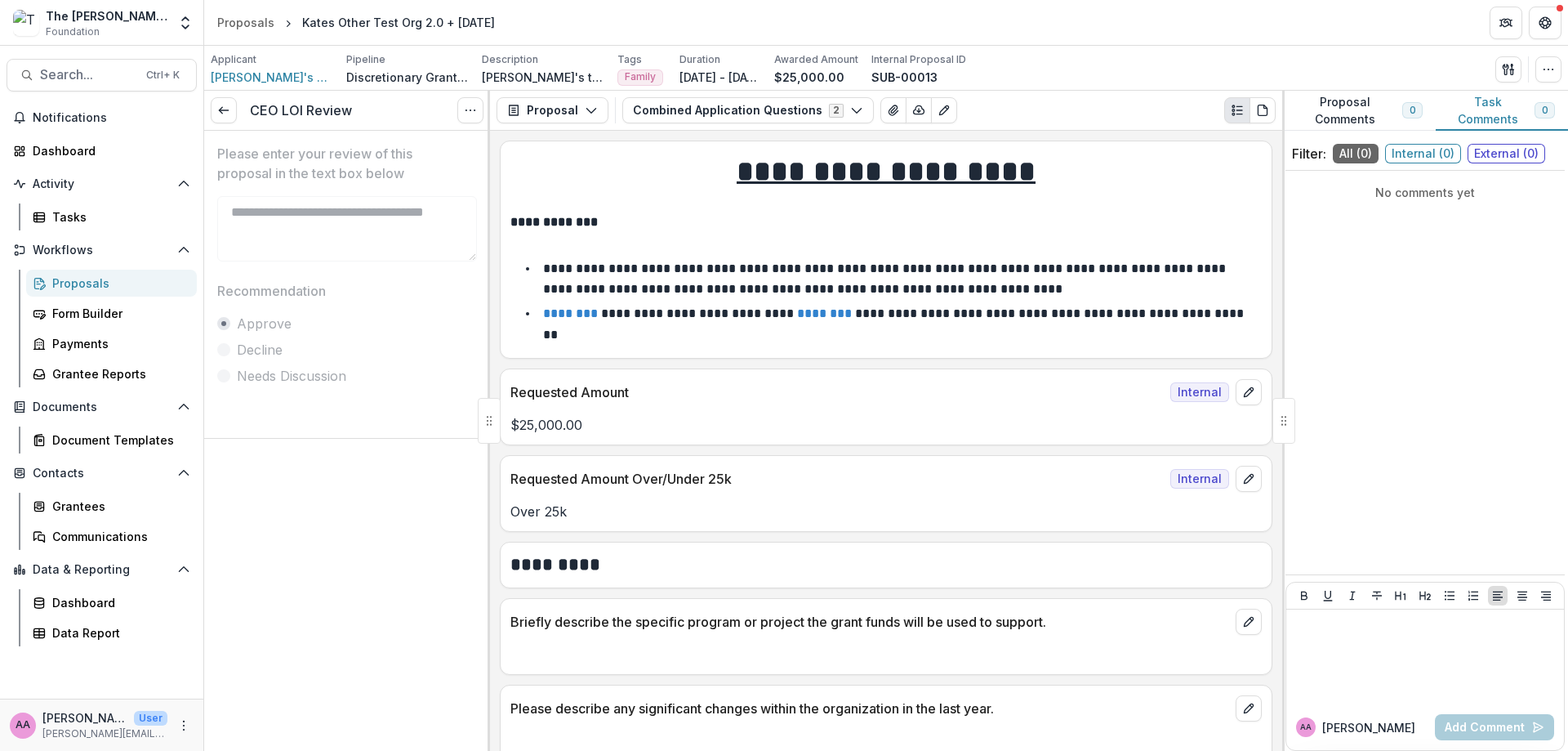
click at [267, 193] on div at bounding box center [347, 193] width 259 height 7
click at [239, 115] on div "CEO LOI Review View task Reopen Task" at bounding box center [347, 110] width 286 height 40
click at [212, 115] on link at bounding box center [224, 110] width 27 height 27
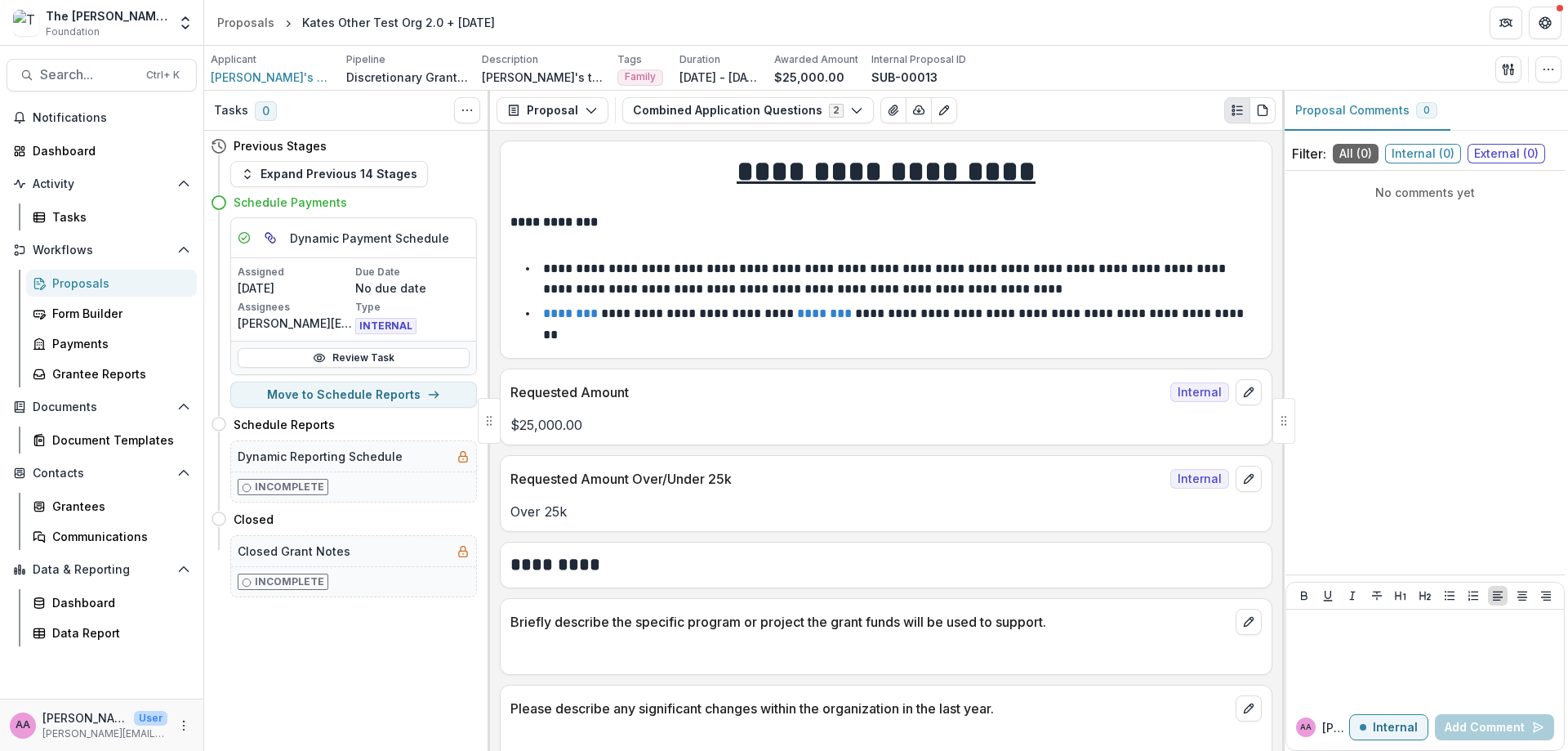
click at [343, 181] on button "Expand Previous 14 Stages" at bounding box center [328, 174] width 197 height 27
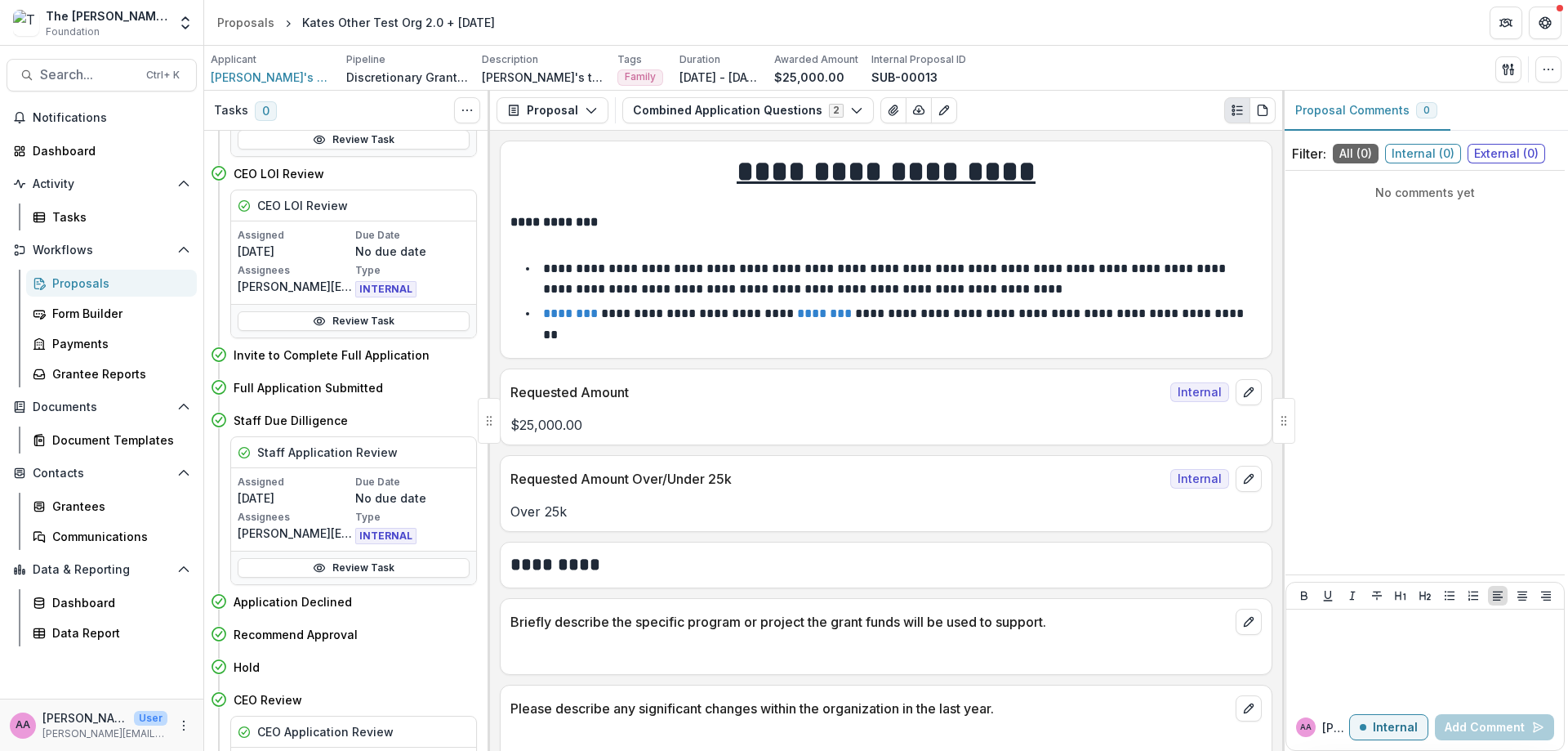
scroll to position [222, 0]
click at [321, 561] on icon at bounding box center [318, 566] width 13 height 13
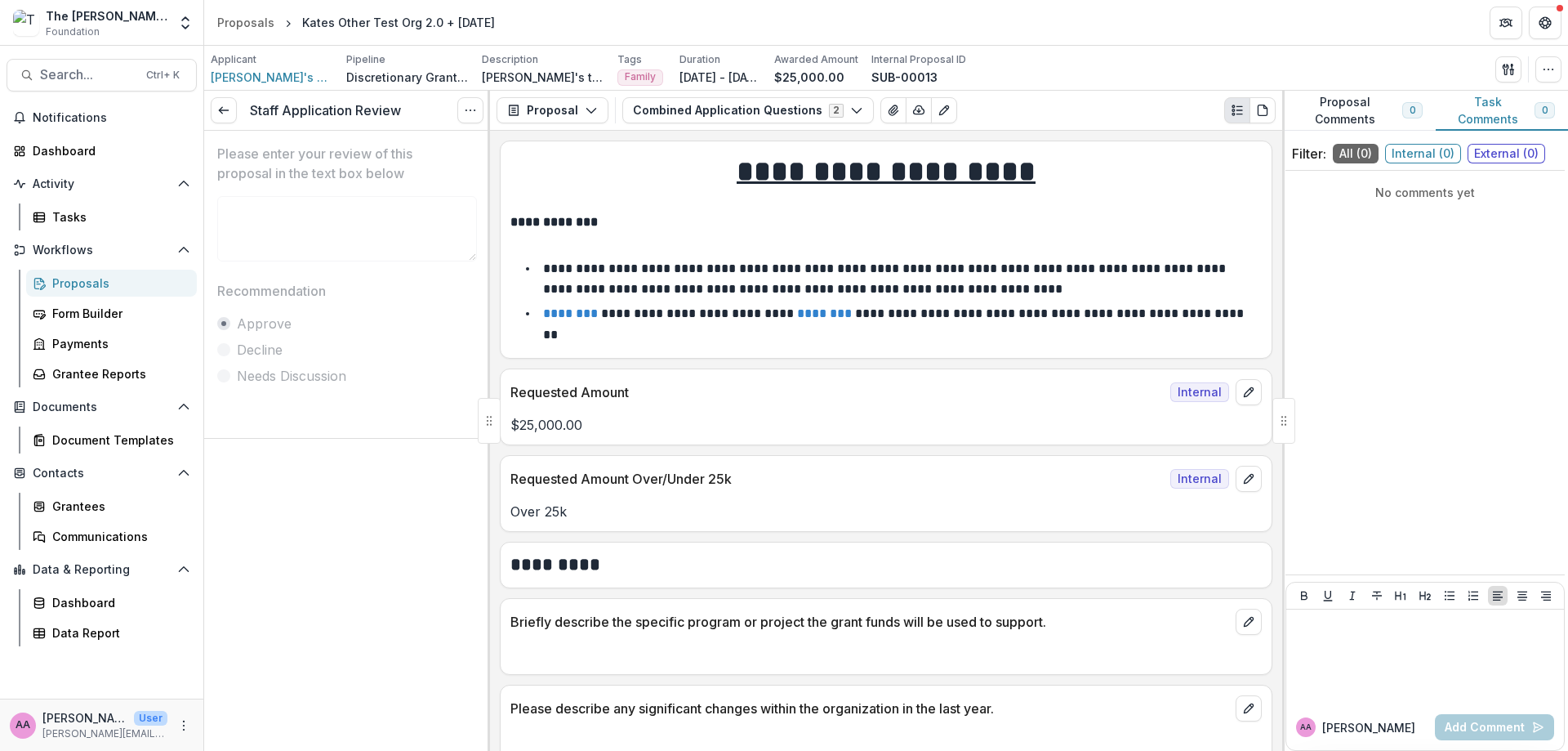
click at [235, 114] on link at bounding box center [224, 110] width 27 height 27
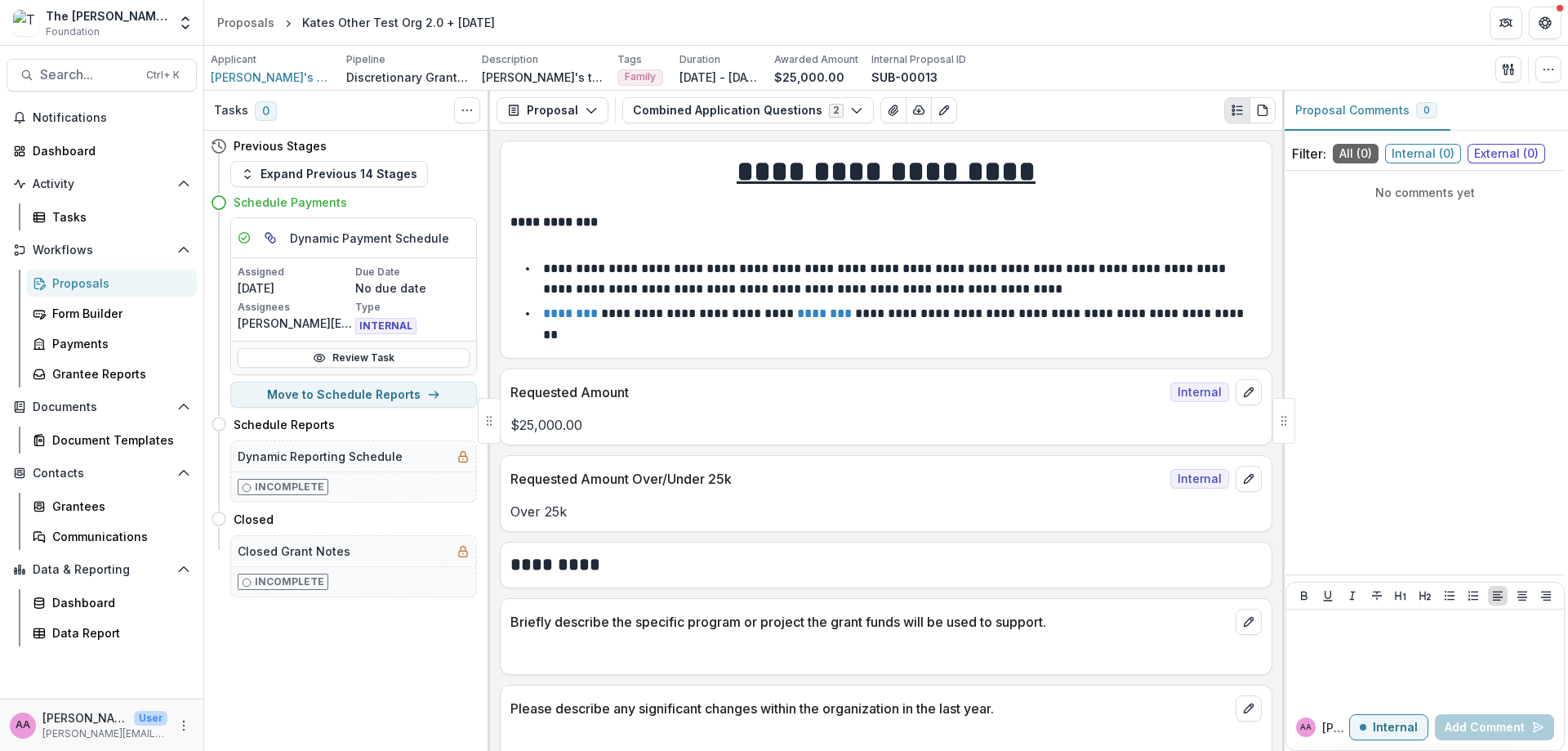
click at [264, 193] on div "Schedule Payments" at bounding box center [344, 202] width 266 height 30
click at [264, 181] on button "Expand Previous 14 Stages" at bounding box center [328, 174] width 197 height 27
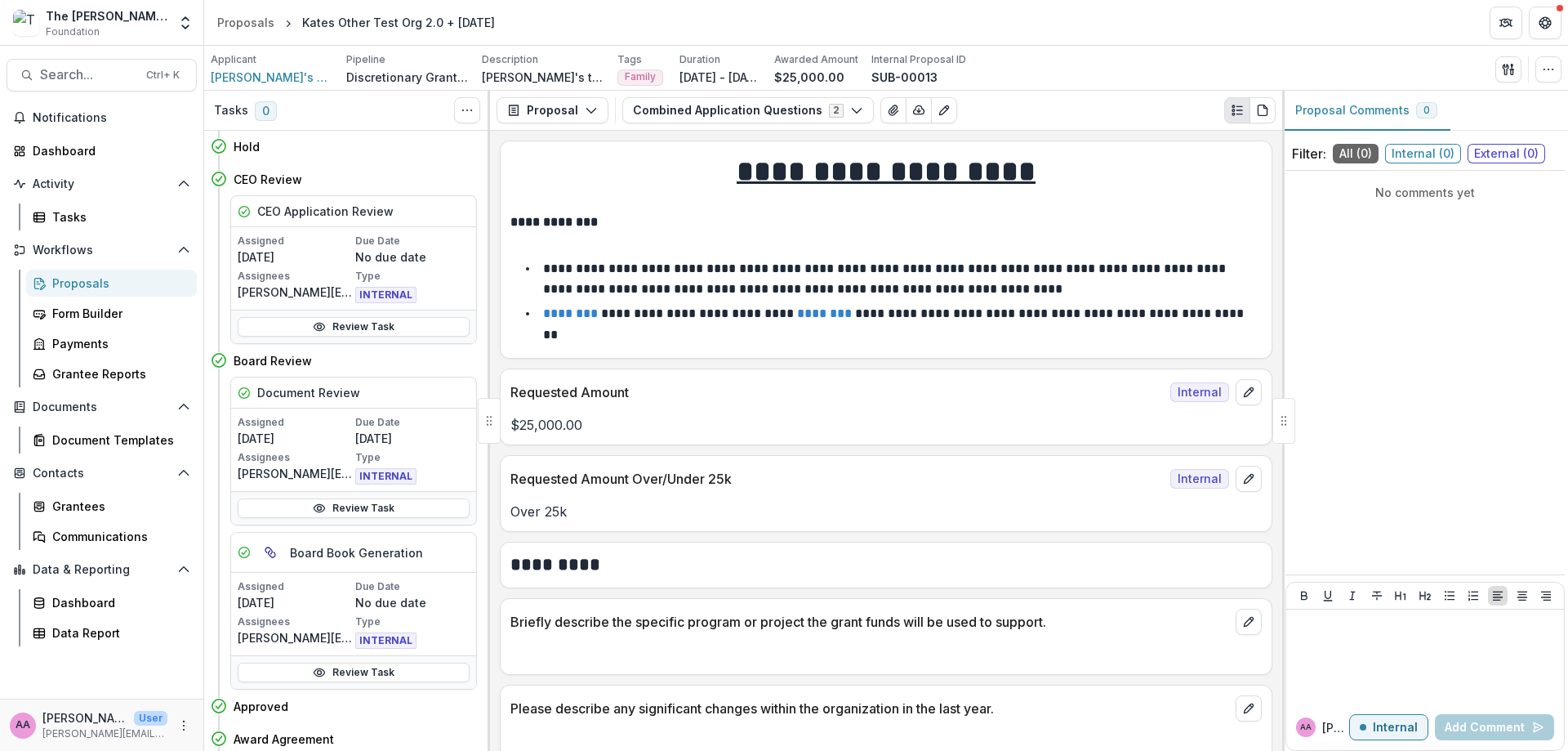
scroll to position [753, 0]
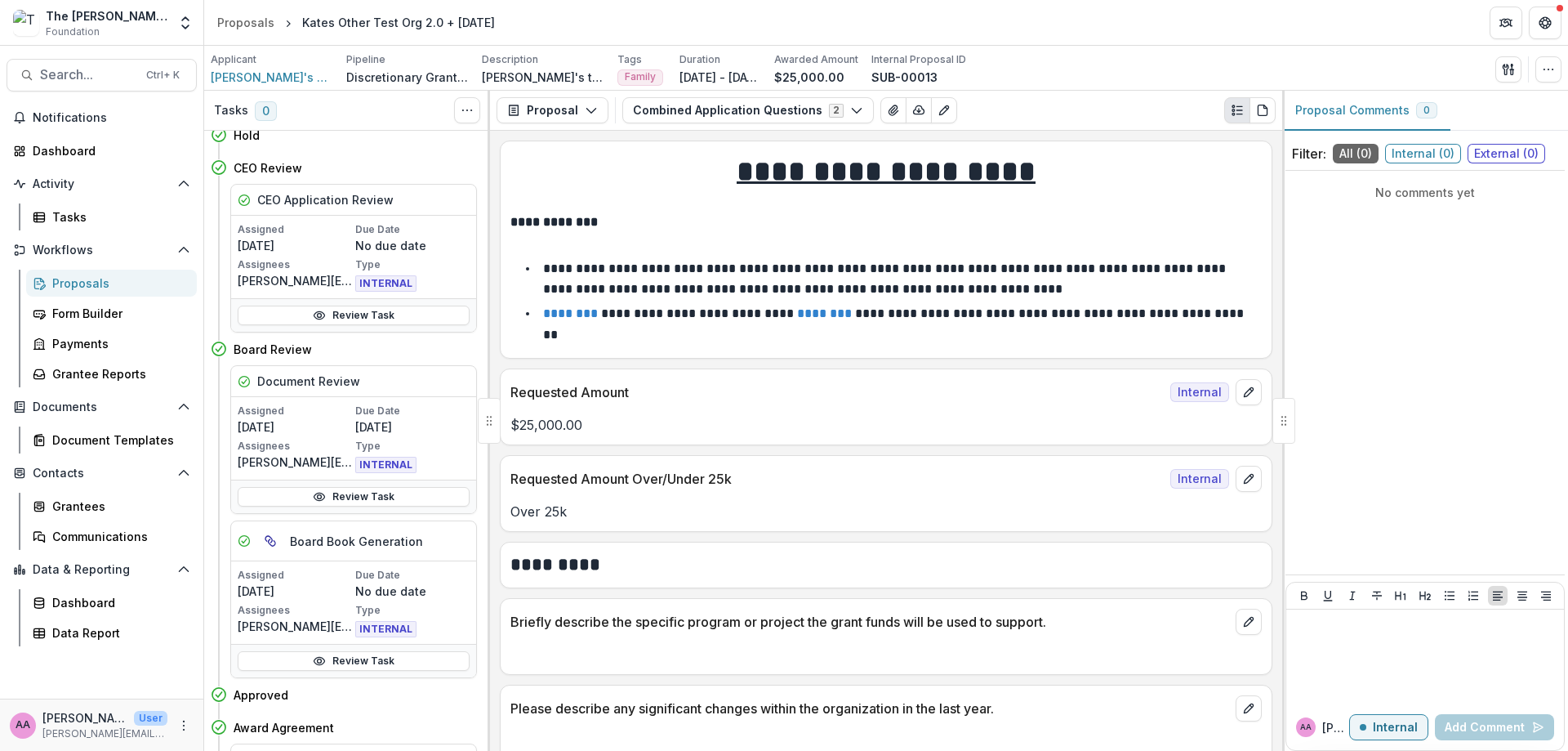
click at [305, 505] on link "Review Task" at bounding box center [354, 497] width 232 height 20
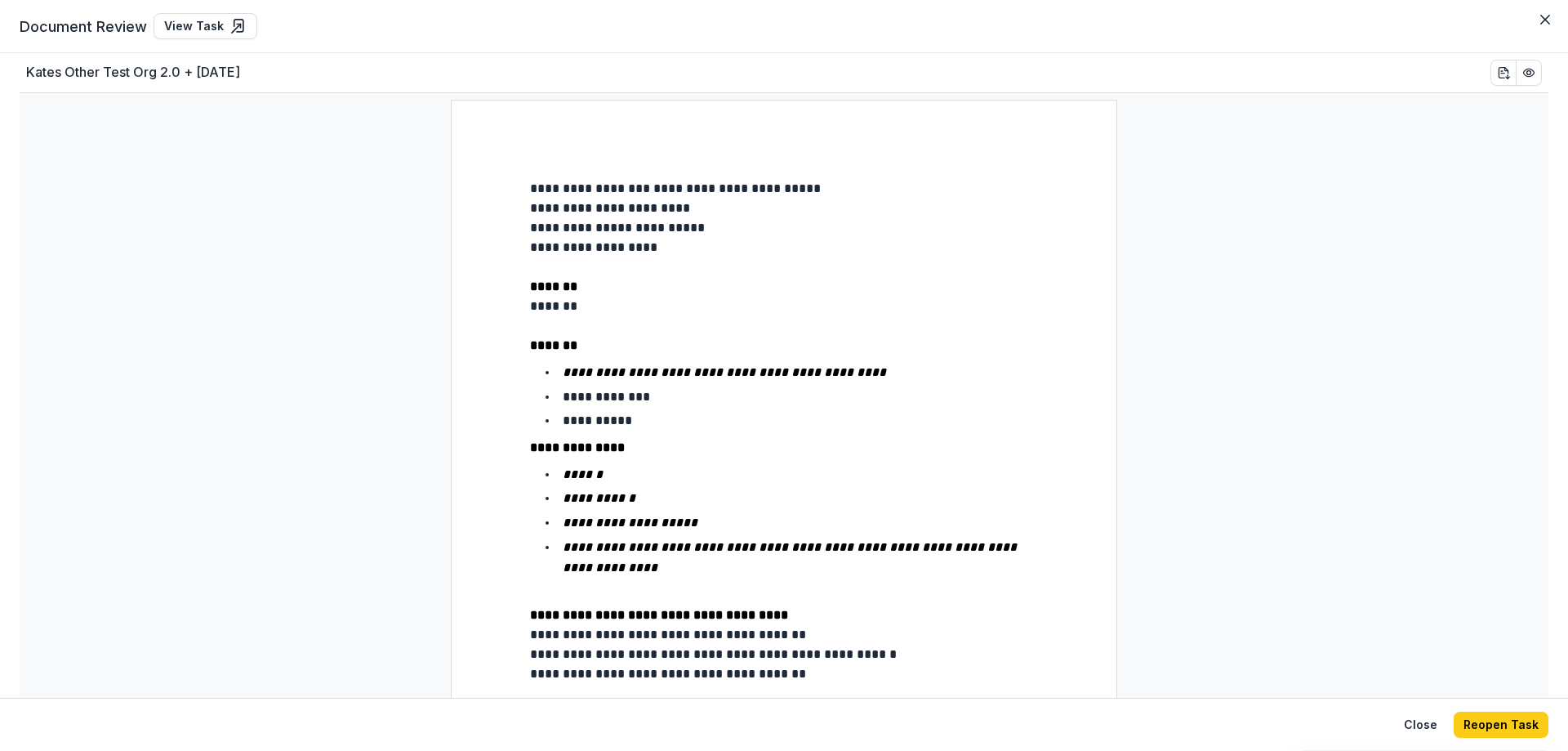
click at [1007, 28] on button "Close" at bounding box center [1545, 20] width 27 height 27
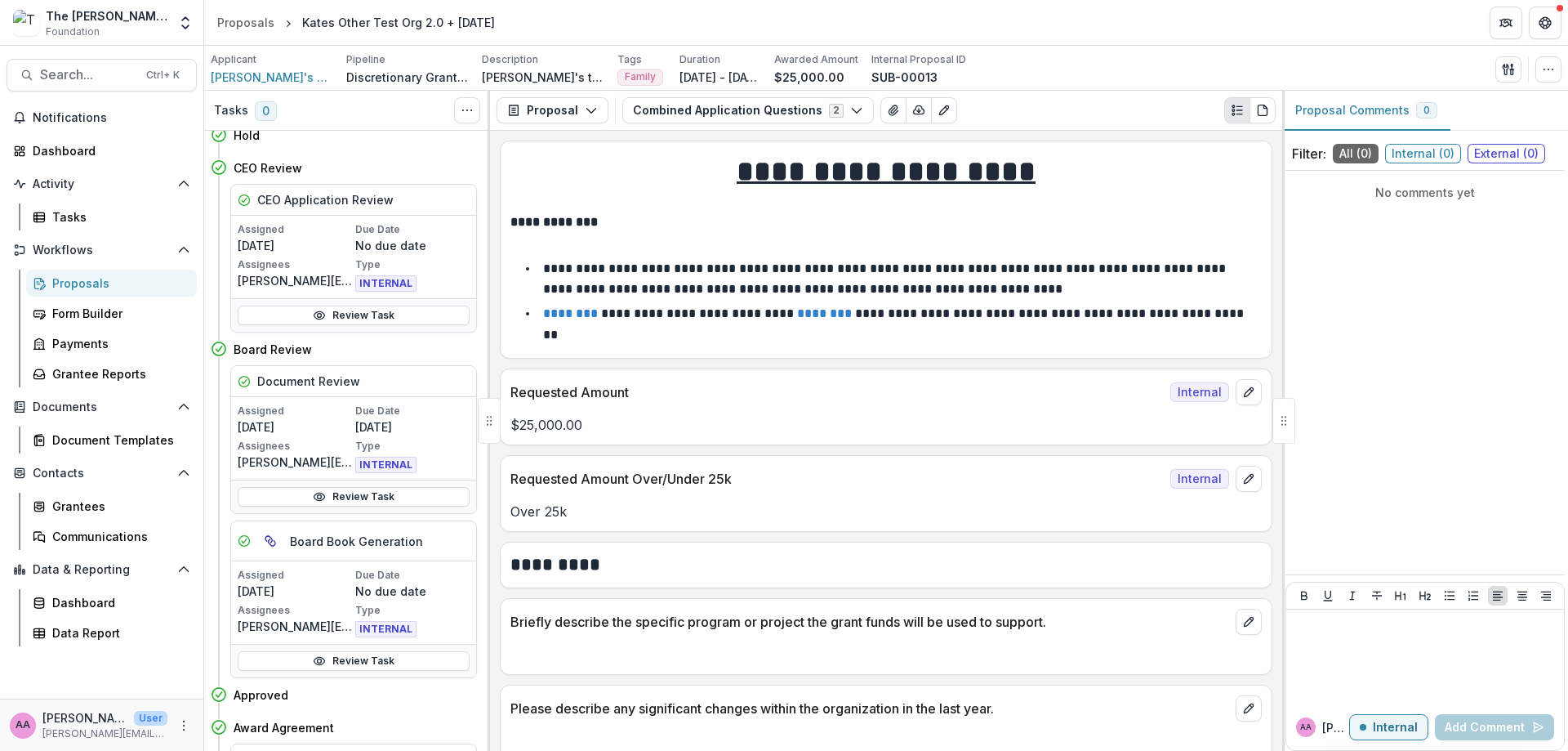
click at [305, 320] on link "Review Task" at bounding box center [354, 316] width 232 height 20
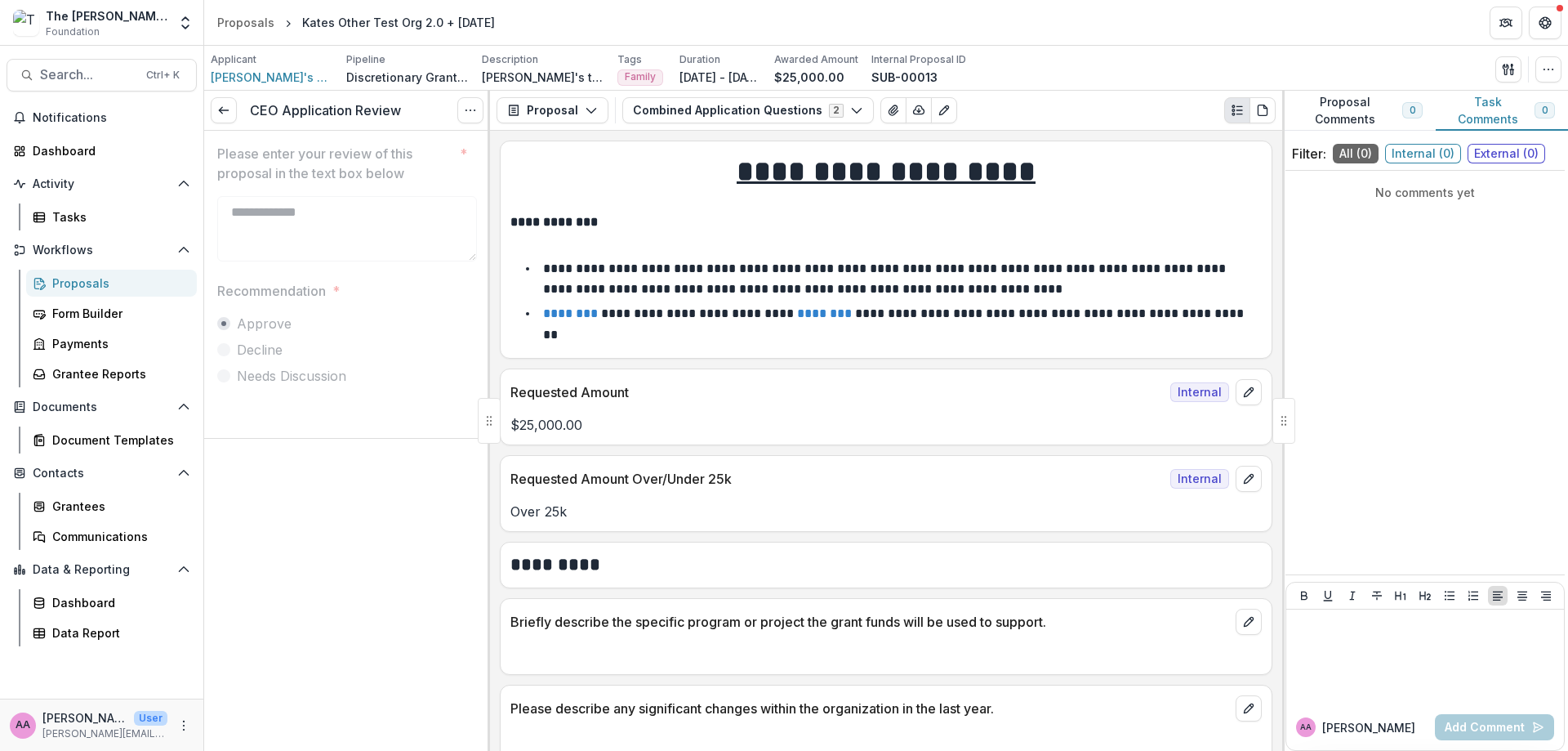
click at [227, 110] on line at bounding box center [223, 110] width 9 height 0
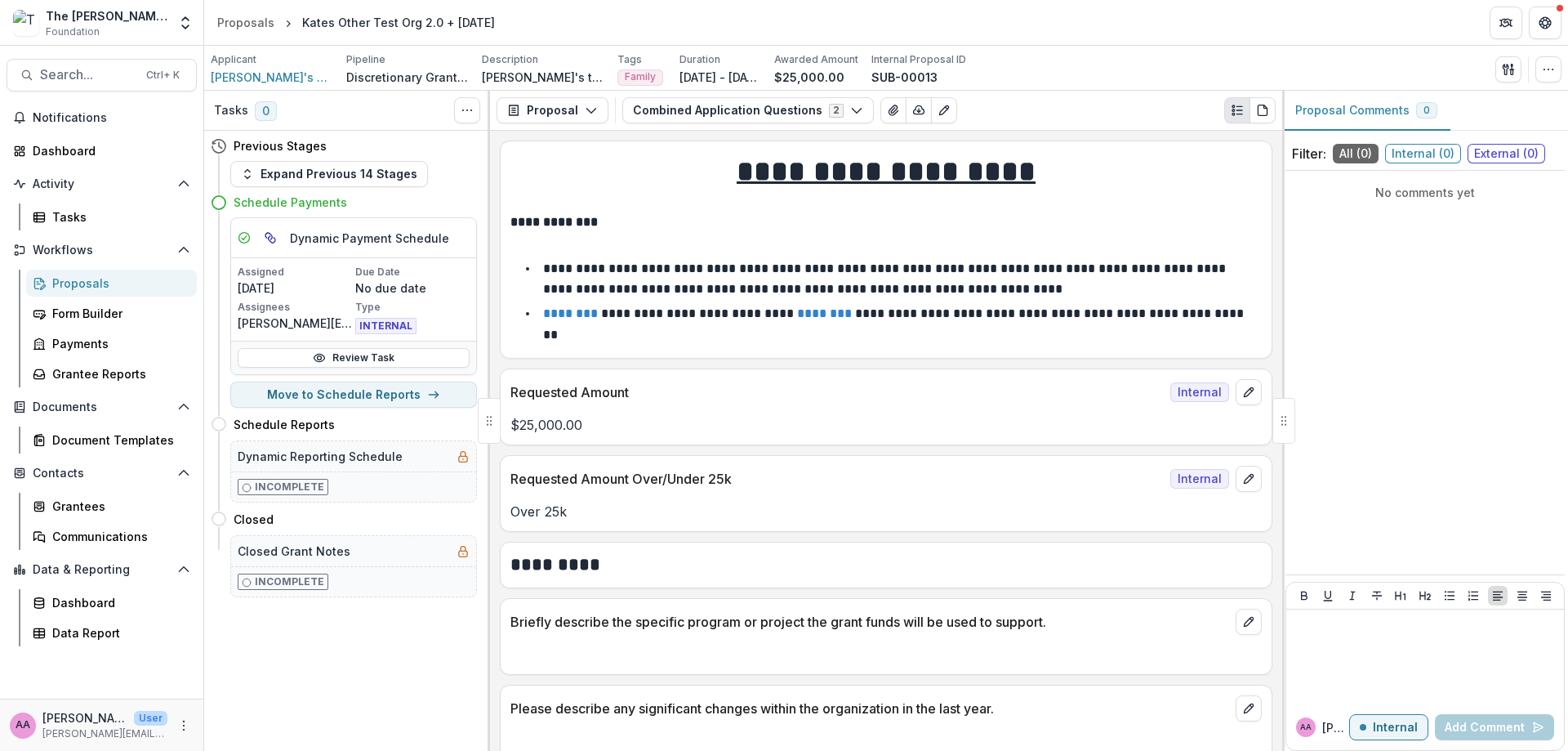
click at [291, 161] on div "Previous Stages" at bounding box center [344, 145] width 266 height 30
click at [291, 171] on button "Expand Previous 14 Stages" at bounding box center [328, 174] width 197 height 27
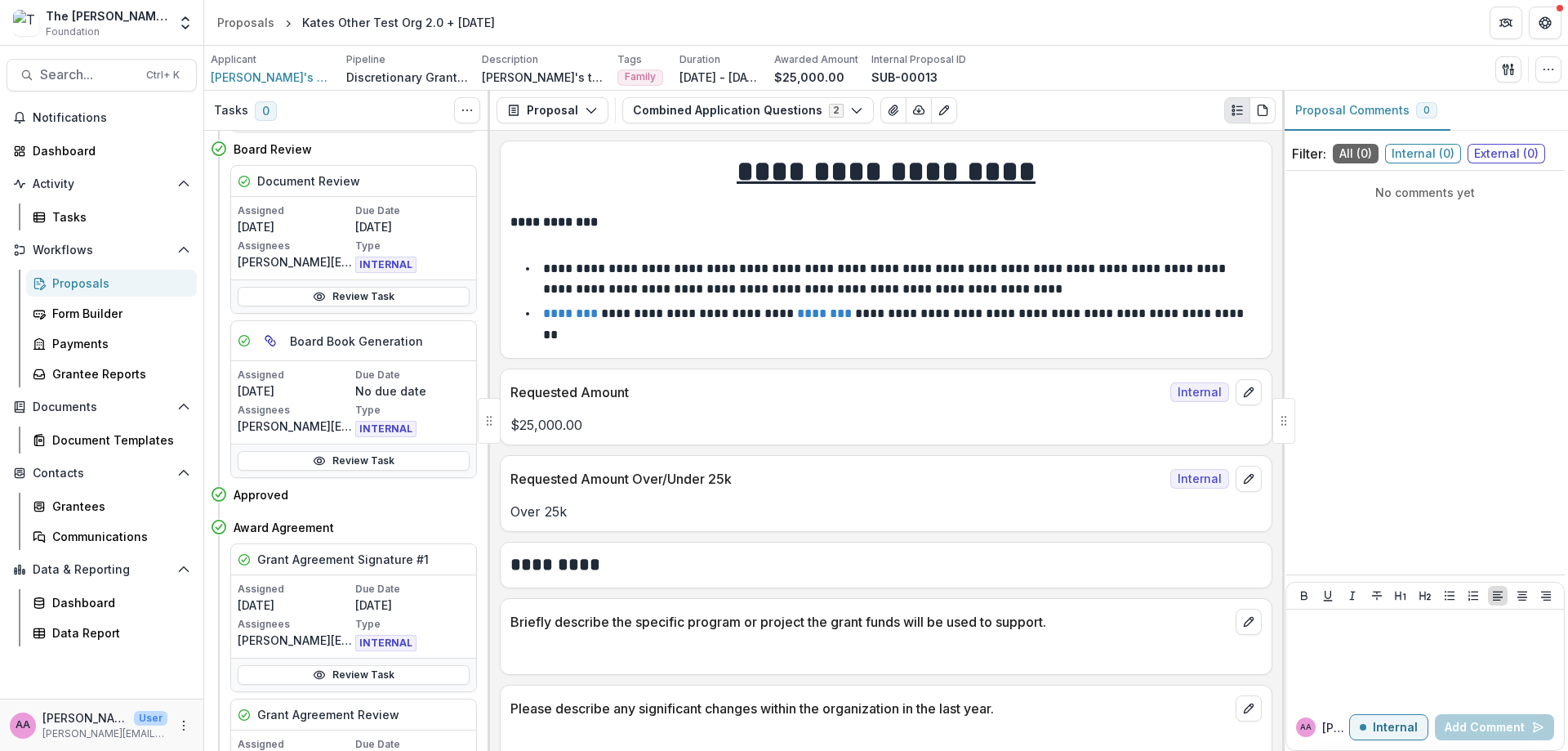
scroll to position [970, 0]
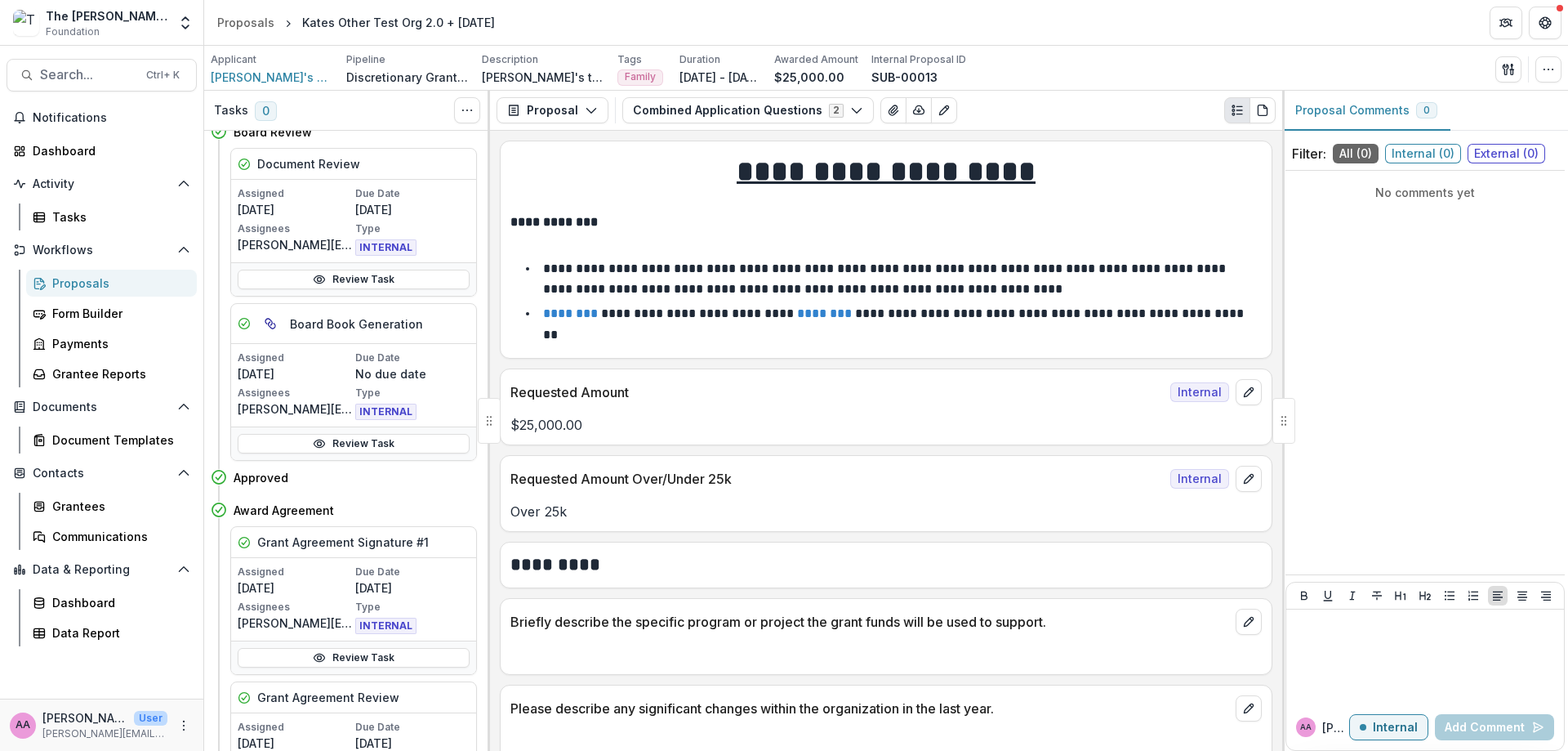
click at [318, 443] on icon at bounding box center [318, 443] width 13 height 13
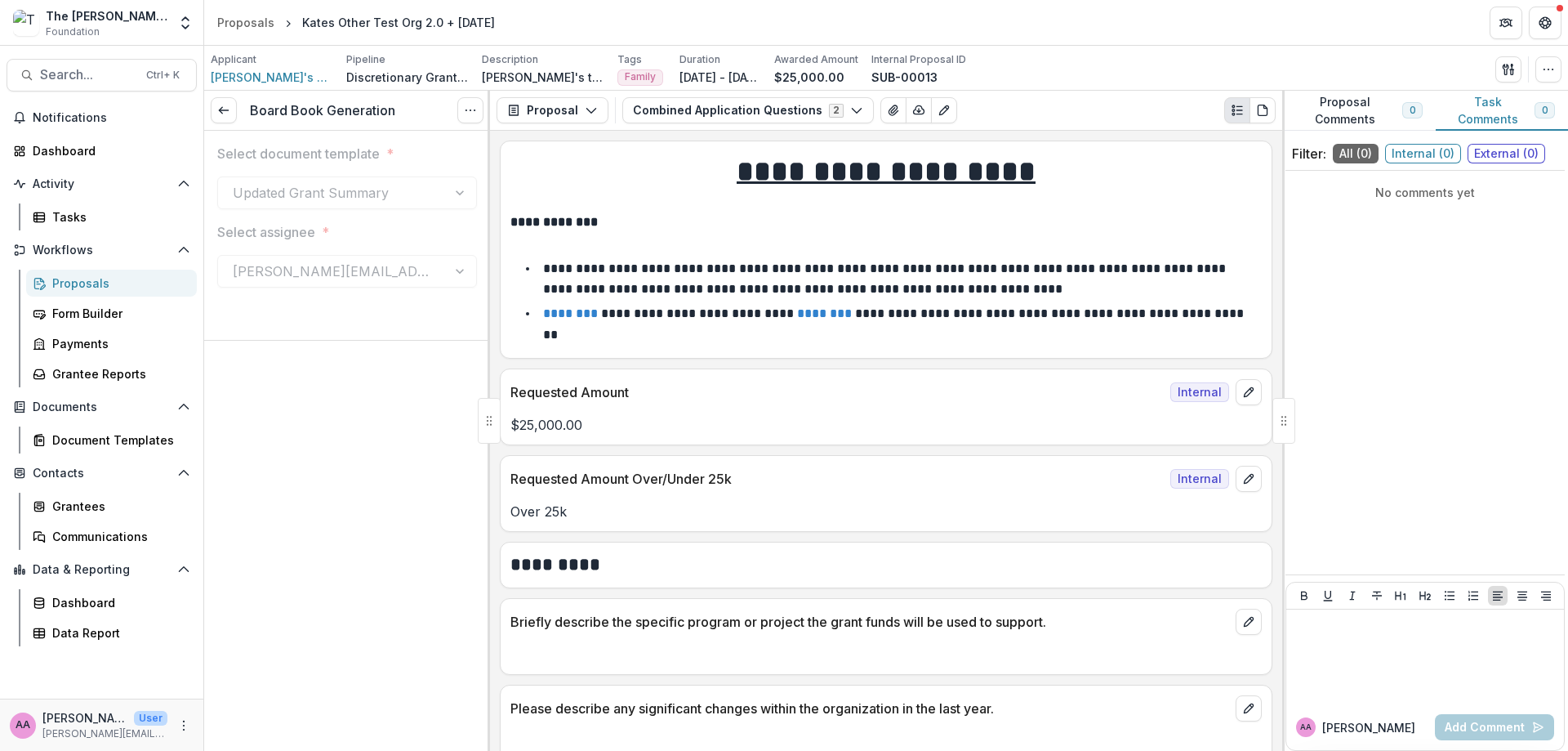
scroll to position [1118, 0]
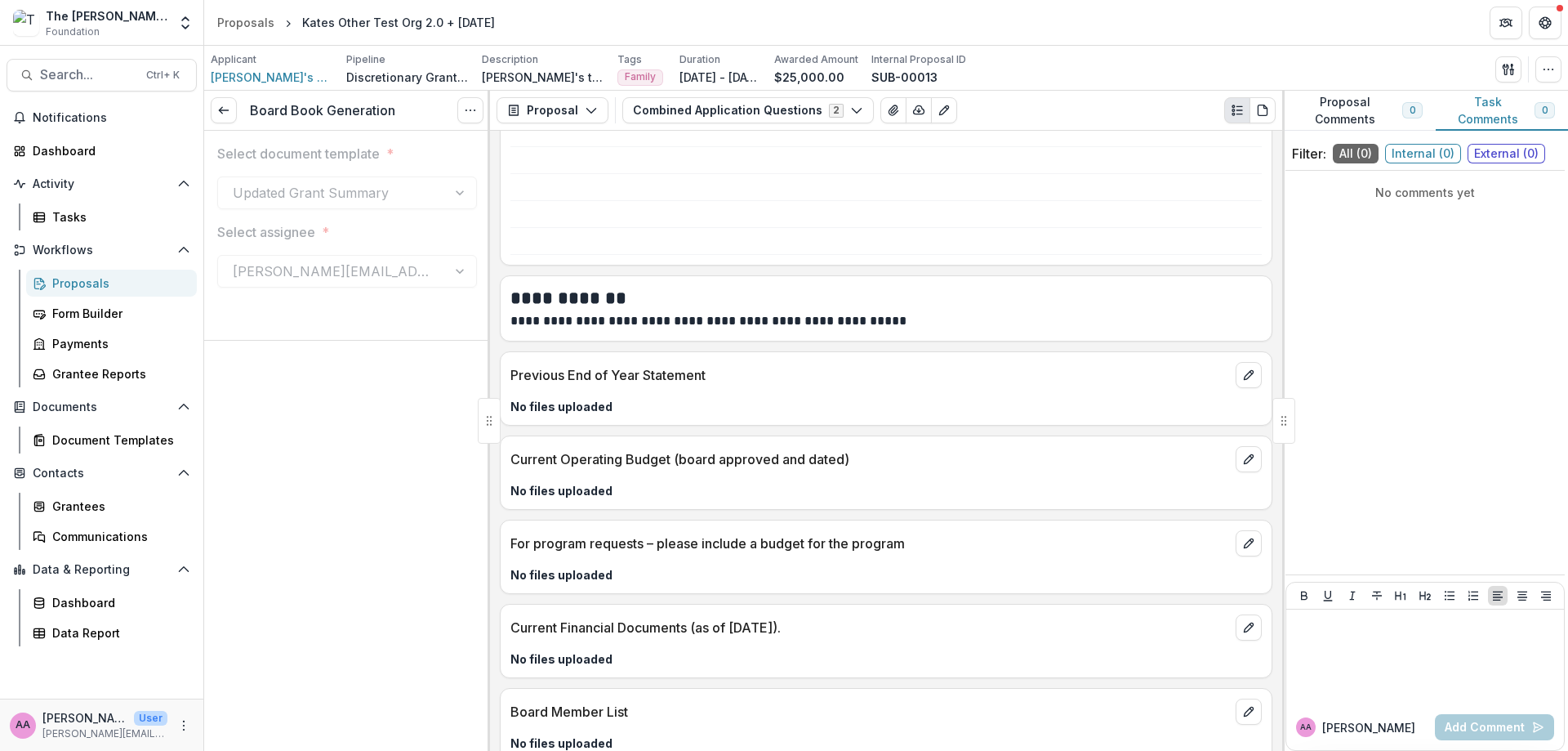
click at [233, 119] on link at bounding box center [224, 110] width 27 height 27
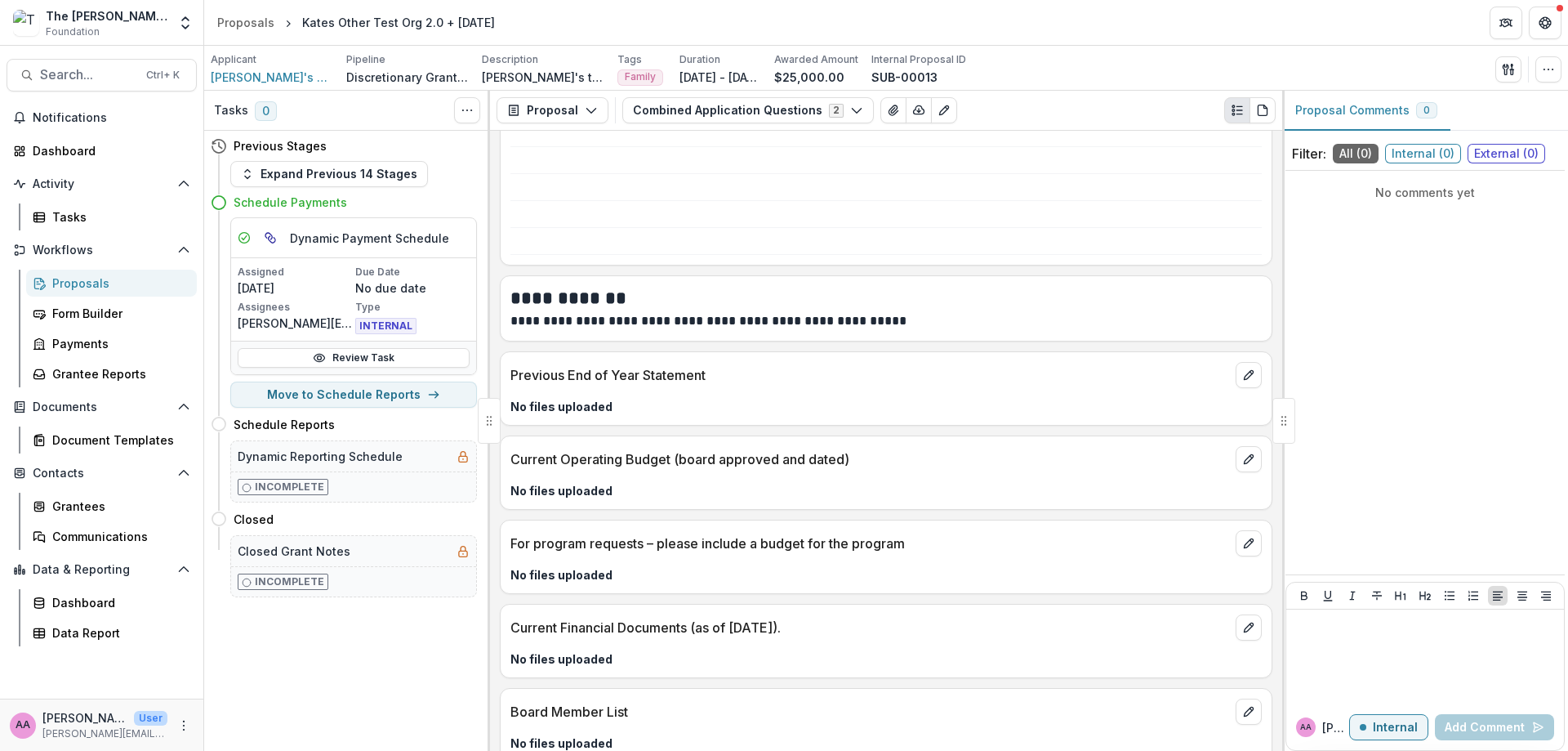
click at [353, 179] on button "Expand Previous 14 Stages" at bounding box center [328, 174] width 197 height 27
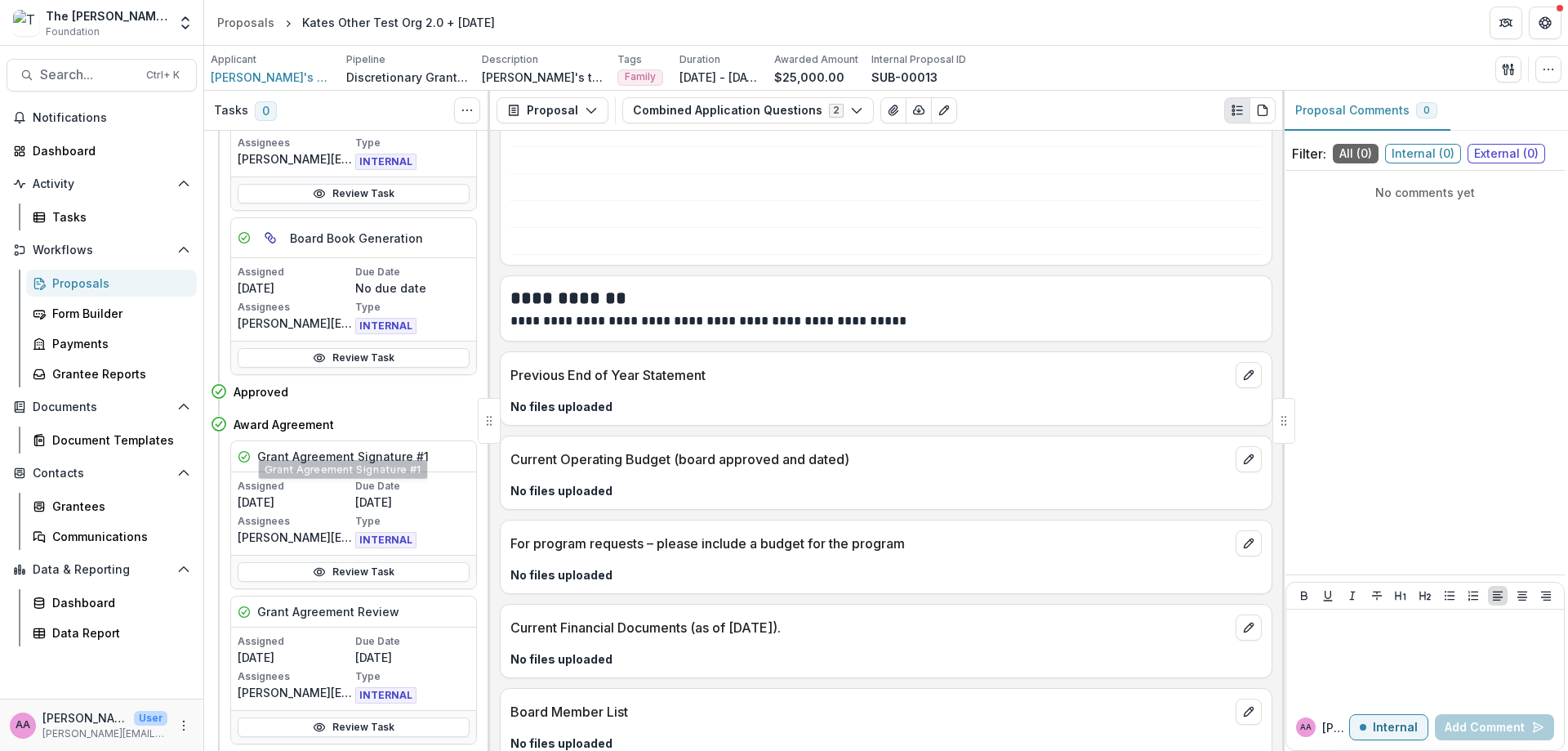
scroll to position [1068, 0]
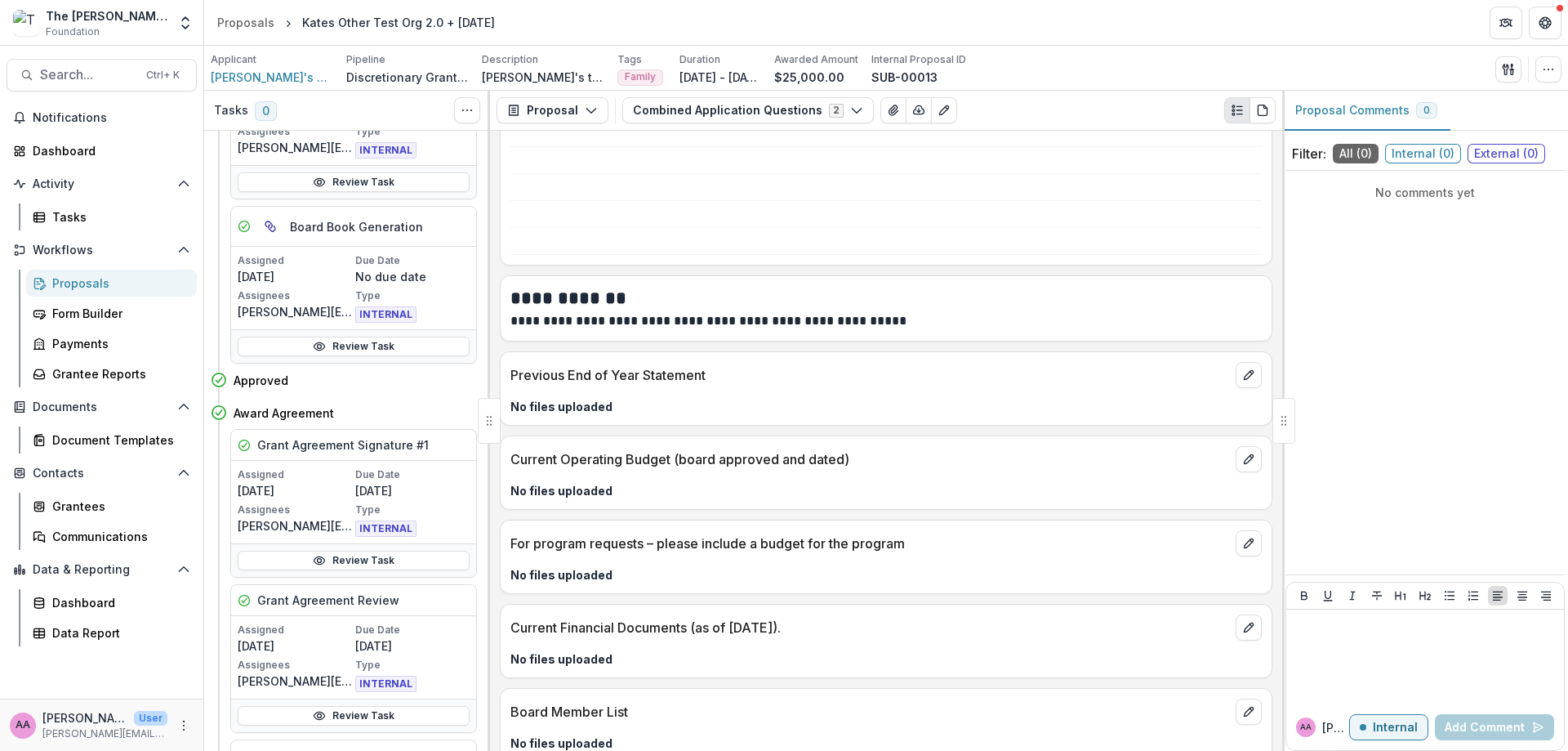
click at [390, 563] on link "Review Task" at bounding box center [354, 560] width 232 height 20
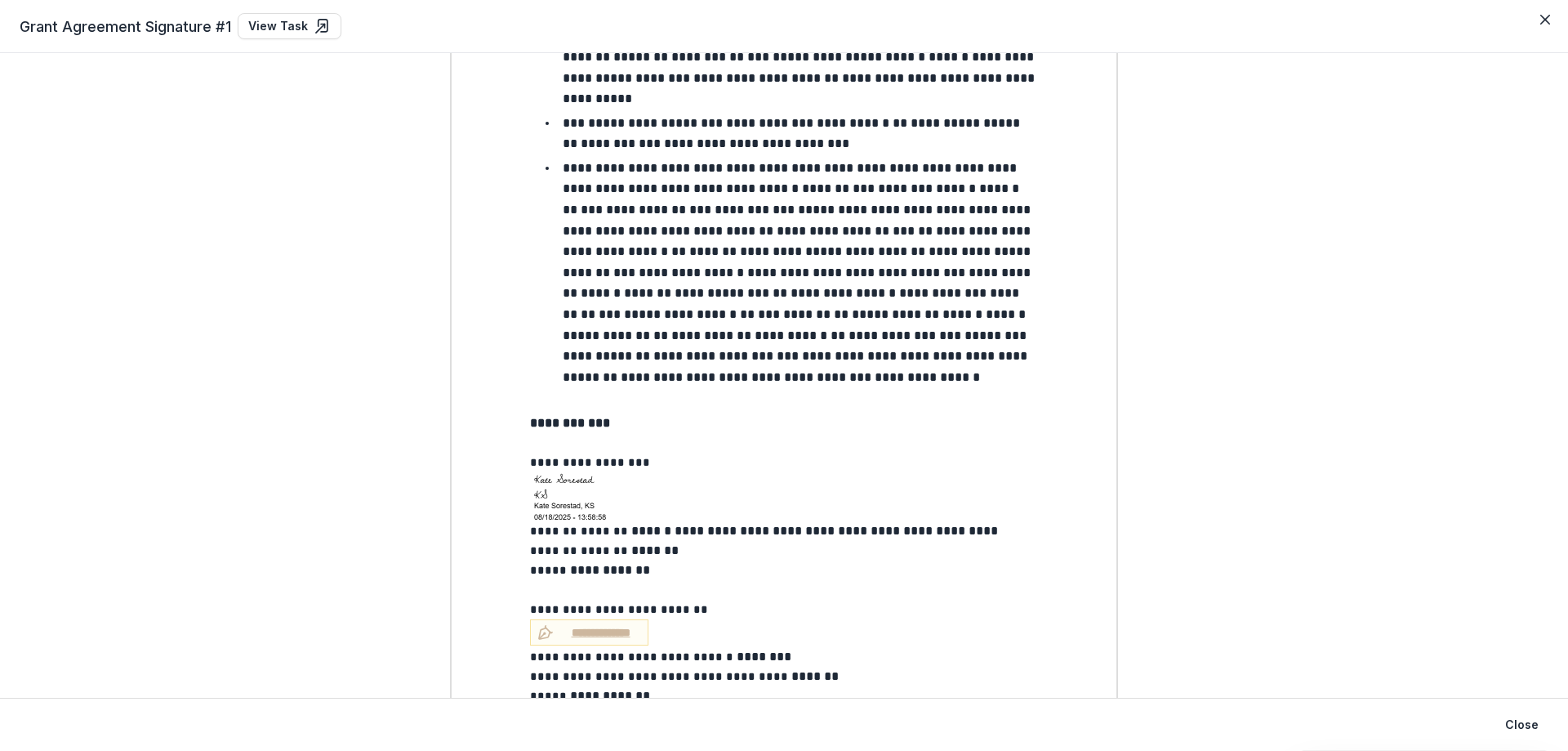
scroll to position [1446, 0]
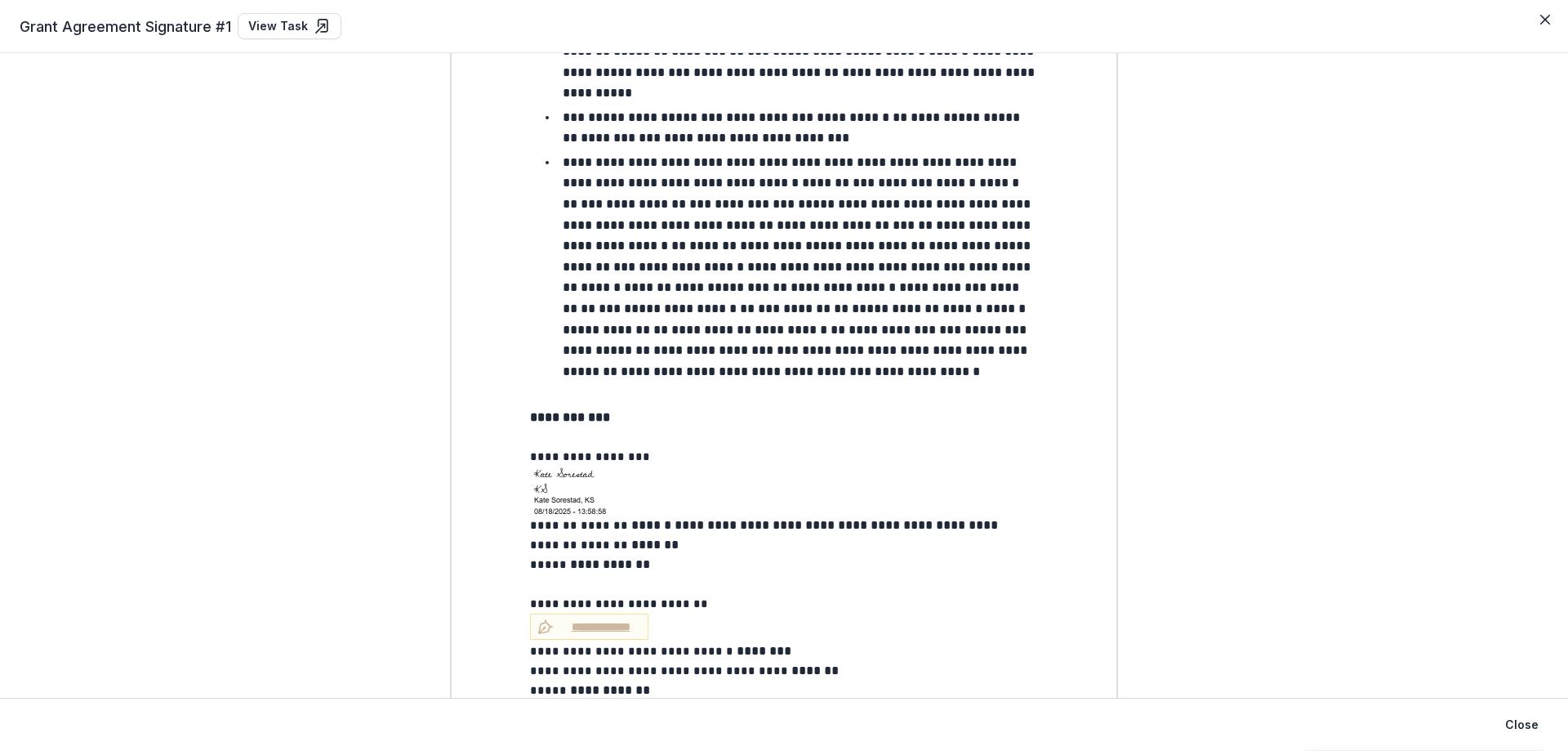
click at [1007, 20] on div "Grant Agreement Signature #1 View Task" at bounding box center [784, 26] width 1529 height 27
click at [1007, 19] on button "Close" at bounding box center [1545, 20] width 27 height 27
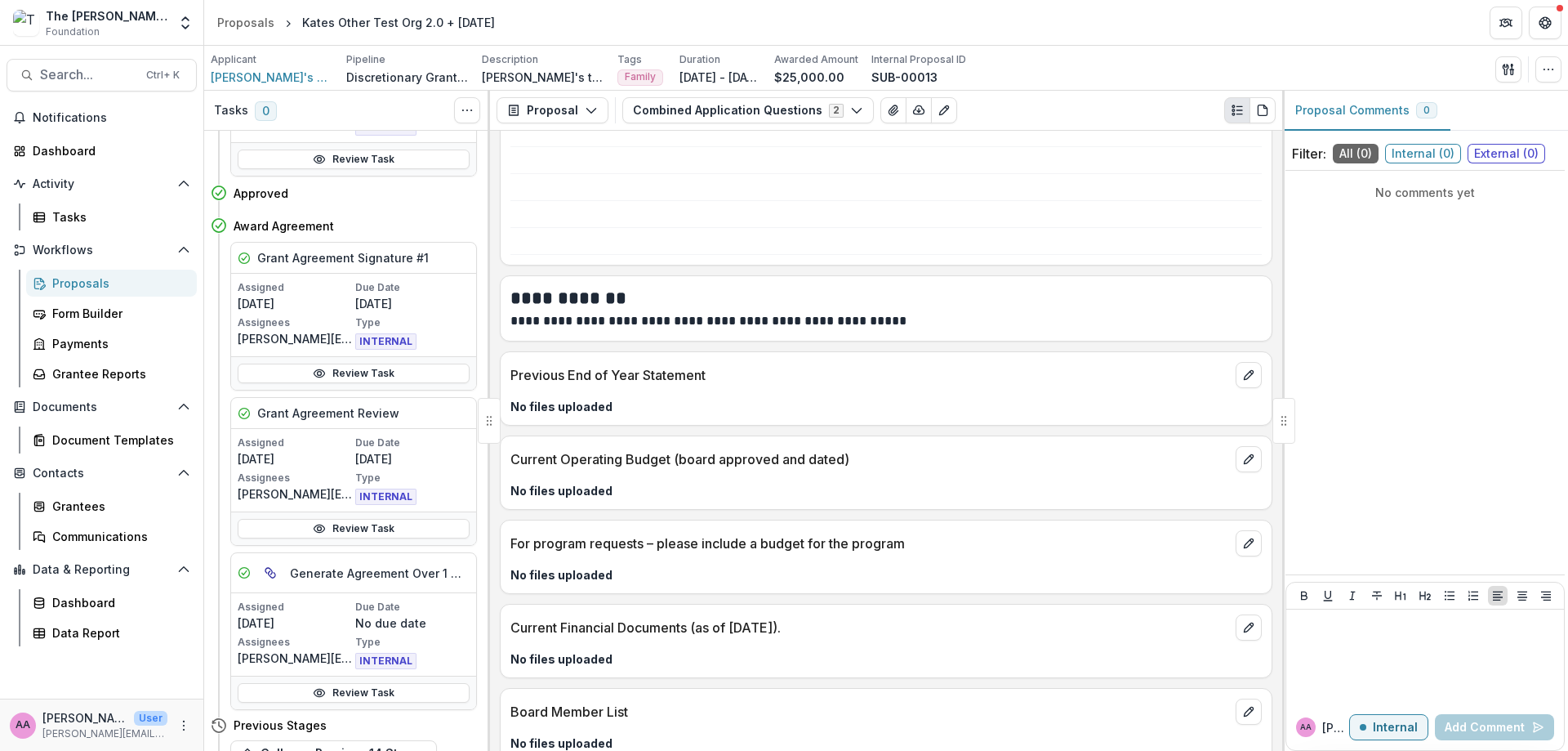
scroll to position [1255, 0]
click at [367, 524] on link "Review Task" at bounding box center [354, 528] width 232 height 20
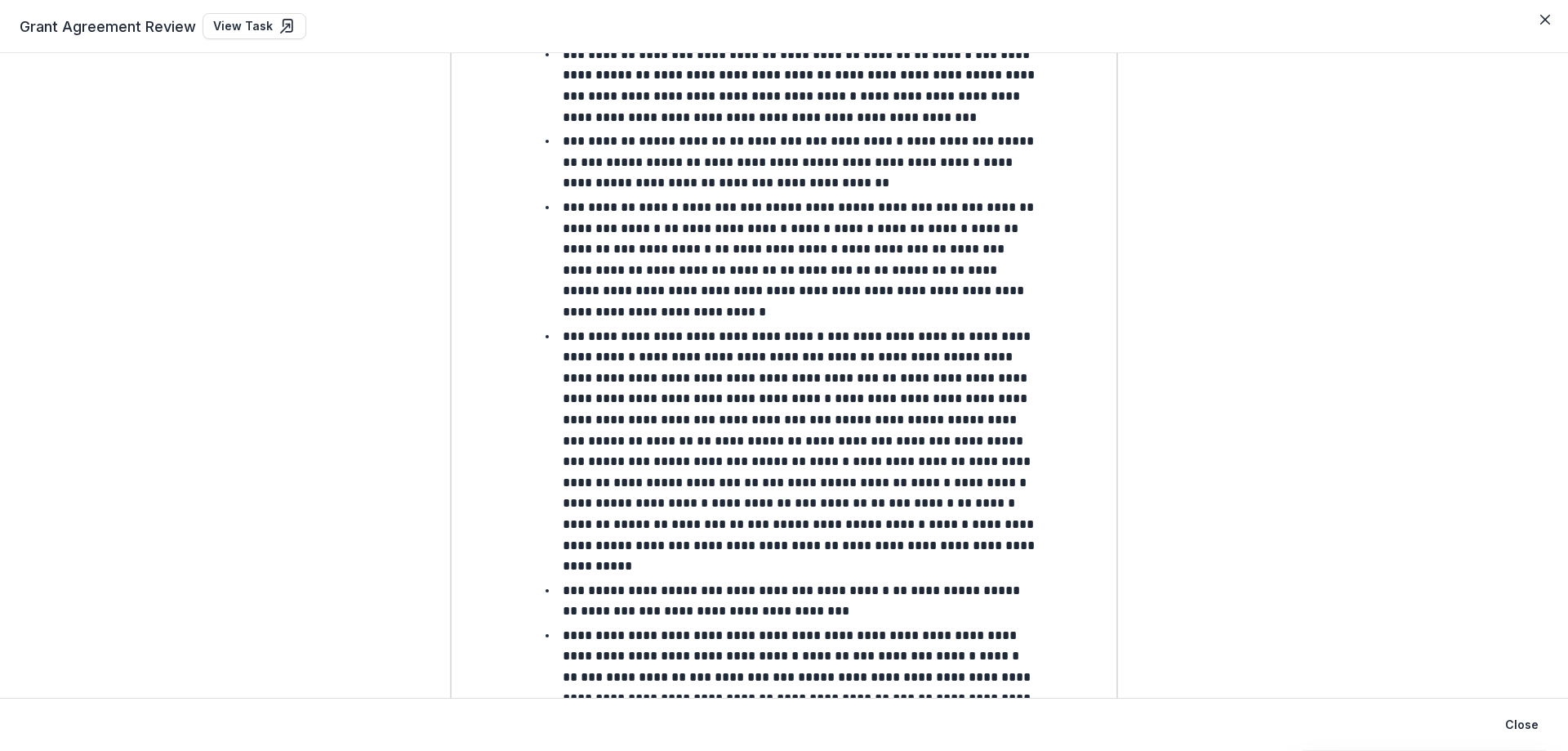
scroll to position [992, 0]
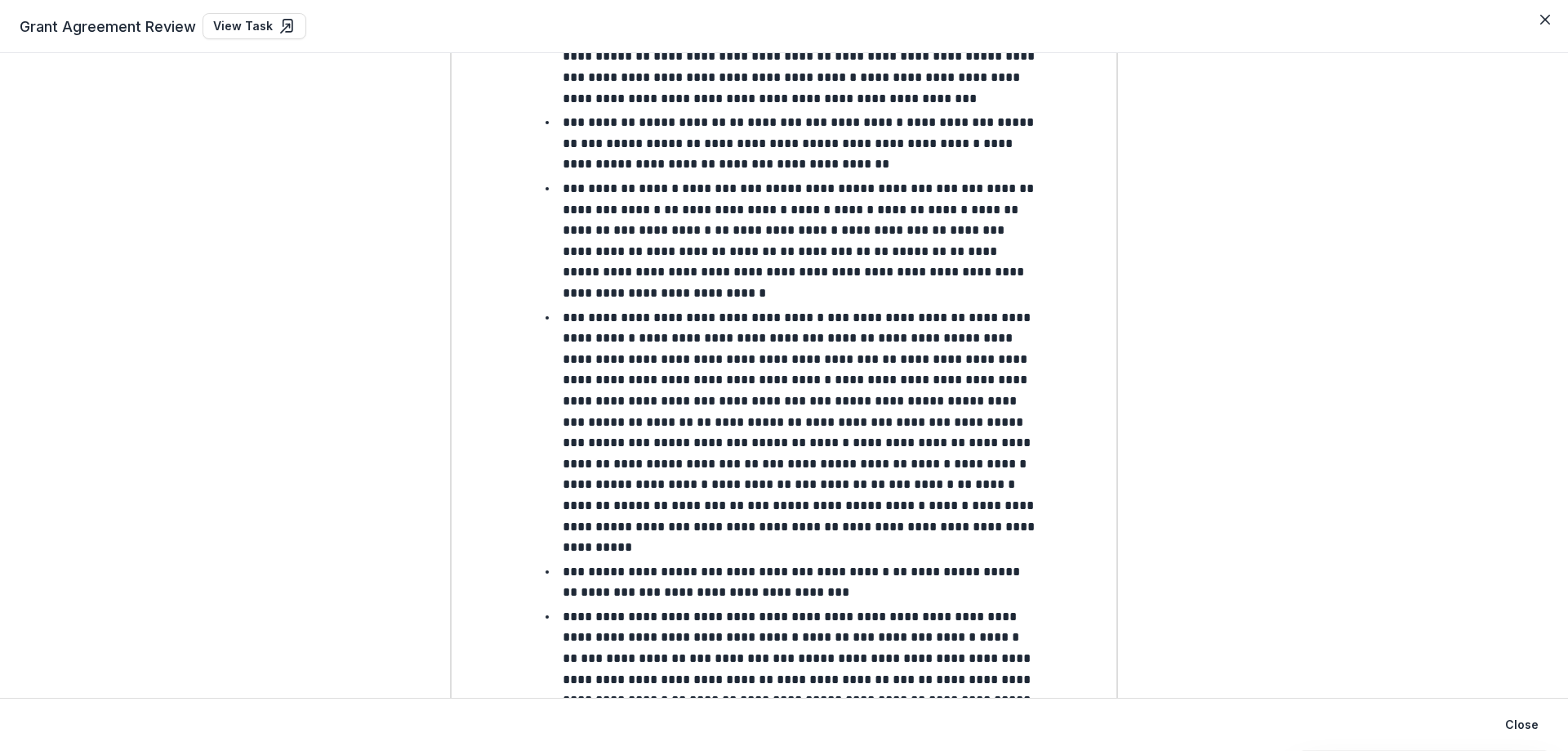
click at [266, 23] on link "View Task" at bounding box center [254, 26] width 104 height 27
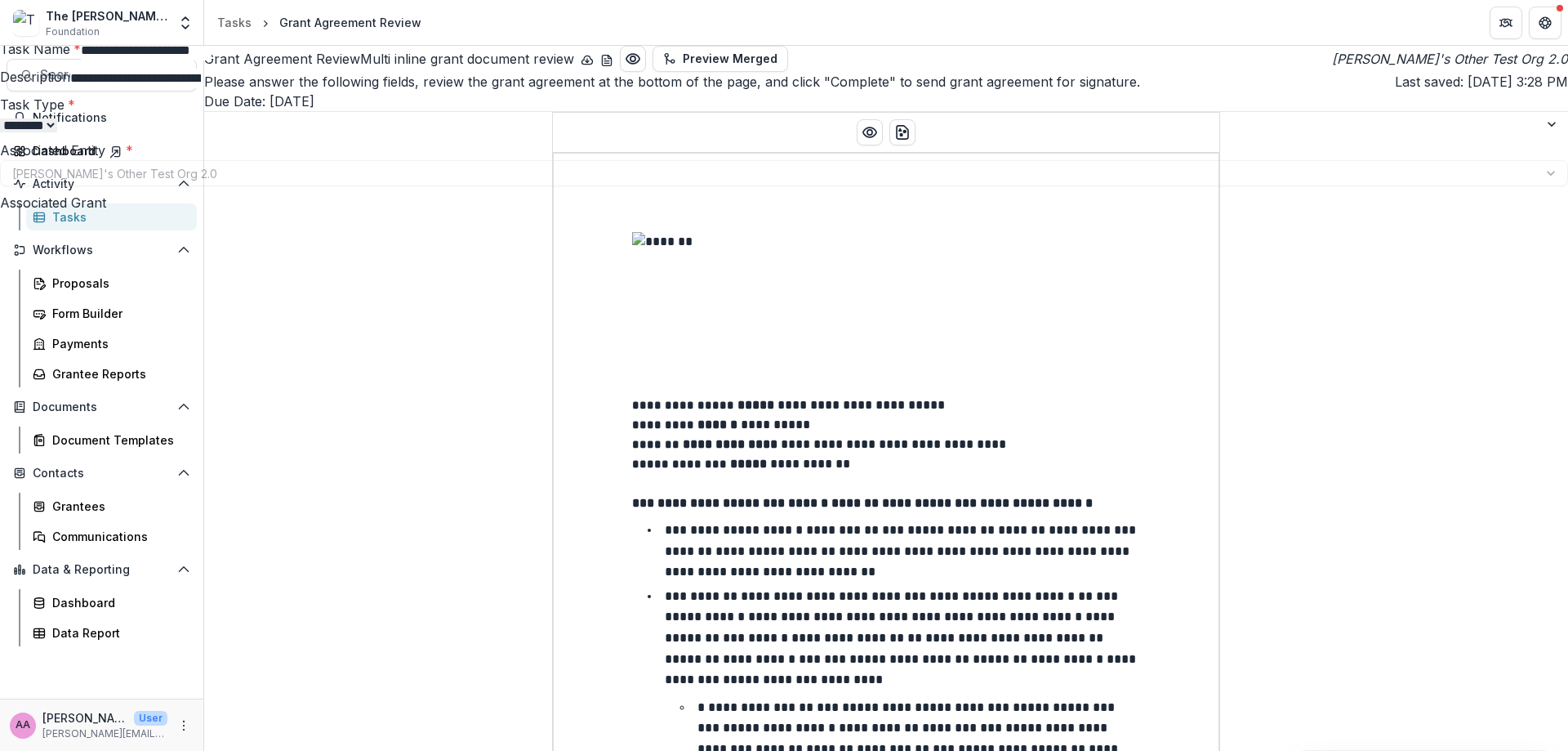
click at [384, 749] on div "**********" at bounding box center [784, 751] width 1568 height 0
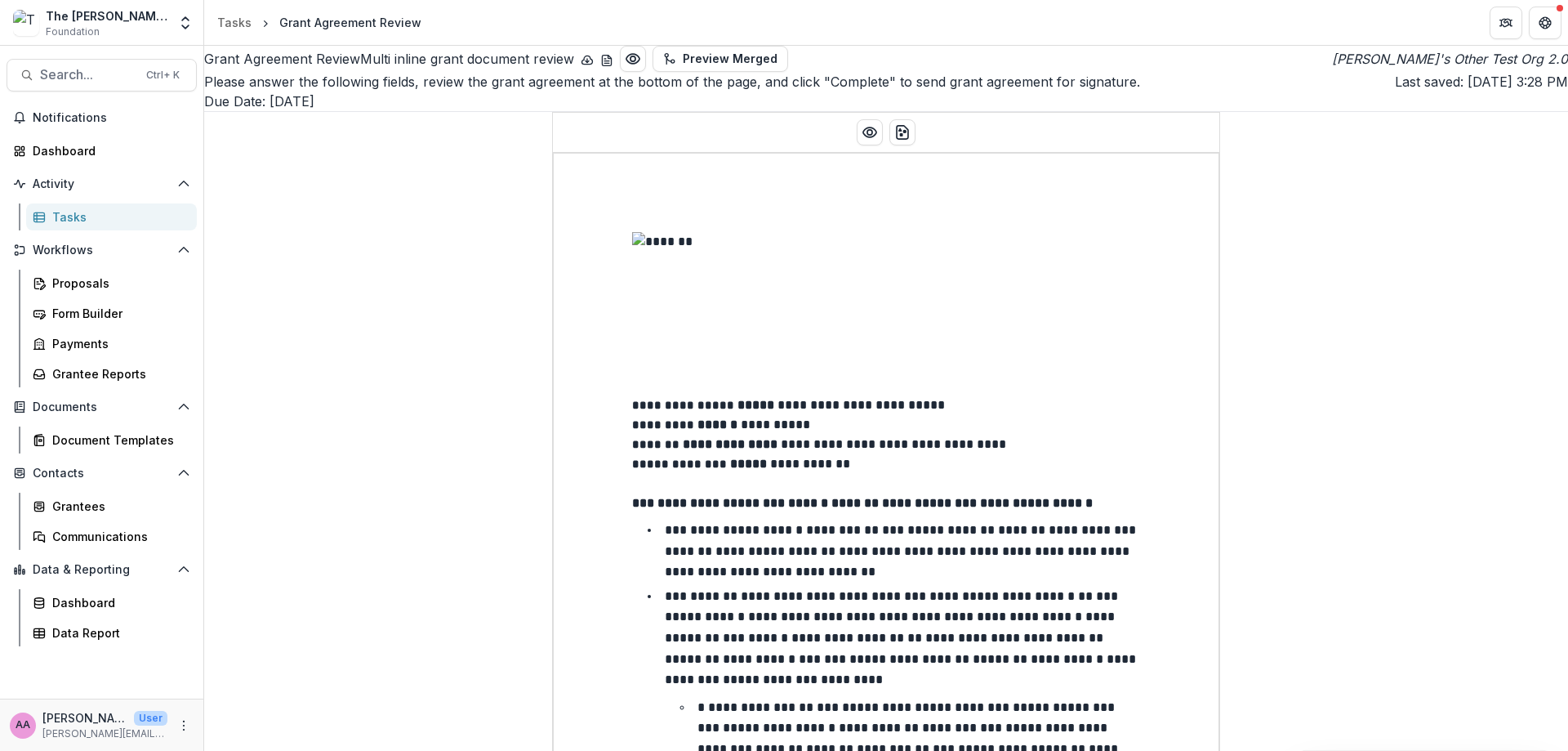
click at [40, 245] on span "Workflows" at bounding box center [101, 251] width 139 height 14
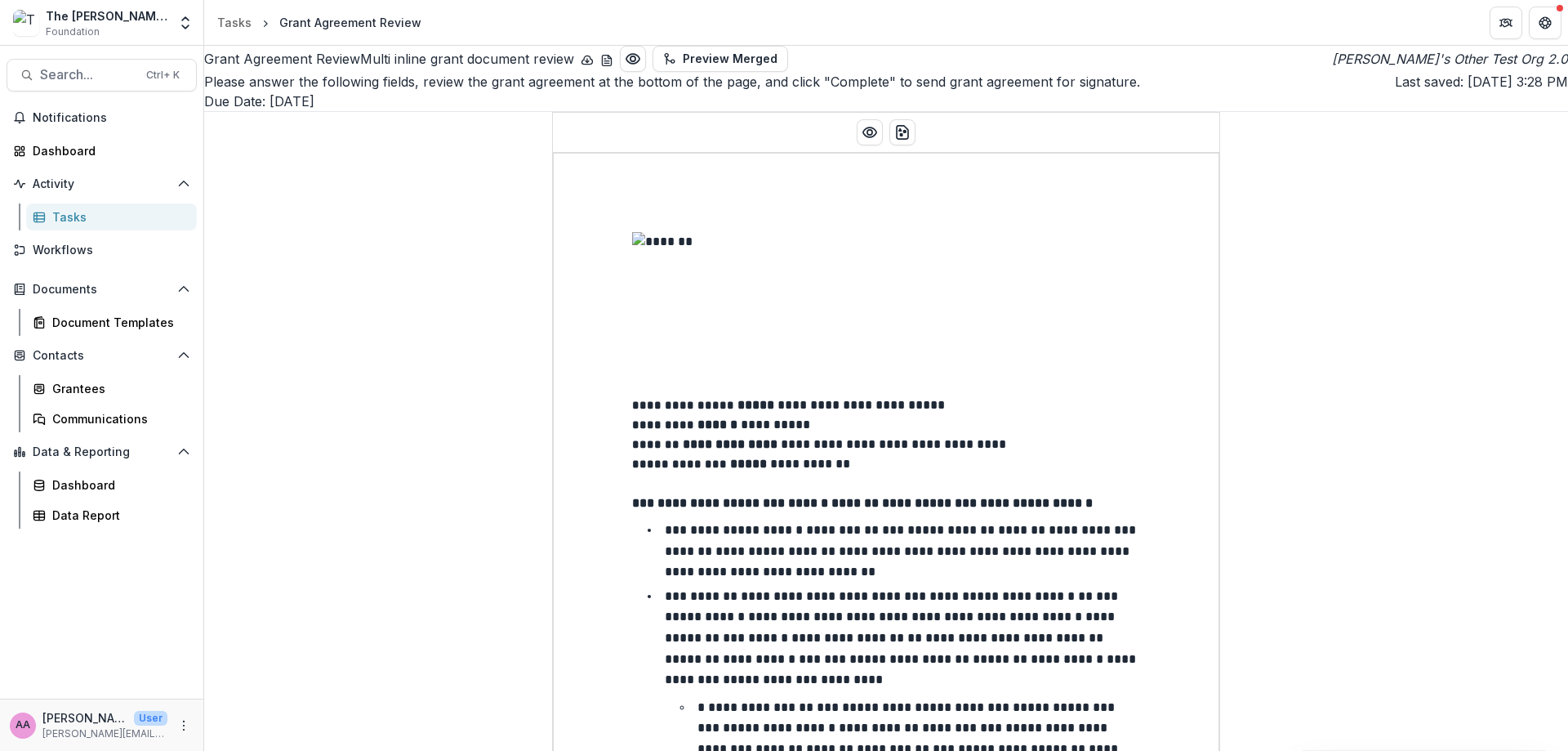
click at [40, 245] on span "Workflows" at bounding box center [108, 251] width 151 height 14
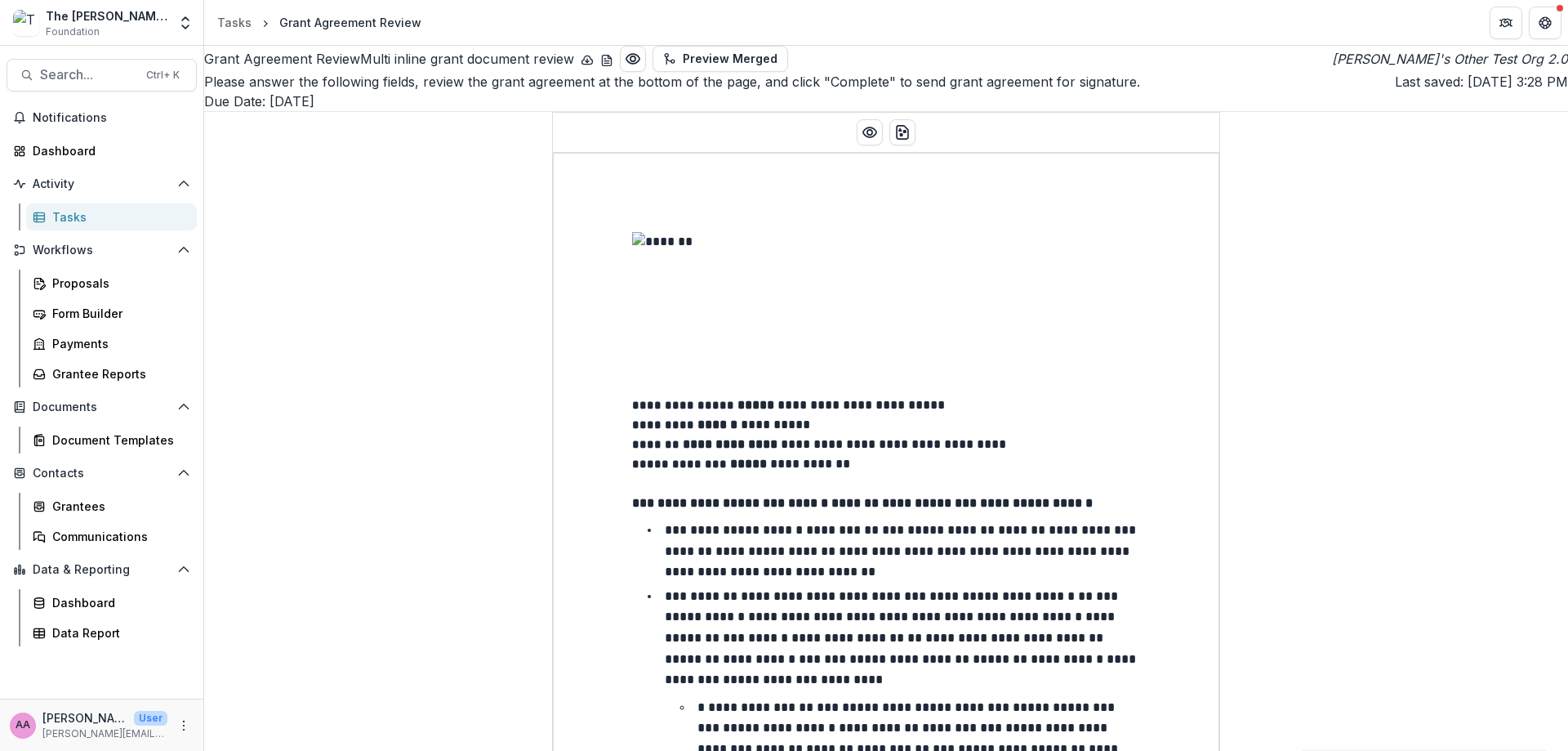
click at [47, 264] on div "Workflows Proposals Form Builder Payments Grantee Reports" at bounding box center [101, 312] width 203 height 150
click at [48, 269] on link "Proposals" at bounding box center [112, 282] width 171 height 27
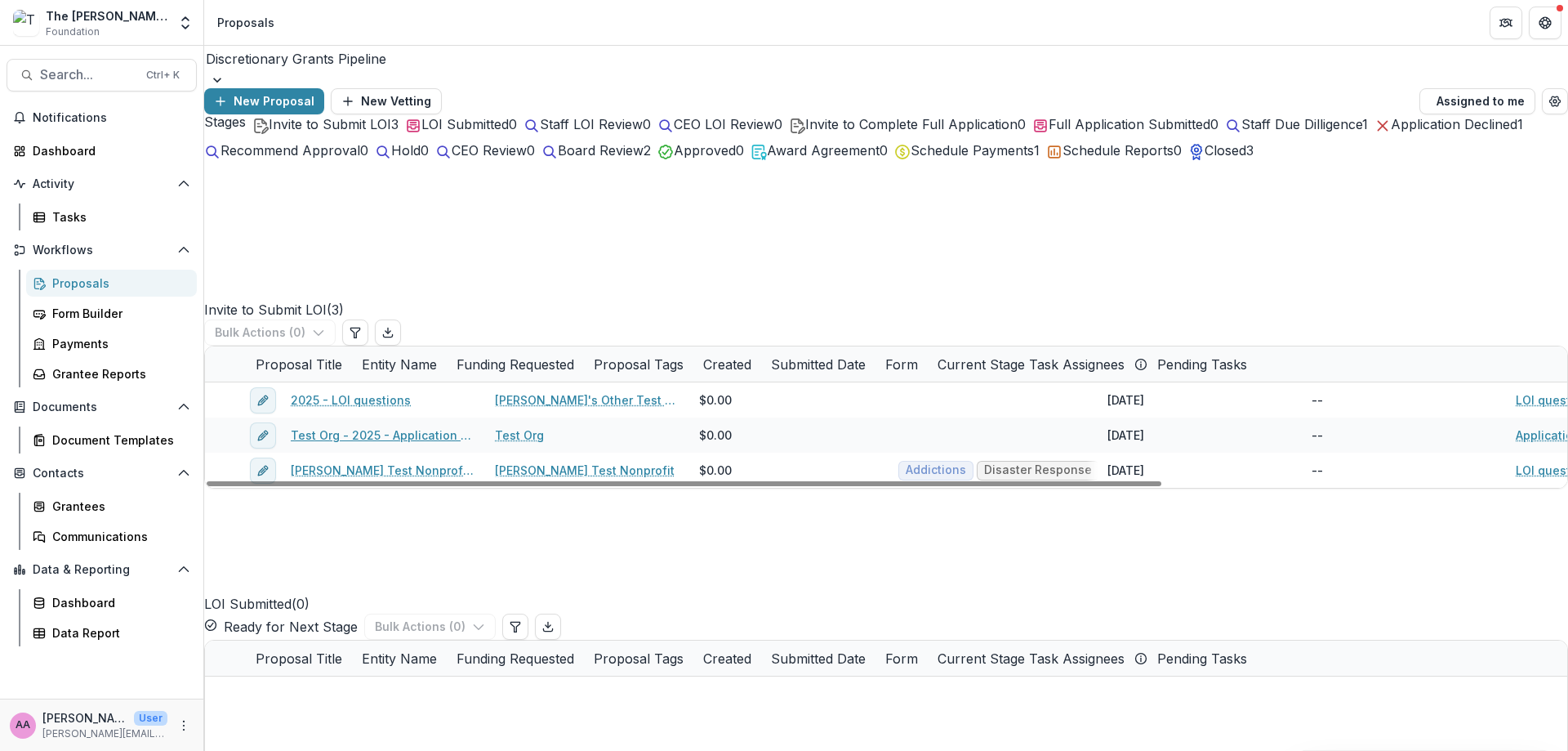
click at [411, 427] on link "Test Org - 2025 - Application questions over 25K" at bounding box center [383, 434] width 185 height 17
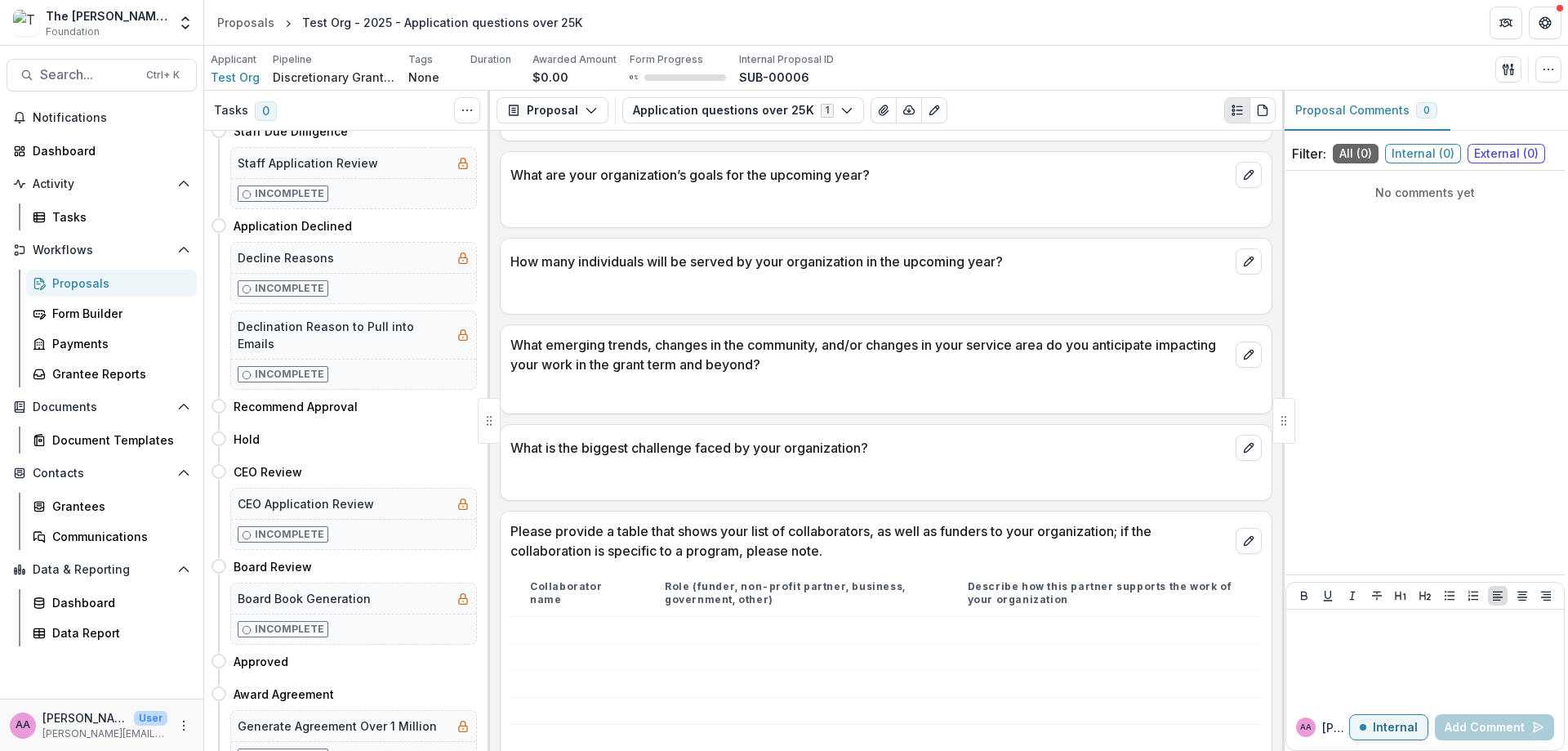
scroll to position [433, 0]
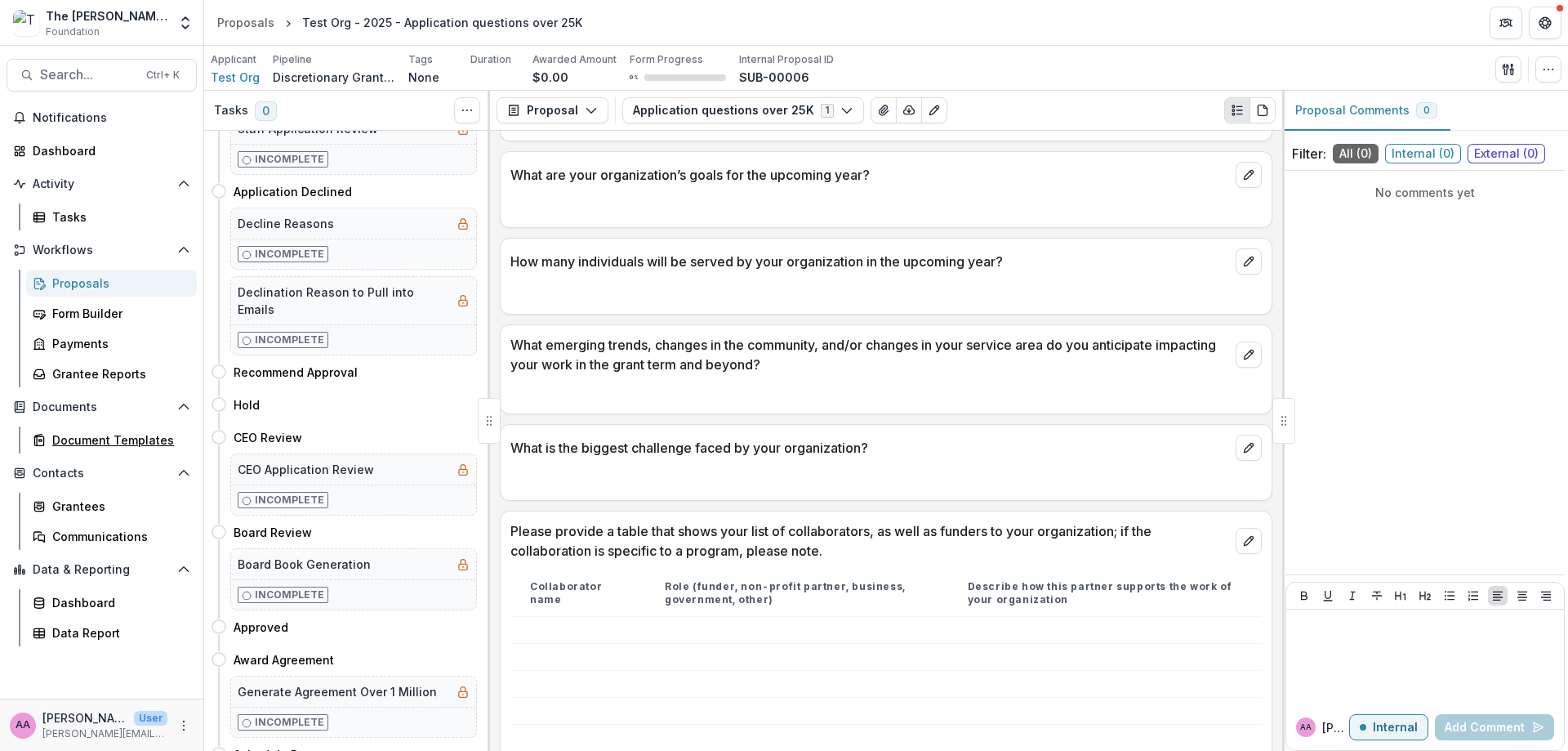
click at [129, 433] on div "Document Templates" at bounding box center [118, 439] width 132 height 17
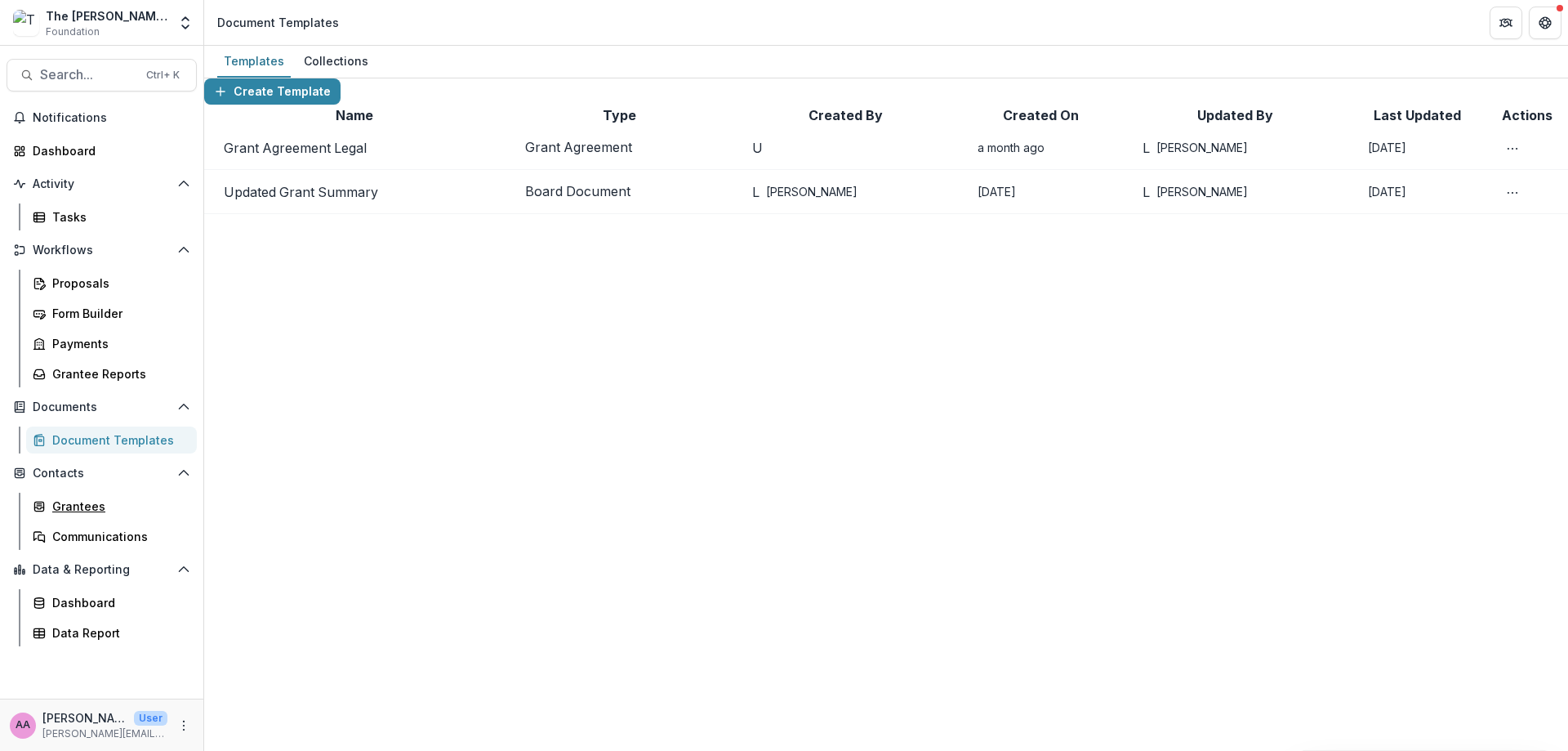
click at [121, 497] on div "Grantees" at bounding box center [118, 505] width 132 height 17
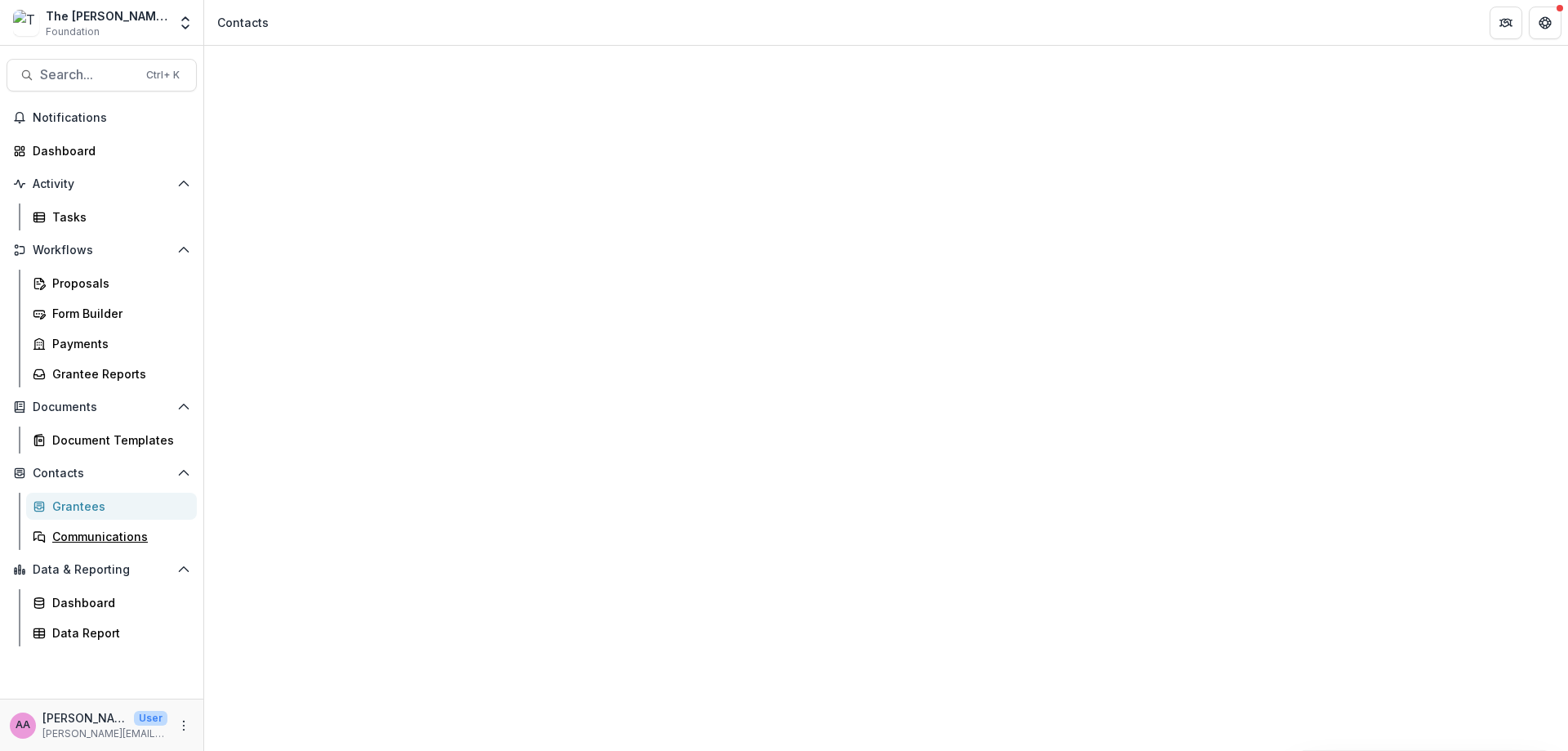
click at [109, 531] on div "Communications" at bounding box center [118, 536] width 132 height 17
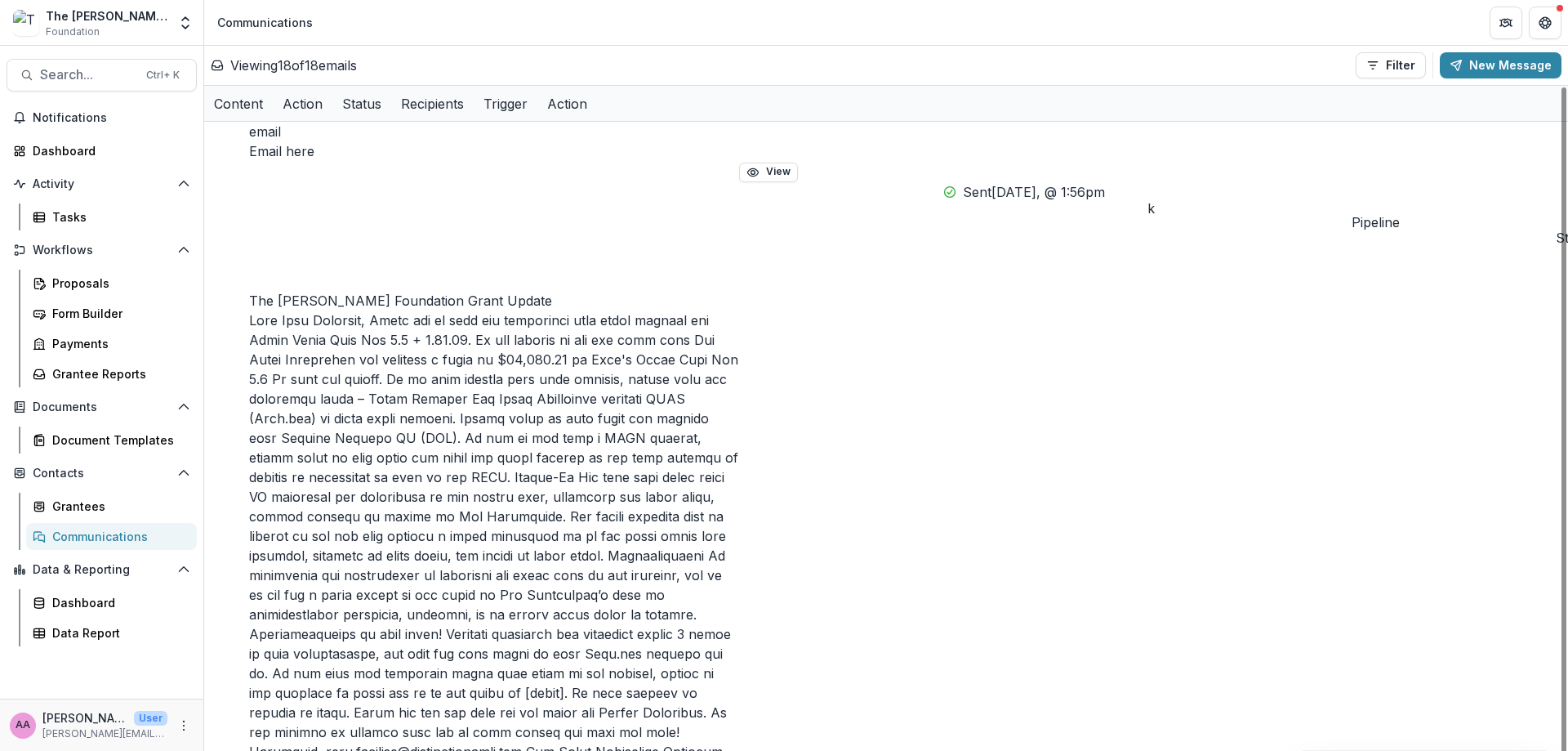
click at [776, 162] on button "View" at bounding box center [768, 172] width 59 height 20
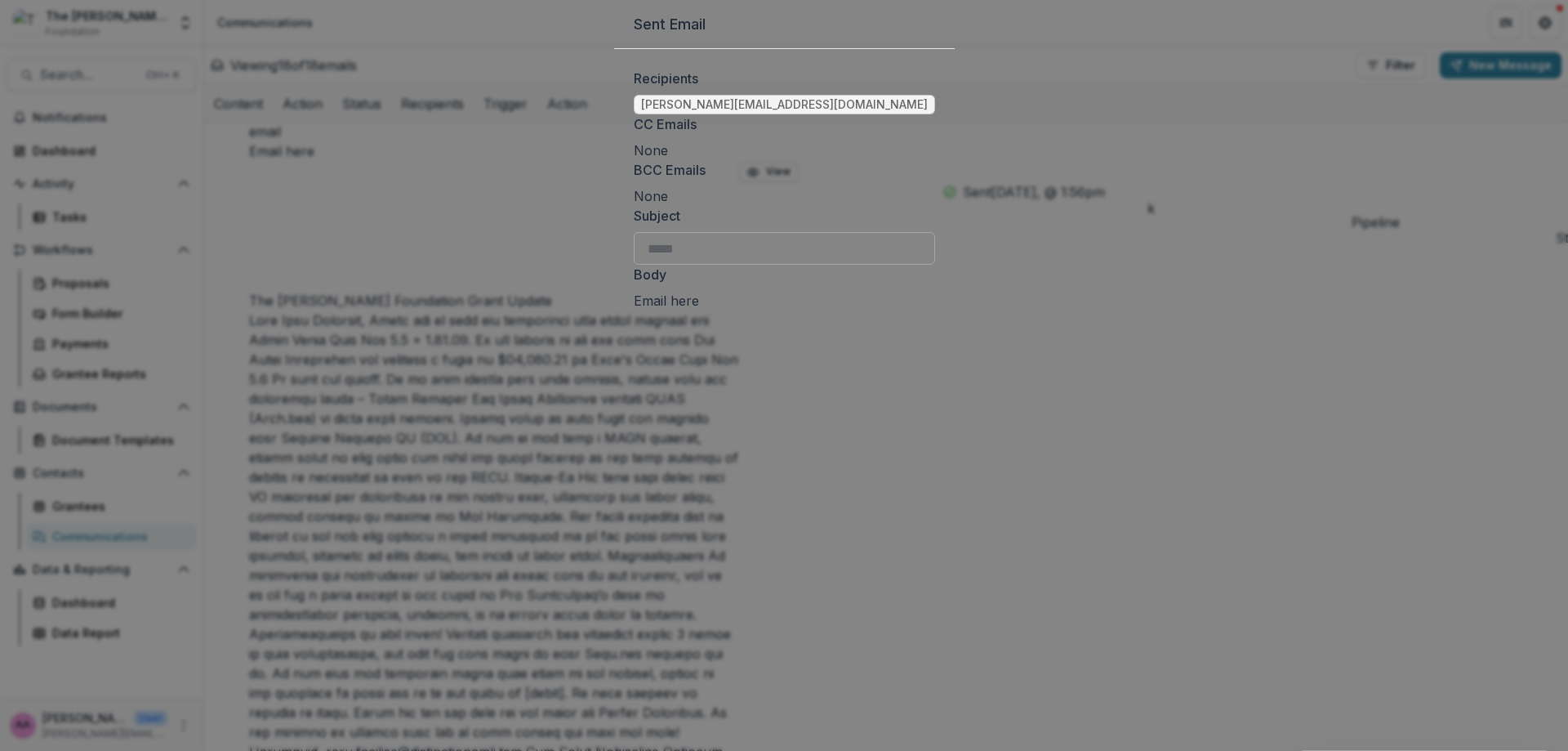
click at [404, 185] on div "Sent Email Recipients kate.sorestad@fristfoundation.org CC Emails None BCC Emai…" at bounding box center [784, 376] width 1568 height 751
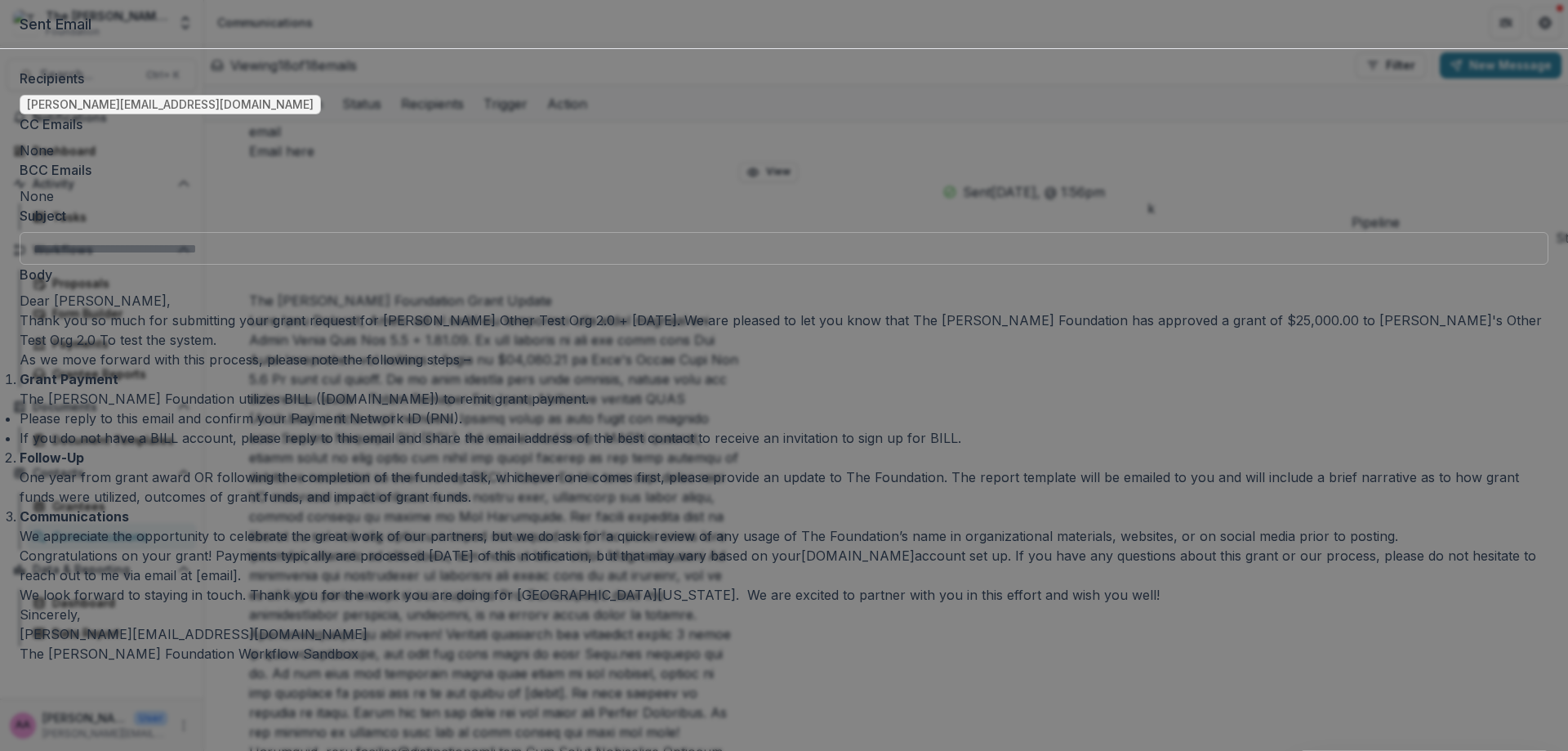
scroll to position [305, 0]
click at [450, 399] on div "**********" at bounding box center [784, 376] width 1568 height 751
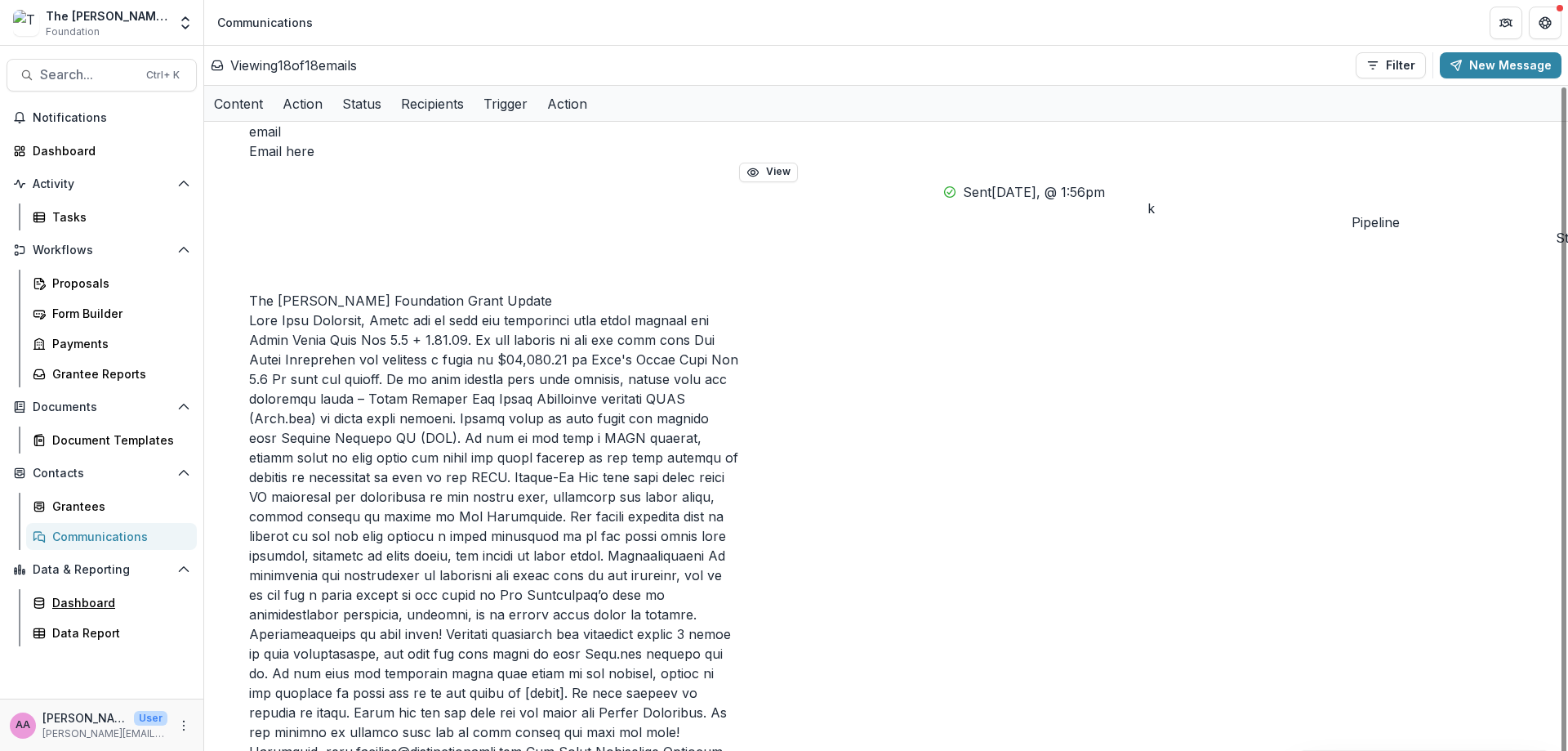
click at [120, 597] on div "Dashboard" at bounding box center [118, 602] width 132 height 17
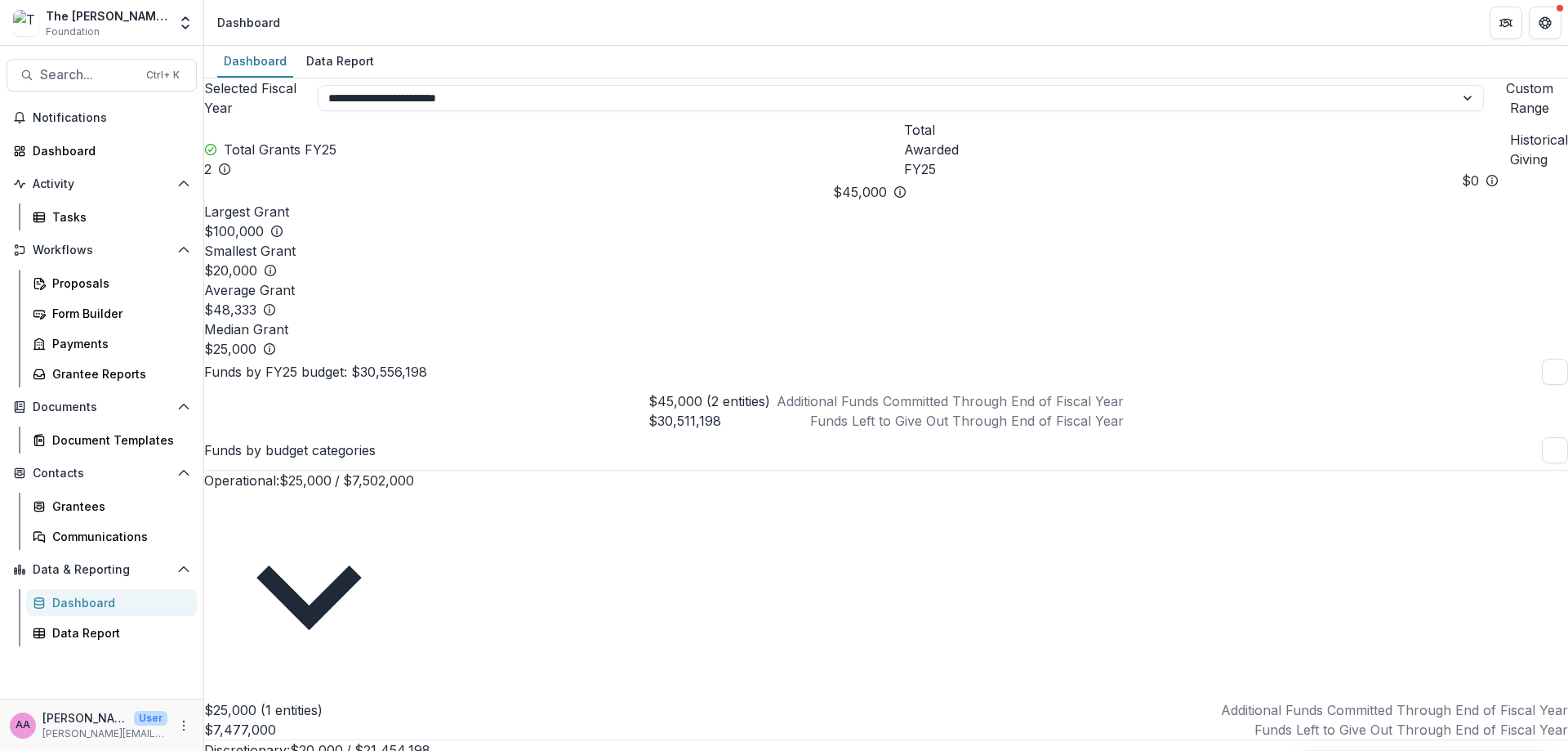
click at [138, 20] on div "The [PERSON_NAME] Foundation Workflow Sandbox" at bounding box center [107, 15] width 122 height 17
click at [66, 287] on div "Proposals" at bounding box center [118, 282] width 132 height 17
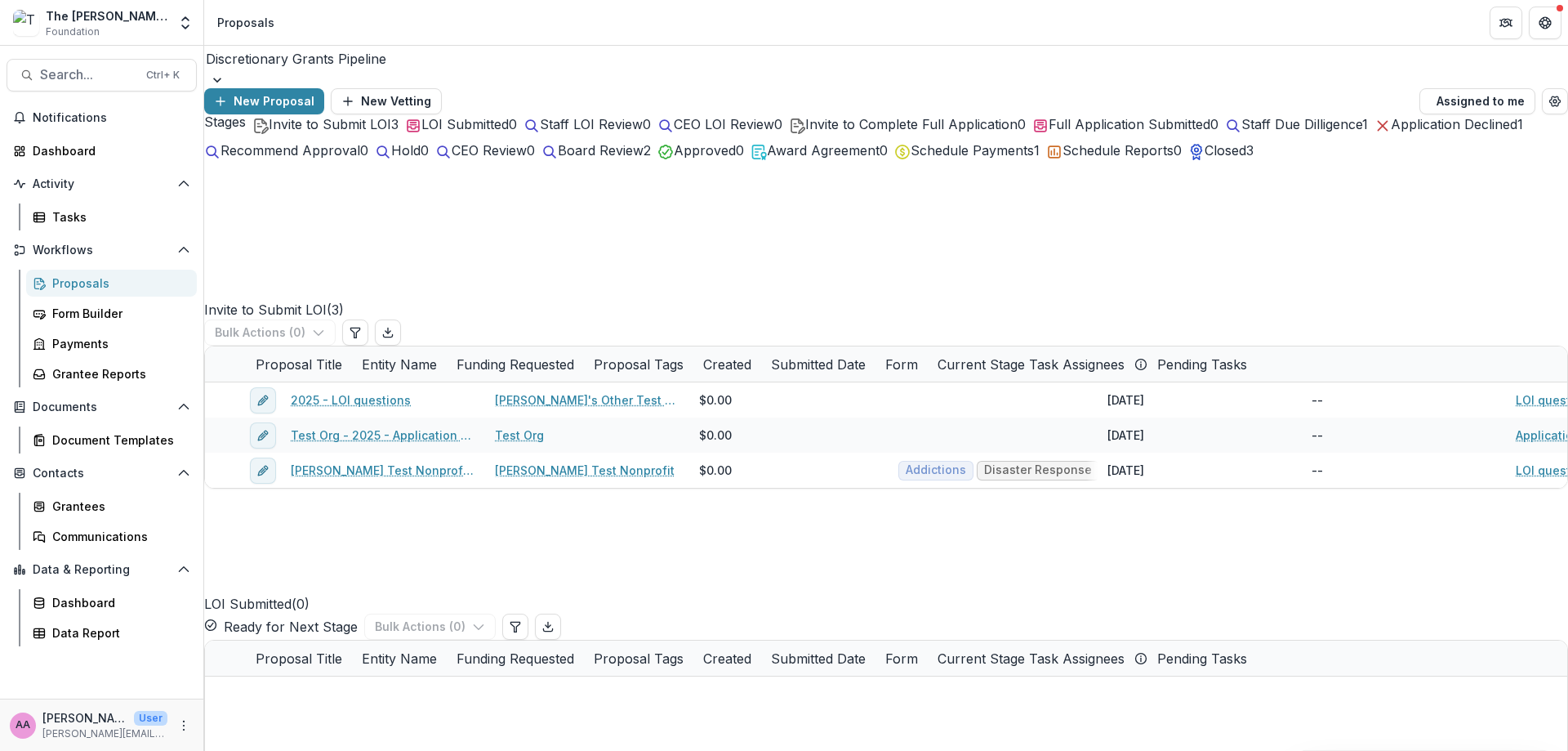
click at [364, 133] on span "Invite to Submit LOI" at bounding box center [330, 124] width 123 height 17
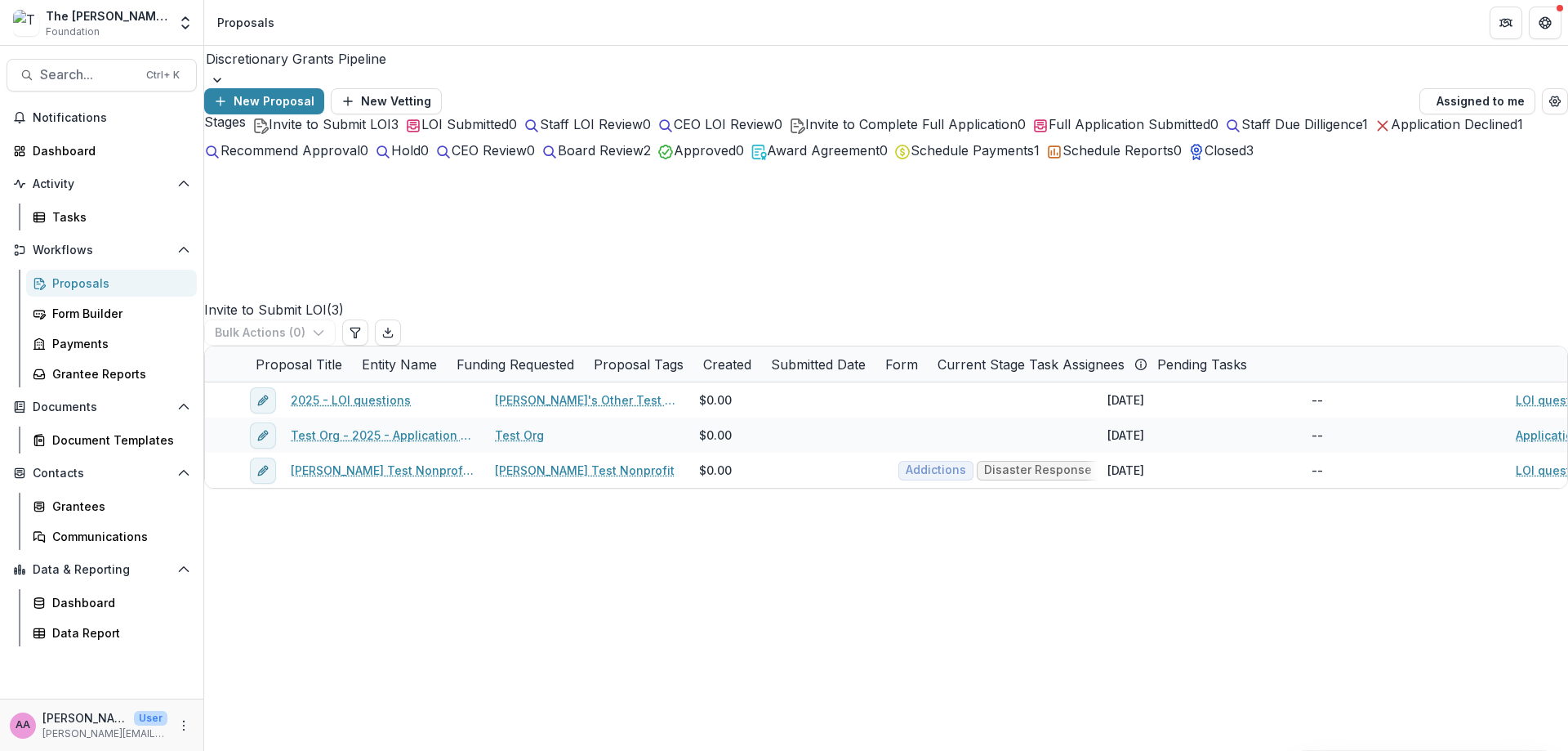
click at [481, 133] on span "LOI Submitted" at bounding box center [465, 124] width 87 height 17
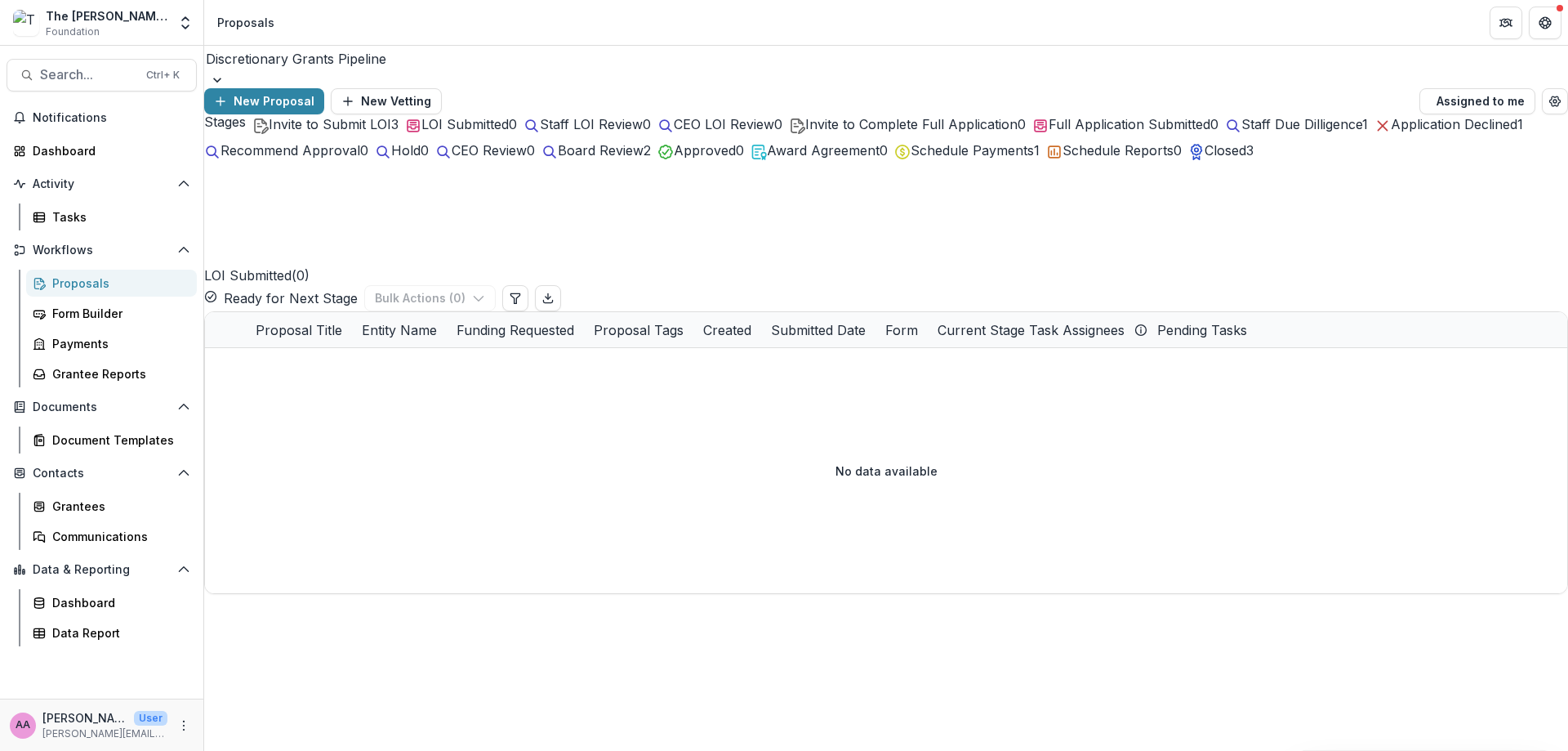
click at [593, 133] on span "Staff LOI Review" at bounding box center [591, 124] width 103 height 17
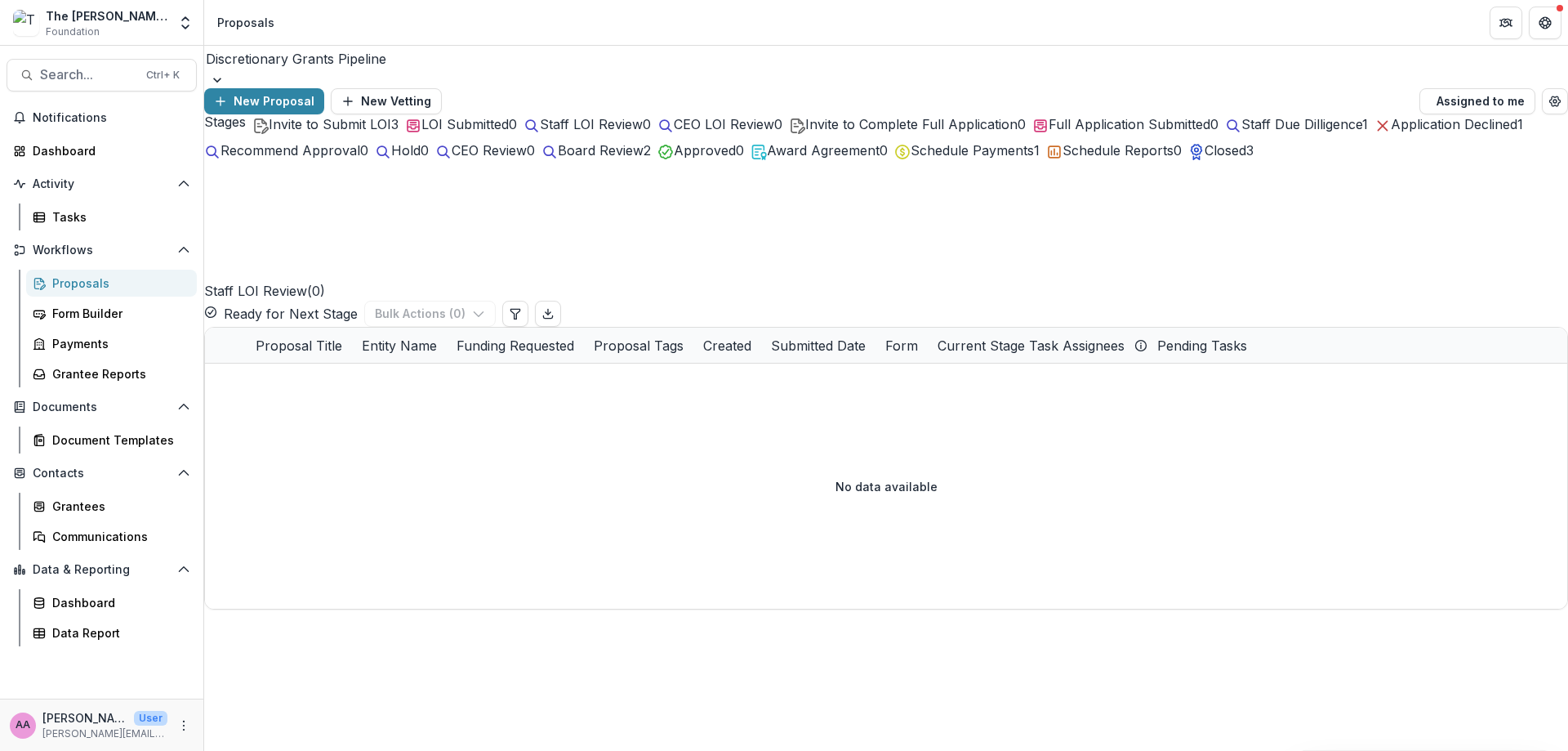
click at [746, 133] on span "CEO LOI Review" at bounding box center [724, 124] width 100 height 17
click at [1007, 134] on button "Staff Due Dilligence 1" at bounding box center [1296, 124] width 142 height 20
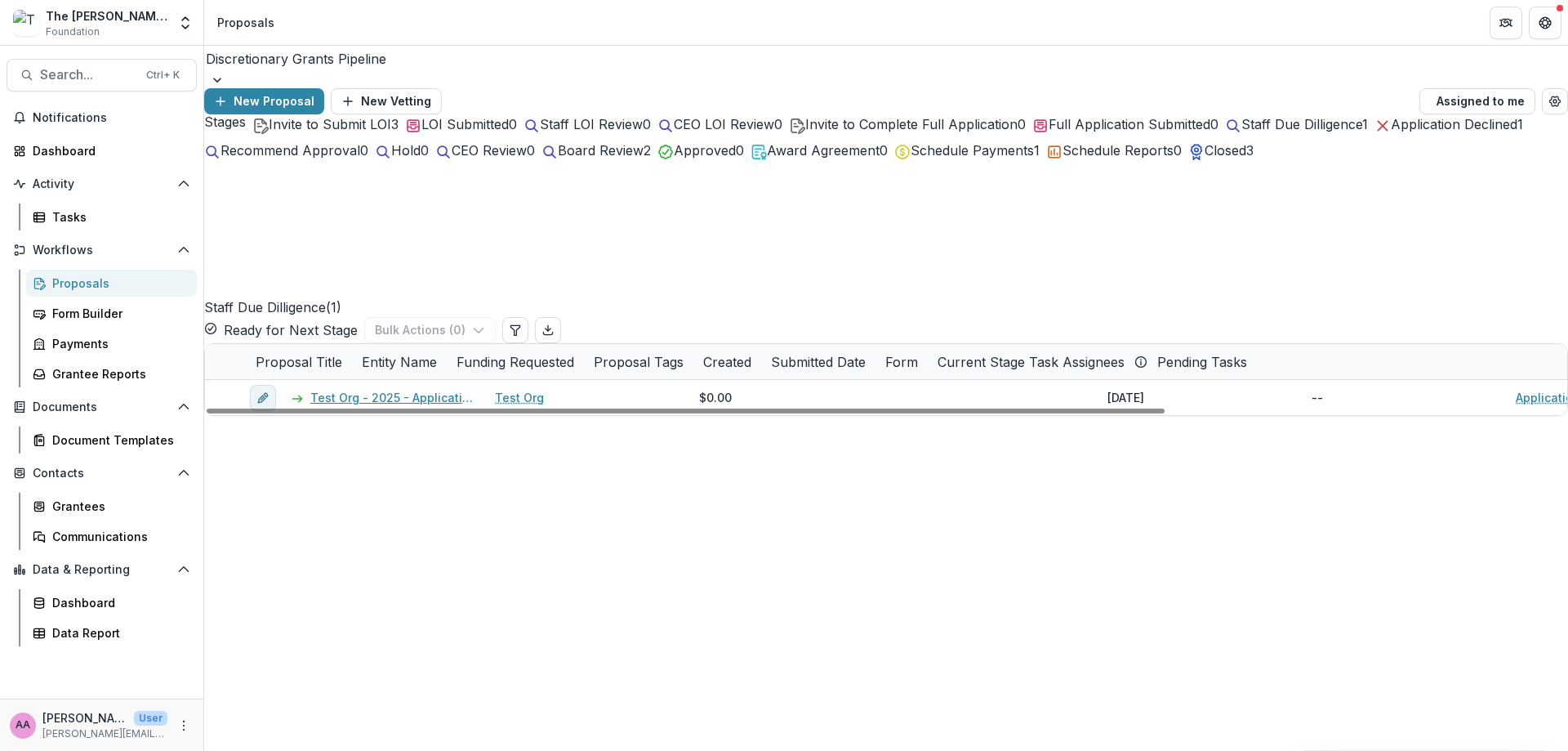
click at [390, 389] on link "Test Org - 2025 - Application questions over 25K" at bounding box center [393, 397] width 165 height 17
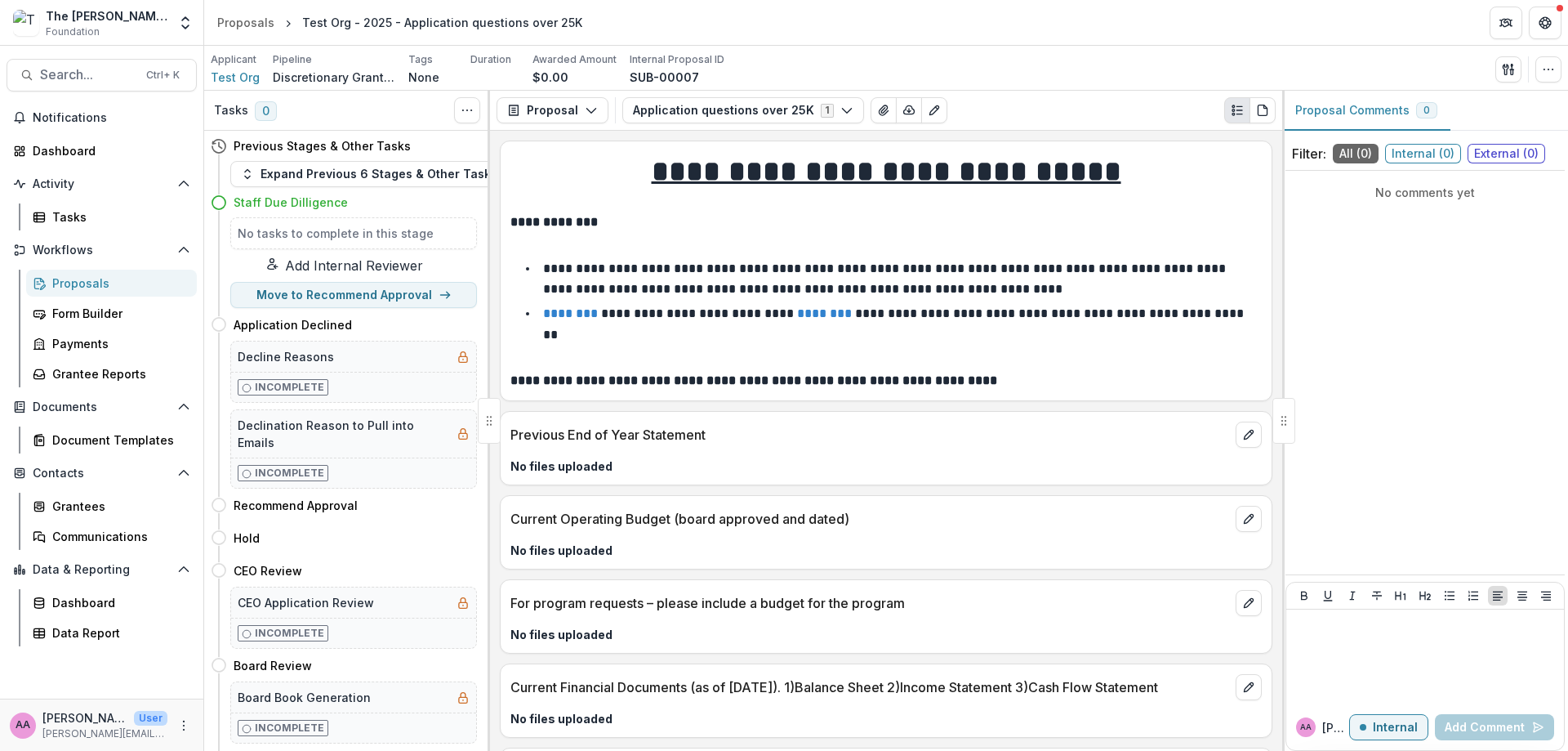
click at [252, 22] on div "Proposals" at bounding box center [246, 22] width 57 height 17
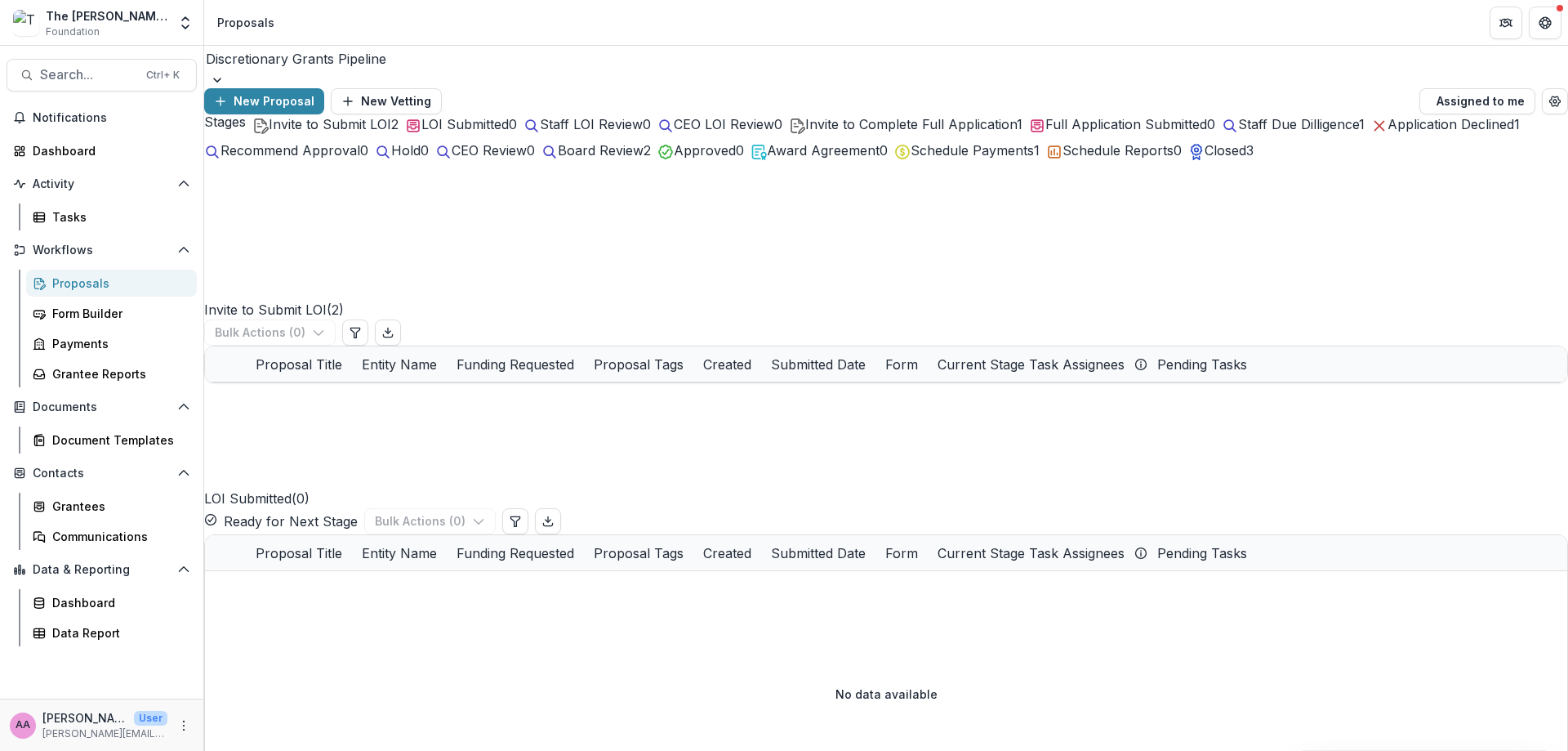
click at [1007, 133] on span "Application Declined" at bounding box center [1451, 124] width 127 height 17
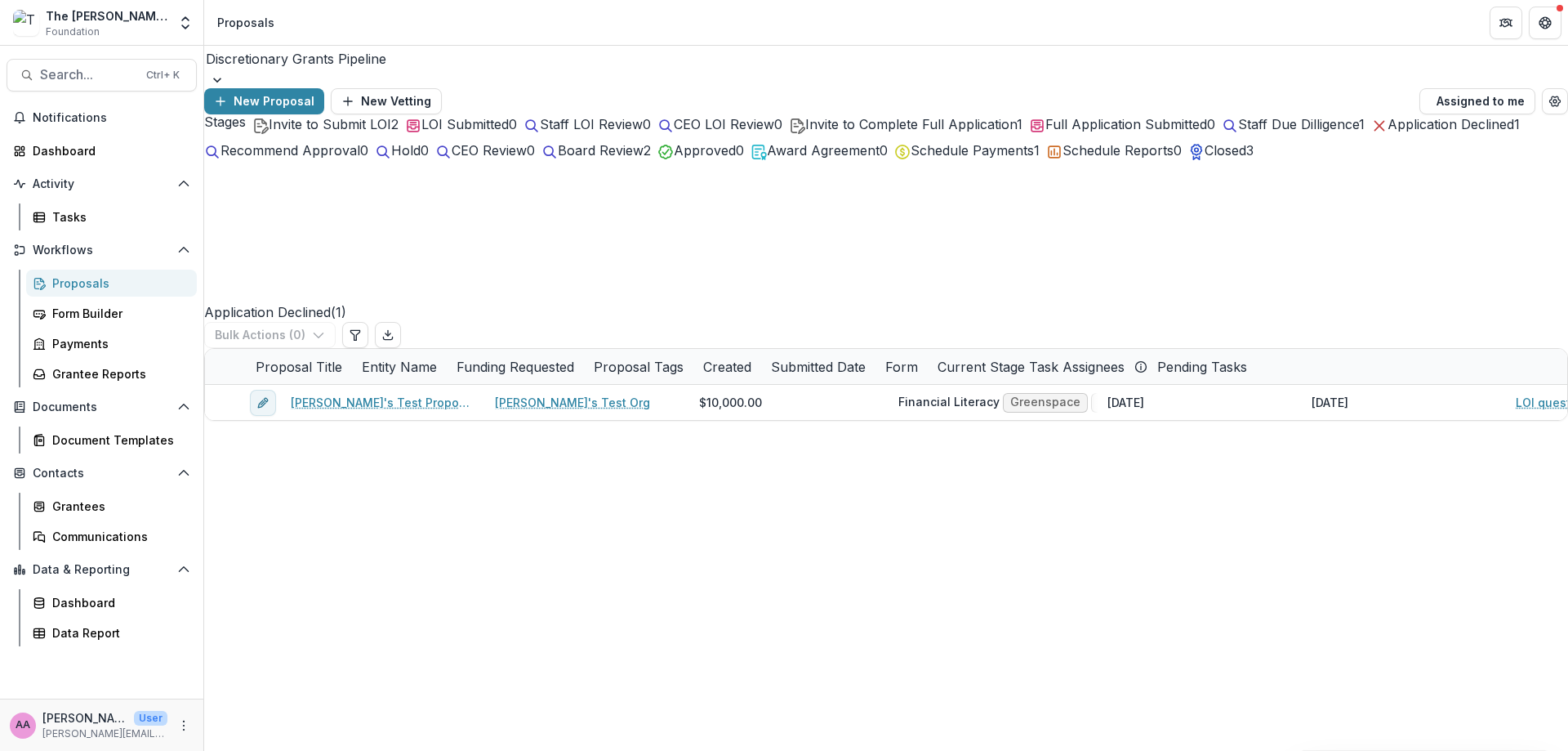
click at [428, 160] on div "Hold 0" at bounding box center [402, 150] width 54 height 20
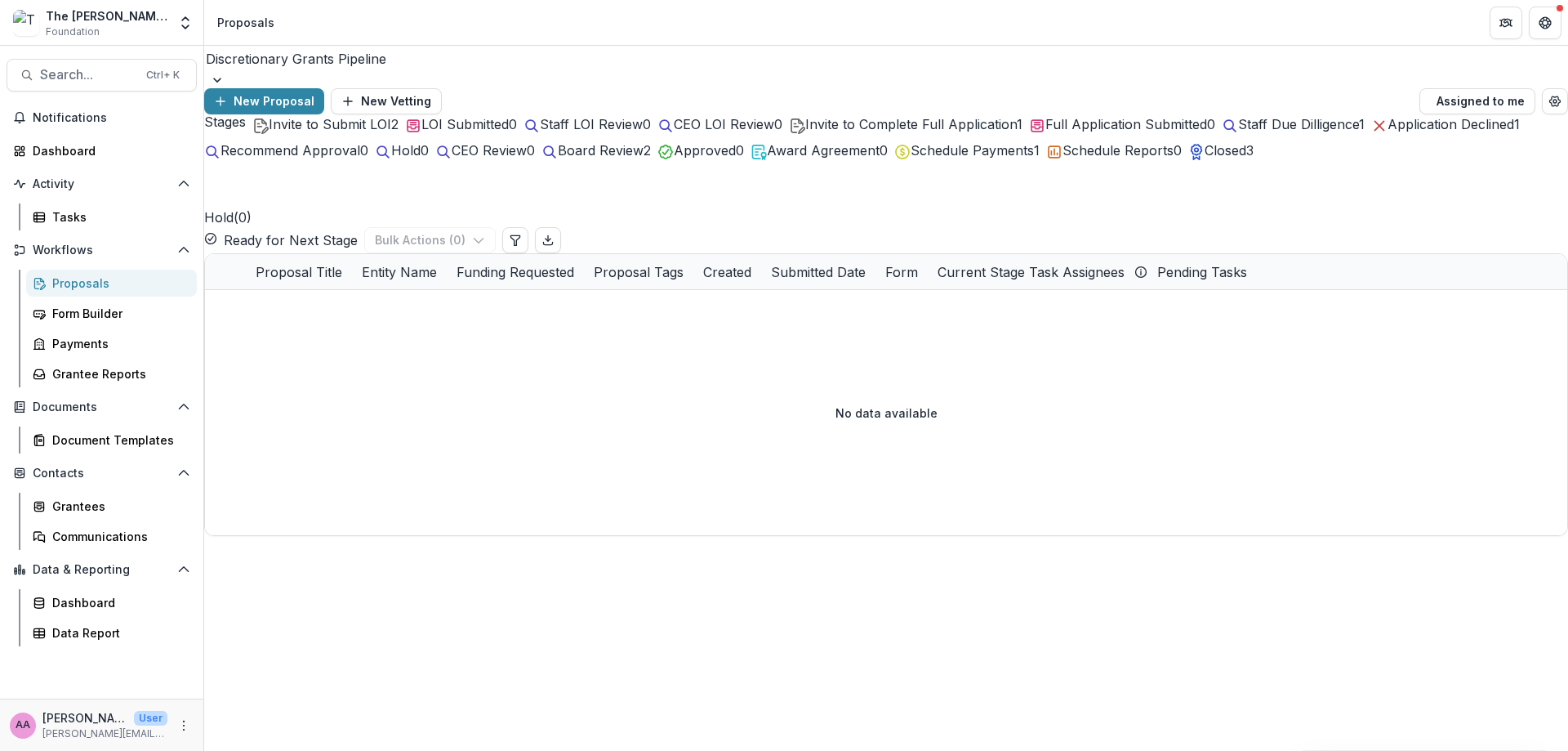
click at [452, 160] on icon "button" at bounding box center [443, 151] width 17 height 17
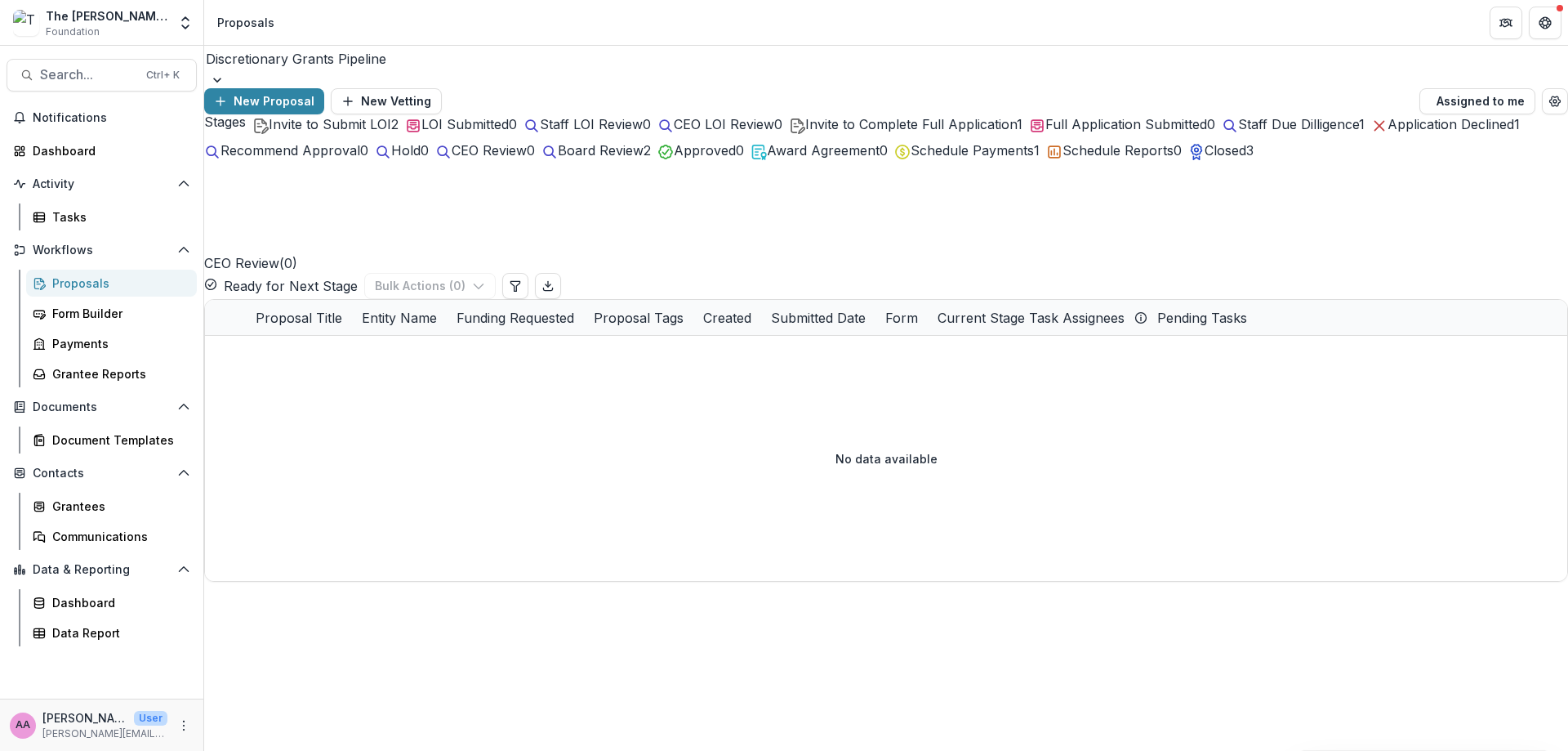
click at [651, 160] on div "Board Review 2" at bounding box center [595, 150] width 109 height 20
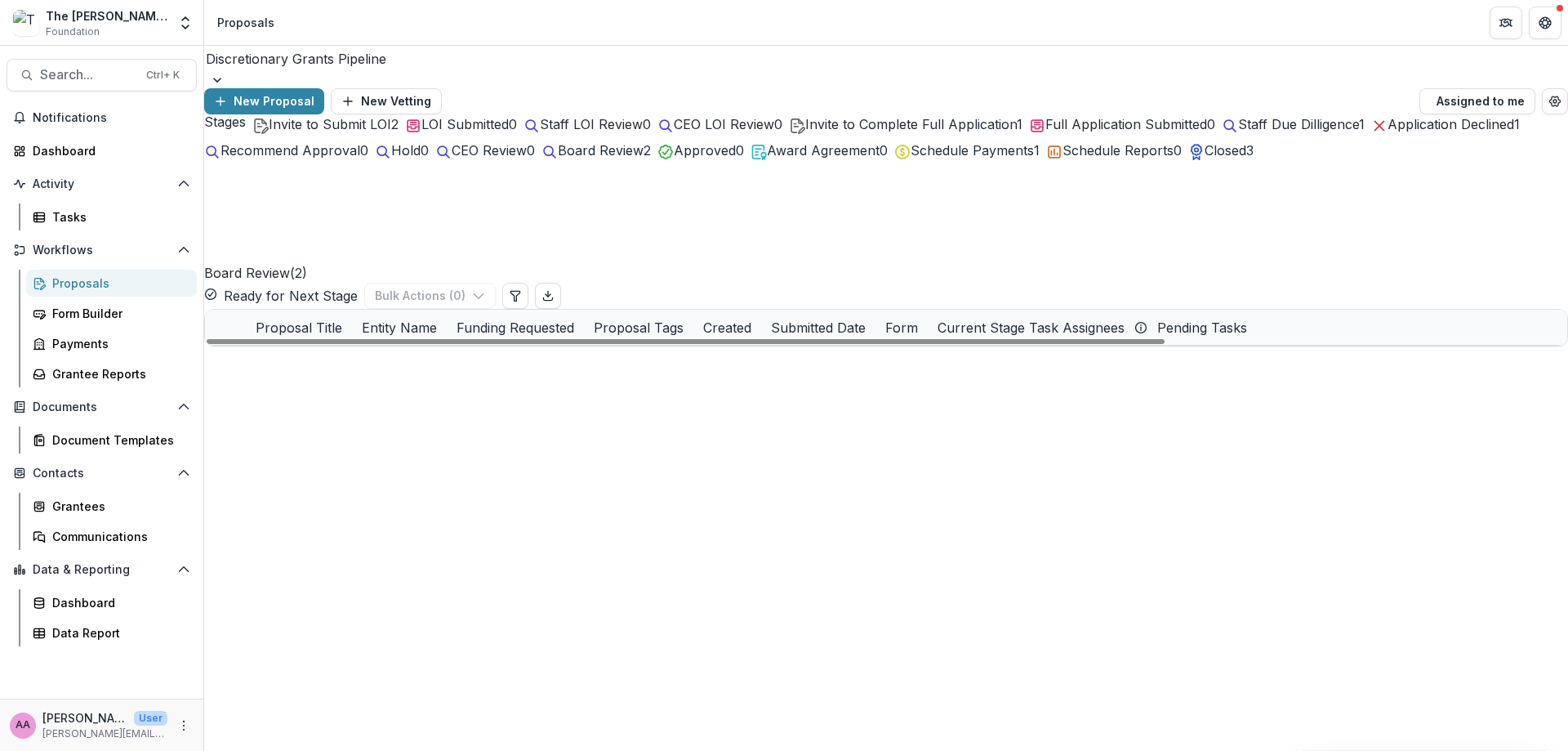
click at [301, 358] on icon at bounding box center [297, 364] width 13 height 13
click at [911, 160] on icon "button" at bounding box center [902, 151] width 17 height 17
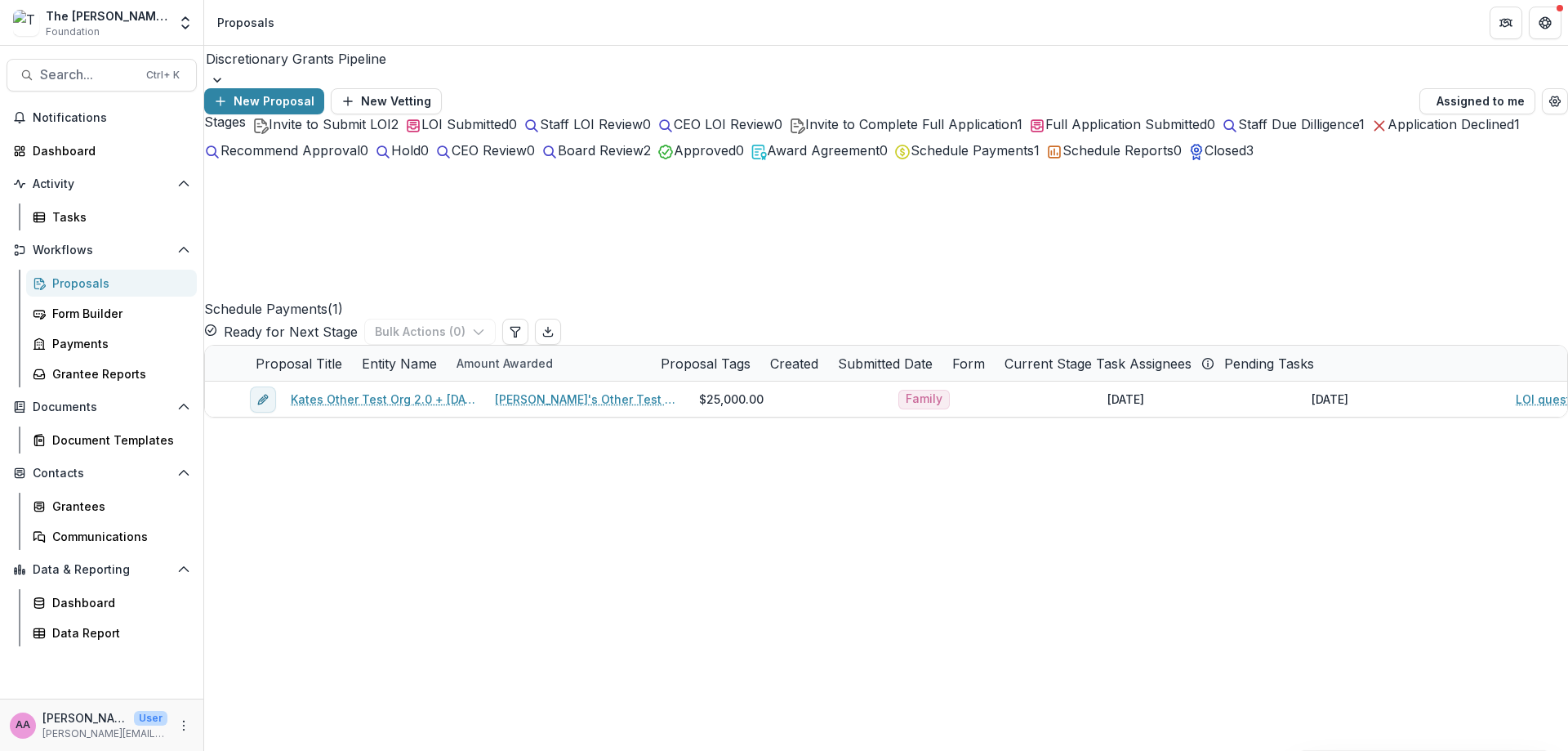
click at [651, 160] on div "Board Review 2" at bounding box center [595, 150] width 109 height 20
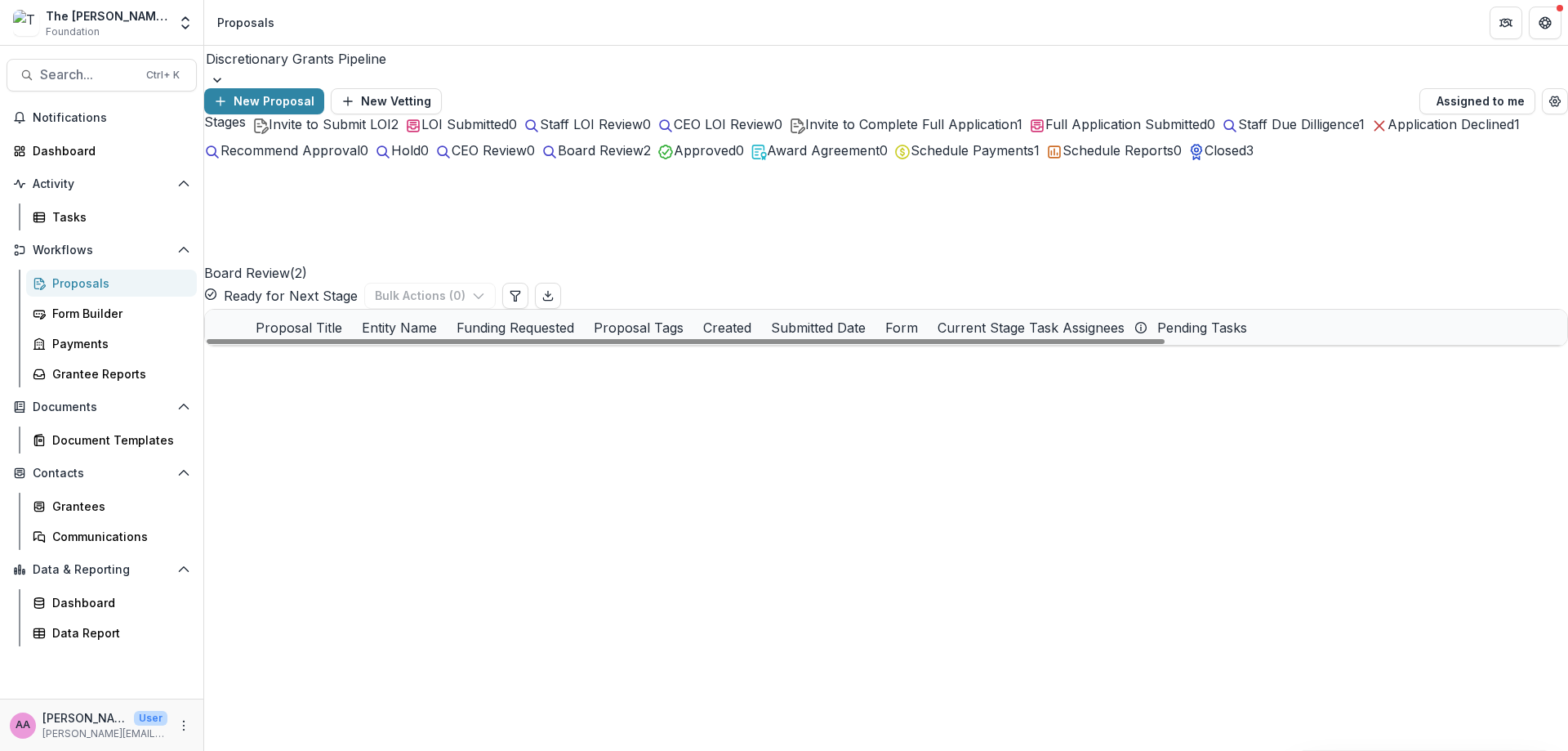
click at [343, 355] on link "2025 - LOI questions" at bounding box center [370, 363] width 120 height 17
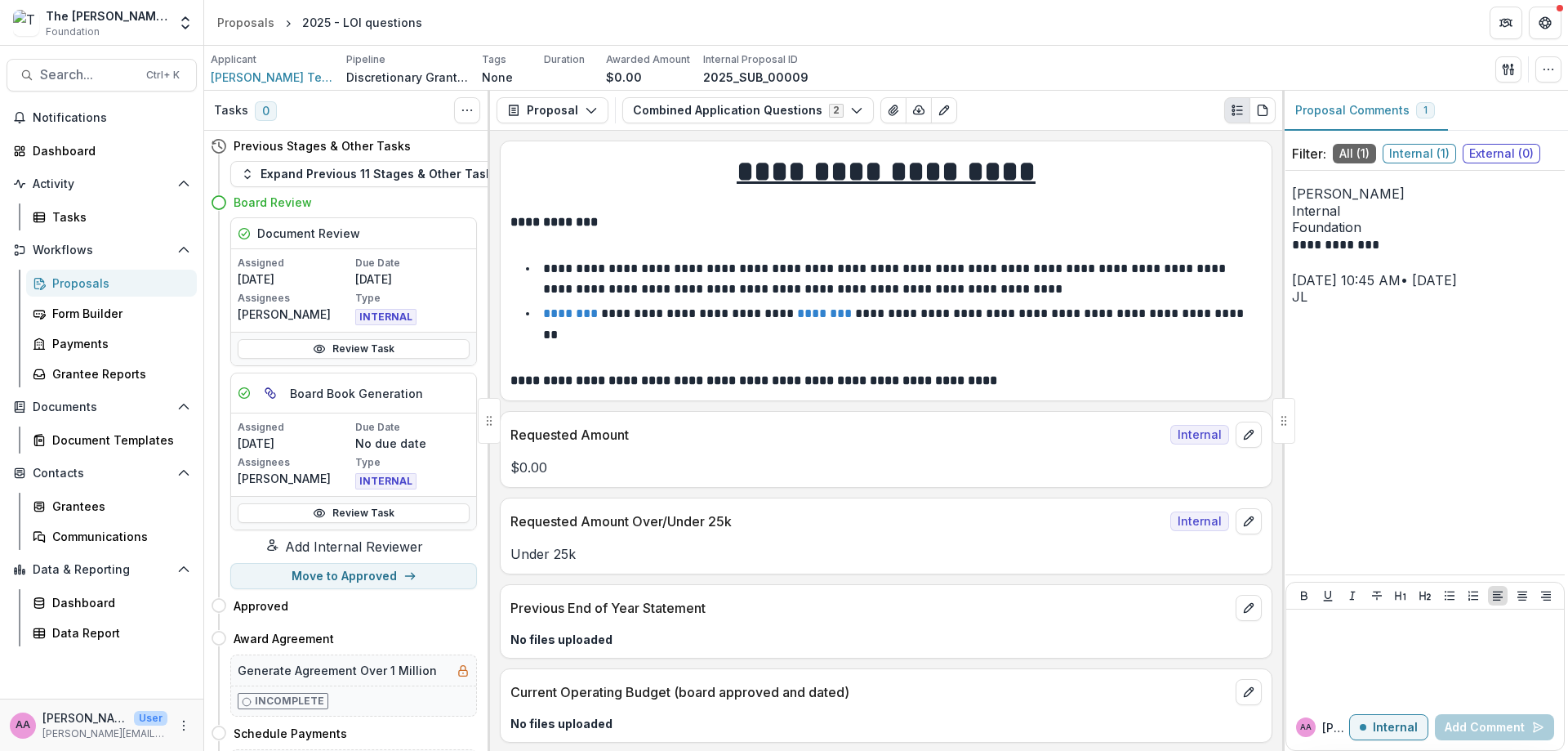
scroll to position [413, 0]
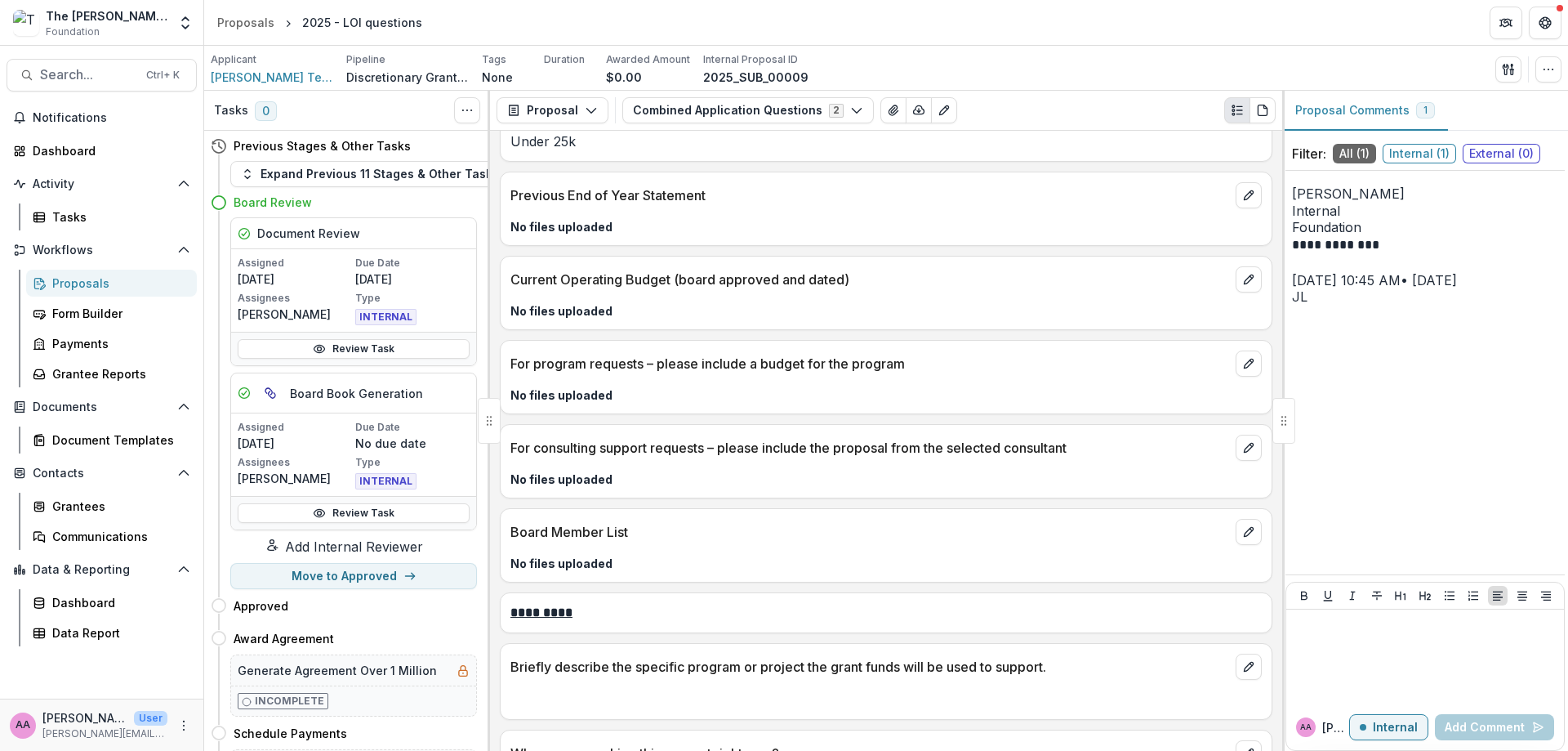
click at [386, 240] on div "Document Review" at bounding box center [353, 234] width 245 height 31
click at [332, 345] on link "Review Task" at bounding box center [354, 349] width 232 height 20
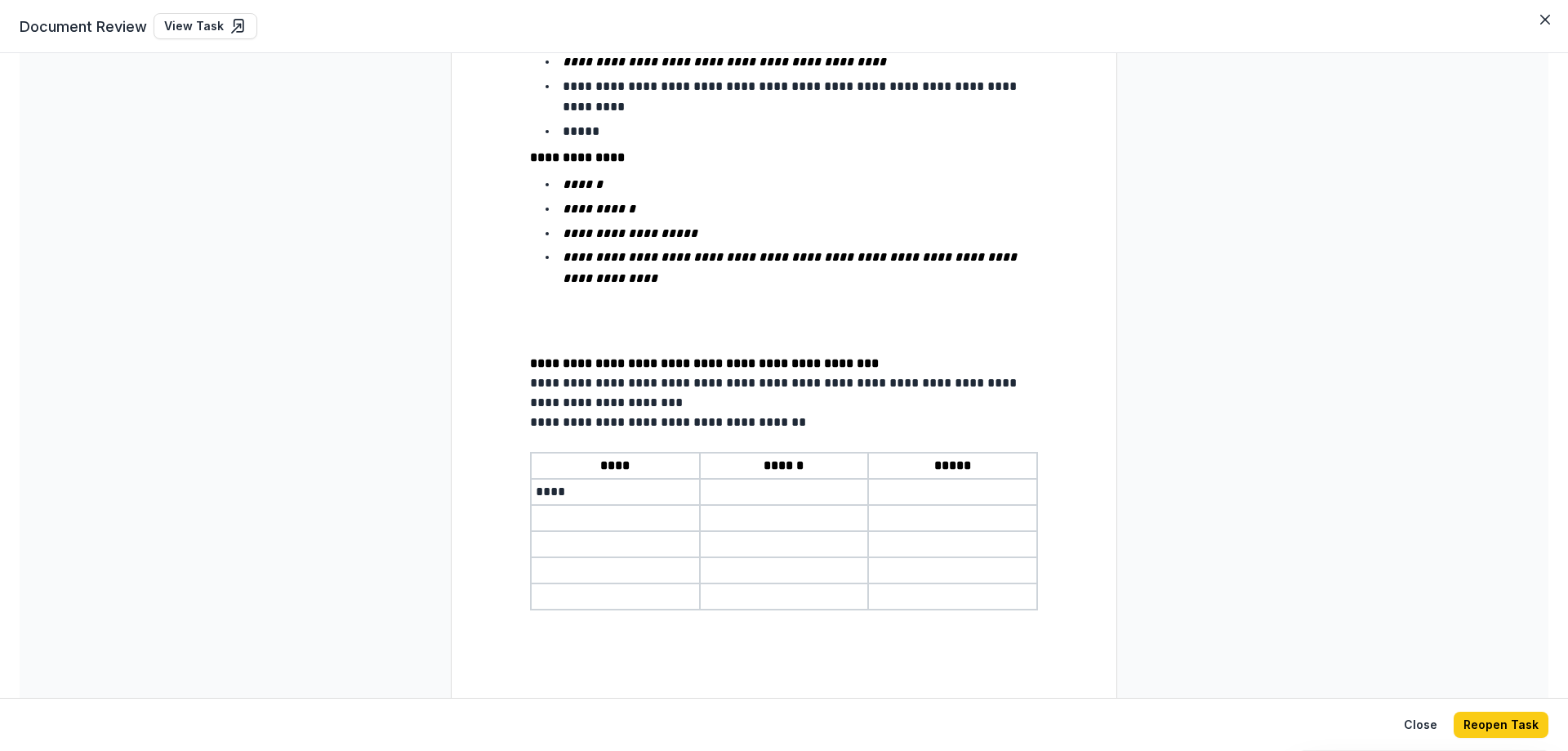
scroll to position [272, 0]
click at [1007, 20] on button "Close" at bounding box center [1545, 20] width 27 height 27
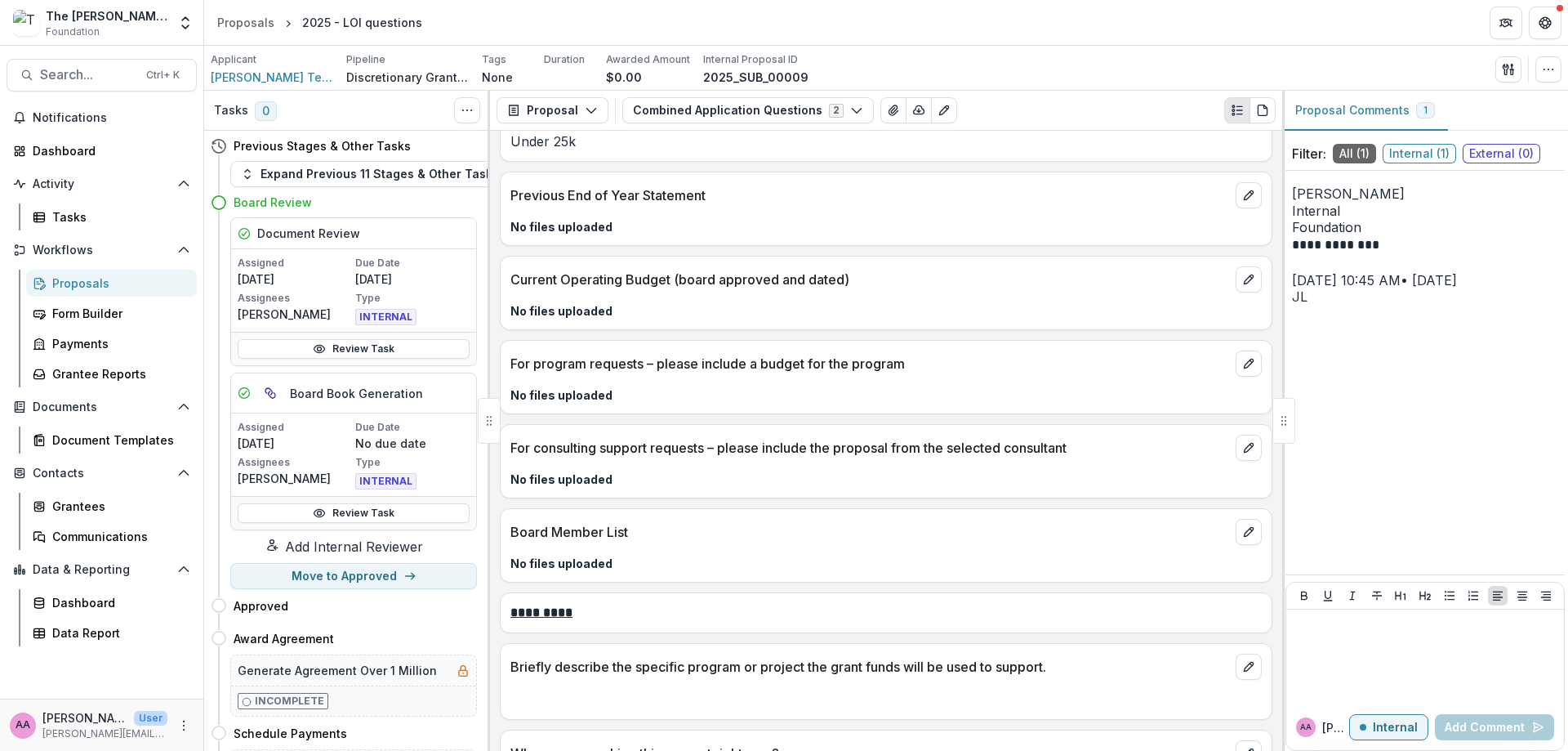
click at [357, 515] on link "Review Task" at bounding box center [354, 513] width 232 height 20
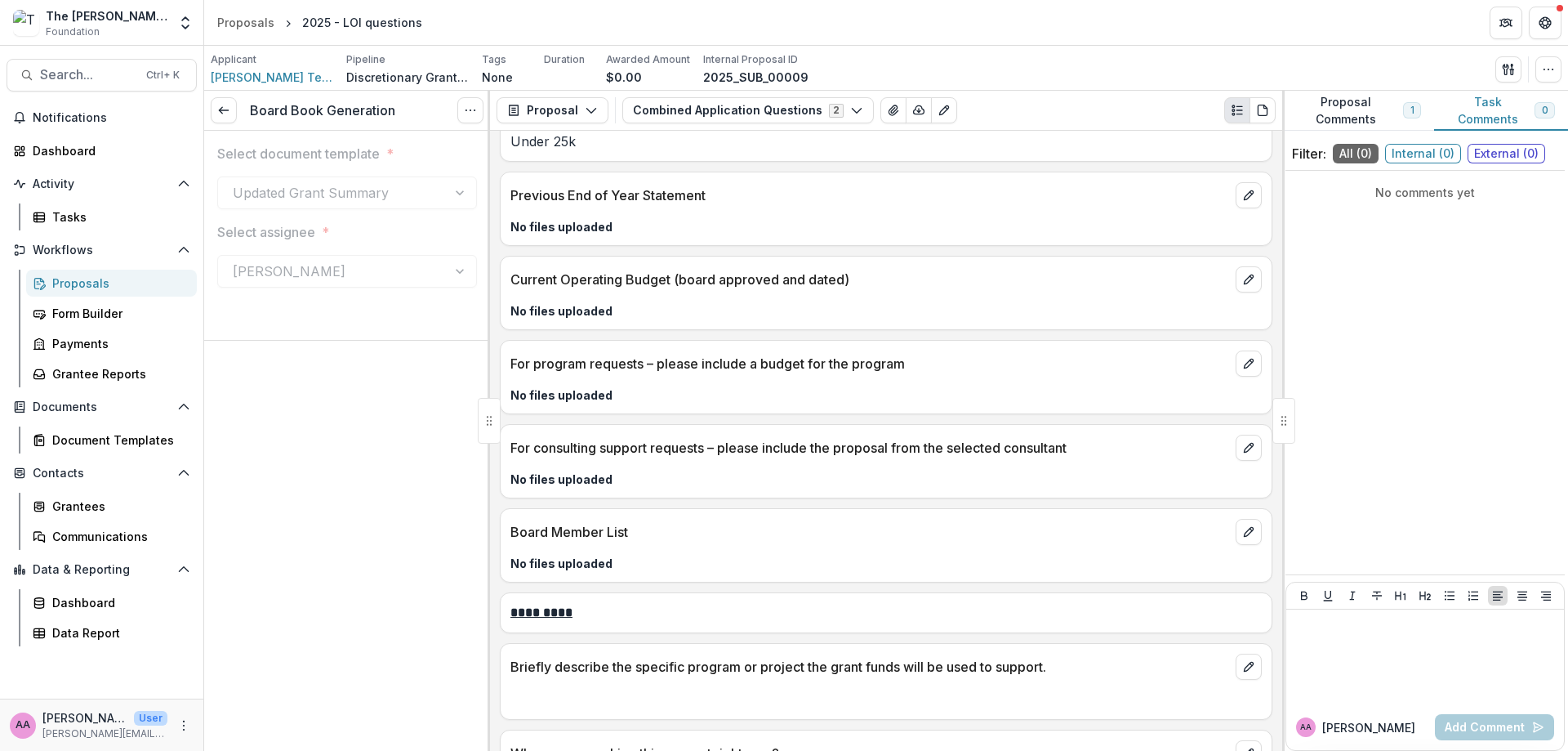
click at [1007, 107] on button "Proposal Comments 1" at bounding box center [1358, 110] width 152 height 40
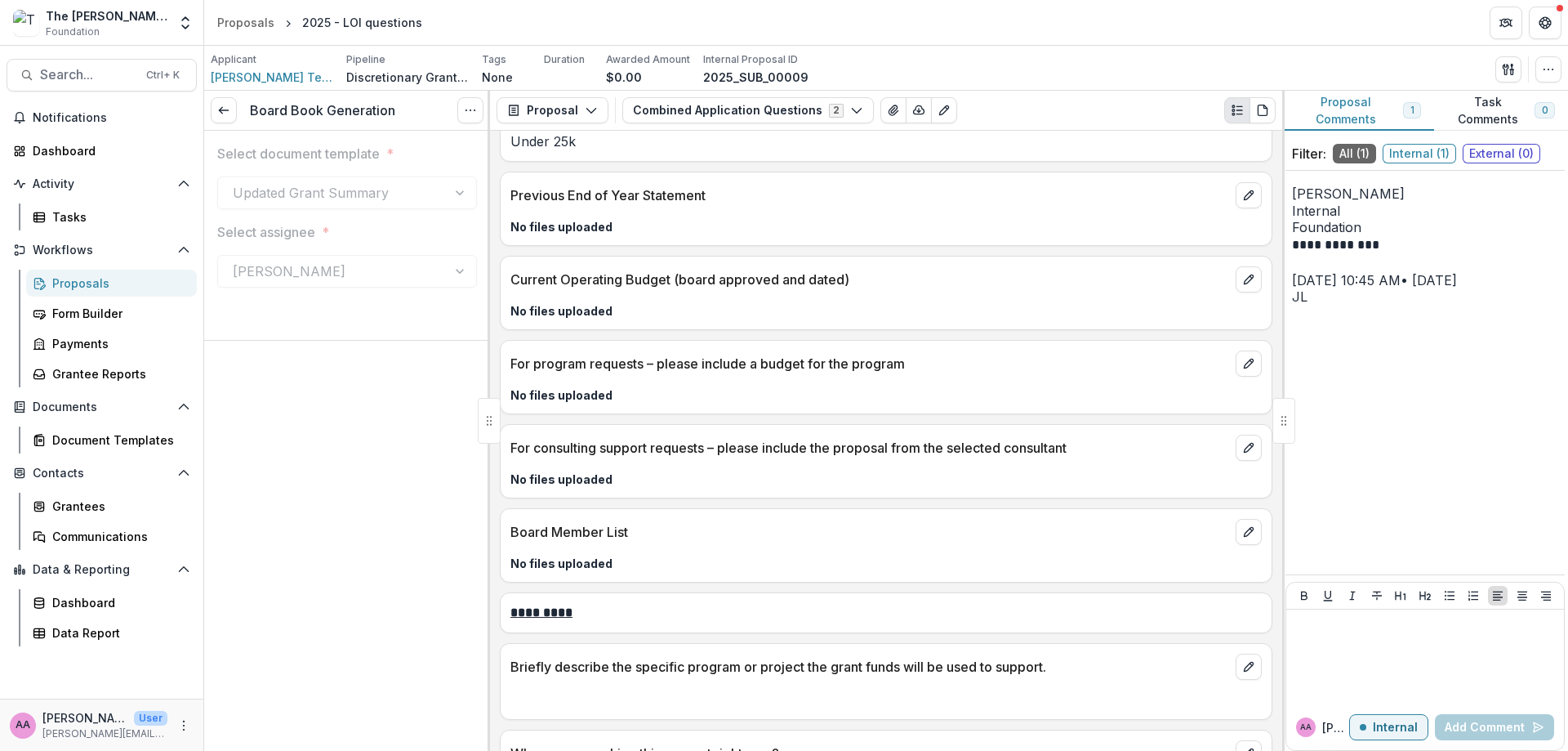
click at [1007, 112] on button "Task Comments 0" at bounding box center [1501, 110] width 134 height 40
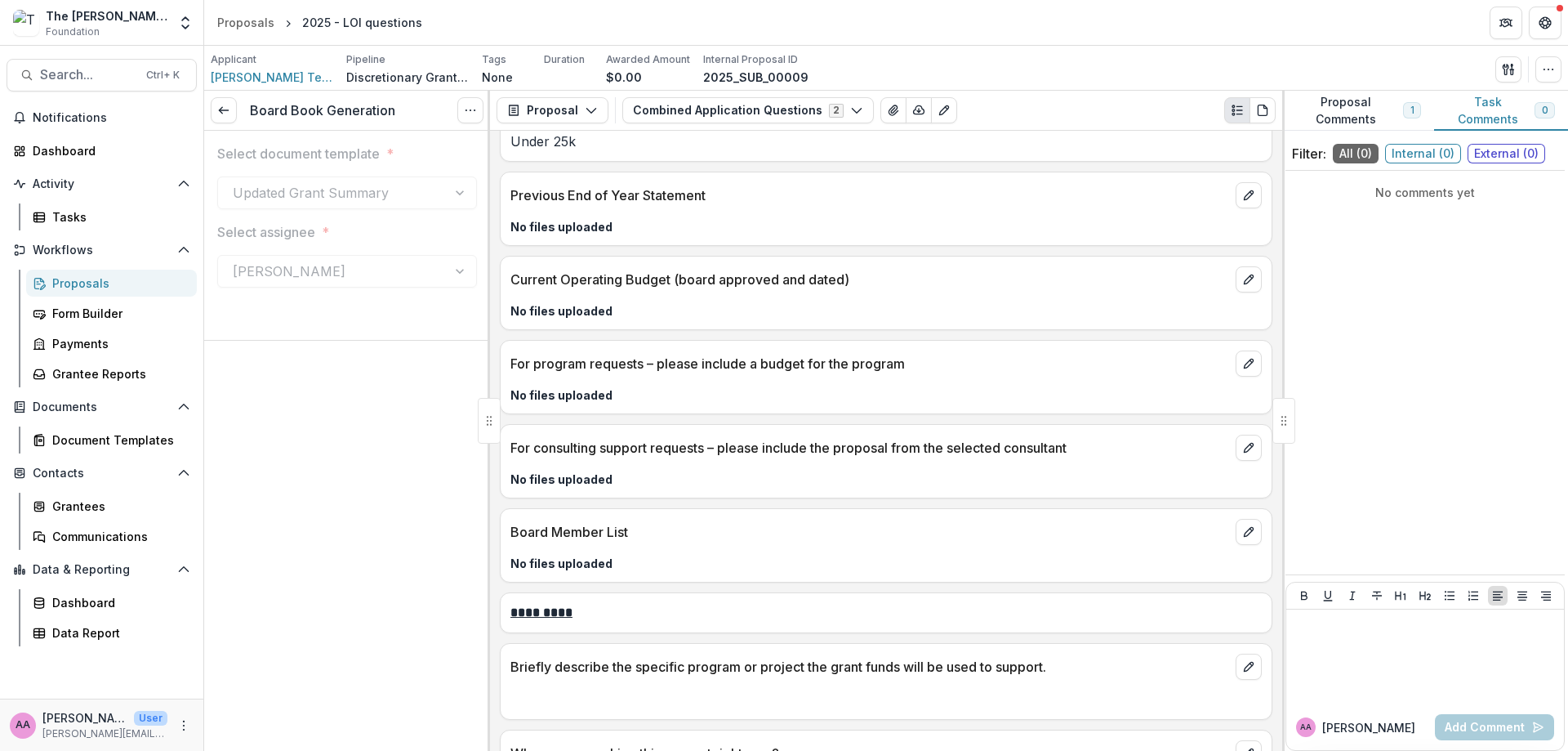
click at [1007, 114] on icon "PDF view" at bounding box center [1261, 110] width 9 height 11
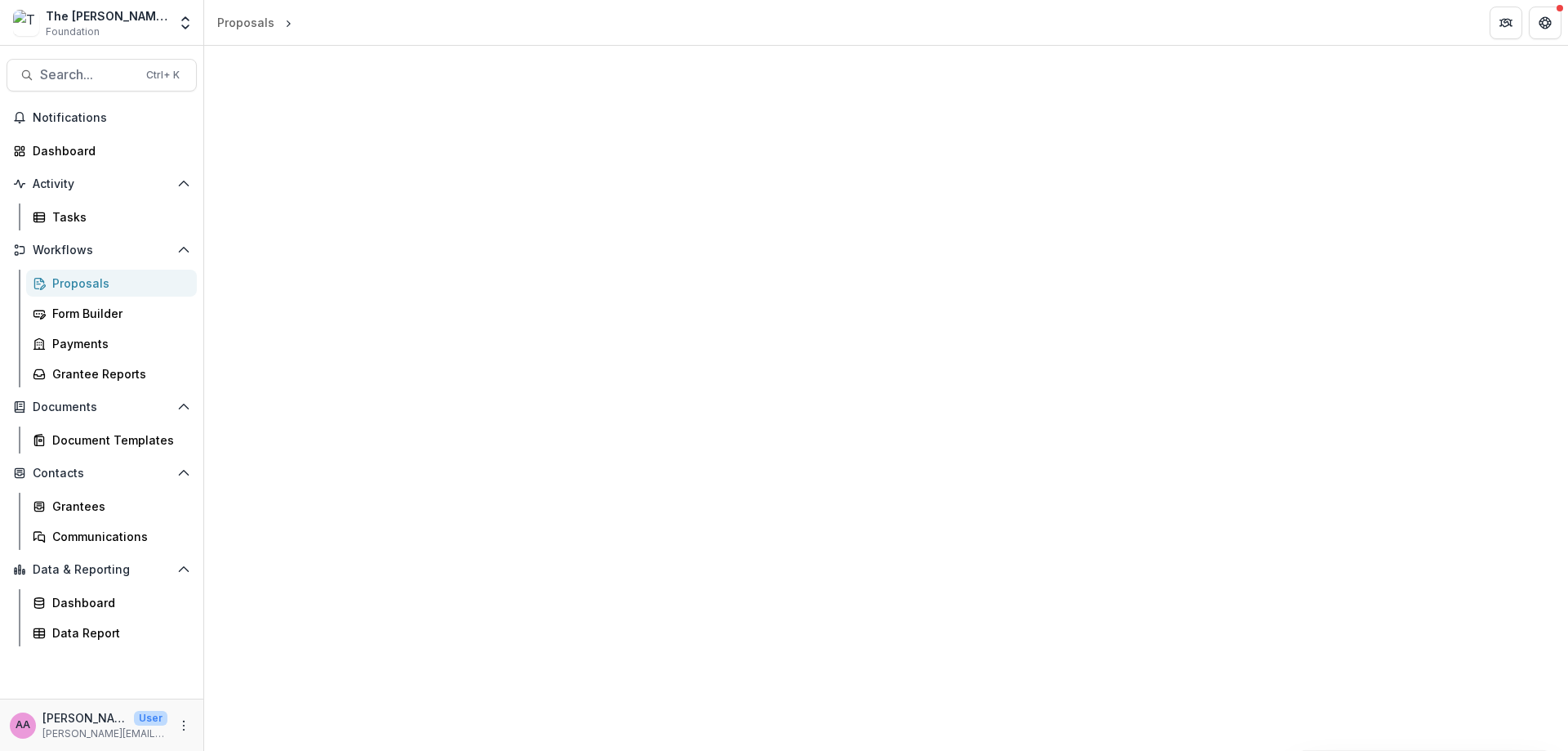
click at [75, 129] on button "Notifications" at bounding box center [102, 117] width 191 height 27
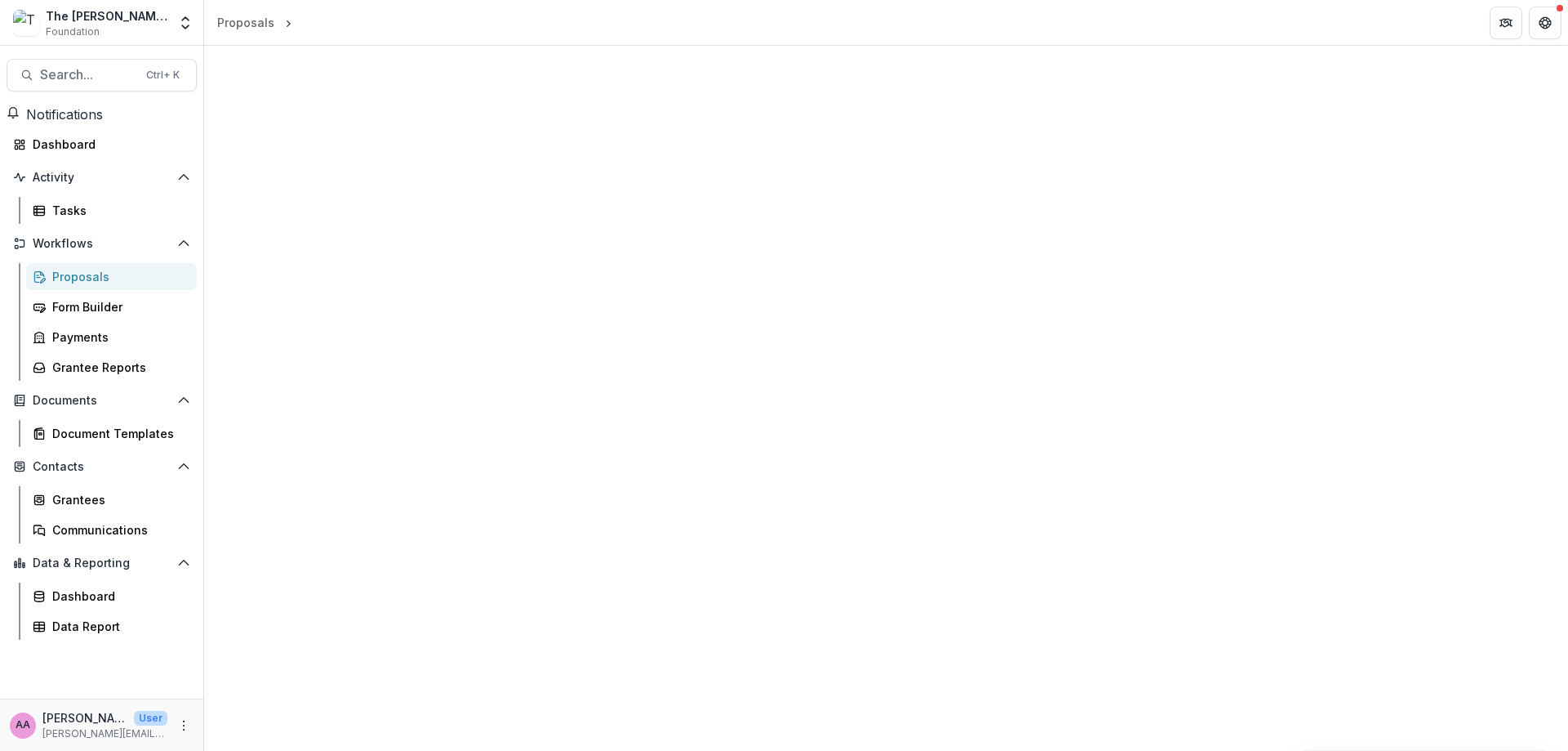
click at [78, 143] on div "Dashboard" at bounding box center [108, 144] width 151 height 17
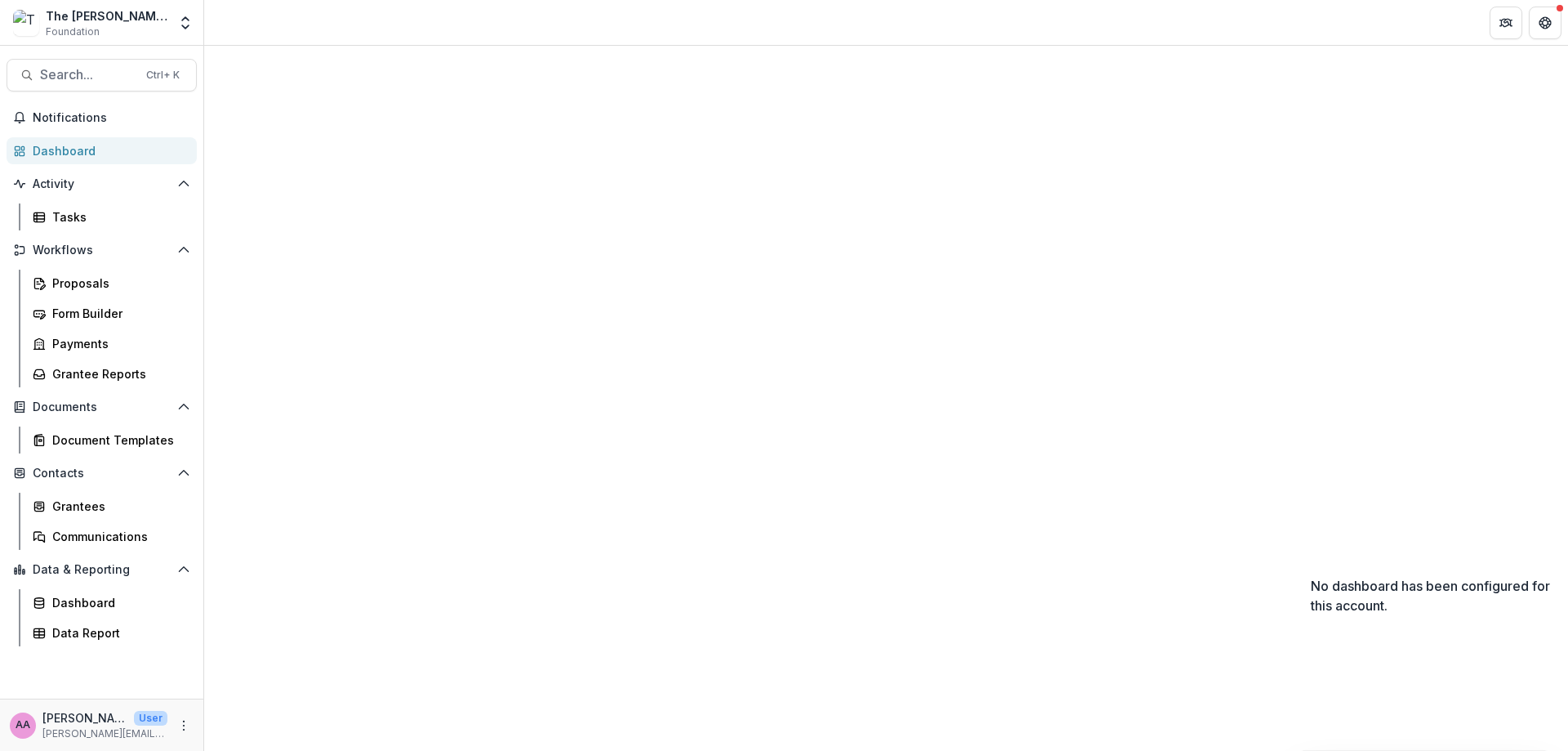
click at [183, 23] on icon "Open entity switcher" at bounding box center [185, 23] width 17 height 17
click at [181, 12] on button "Open entity switcher" at bounding box center [185, 23] width 23 height 32
click at [80, 228] on link "Tasks" at bounding box center [112, 216] width 171 height 27
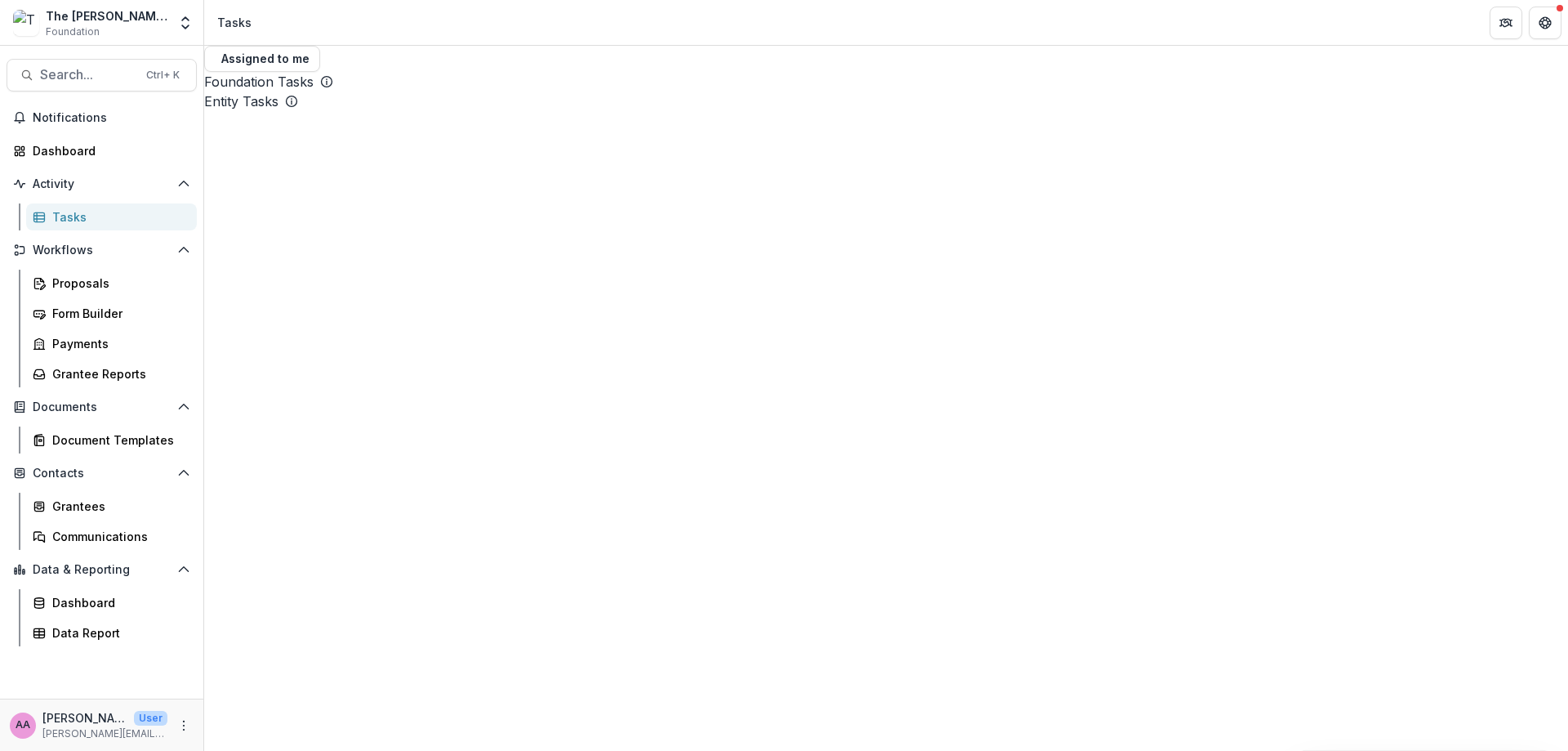
click at [215, 59] on span "button" at bounding box center [215, 59] width 0 height 0
click at [98, 286] on div "Proposals" at bounding box center [118, 282] width 132 height 17
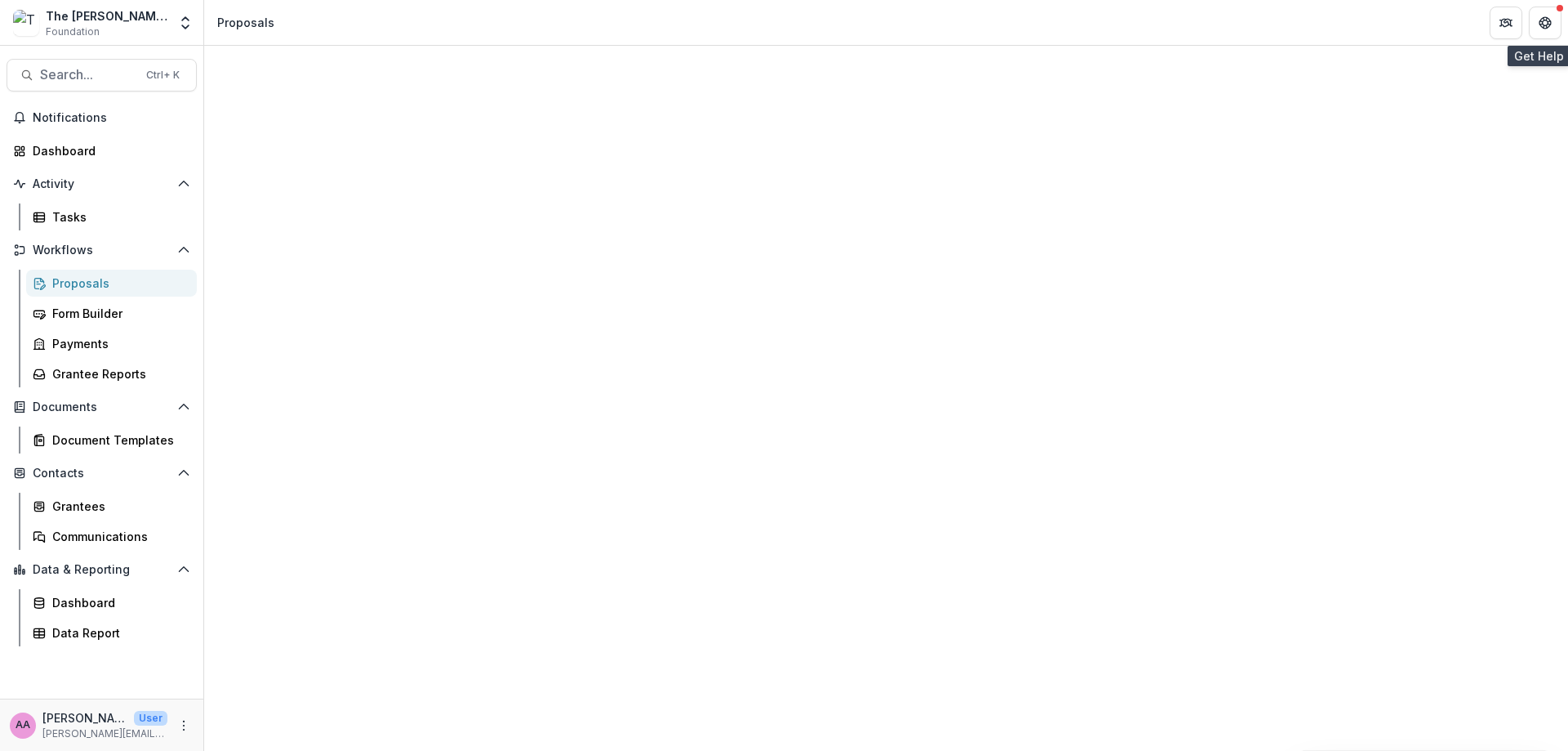
click at [1007, 22] on icon "Get Help" at bounding box center [1544, 23] width 13 height 13
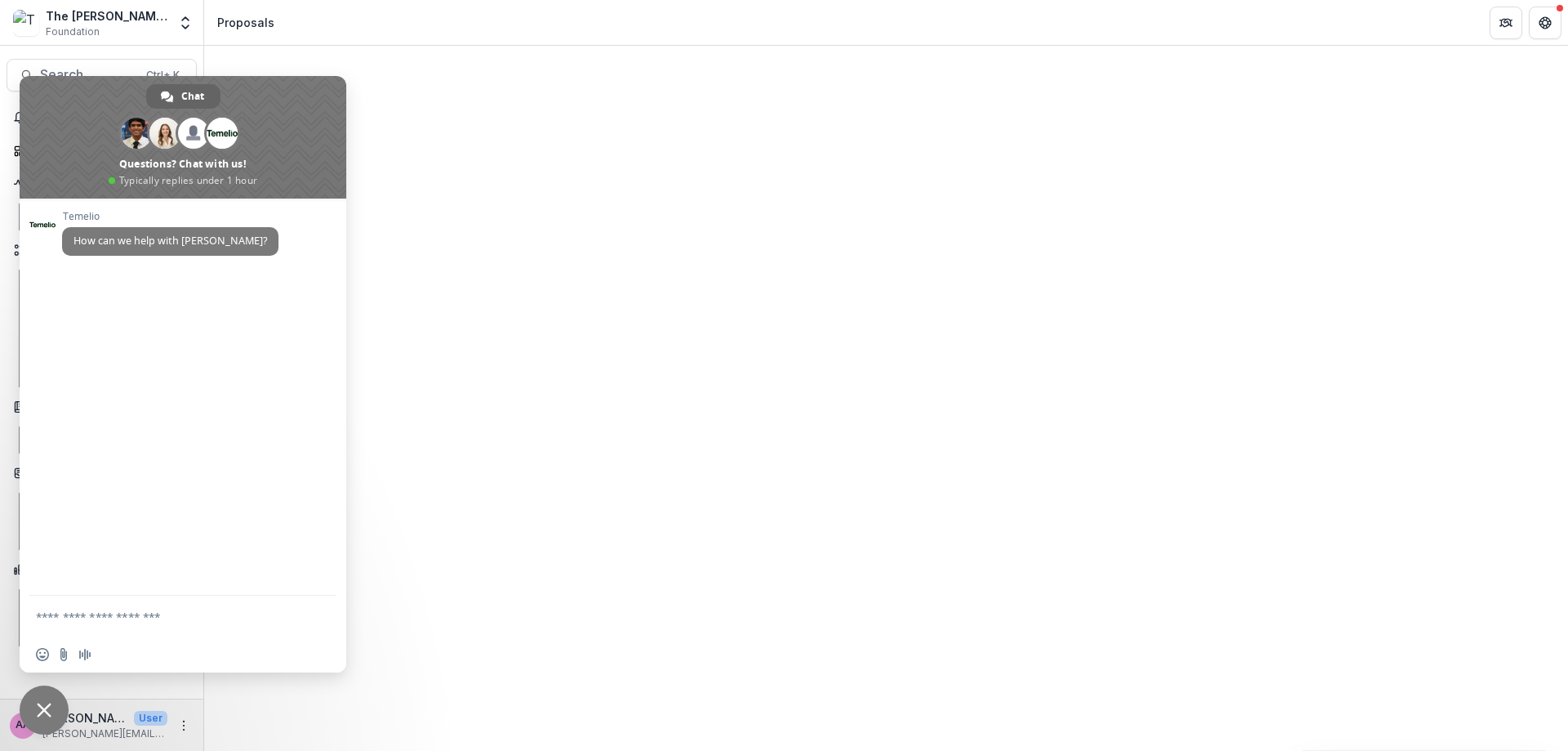
click at [1007, 22] on icon "Get Help" at bounding box center [1544, 23] width 13 height 13
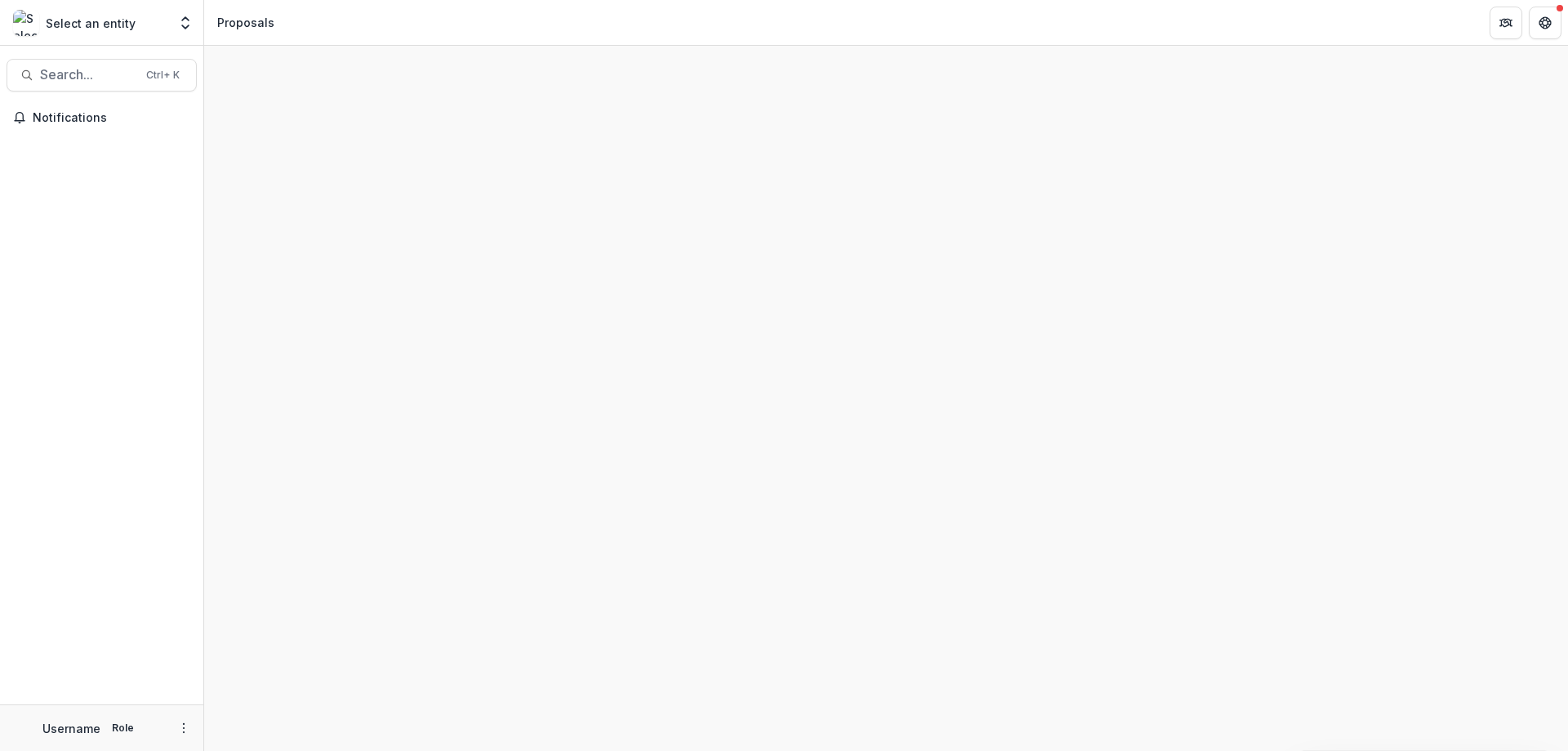
click at [41, 22] on div "Select an entity" at bounding box center [89, 23] width 154 height 27
click at [179, 27] on icon "Open entity switcher" at bounding box center [185, 23] width 17 height 17
click at [183, 34] on button "Open entity switcher" at bounding box center [185, 23] width 23 height 32
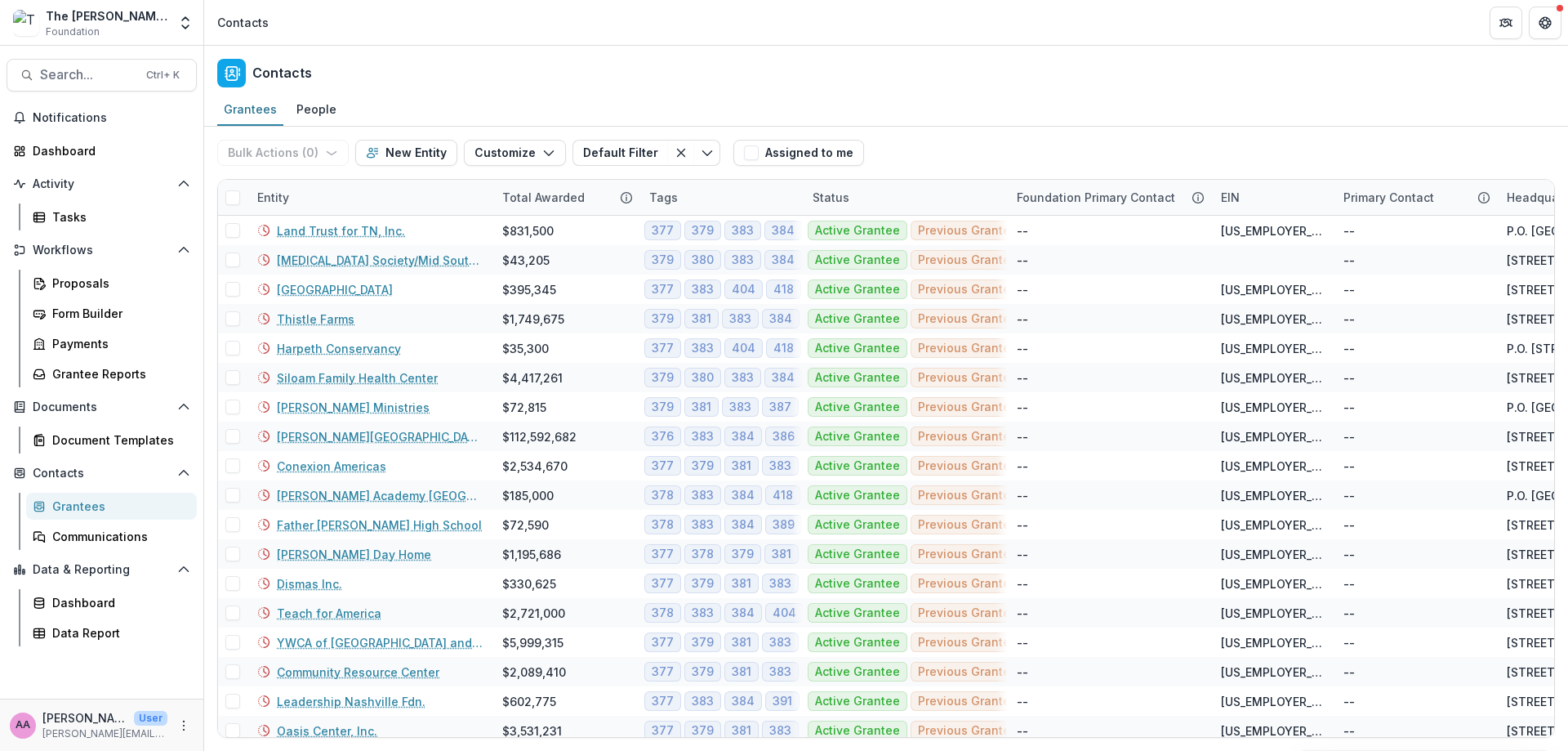
click at [174, 32] on button "Open entity switcher" at bounding box center [185, 23] width 23 height 32
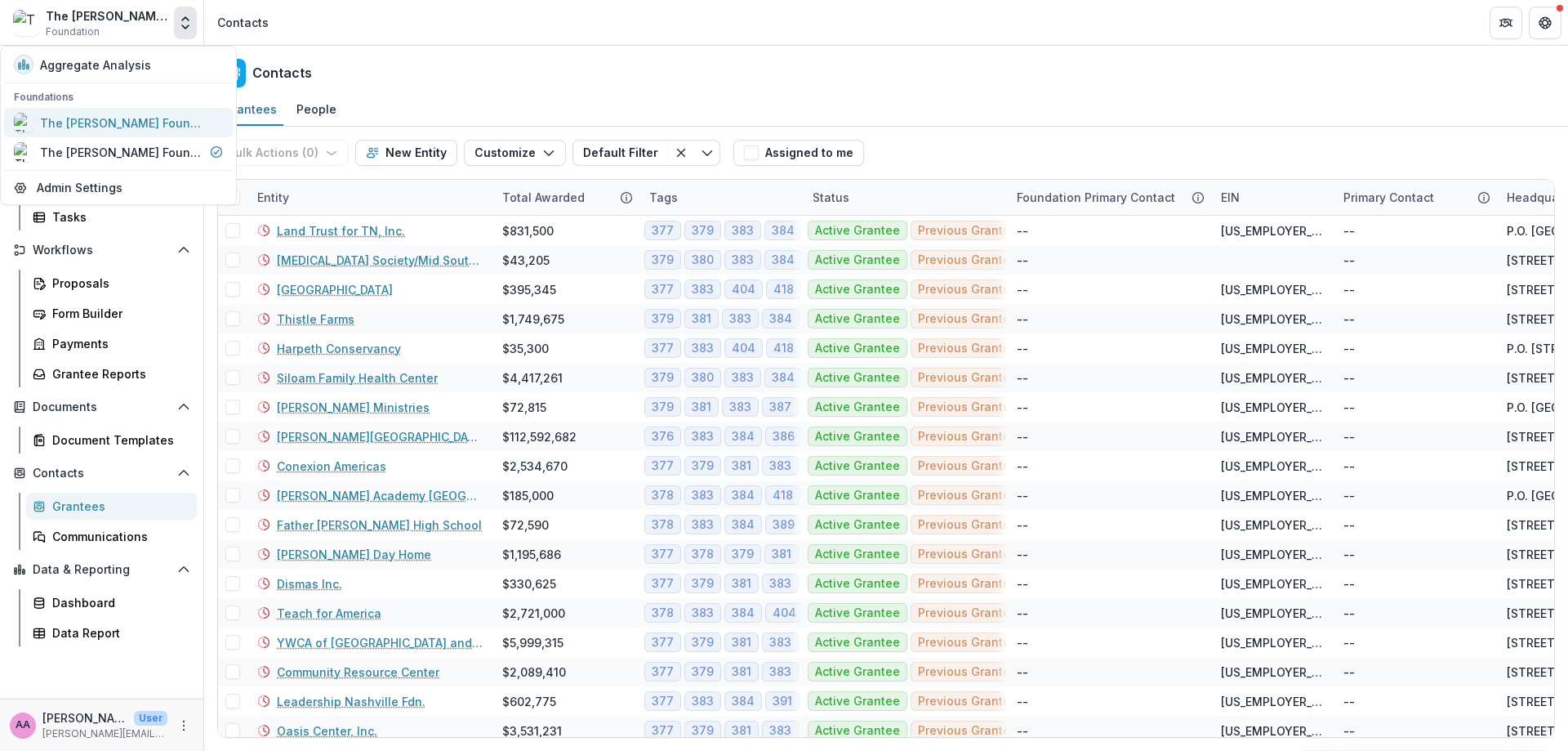
click at [139, 117] on div "The [PERSON_NAME] Foundation Workflow Sandbox" at bounding box center [122, 122] width 163 height 17
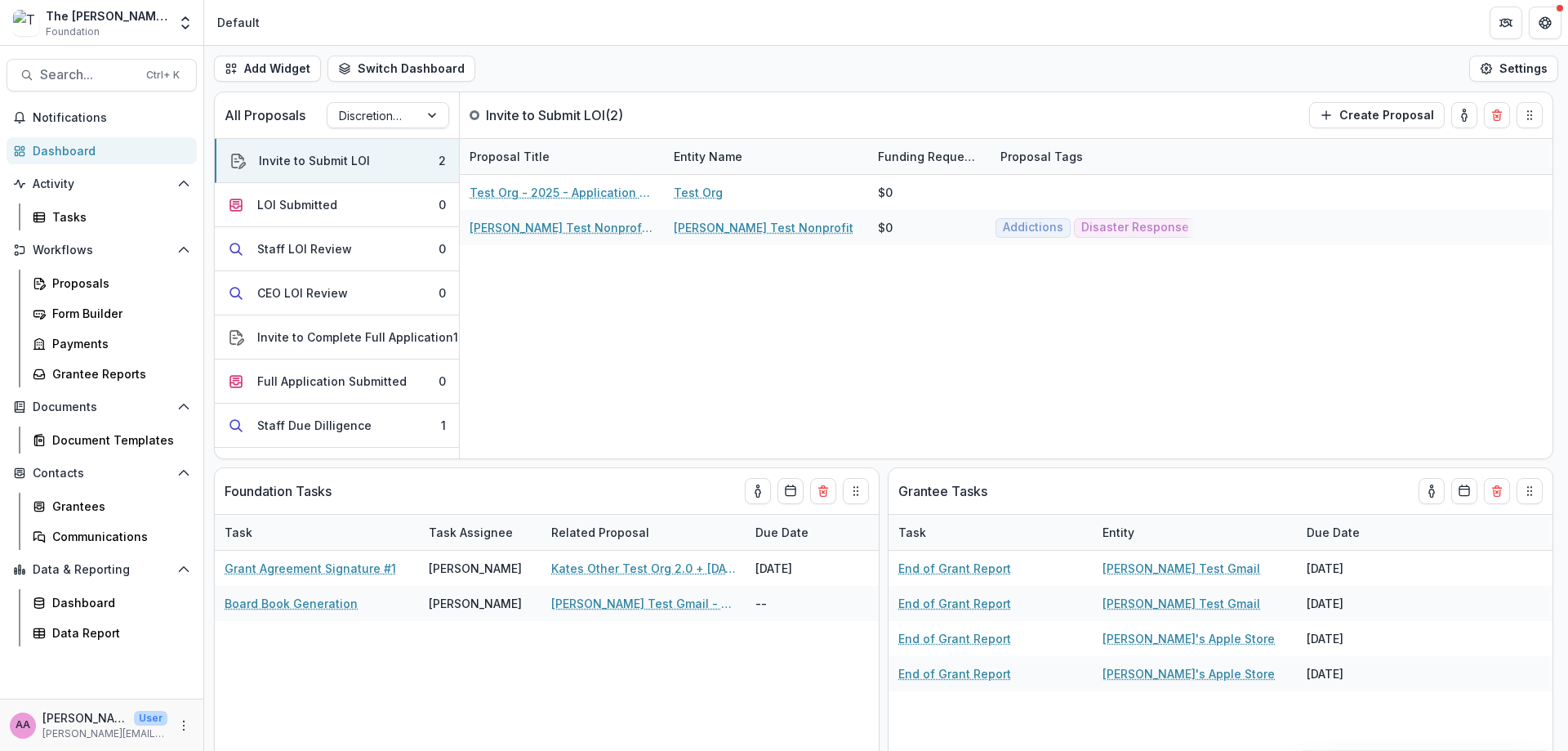
click at [432, 169] on button "Invite to Submit LOI 2" at bounding box center [337, 160] width 245 height 44
